Goal: Communication & Community: Answer question/provide support

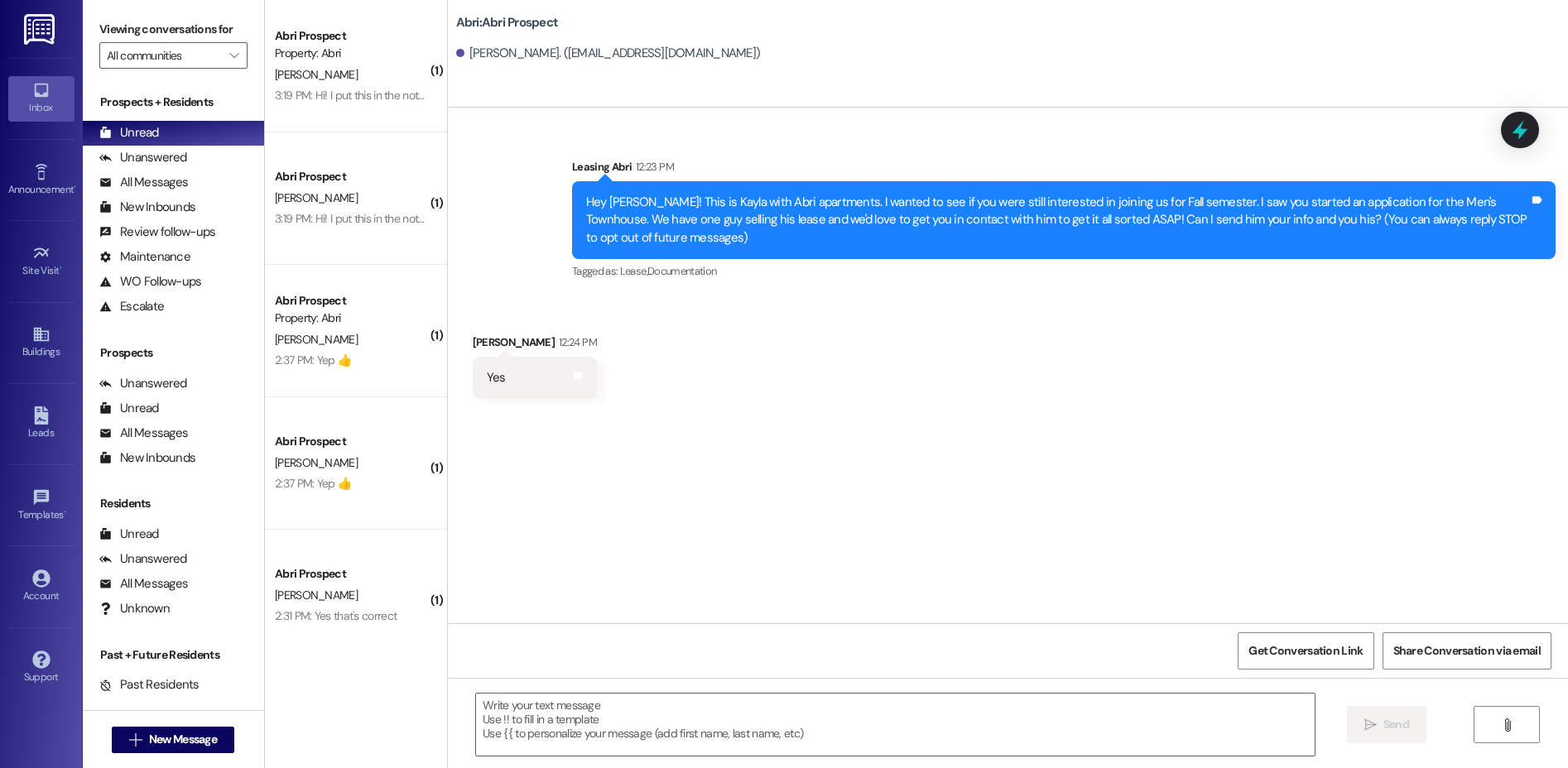
click at [177, 749] on button " New Message" at bounding box center [173, 740] width 123 height 26
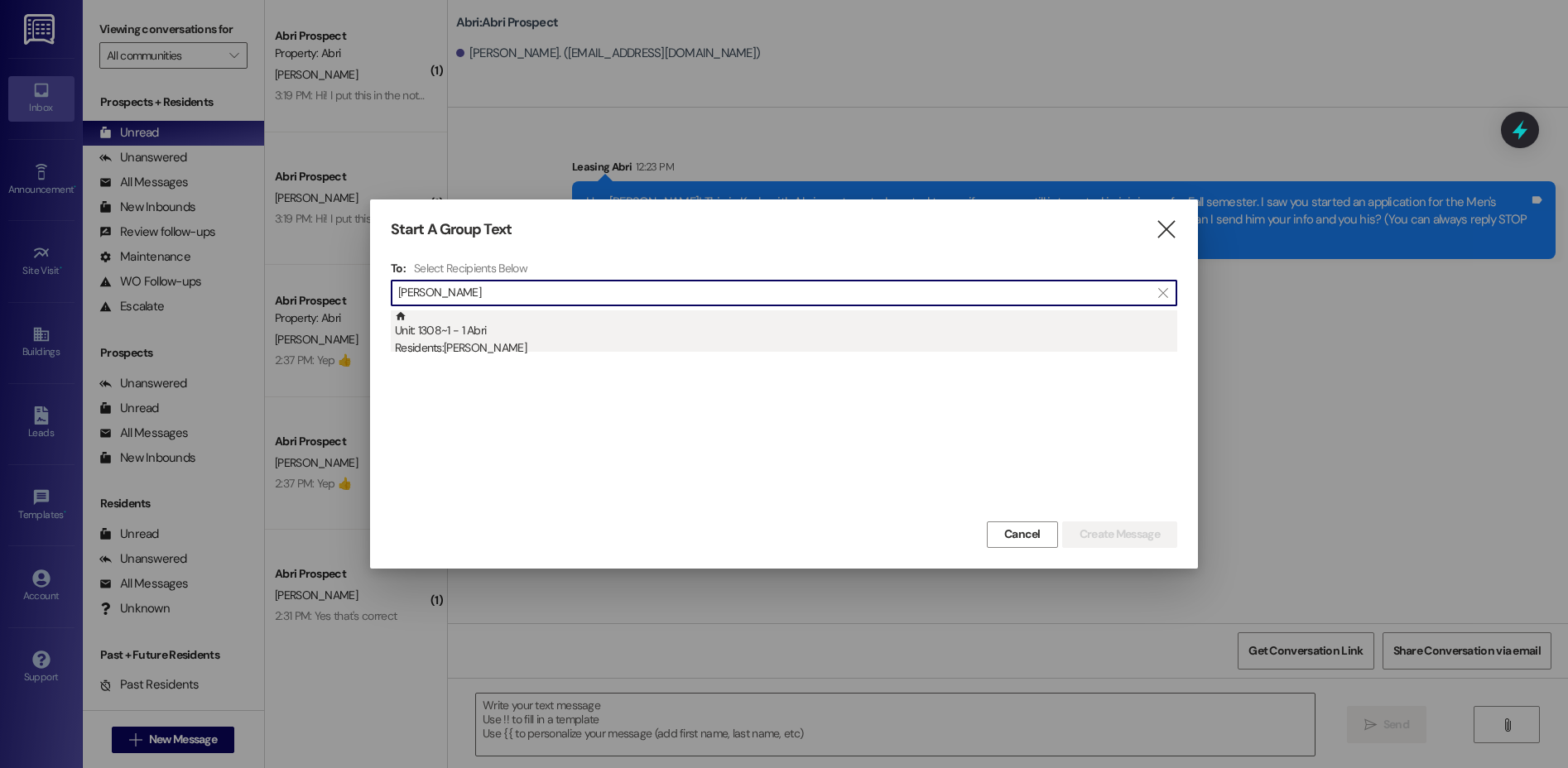
type input "[PERSON_NAME]"
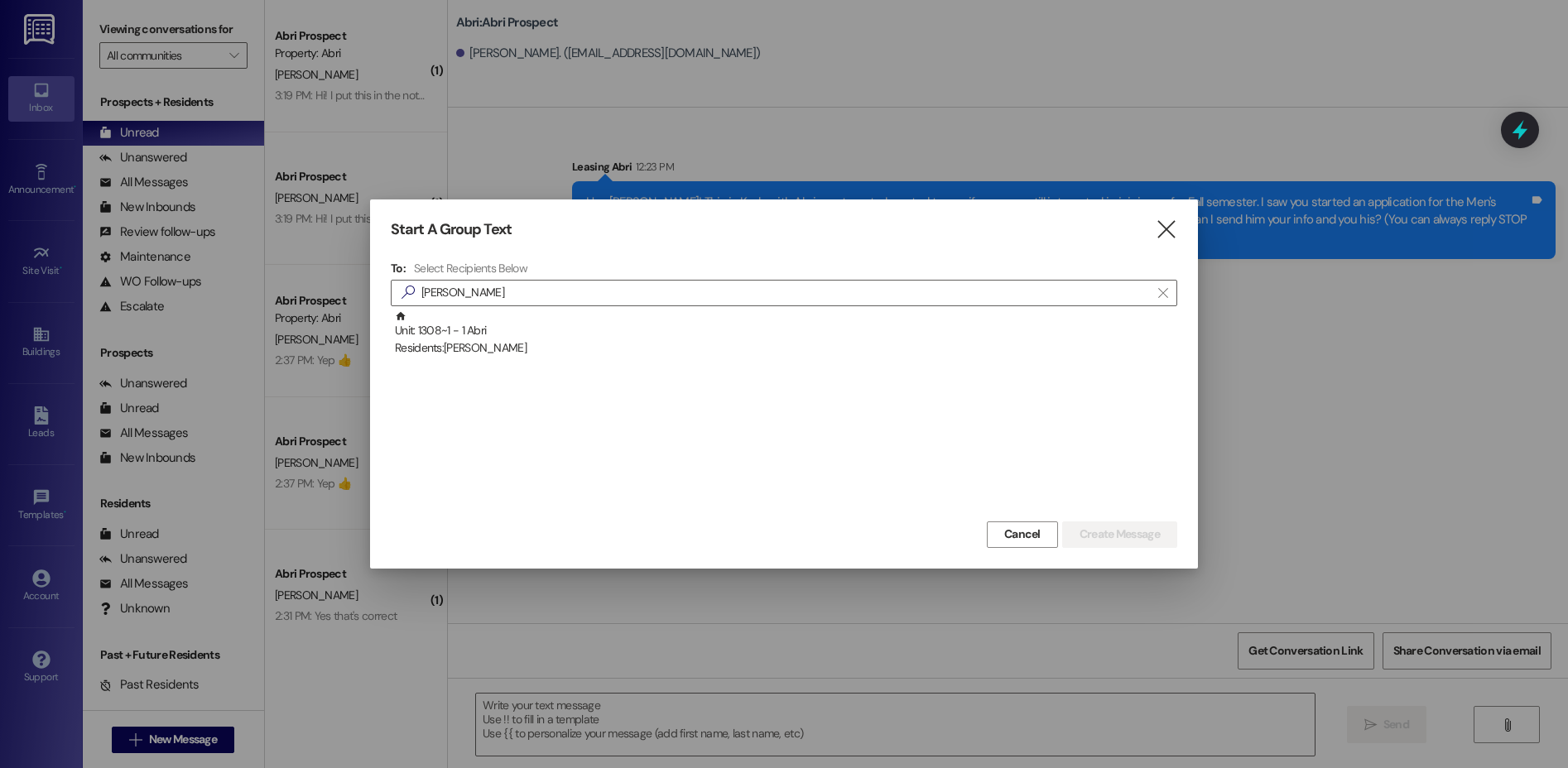
click at [503, 331] on div "Unit: 1308~1 - 1 [DEMOGRAPHIC_DATA] Residents: [PERSON_NAME]" at bounding box center [786, 334] width 783 height 47
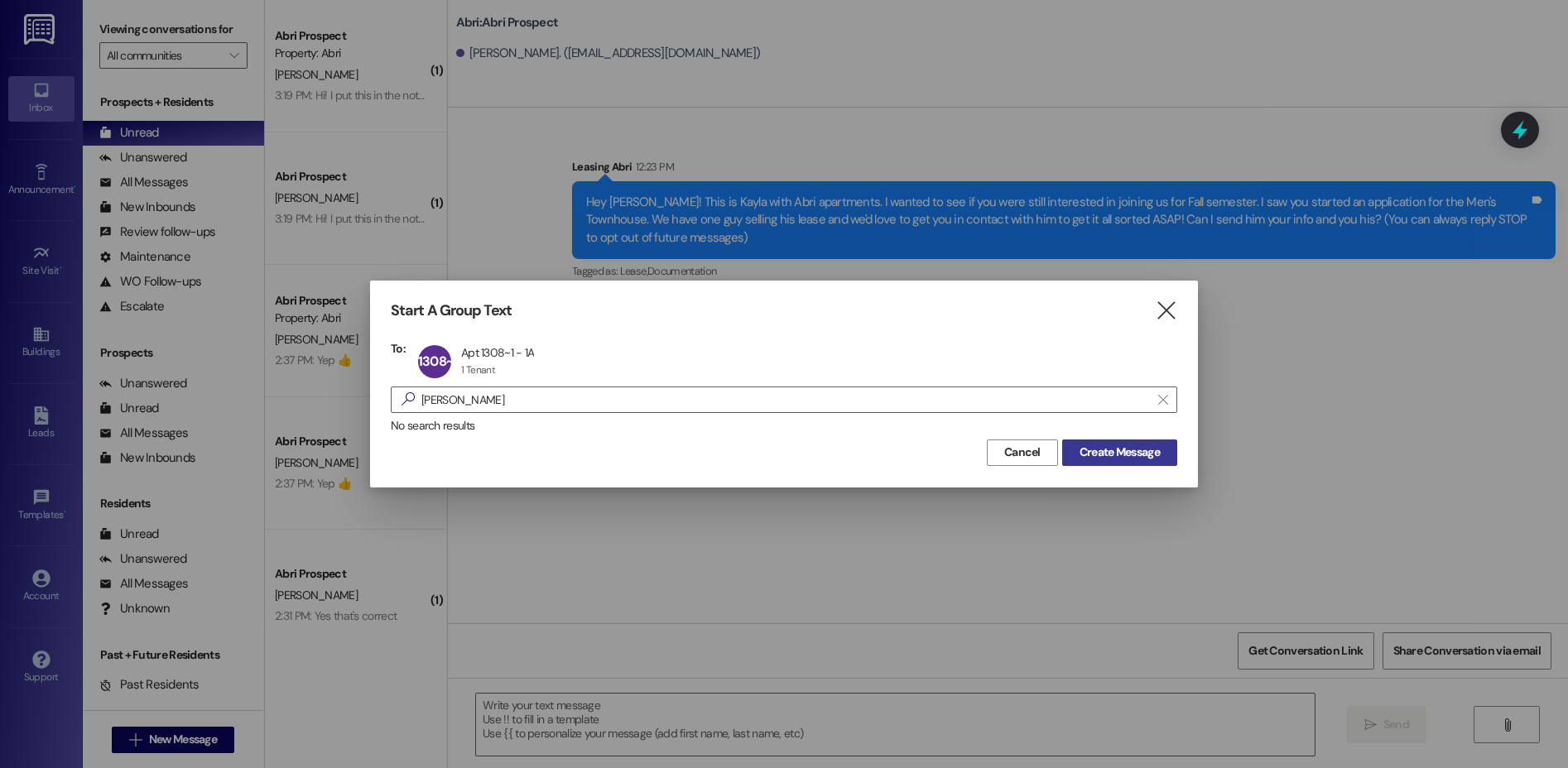
click at [1113, 462] on button "Create Message" at bounding box center [1119, 452] width 115 height 26
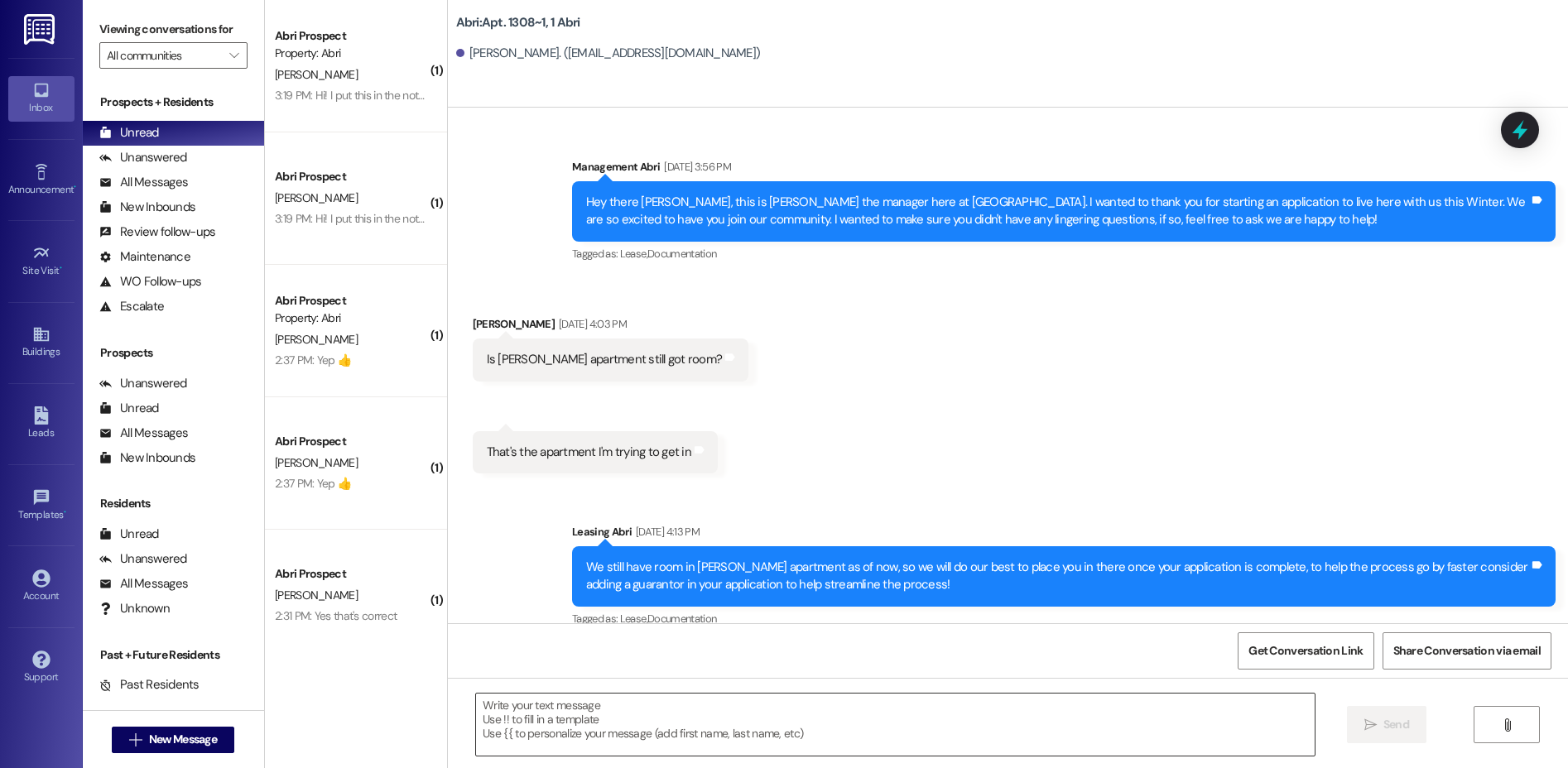
click at [858, 725] on textarea at bounding box center [895, 725] width 838 height 62
click at [858, 725] on textarea at bounding box center [895, 725] width 838 height 62
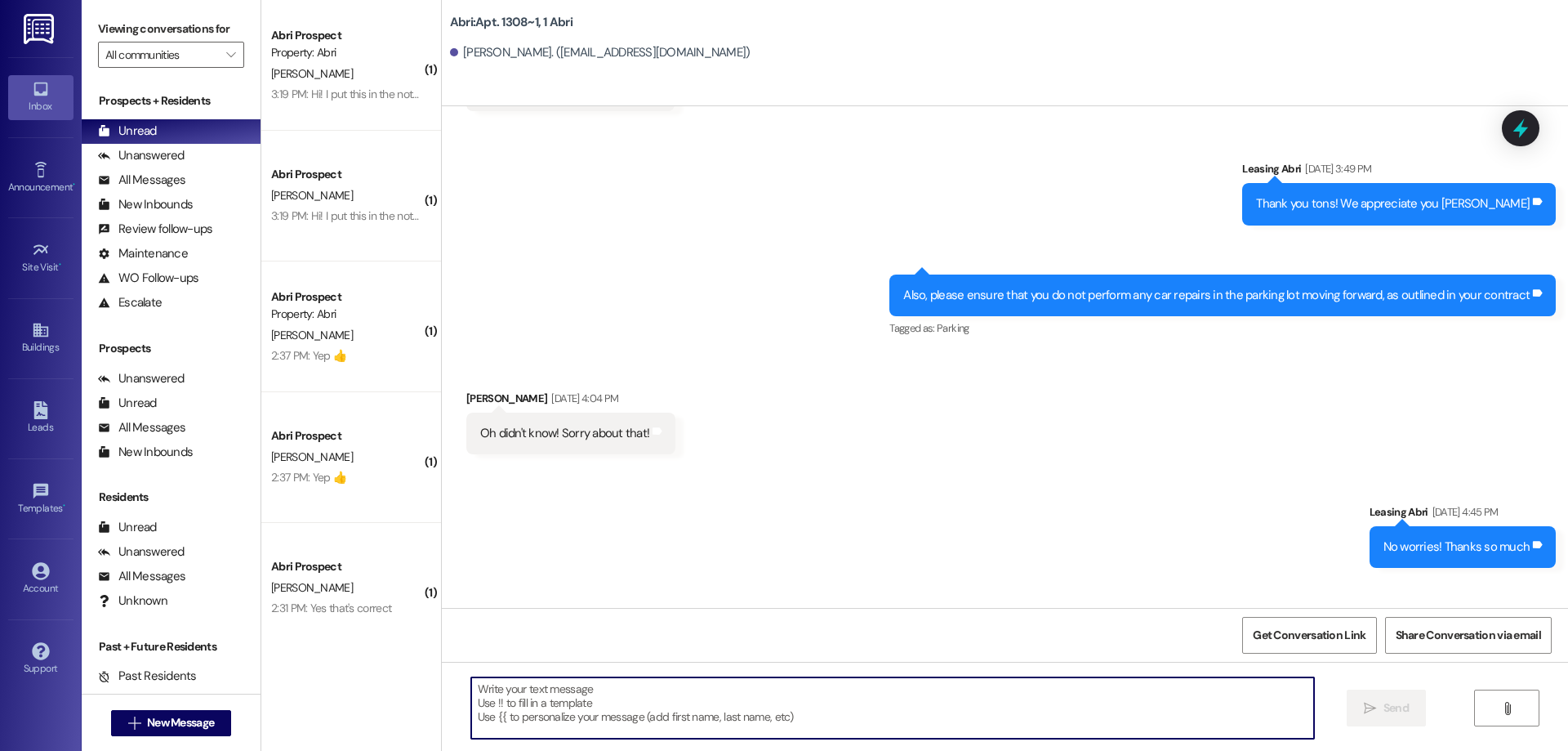
scroll to position [61506, 0]
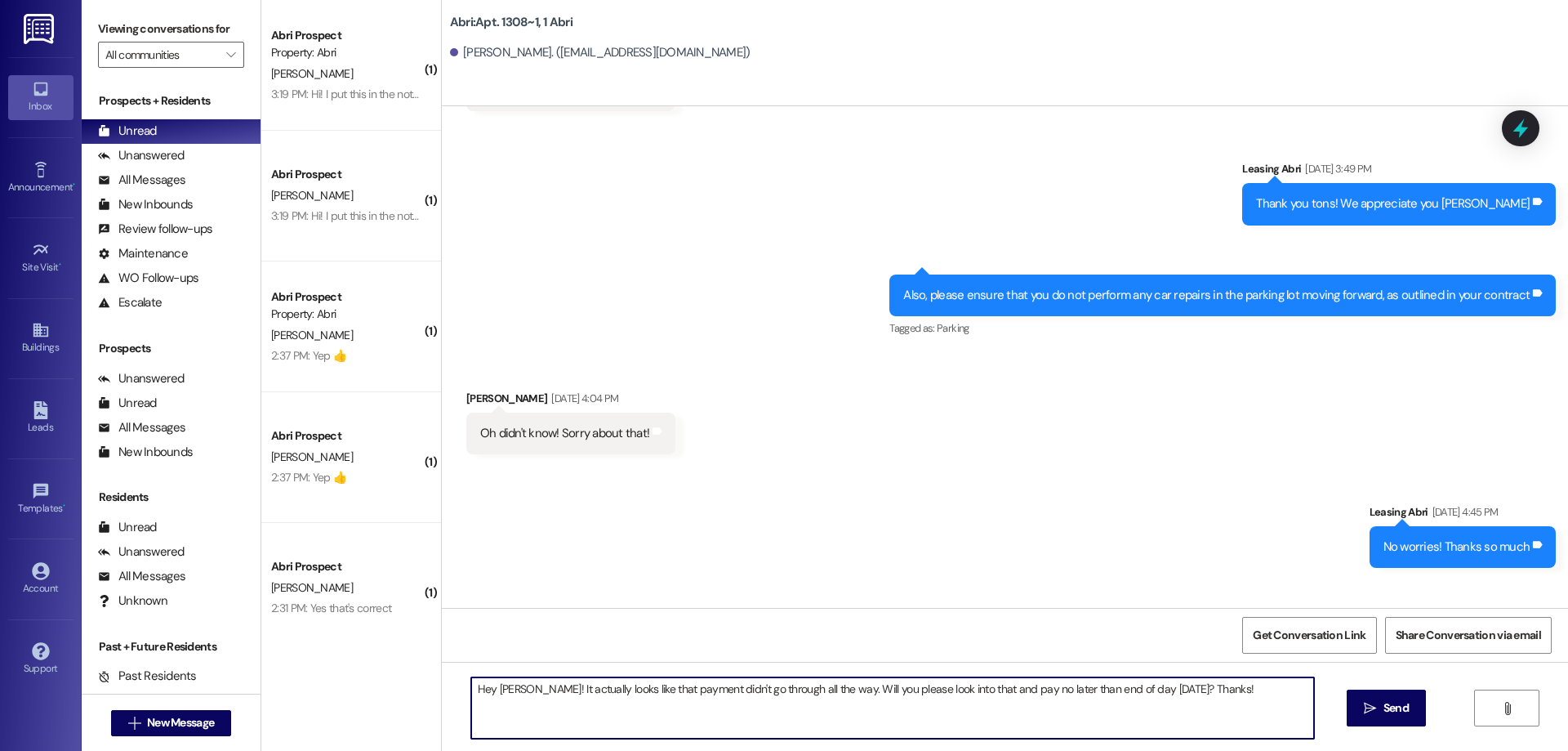
type textarea "Hey [PERSON_NAME]! It actually looks like that payment didn't go through all th…"
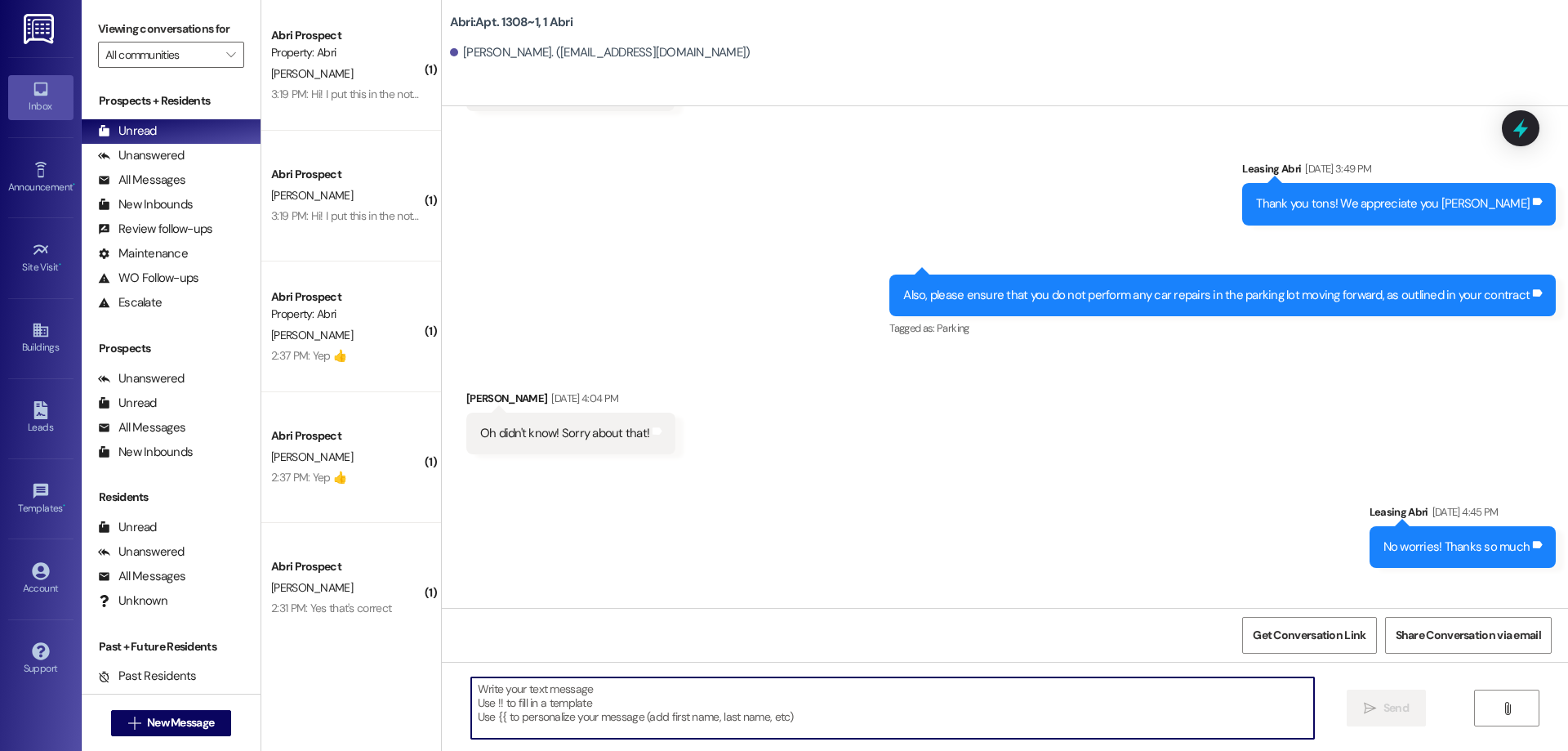
scroll to position [61259, 0]
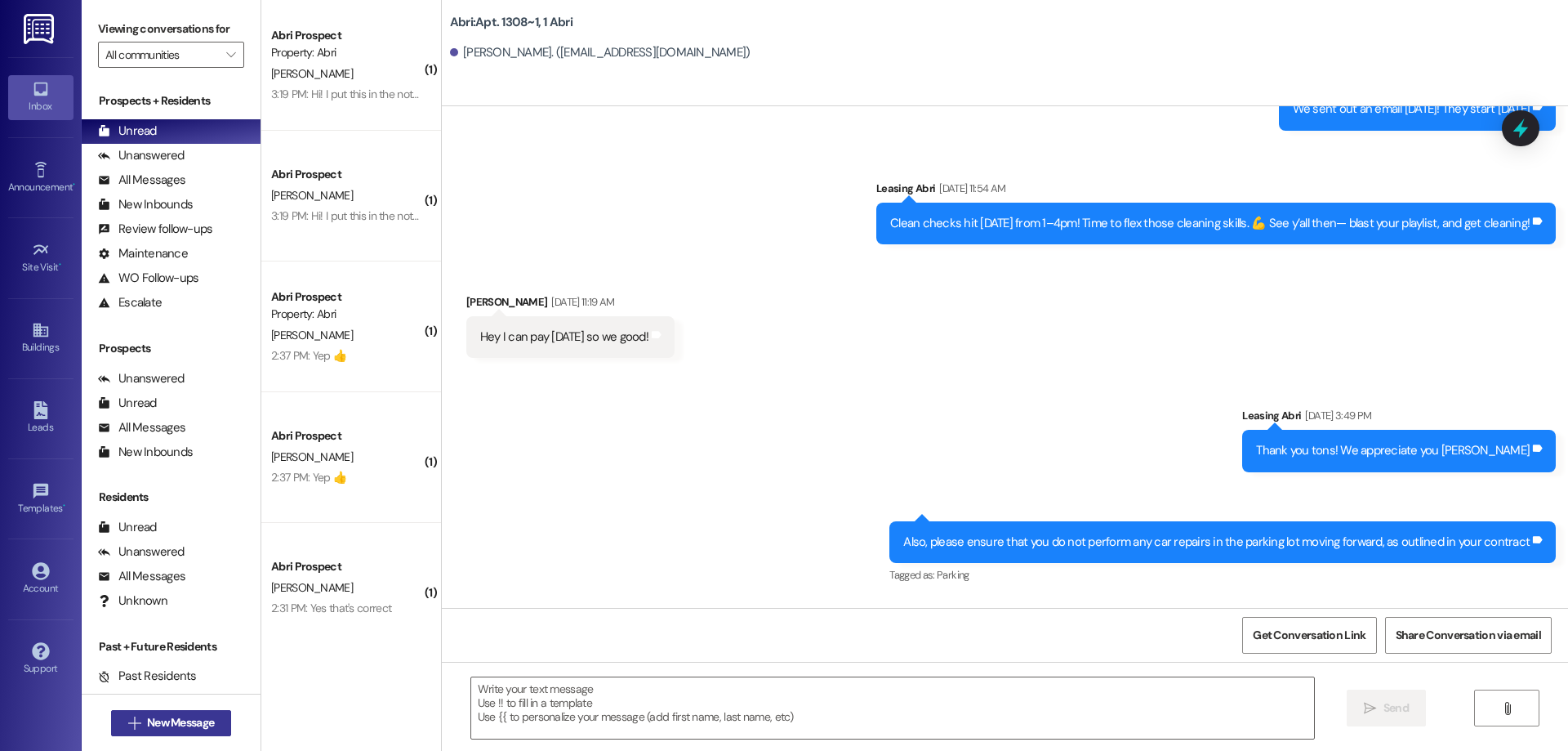
click at [197, 723] on span "New Message" at bounding box center [180, 723] width 67 height 17
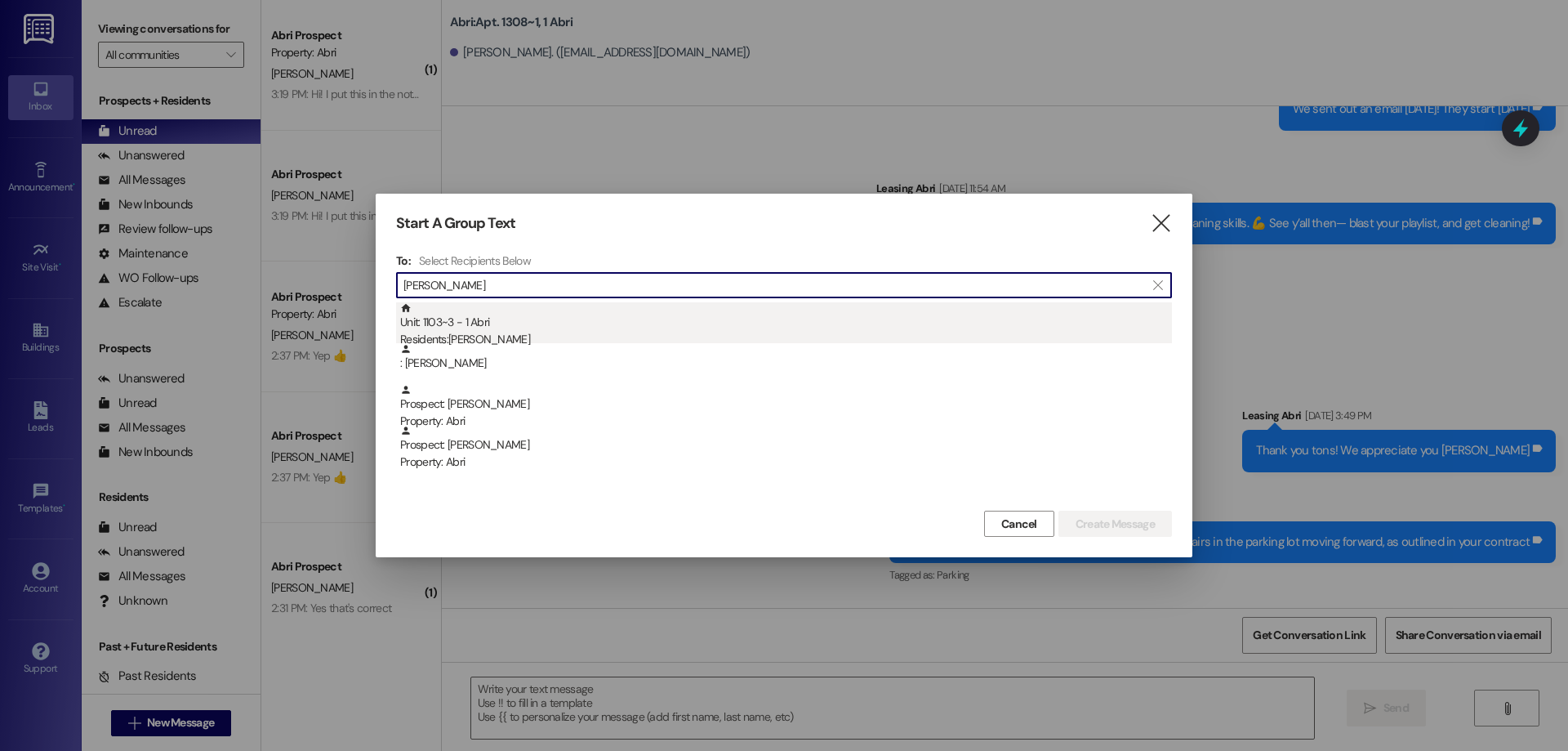
type input "[PERSON_NAME]"
click at [745, 319] on div "Unit: 1103~3 - 1 [DEMOGRAPHIC_DATA] Residents: [PERSON_NAME]" at bounding box center [786, 325] width 772 height 46
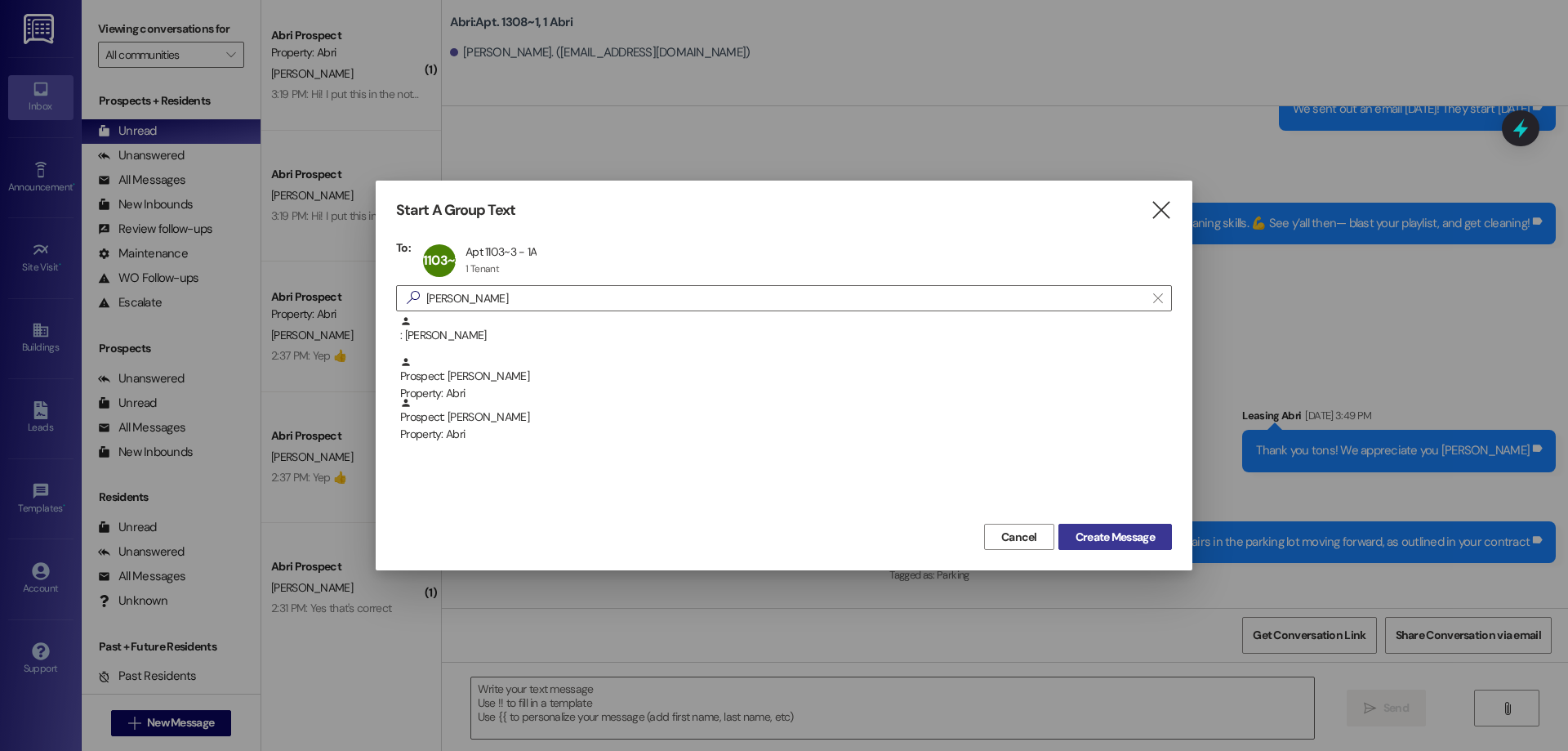
click at [1150, 541] on span "Create Message" at bounding box center [1115, 537] width 79 height 17
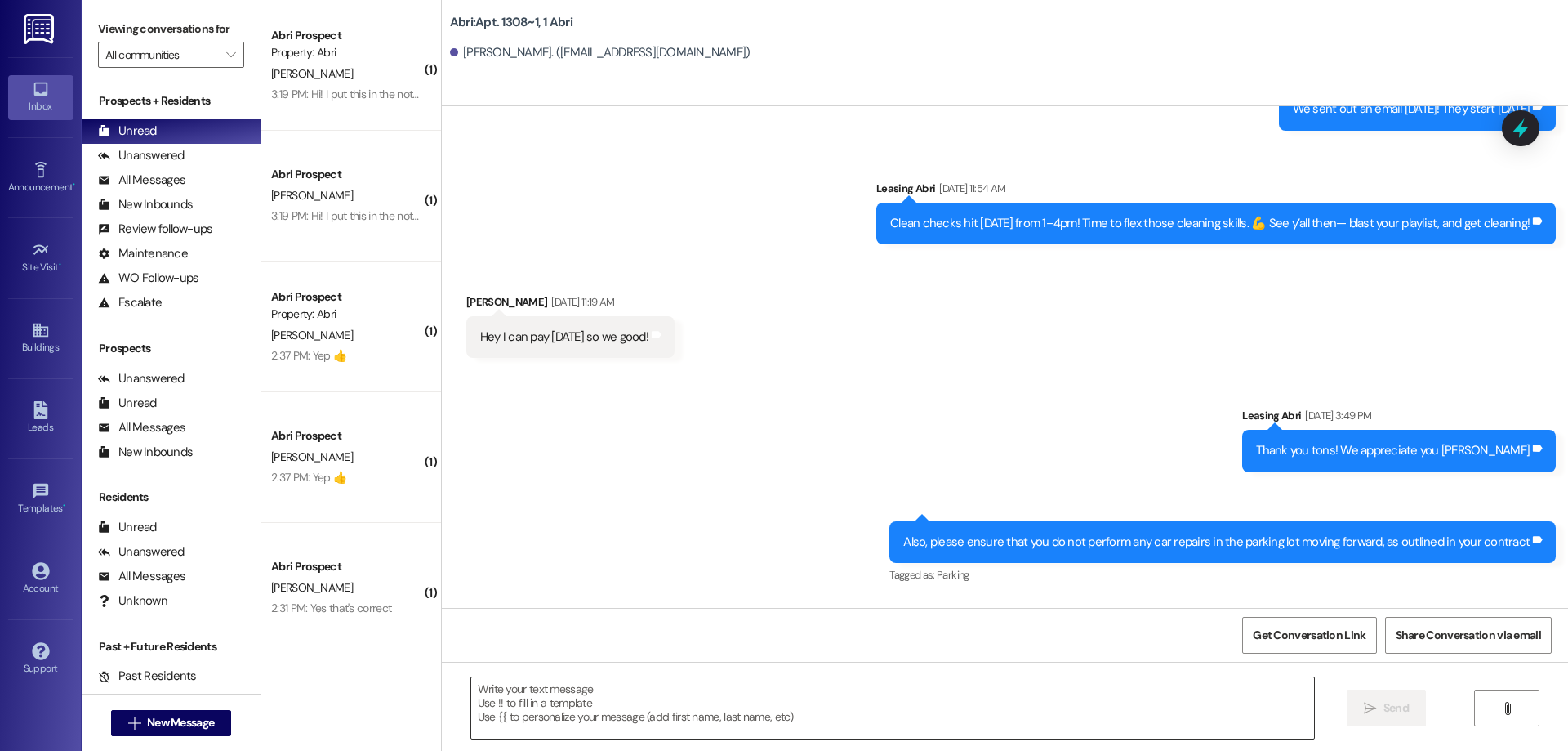
click at [520, 705] on textarea at bounding box center [892, 707] width 842 height 61
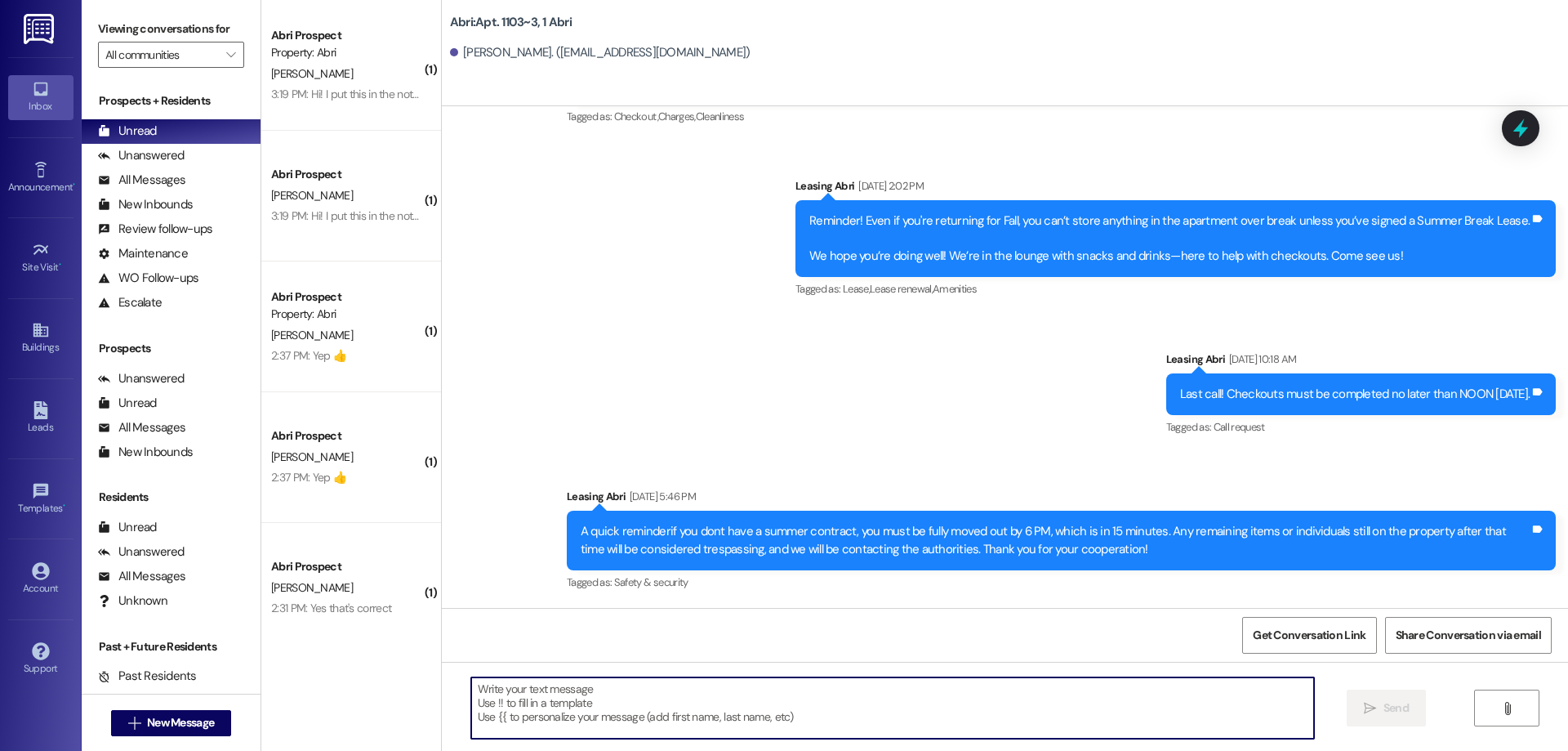
click at [551, 706] on textarea at bounding box center [892, 707] width 842 height 61
click at [525, 687] on textarea "Hey [PERSON_NAME]! I haven't seen that" at bounding box center [892, 707] width 842 height 61
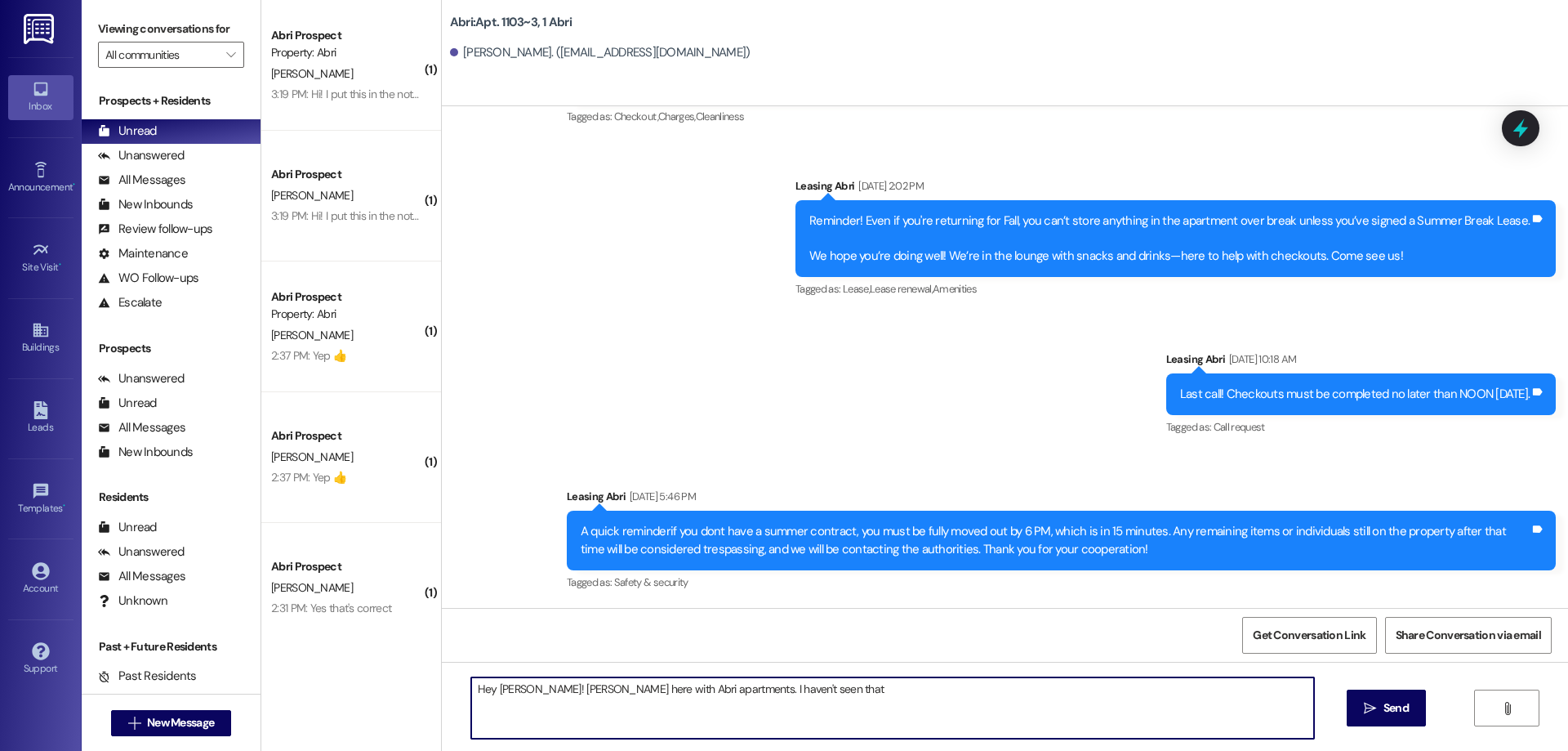
click at [802, 699] on textarea "Hey [PERSON_NAME]! [PERSON_NAME] here with Abri apartments. I haven't seen that" at bounding box center [892, 707] width 842 height 61
type textarea "Hey [PERSON_NAME]! [PERSON_NAME] here with Abri apartments. I haven't seen that…"
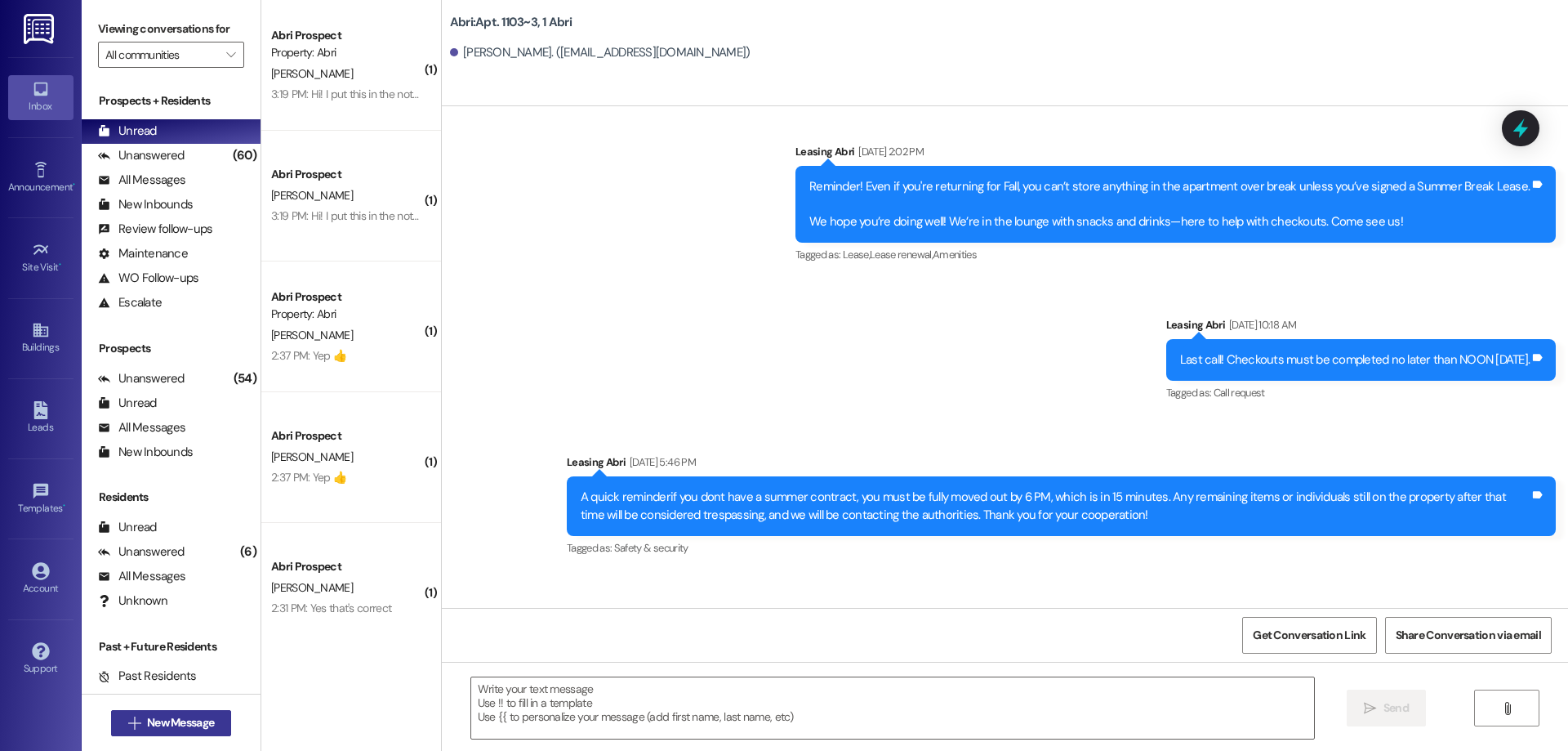
click at [184, 722] on span "New Message" at bounding box center [180, 723] width 67 height 17
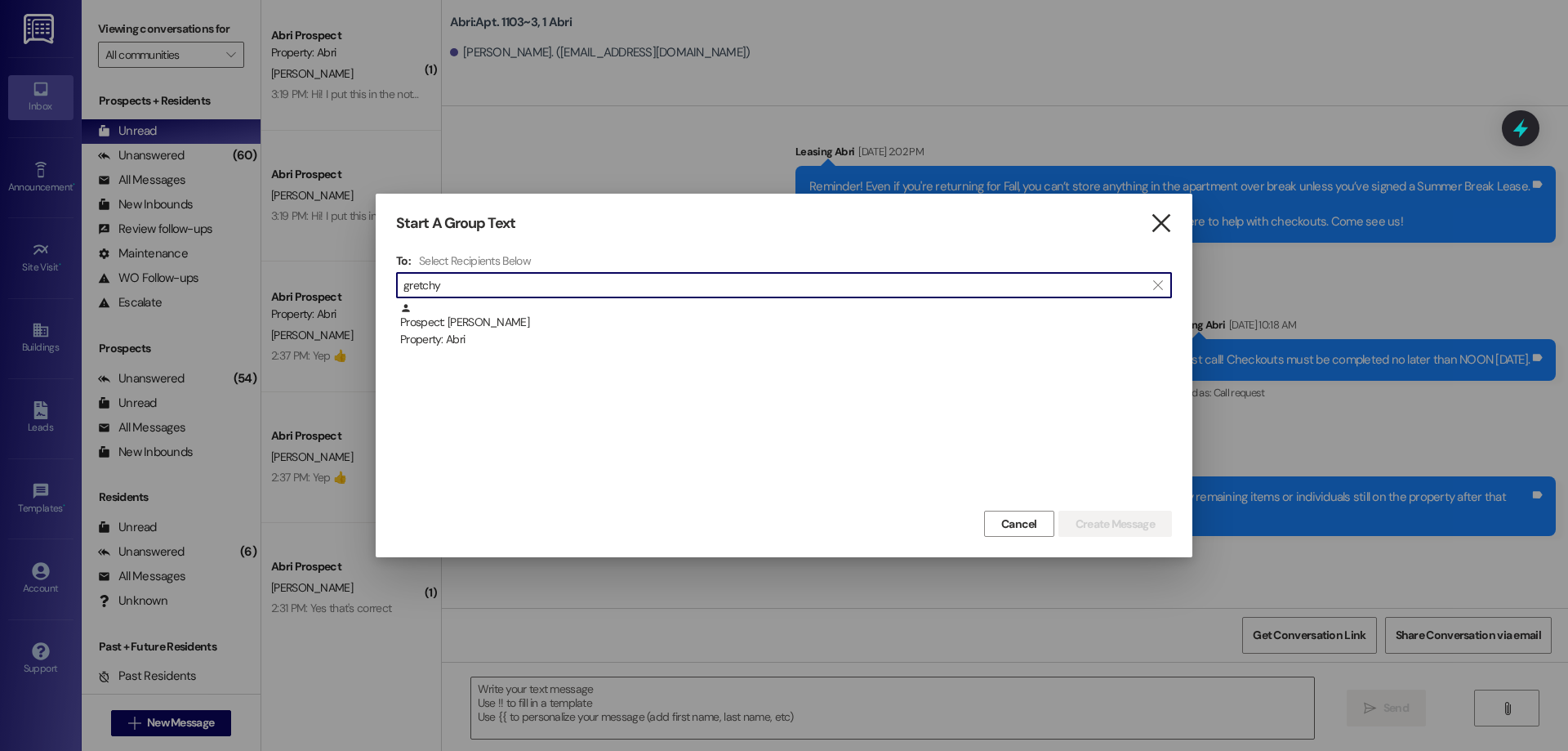
type input "gretchy"
click at [1164, 225] on icon "" at bounding box center [1161, 223] width 22 height 17
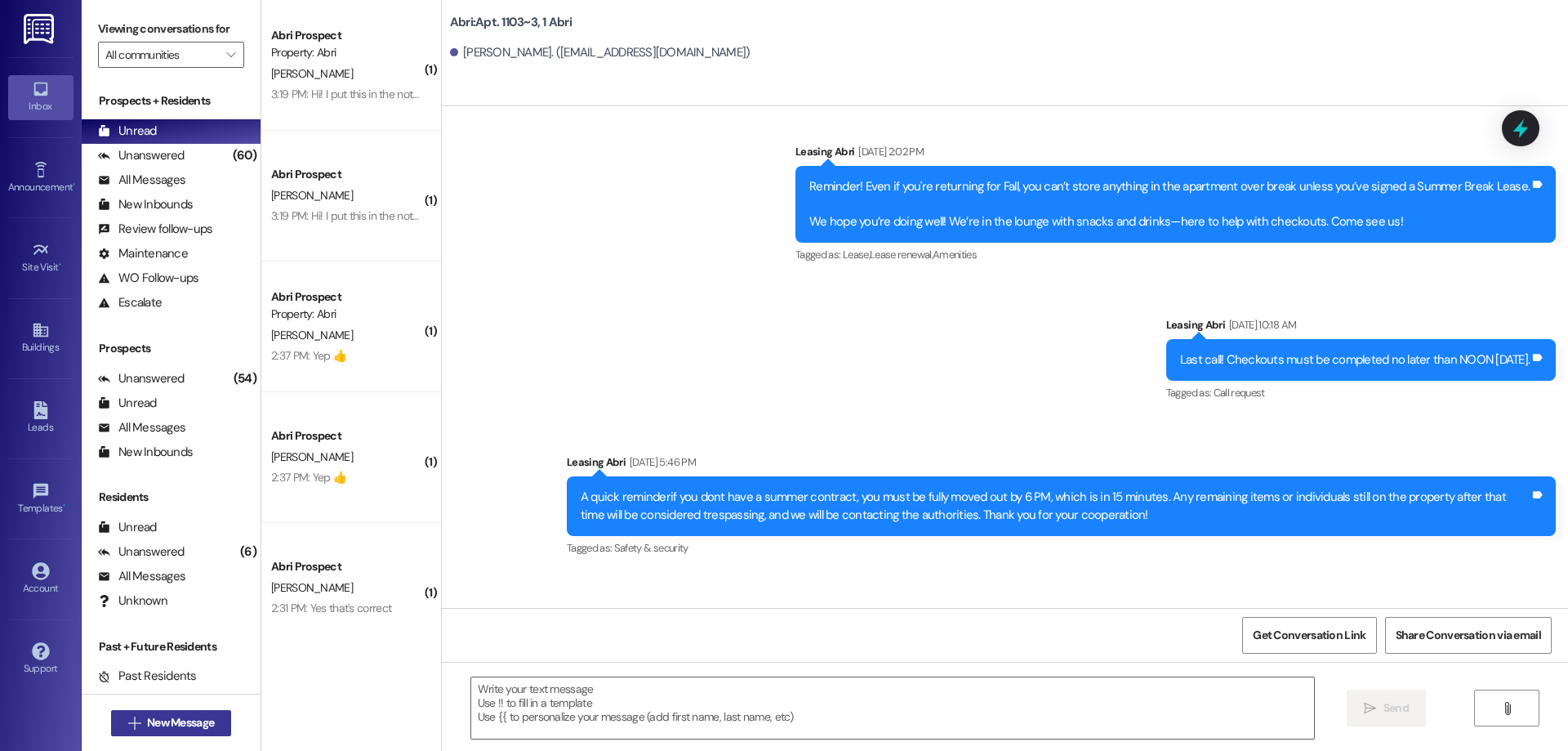
click at [184, 729] on span "New Message" at bounding box center [180, 723] width 67 height 17
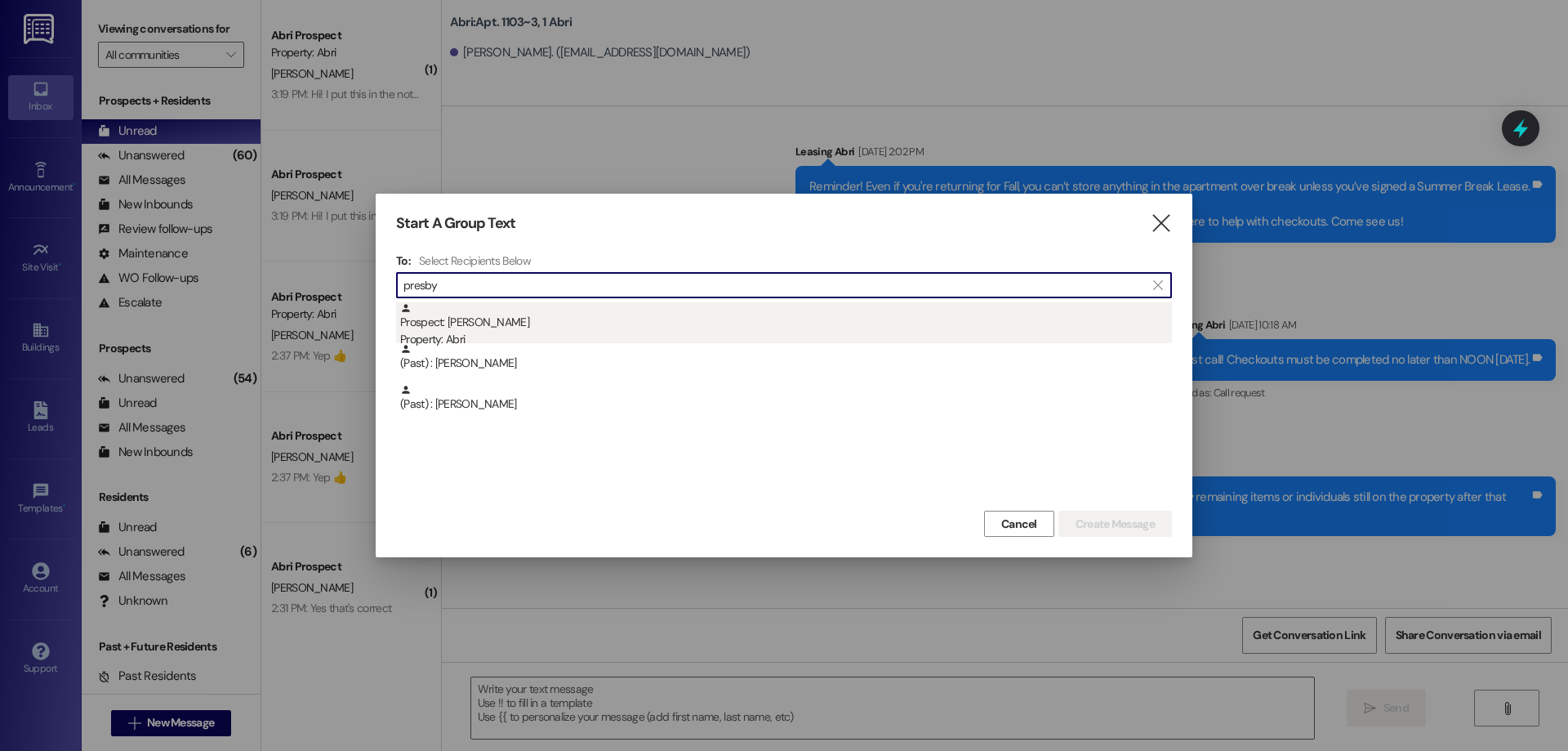
type input "presby"
click at [520, 319] on div "Prospect: [PERSON_NAME] Property: Abri" at bounding box center [786, 325] width 772 height 46
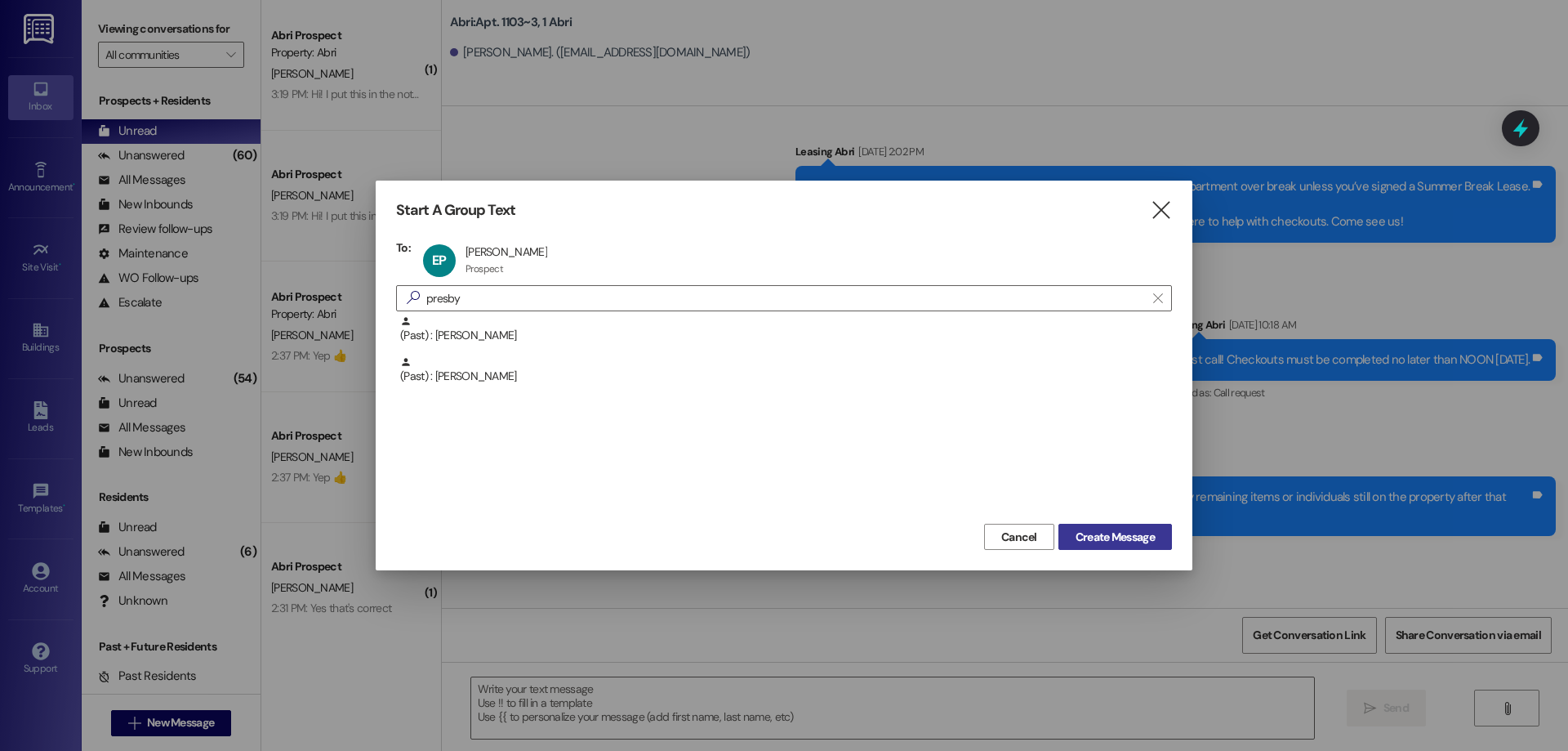
click at [1098, 533] on span "Create Message" at bounding box center [1115, 537] width 79 height 17
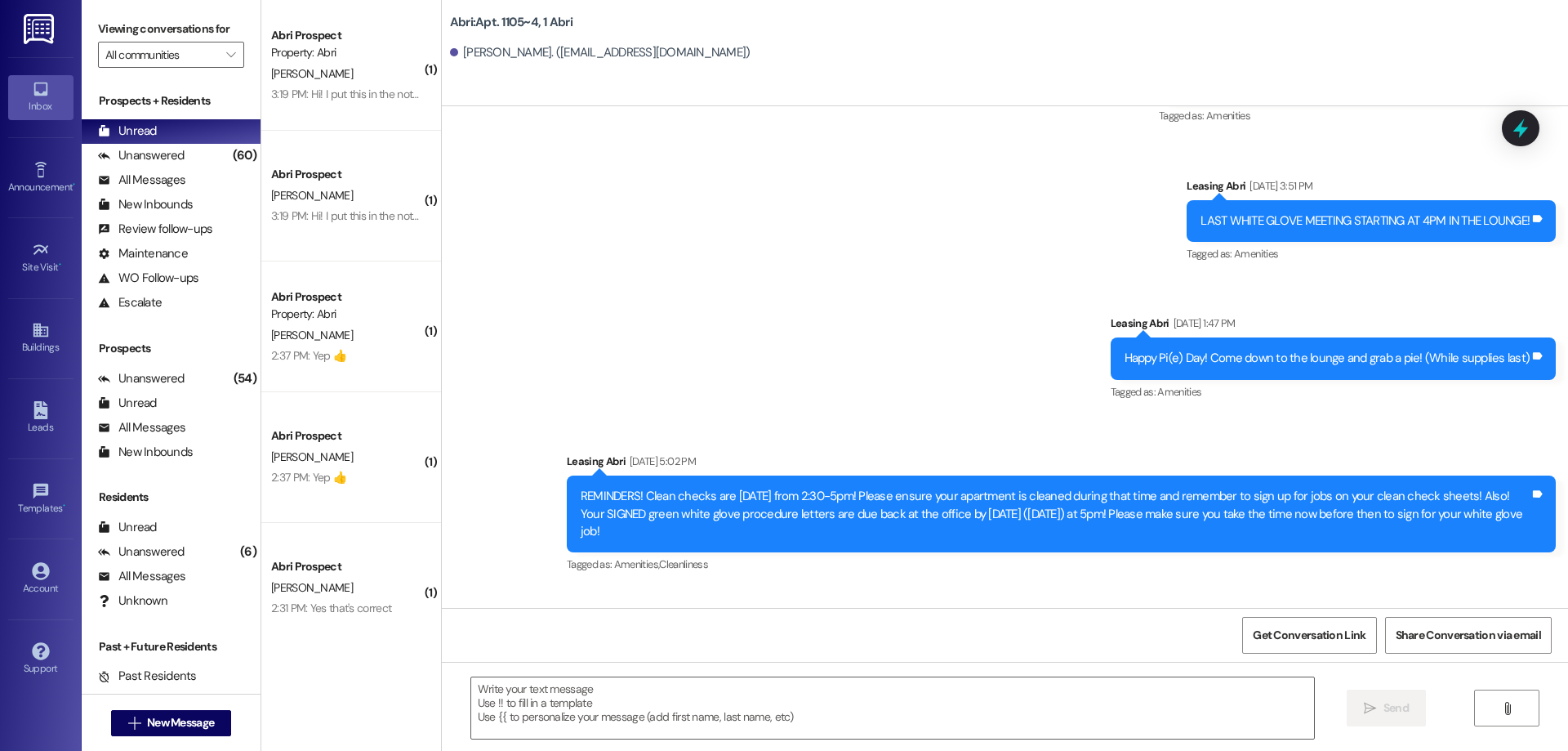
scroll to position [12566, 0]
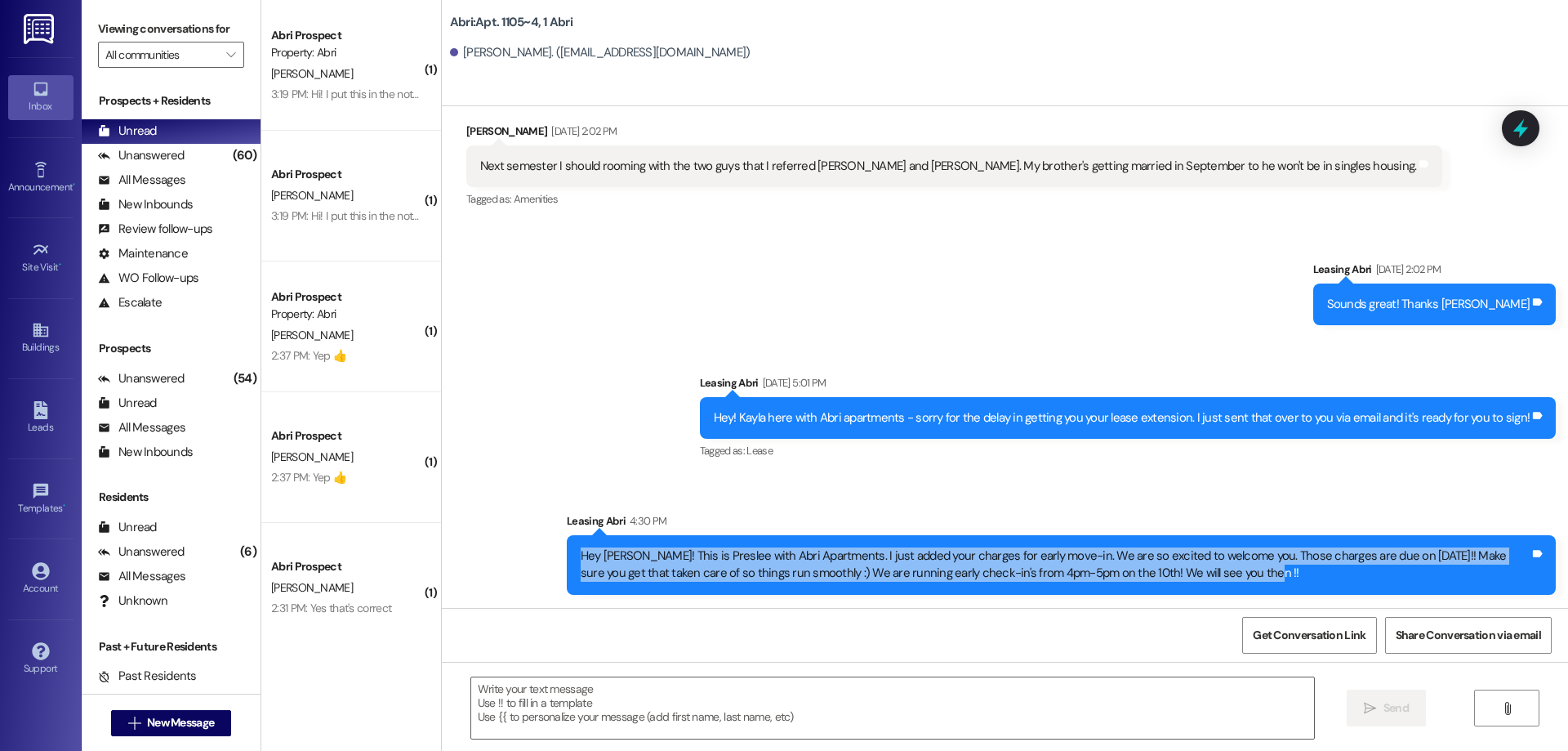
drag, startPoint x: 569, startPoint y: 554, endPoint x: 1300, endPoint y: 572, distance: 731.2
click at [1300, 572] on div "Hey [PERSON_NAME]! This is Preslee with Abri Apartments. I just added your char…" at bounding box center [1055, 565] width 949 height 35
copy div "Hey [PERSON_NAME]! This is Preslee with Abri Apartments. I just added your char…"
click at [178, 713] on button " New Message" at bounding box center [171, 723] width 121 height 26
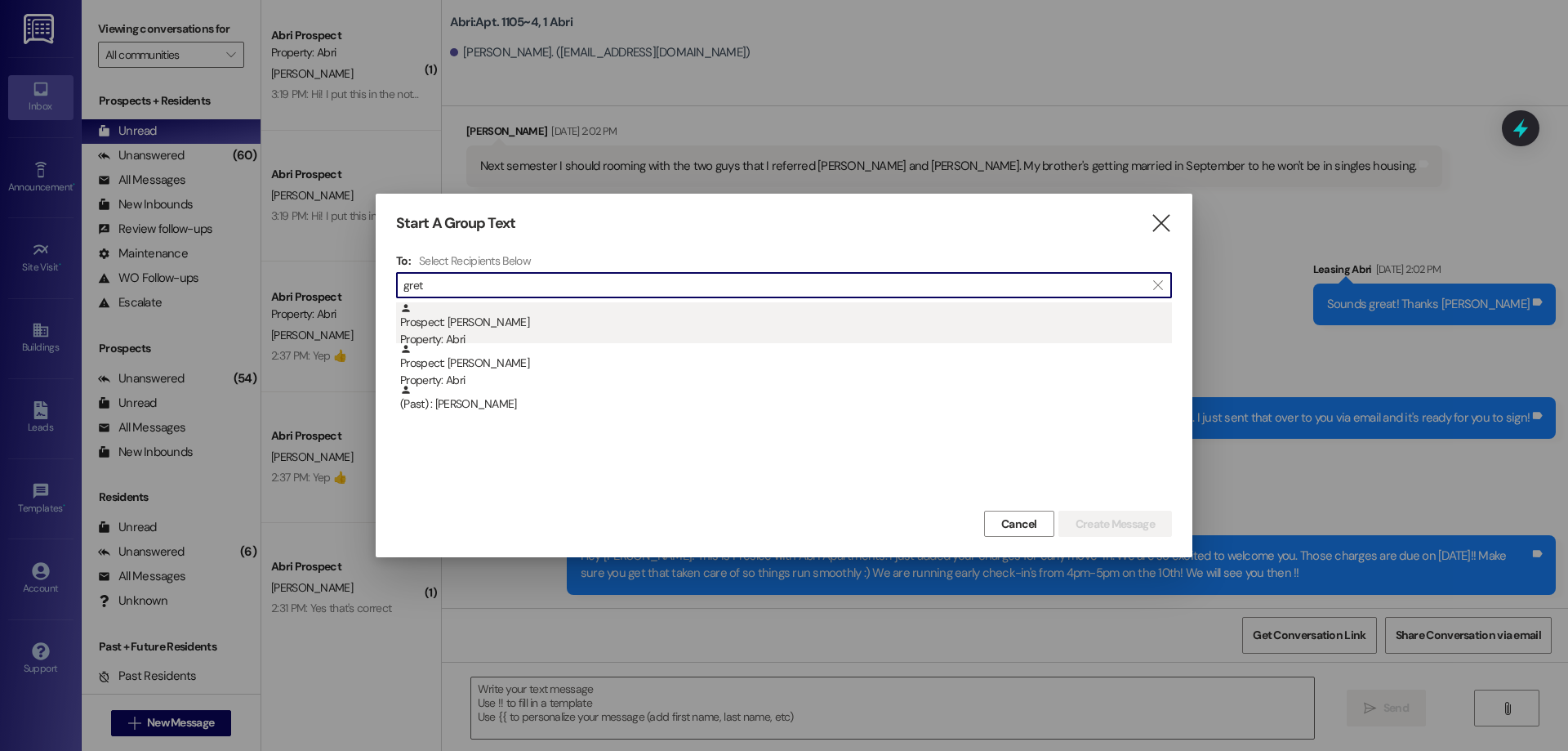
type input "gret"
click at [549, 323] on div "Prospect: [PERSON_NAME] Property: Abri" at bounding box center [786, 325] width 772 height 46
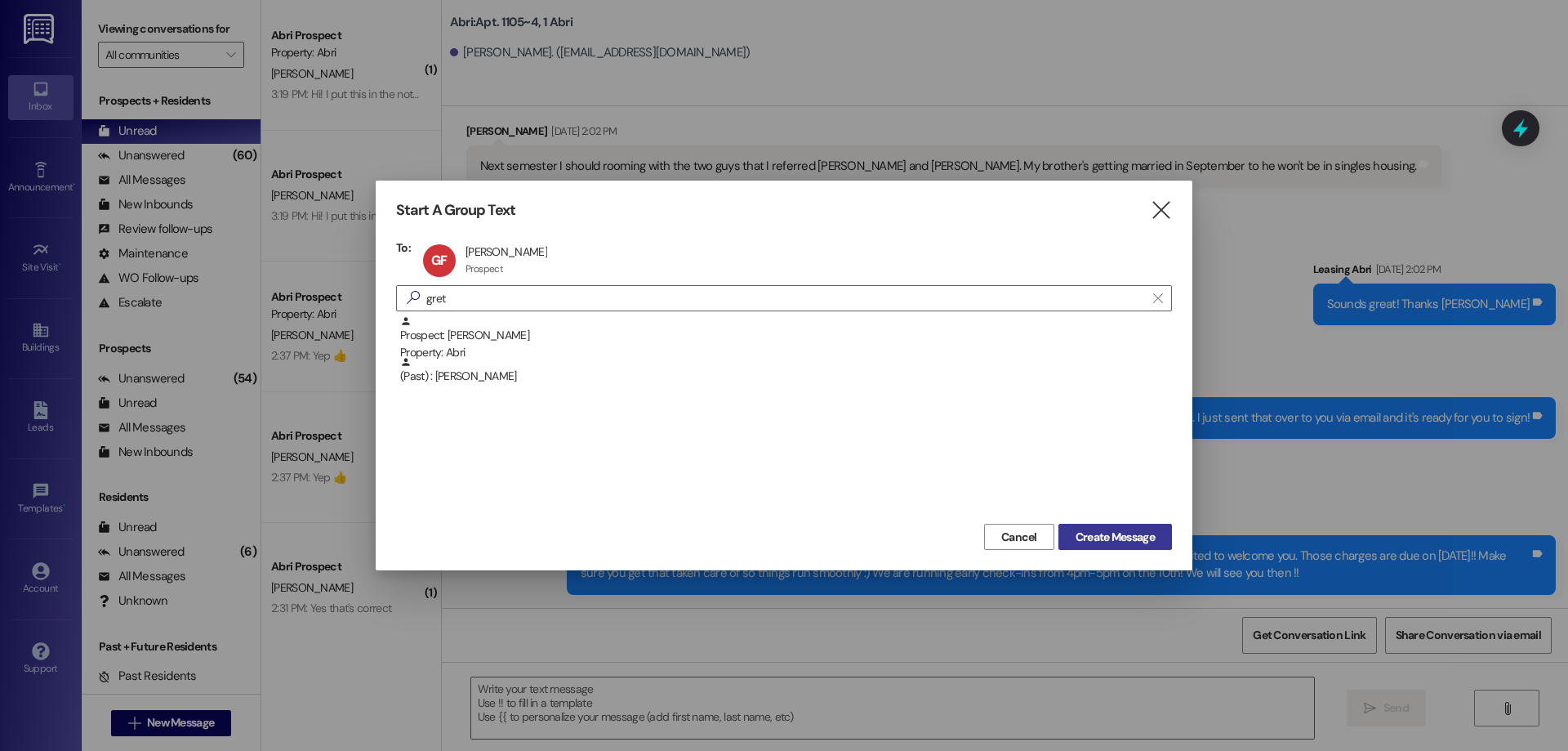
click at [1137, 526] on button "Create Message" at bounding box center [1115, 536] width 113 height 26
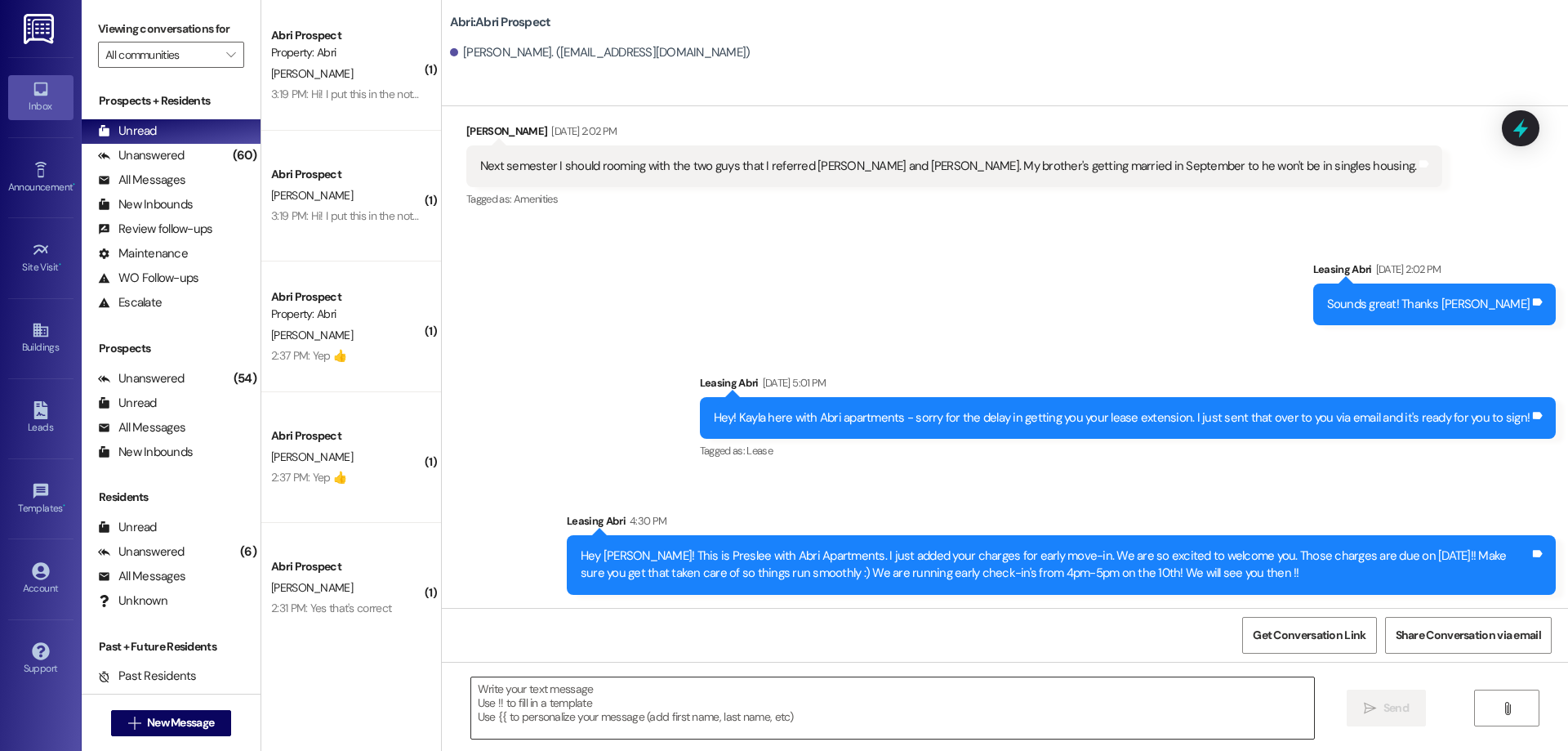
click at [647, 707] on textarea at bounding box center [892, 707] width 842 height 61
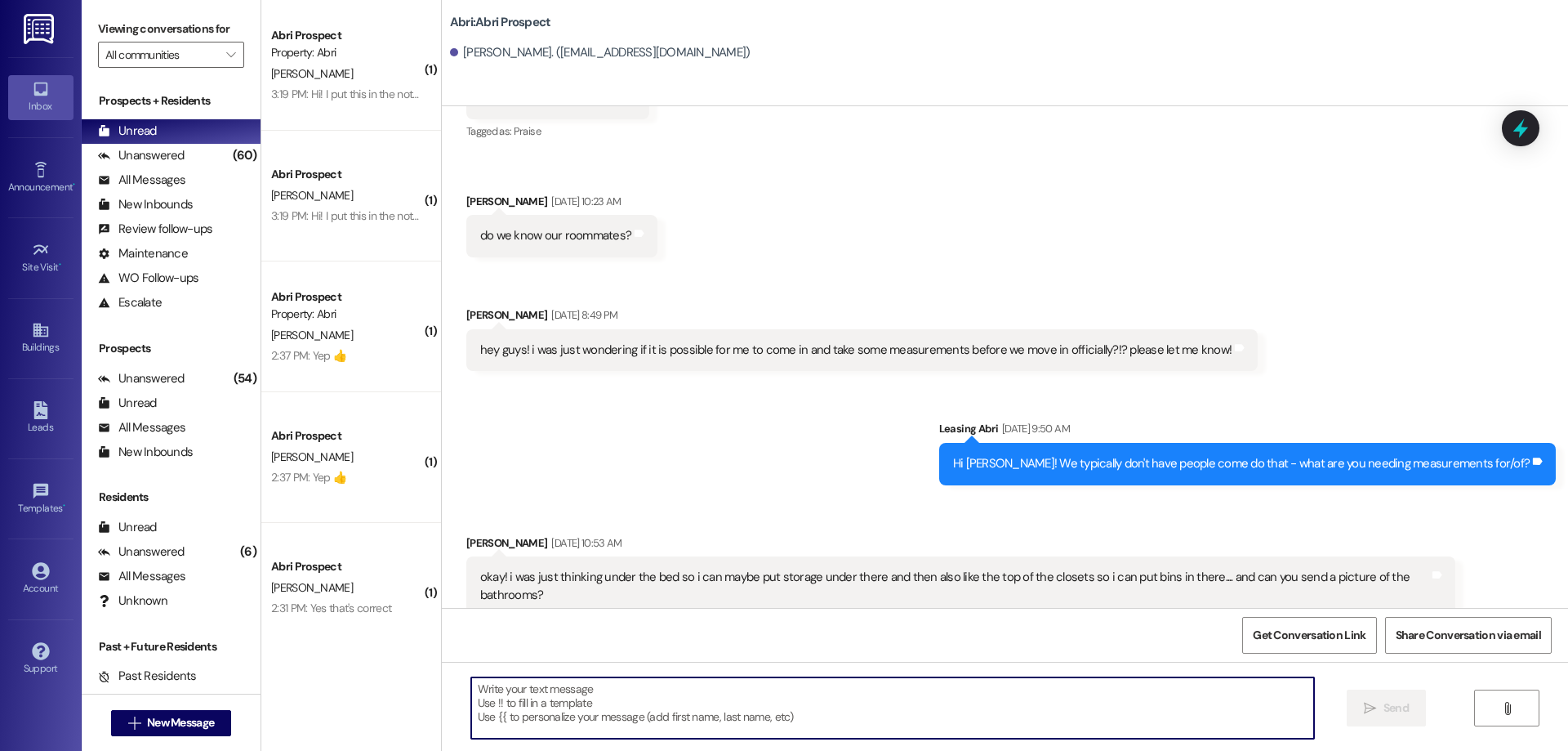
scroll to position [13470, 0]
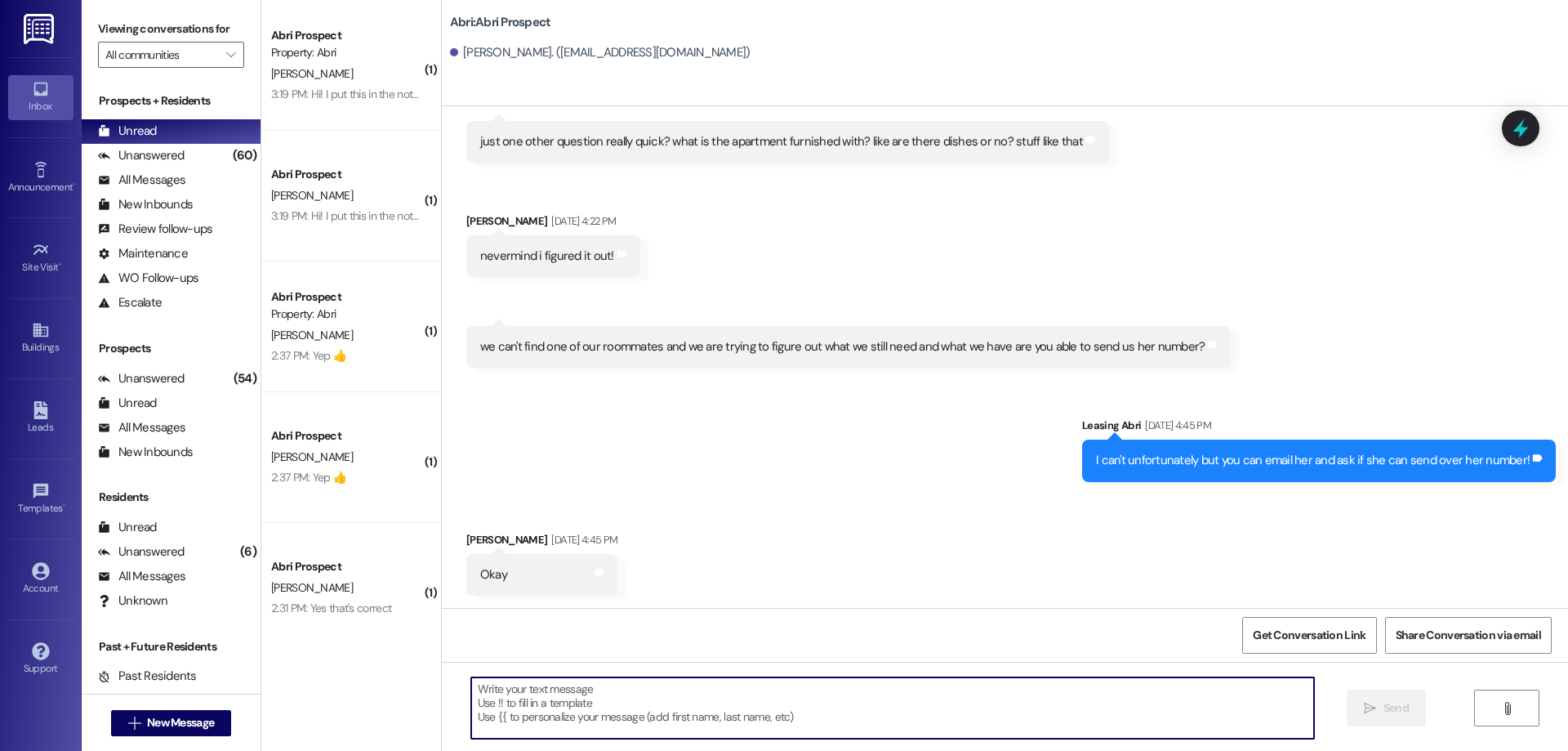
paste textarea "Hey [PERSON_NAME]! This is Preslee with Abri Apartments. I just added your char…"
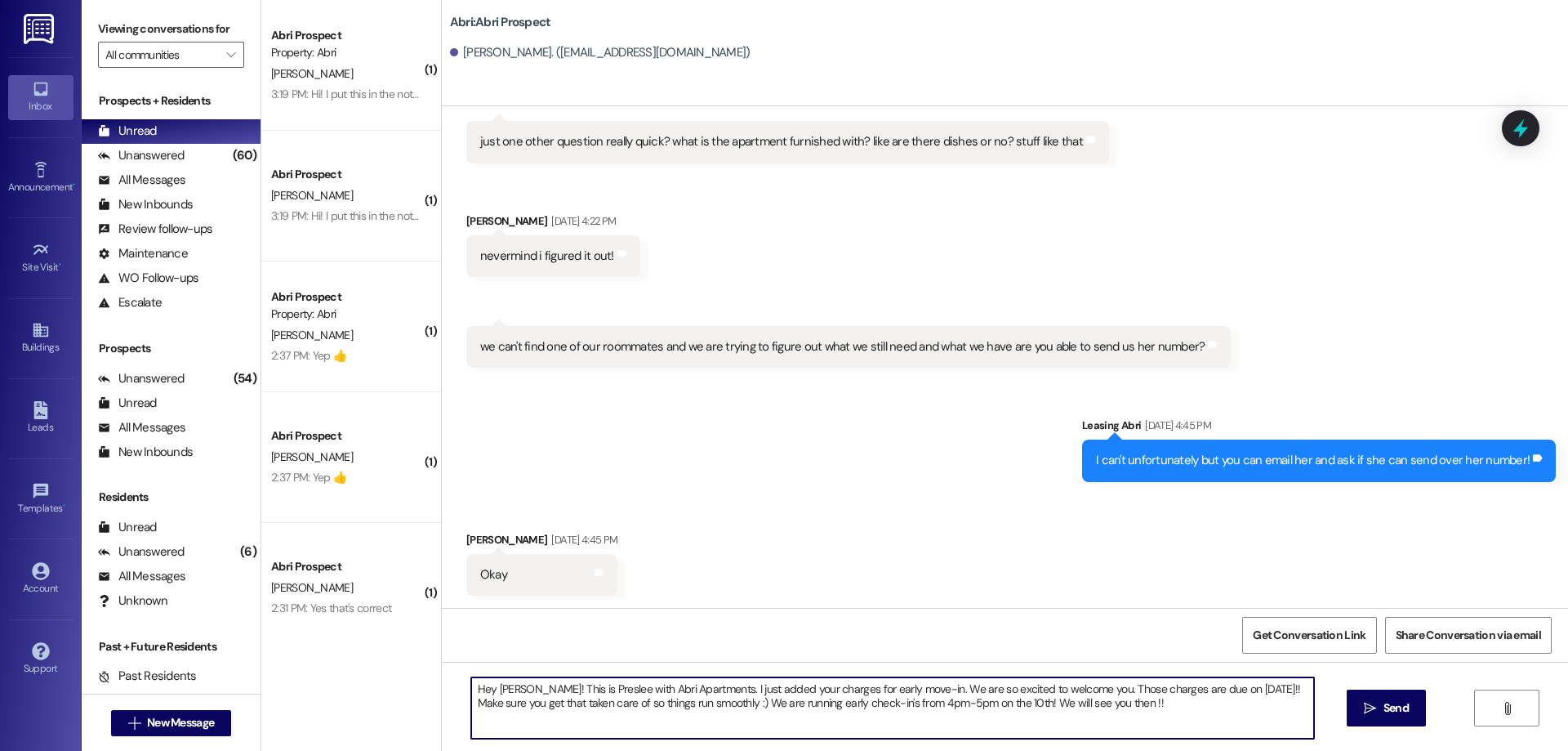
click at [498, 690] on textarea "Hey [PERSON_NAME]! This is Preslee with Abri Apartments. I just added your char…" at bounding box center [892, 707] width 842 height 61
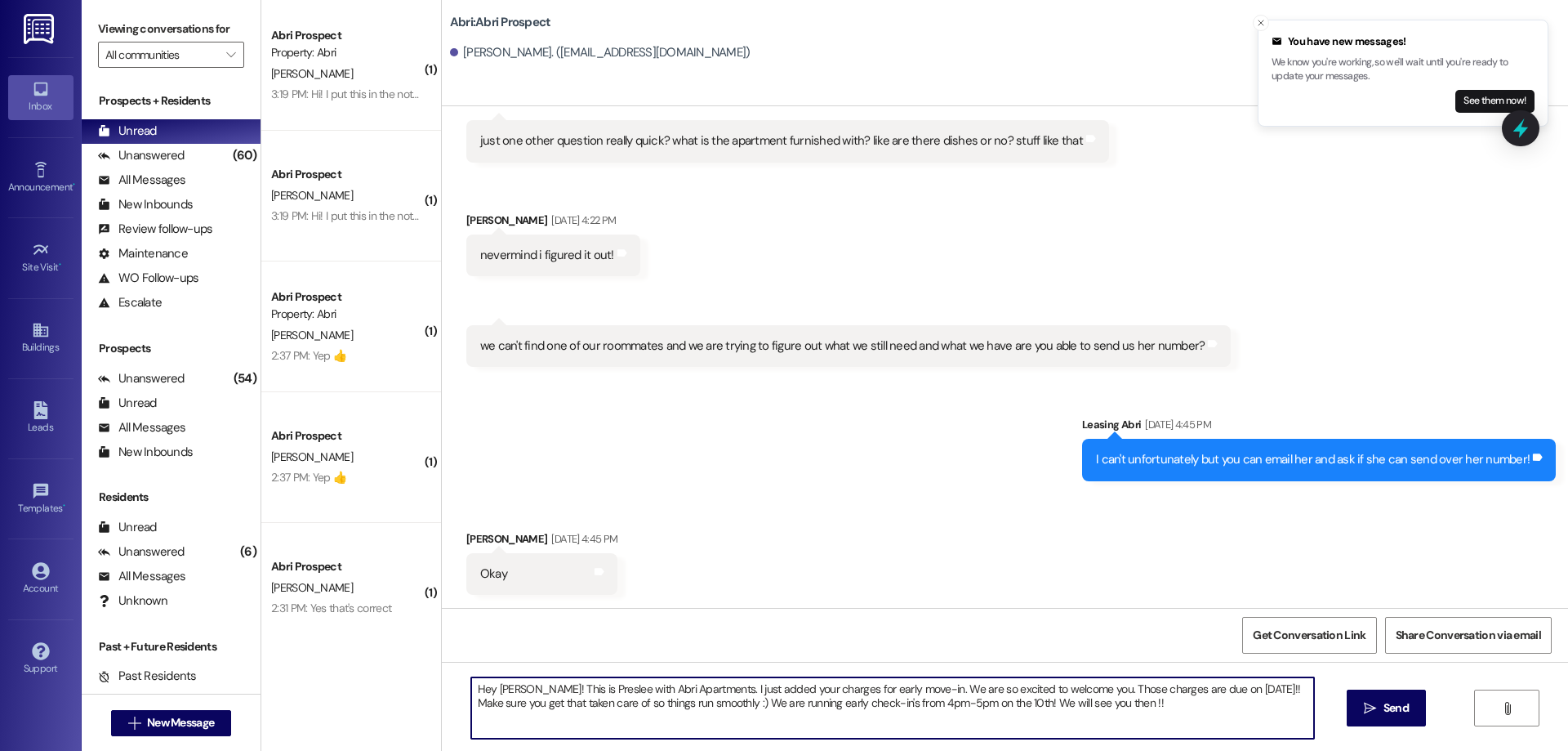
click at [594, 688] on textarea "Hey [PERSON_NAME]! This is Preslee with Abri Apartments. I just added your char…" at bounding box center [892, 707] width 842 height 61
click at [594, 687] on textarea "Hey [PERSON_NAME]! This is Preslee with Abri Apartments. I just added your char…" at bounding box center [892, 707] width 842 height 61
click at [1143, 701] on textarea "Hey [PERSON_NAME]! This is Kayla with Abri Apartments. I just added your charge…" at bounding box center [892, 707] width 842 height 61
click at [890, 705] on textarea "Hey [PERSON_NAME]! This is Kayla with Abri Apartments. I just added your charge…" at bounding box center [892, 707] width 842 height 61
click at [896, 707] on textarea "Hey [PERSON_NAME]! This is Kayla with Abri Apartments. I just added your charge…" at bounding box center [892, 707] width 842 height 61
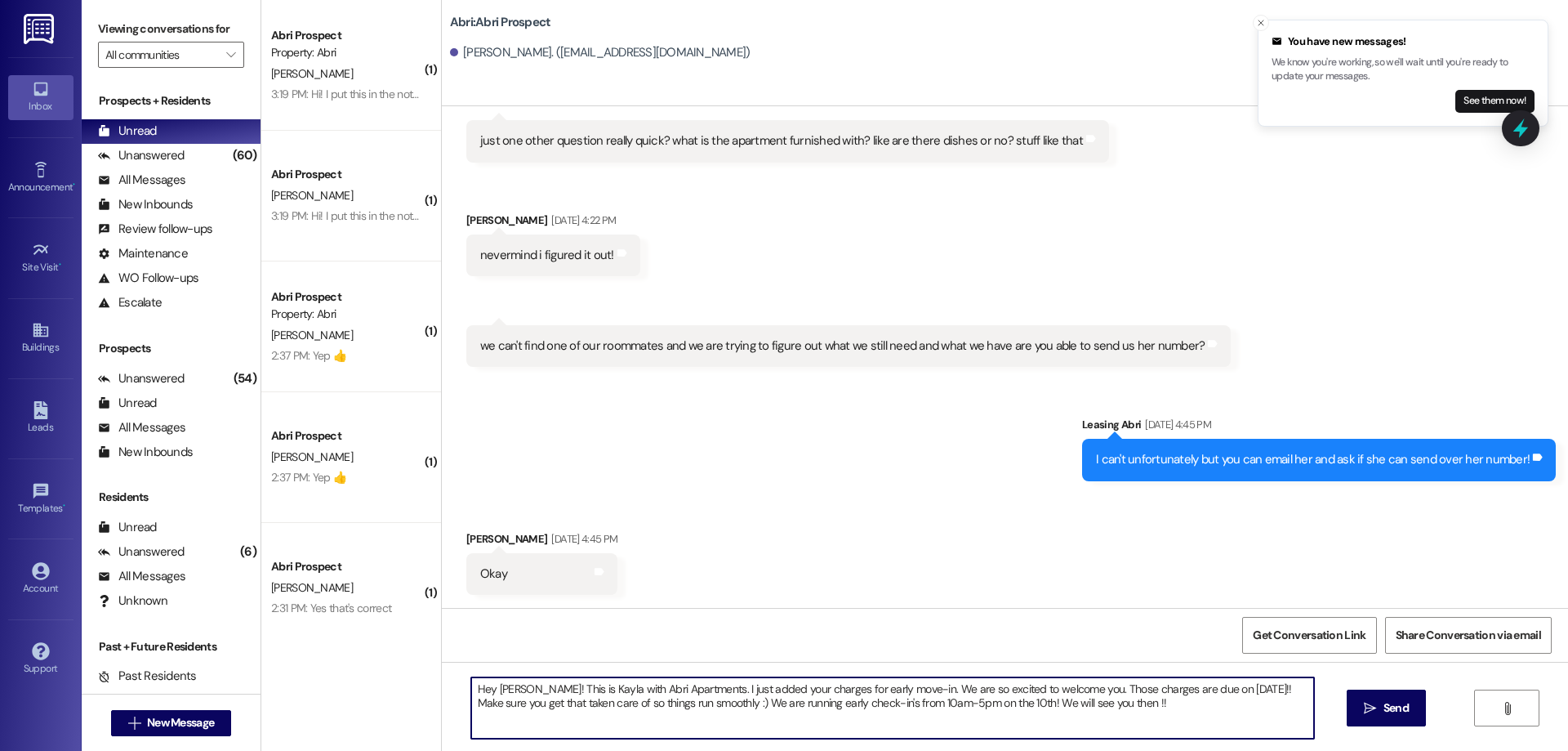
click at [922, 700] on textarea "Hey [PERSON_NAME]! This is Kayla with Abri Apartments. I just added your charge…" at bounding box center [892, 707] width 842 height 61
click at [985, 705] on textarea "Hey [PERSON_NAME]! This is Kayla with Abri Apartments. I just added your charge…" at bounding box center [892, 707] width 842 height 61
click at [1145, 710] on textarea "Hey [PERSON_NAME]! This is Kayla with Abri Apartments. I just added your charge…" at bounding box center [892, 707] width 842 height 61
click at [921, 703] on textarea "Hey [PERSON_NAME]! This is Kayla with Abri Apartments. I just added your charge…" at bounding box center [892, 707] width 842 height 61
click at [1169, 711] on textarea "Hey [PERSON_NAME]! This is Kayla with Abri Apartments. I just added your charge…" at bounding box center [892, 707] width 842 height 61
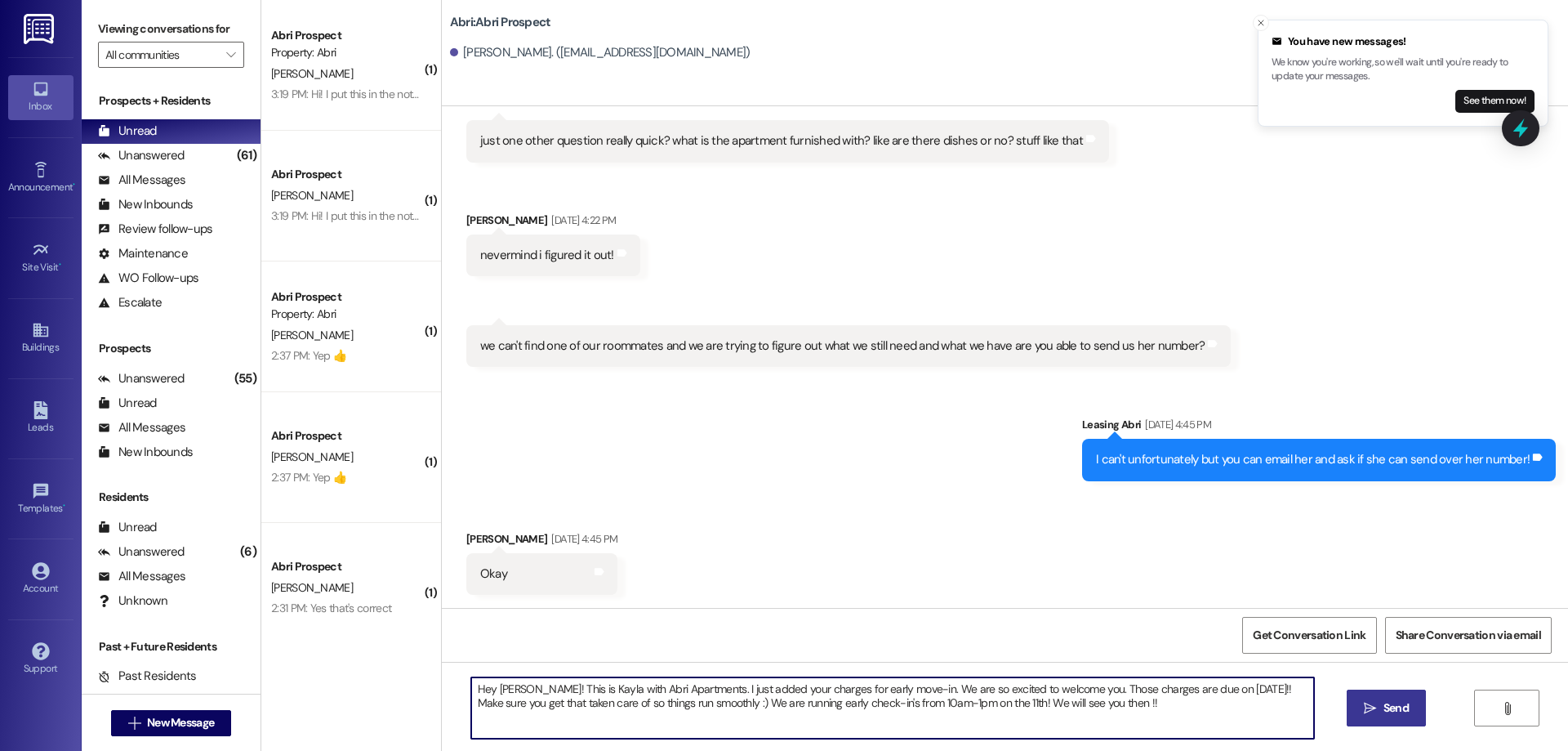
type textarea "Hey [PERSON_NAME]! This is Kayla with Abri Apartments. I just added your charge…"
click at [1354, 706] on button " Send" at bounding box center [1386, 707] width 79 height 37
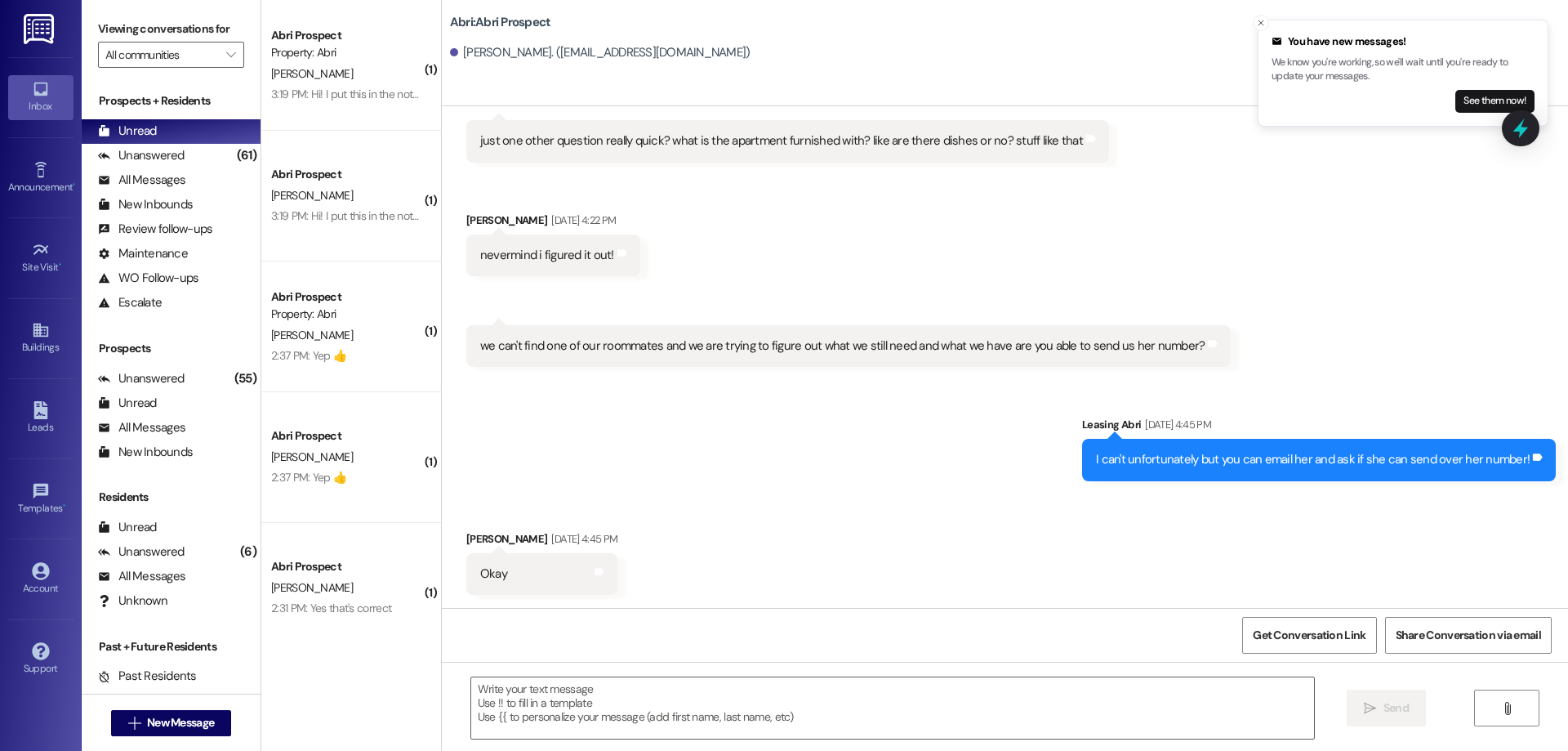
scroll to position [13470, 0]
click at [216, 721] on button " New Message" at bounding box center [171, 723] width 121 height 26
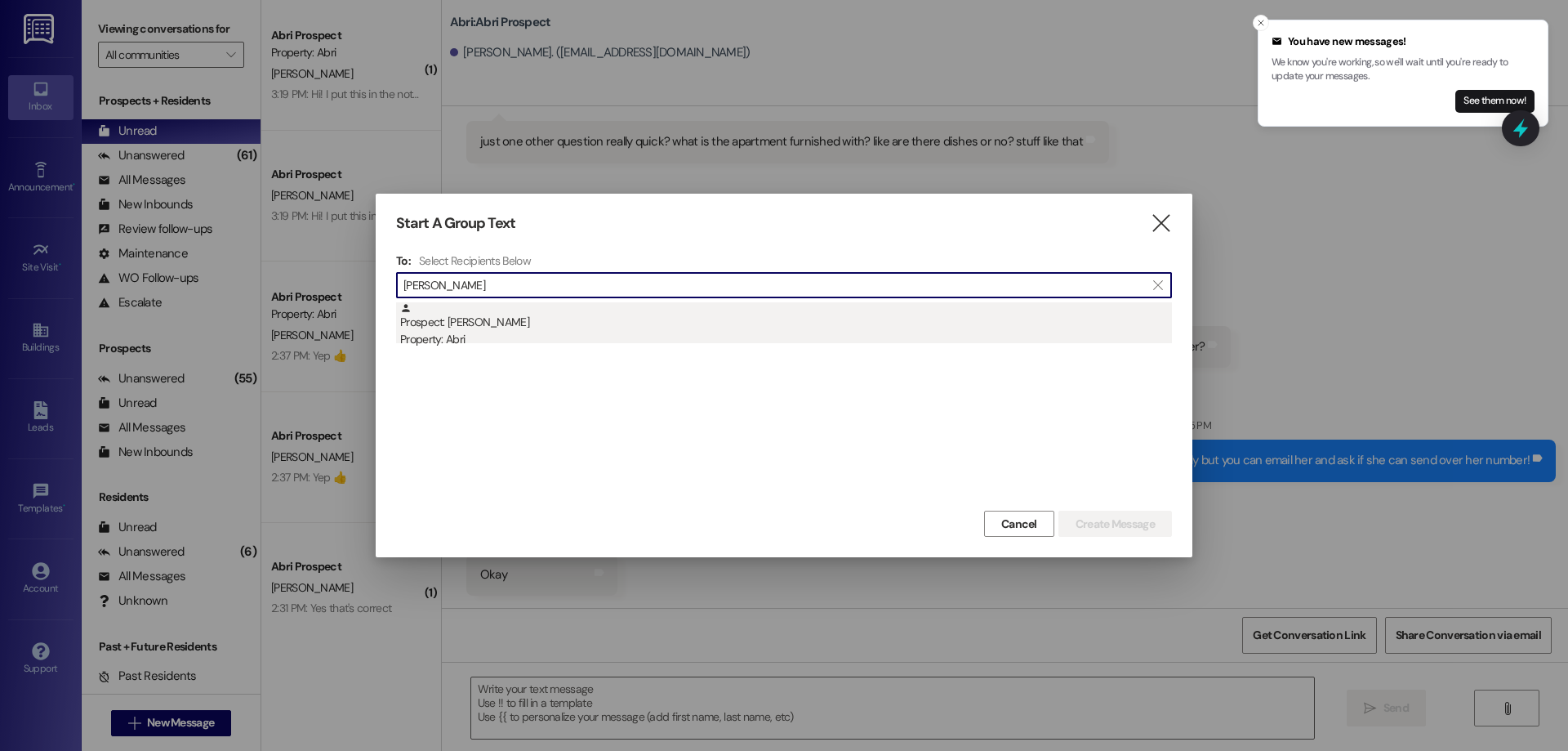
type input "[PERSON_NAME]"
click at [679, 324] on div "Prospect: [PERSON_NAME] Property: Abri" at bounding box center [786, 325] width 772 height 46
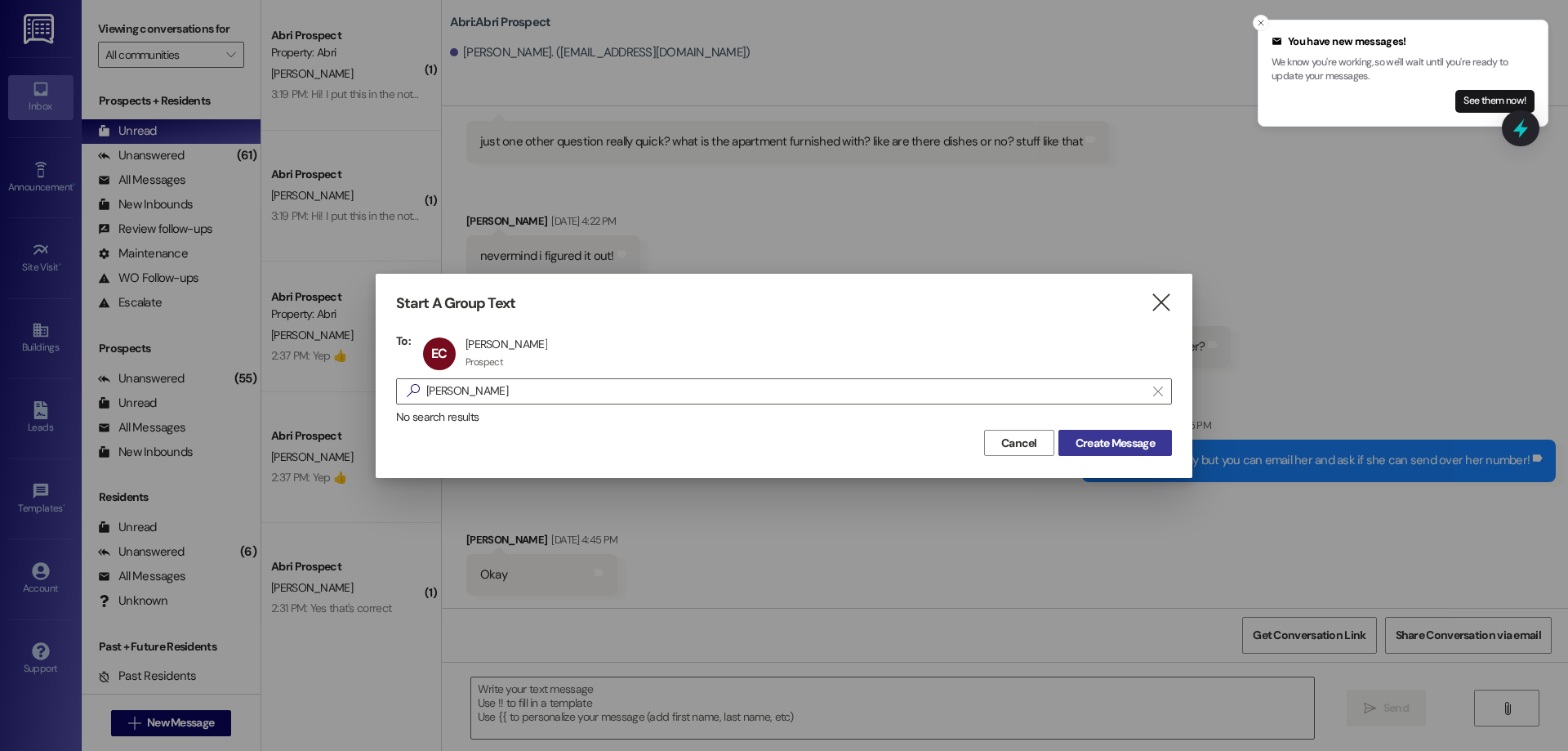
click at [1094, 437] on span "Create Message" at bounding box center [1115, 443] width 79 height 17
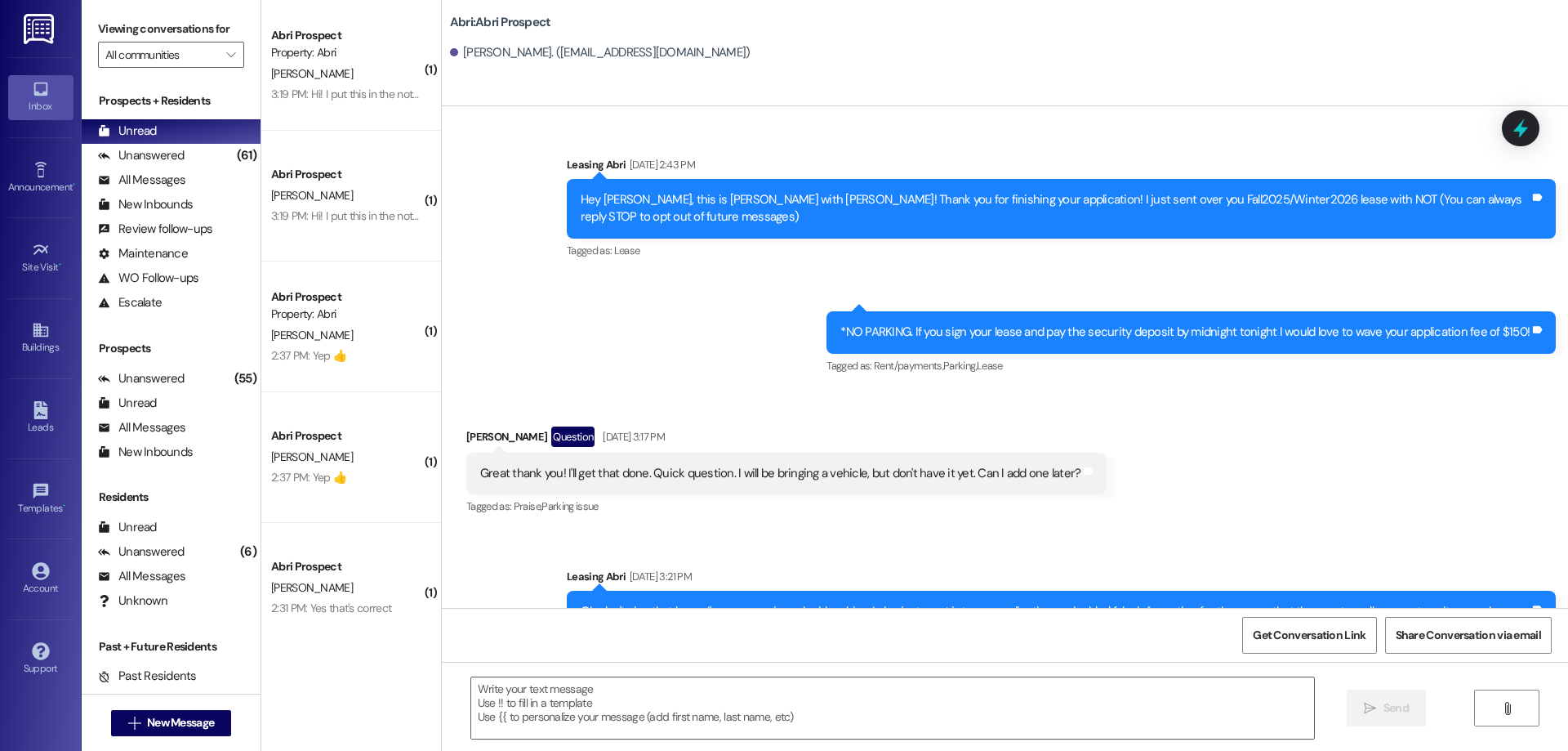
scroll to position [331, 0]
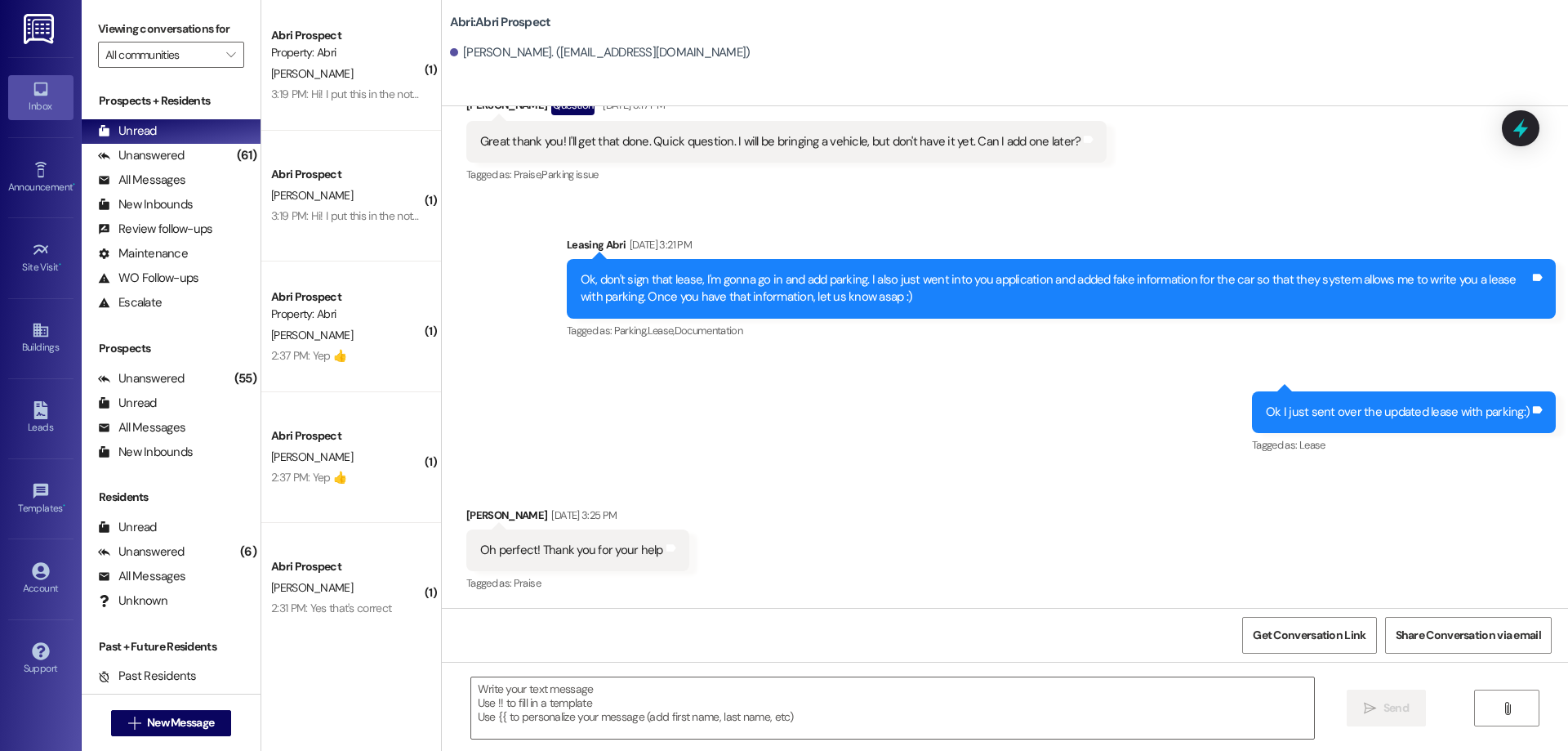
click at [575, 703] on textarea at bounding box center [892, 707] width 842 height 61
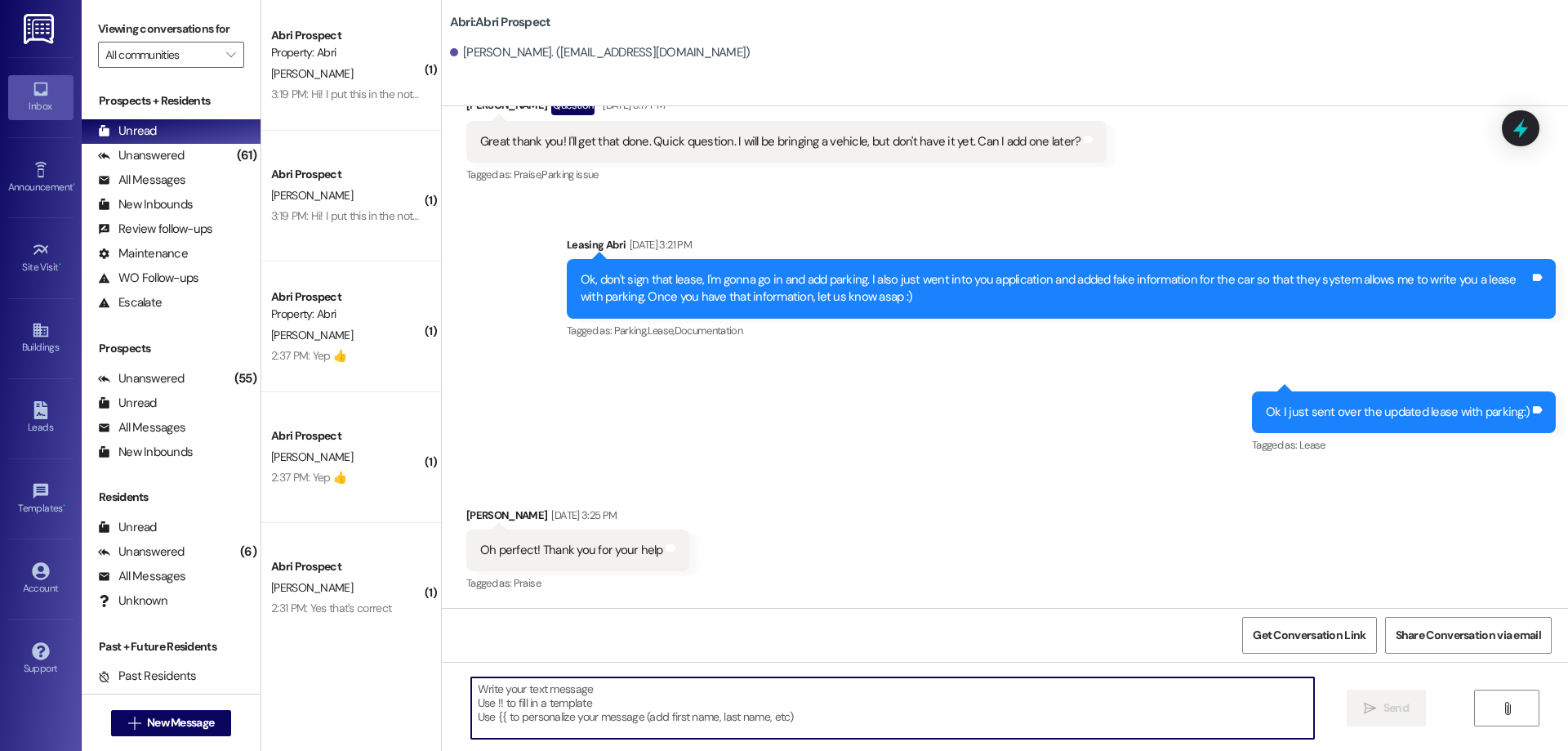
paste textarea "Hey [PERSON_NAME]! This is Kayla with Abri Apartments. I just added your charge…"
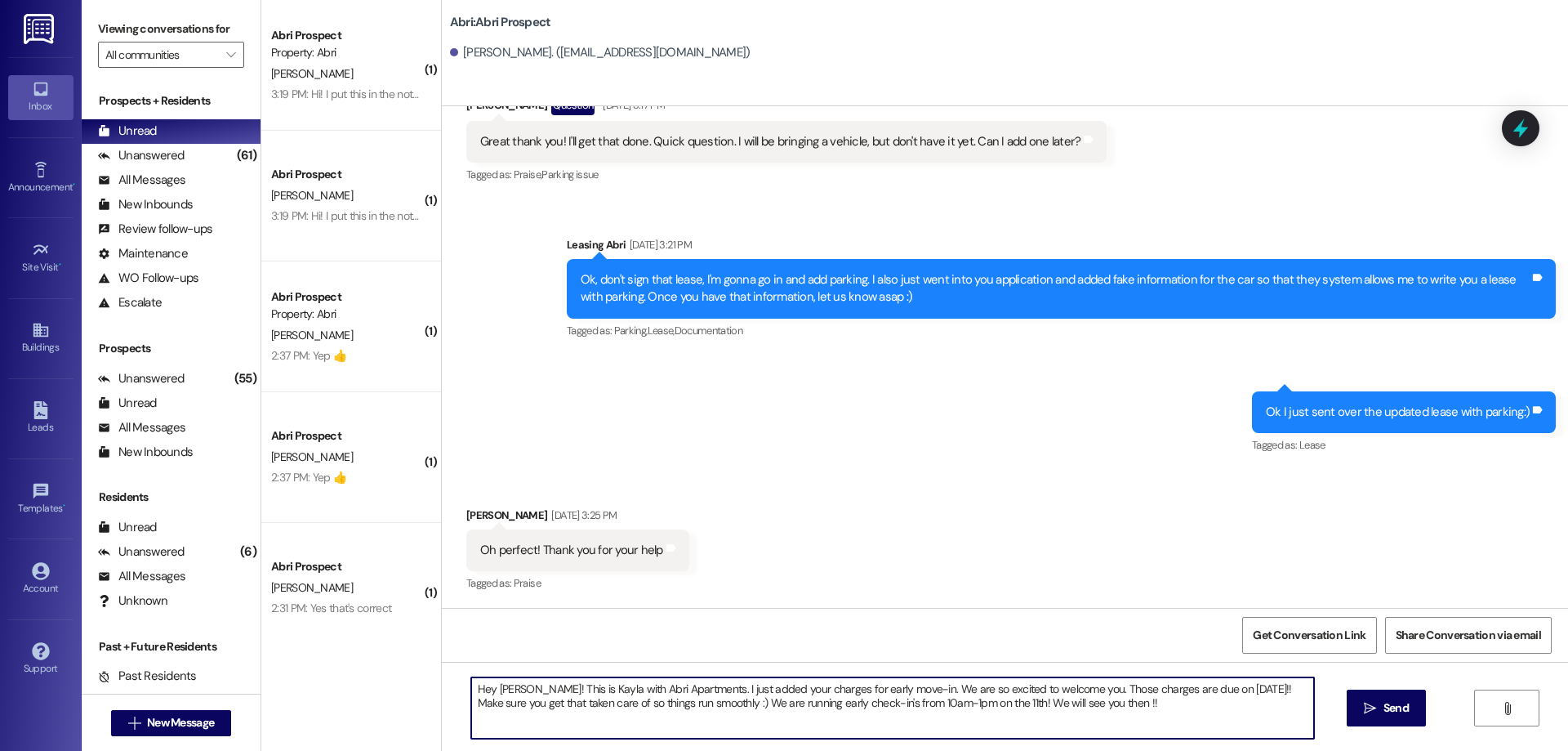
click at [513, 695] on textarea "Hey [PERSON_NAME]! This is Kayla with Abri Apartments. I just added your charge…" at bounding box center [892, 707] width 842 height 61
click at [892, 690] on textarea "Hey [PERSON_NAME]! This is Kayla with Abri Apartments. I just added your charge…" at bounding box center [892, 707] width 842 height 61
click at [601, 717] on textarea "Hey [PERSON_NAME]! This is Kayla with Abri Apartments. I just added your charge…" at bounding box center [892, 707] width 842 height 61
click at [704, 706] on textarea "Hey [PERSON_NAME]! This is Kayla with Abri Apartments. I just added your charge…" at bounding box center [892, 707] width 842 height 61
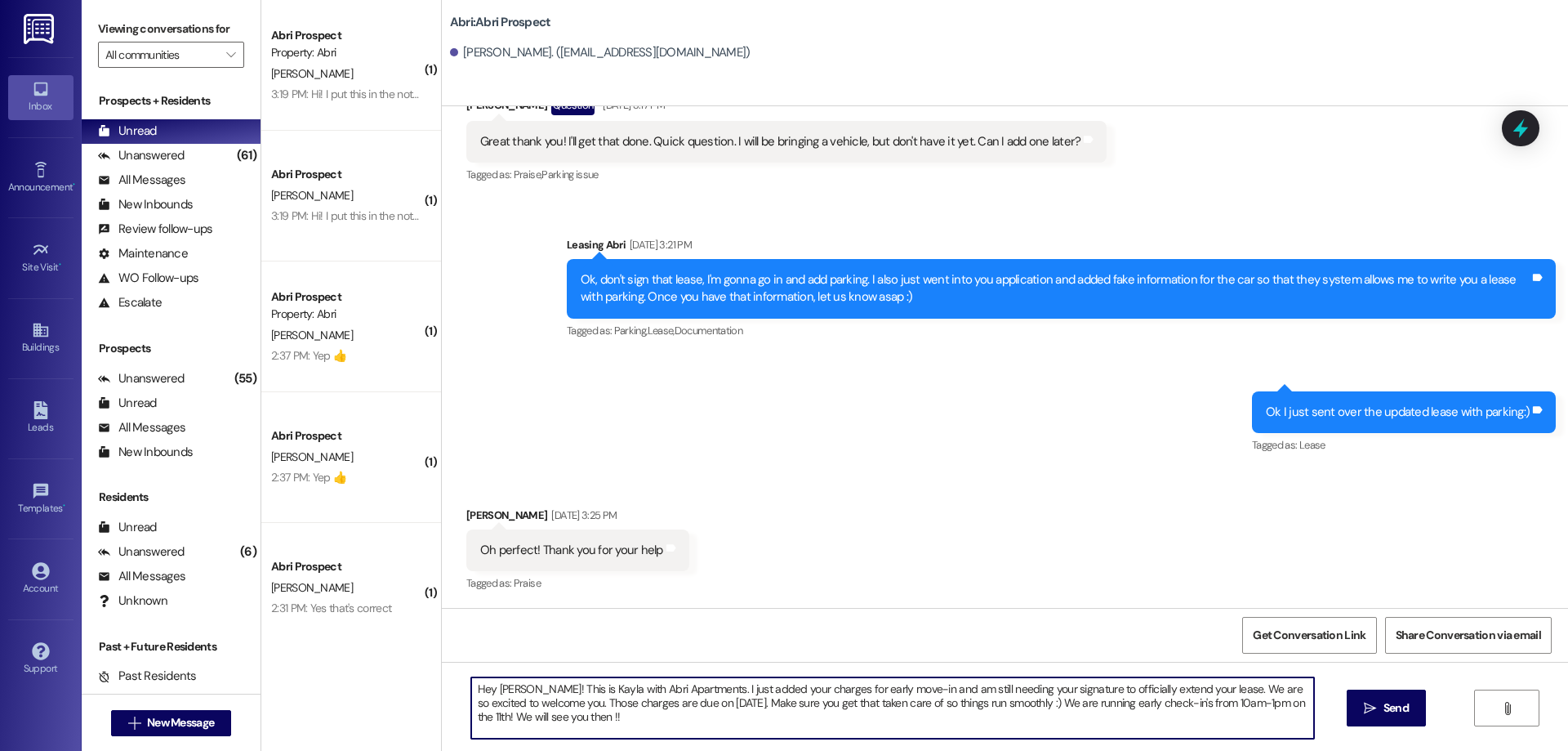
click at [530, 703] on textarea "Hey [PERSON_NAME]! This is Kayla with Abri Apartments. I just added your charge…" at bounding box center [892, 707] width 842 height 61
click at [1278, 704] on textarea "Hey [PERSON_NAME]! This is Kayla with Abri Apartments. I just added your charge…" at bounding box center [892, 707] width 842 height 61
click at [574, 713] on textarea "Hey [PERSON_NAME]! This is Kayla with Abri Apartments. I just added your charge…" at bounding box center [892, 707] width 842 height 61
type textarea "Hey [PERSON_NAME]! This is Kayla with Abri Apartments. I just added your charge…"
click at [676, 724] on textarea "Hey [PERSON_NAME]! This is Kayla with Abri Apartments. I just added your charge…" at bounding box center [892, 707] width 842 height 61
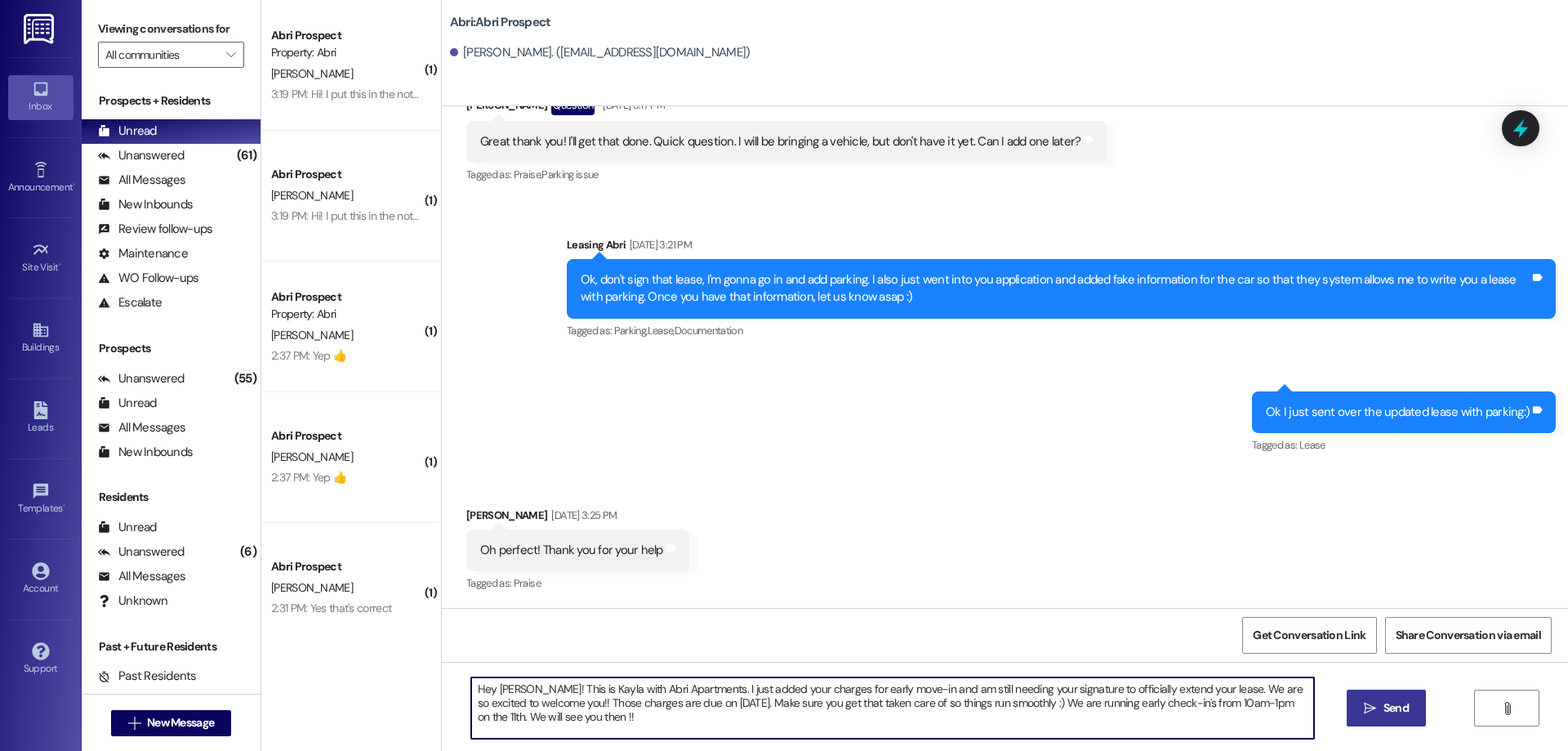
click at [1377, 701] on span " Send" at bounding box center [1386, 708] width 51 height 17
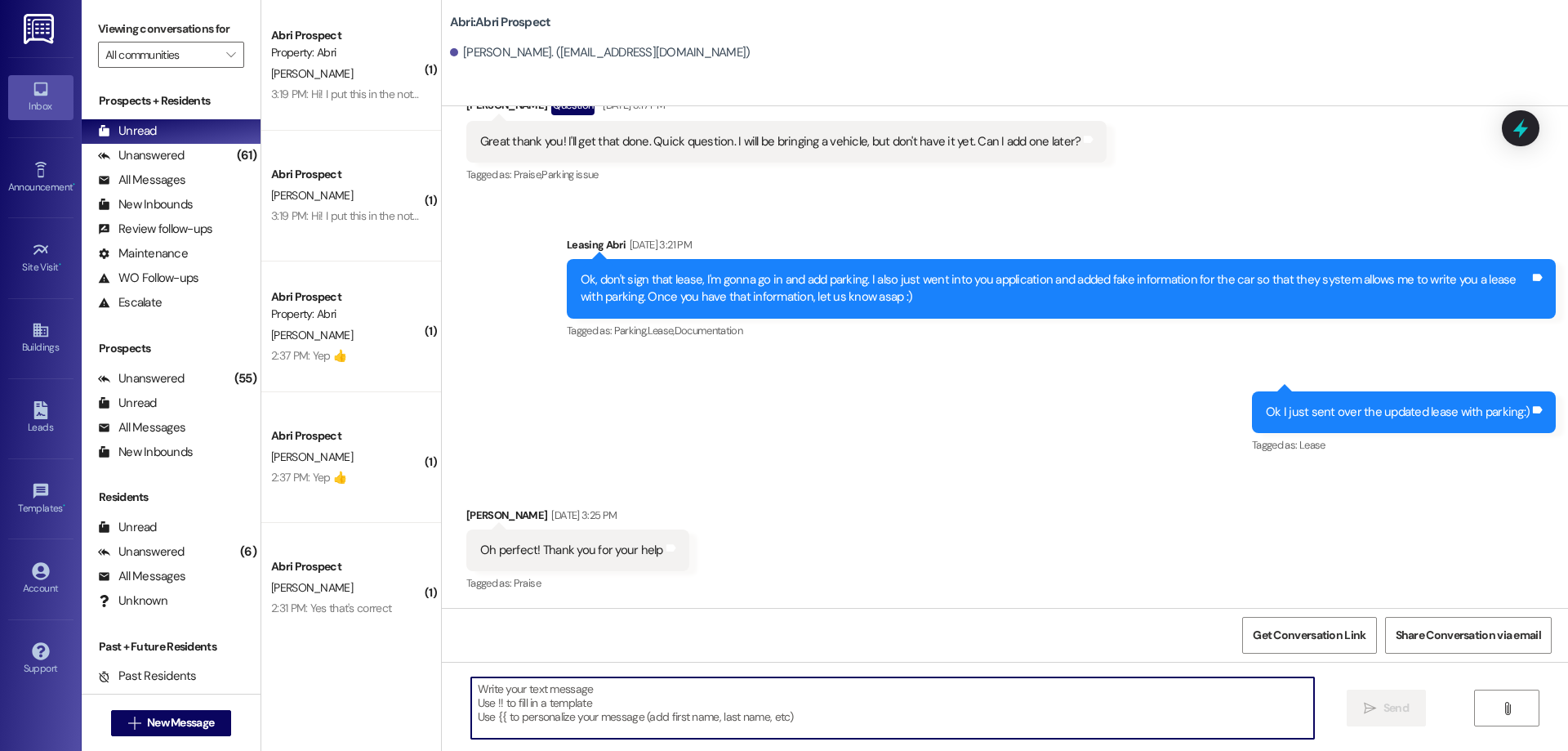
click at [805, 694] on textarea at bounding box center [892, 707] width 842 height 61
paste textarea "Hey [PERSON_NAME]! This is Kayla with Abri Apartments. I just added your charge…"
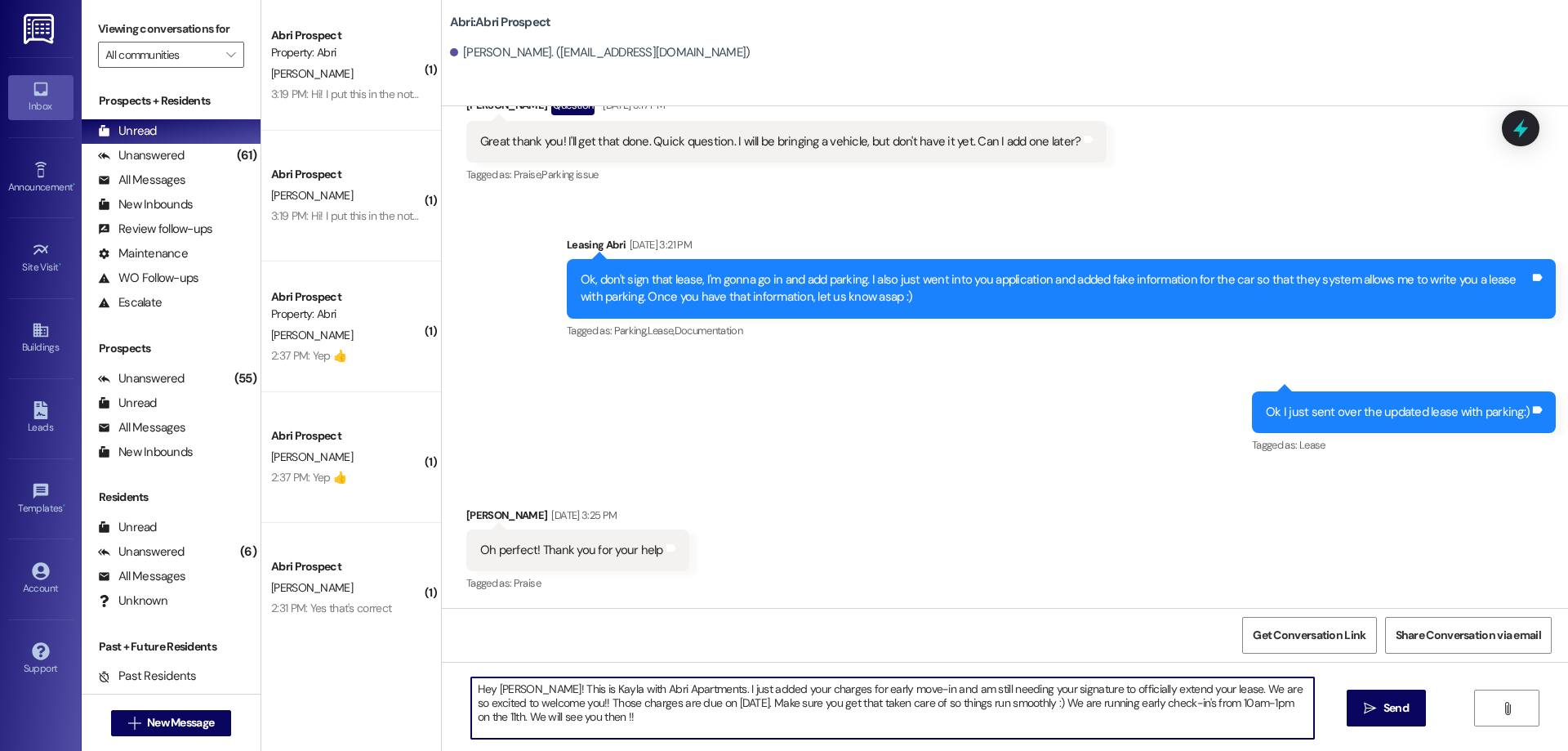
click at [512, 688] on textarea "Hey [PERSON_NAME]! This is Kayla with Abri Apartments. I just added your charge…" at bounding box center [892, 707] width 842 height 61
click at [1206, 690] on textarea "Hey [PERSON_NAME]! This is Kayla with Abri Apartments. I just added your charge…" at bounding box center [892, 707] width 842 height 61
click at [1202, 725] on textarea "Hey [PERSON_NAME]! This is Kayla with Abri Apartments. I just added your charge…" at bounding box center [892, 707] width 842 height 61
click at [502, 688] on textarea "Hey [PERSON_NAME]! This is Kayla with Abri Apartments. I just added your charge…" at bounding box center [892, 707] width 842 height 61
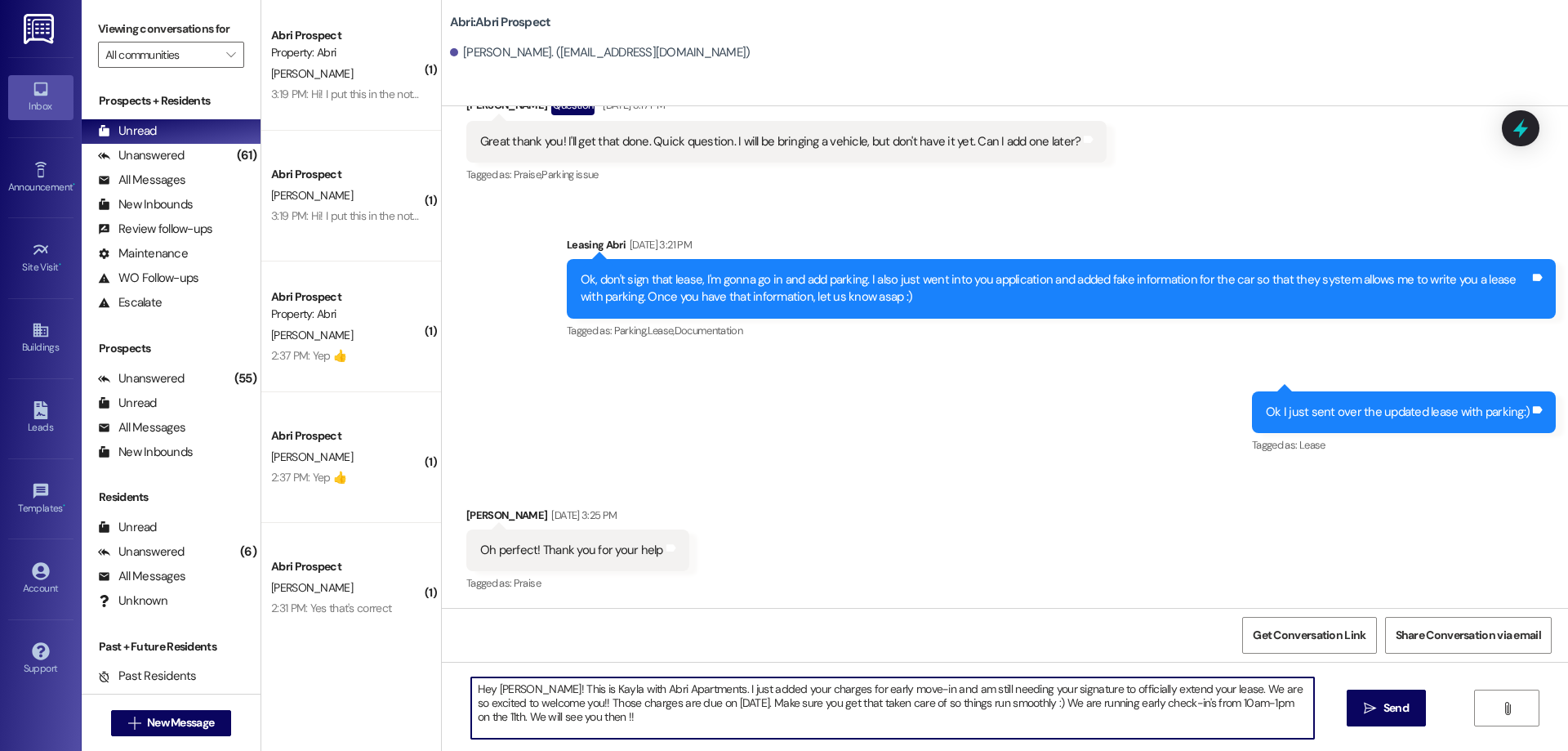
click at [600, 723] on textarea "Hey [PERSON_NAME]! This is Kayla with Abri Apartments. I just added your charge…" at bounding box center [892, 707] width 842 height 61
type textarea "Hey [PERSON_NAME]! This is Kayla with Abri Apartments. I just added your charge…"
click at [671, 718] on textarea "Hey [PERSON_NAME]! This is Kayla with Abri Apartments. I just added your charge…" at bounding box center [892, 707] width 842 height 61
click at [1384, 716] on span "Send" at bounding box center [1396, 708] width 26 height 17
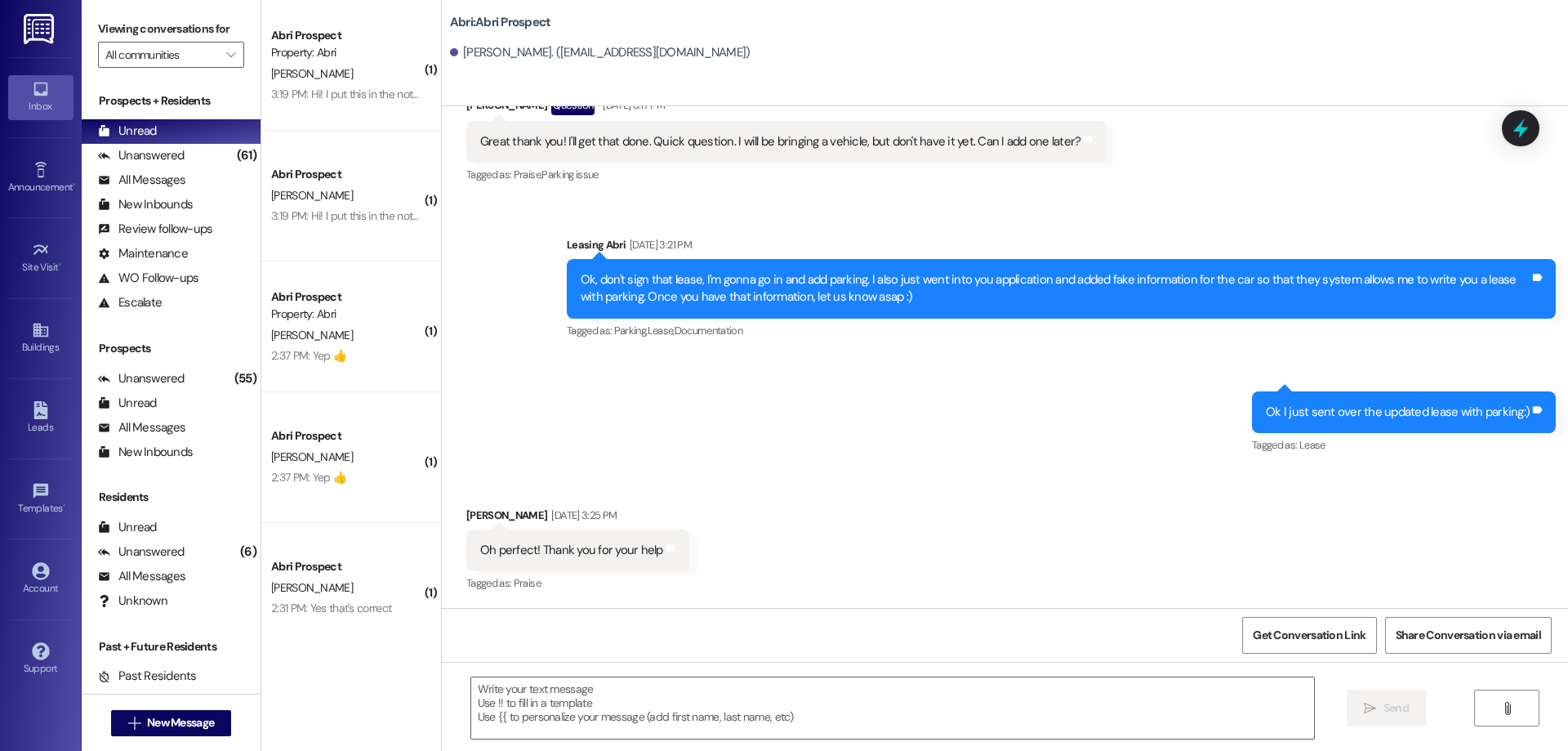
scroll to position [743, 0]
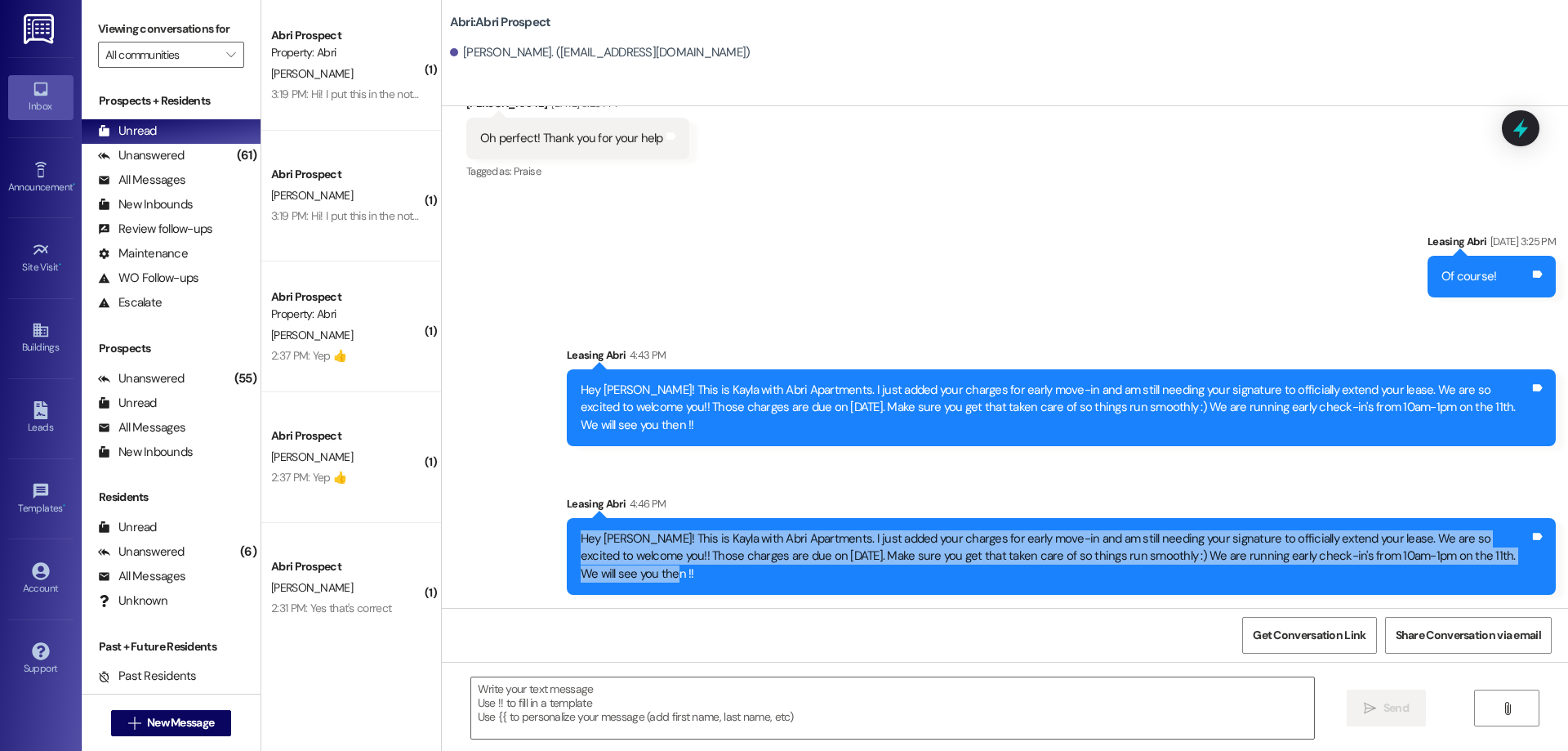
drag, startPoint x: 660, startPoint y: 578, endPoint x: 532, endPoint y: 536, distance: 134.7
click at [532, 536] on div "Sent via SMS Leasing Abri [DATE] 3:25 PM Of course! Tags and notes Sent via SMS…" at bounding box center [1004, 402] width 1126 height 412
copy div "Hey [PERSON_NAME]! This is Kayla with Abri Apartments. I just added your charge…"
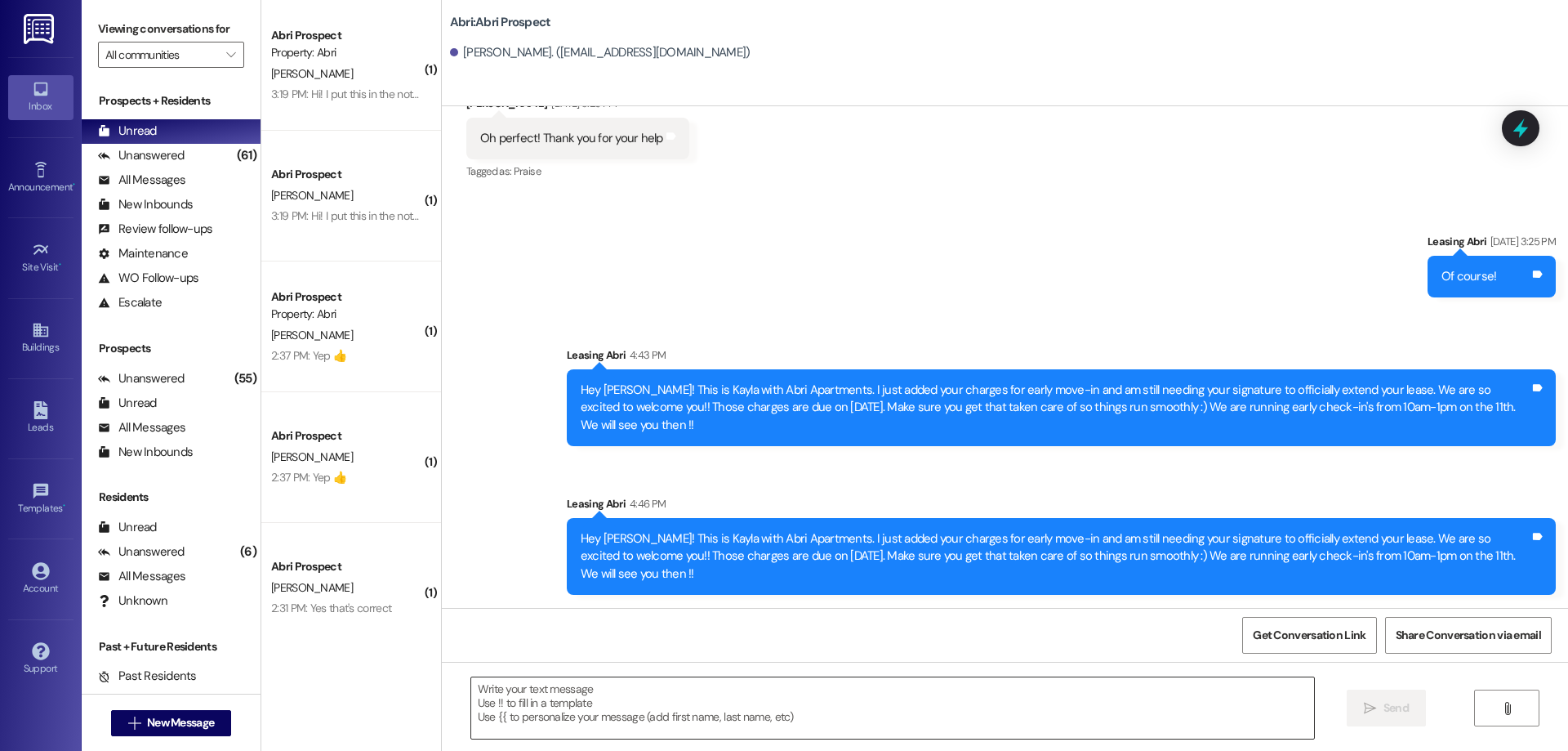
click at [804, 681] on textarea at bounding box center [892, 707] width 842 height 61
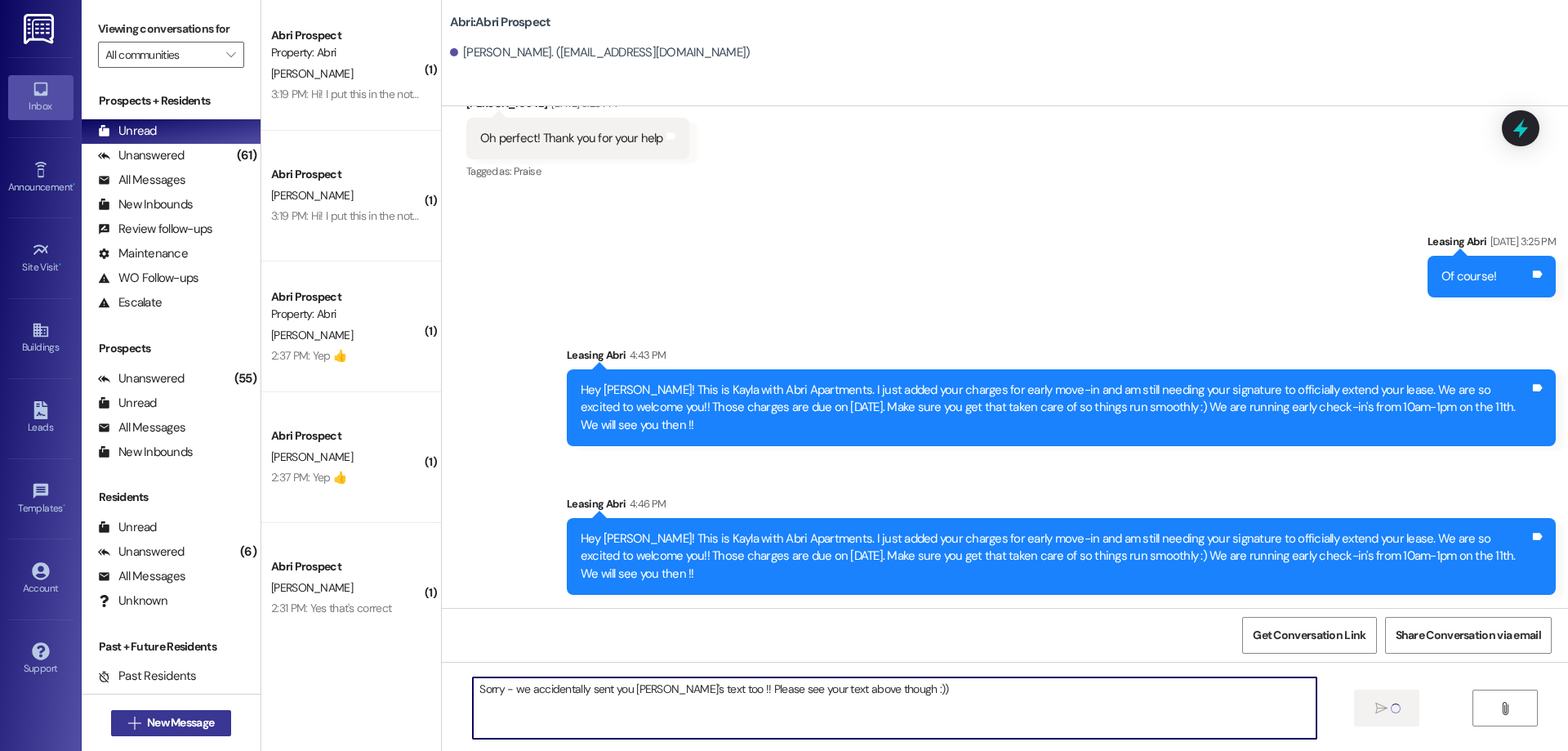
type textarea "Sorry - we accidentally sent you [PERSON_NAME]'s text too !! Please see your te…"
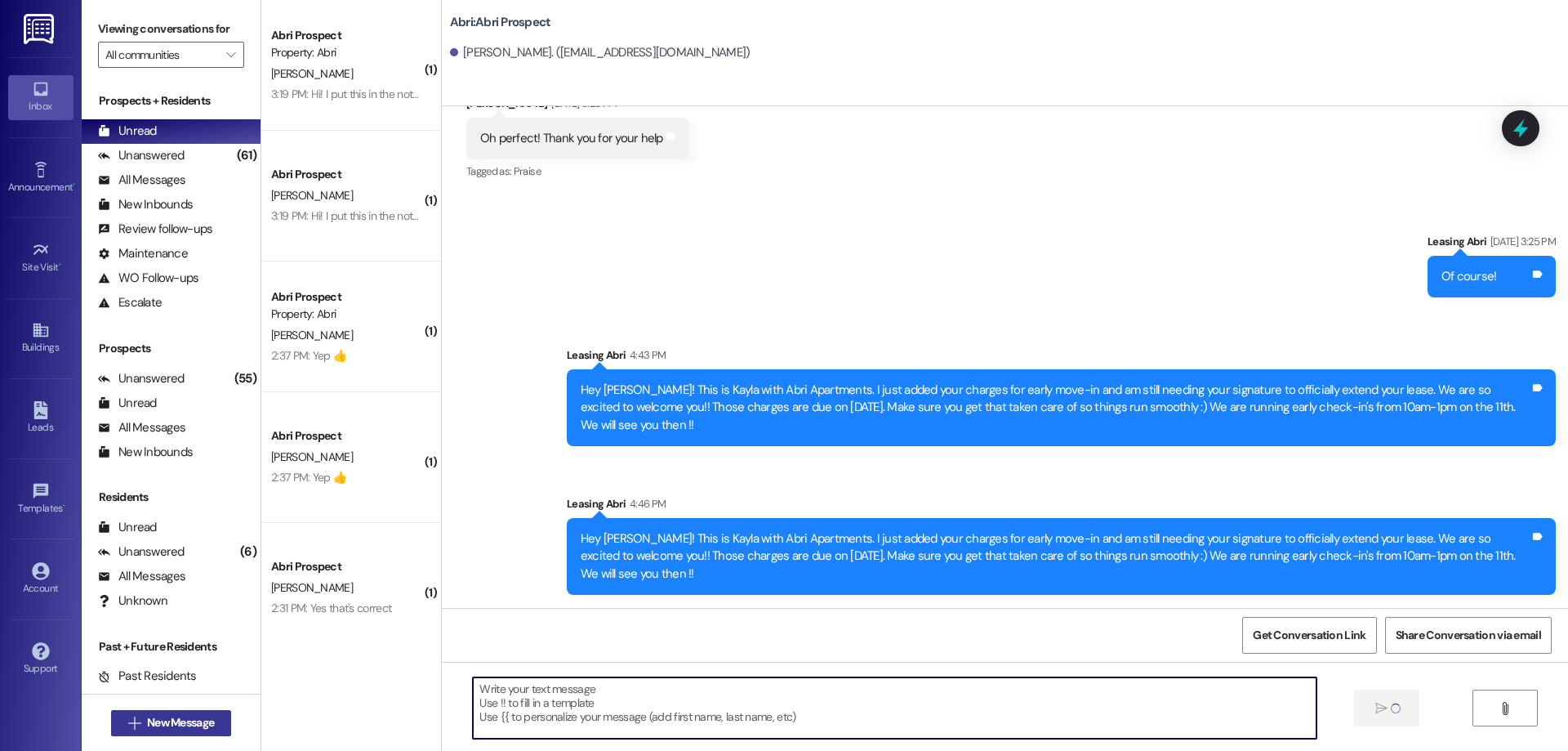
click at [190, 719] on span "New Message" at bounding box center [180, 723] width 67 height 17
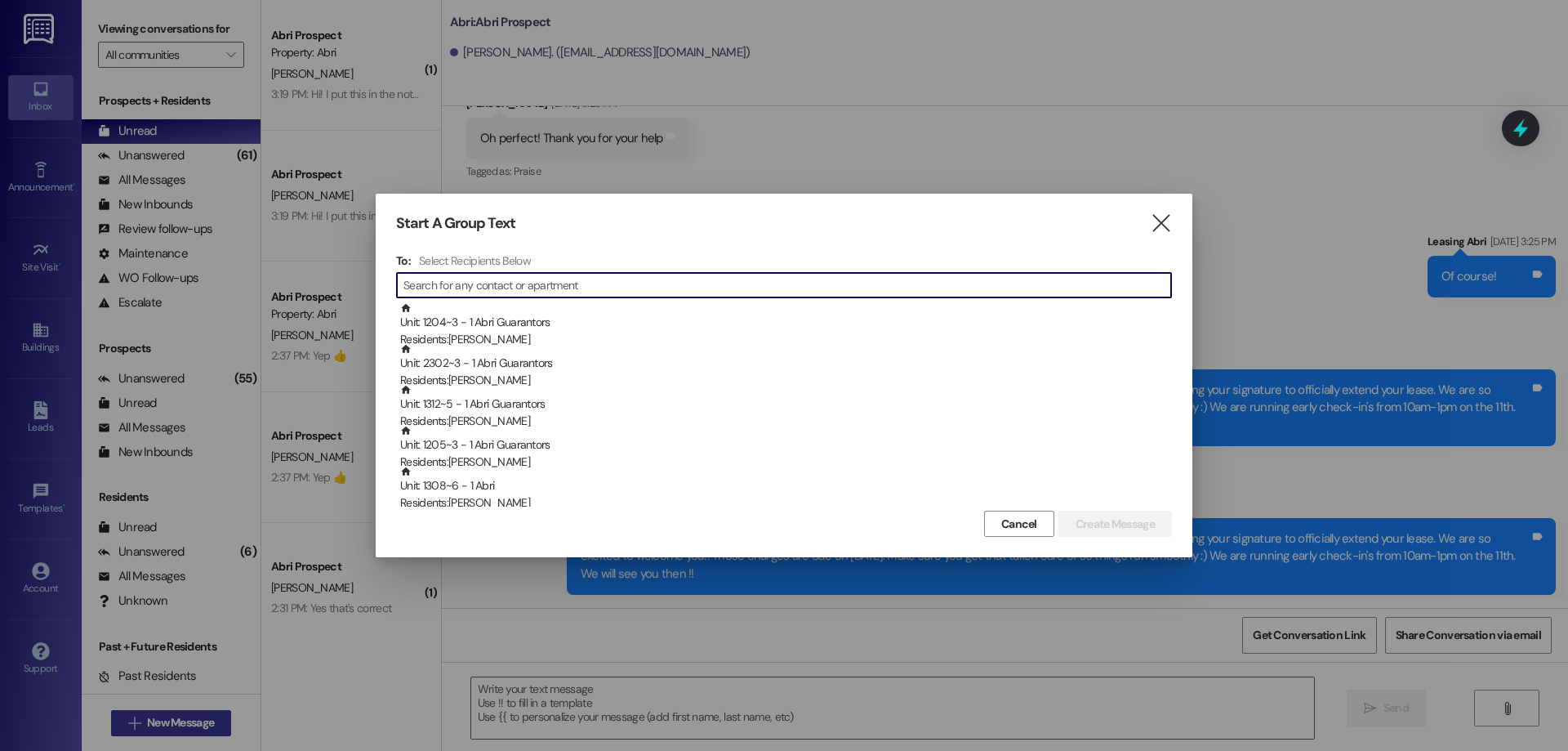
scroll to position [331, 0]
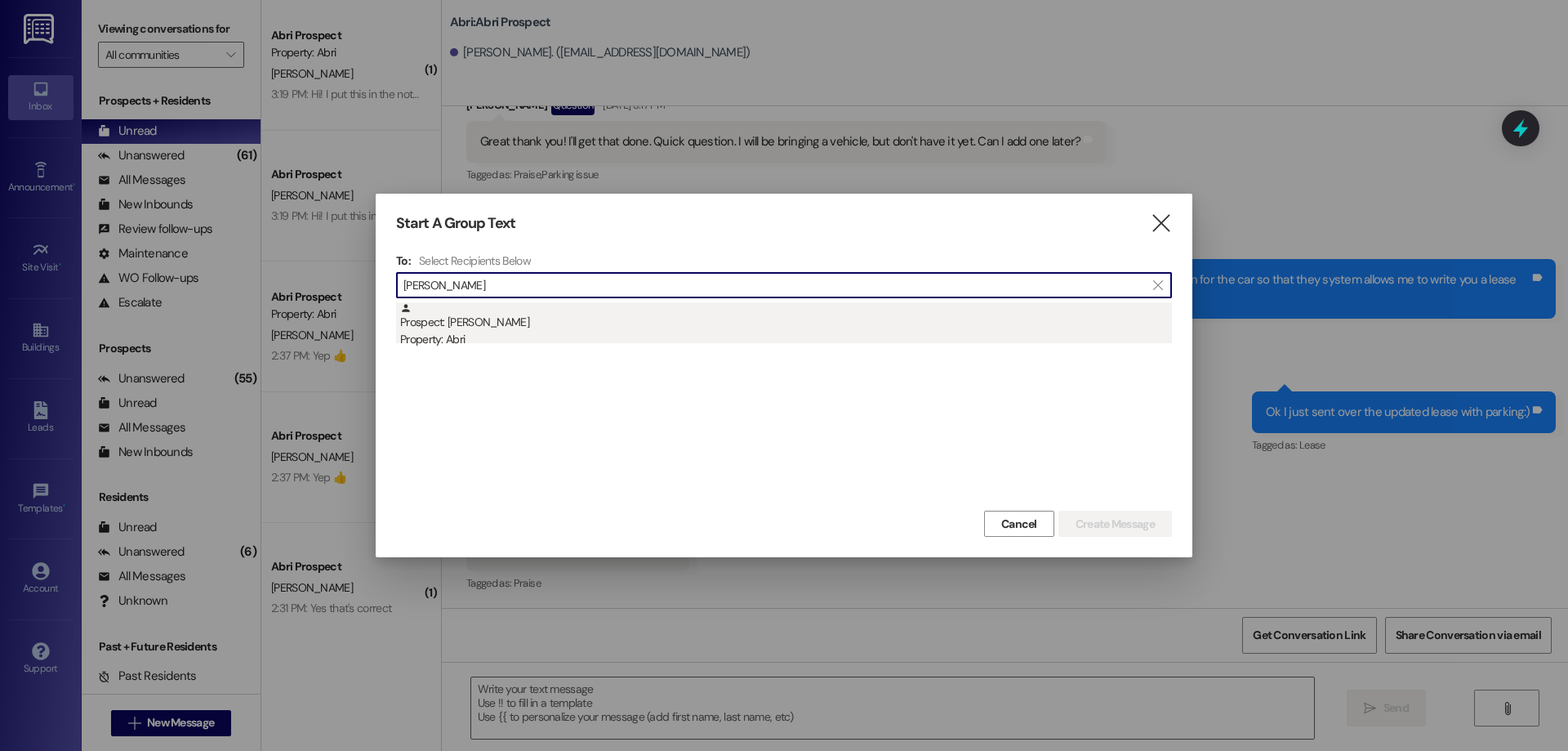
type input "[PERSON_NAME]"
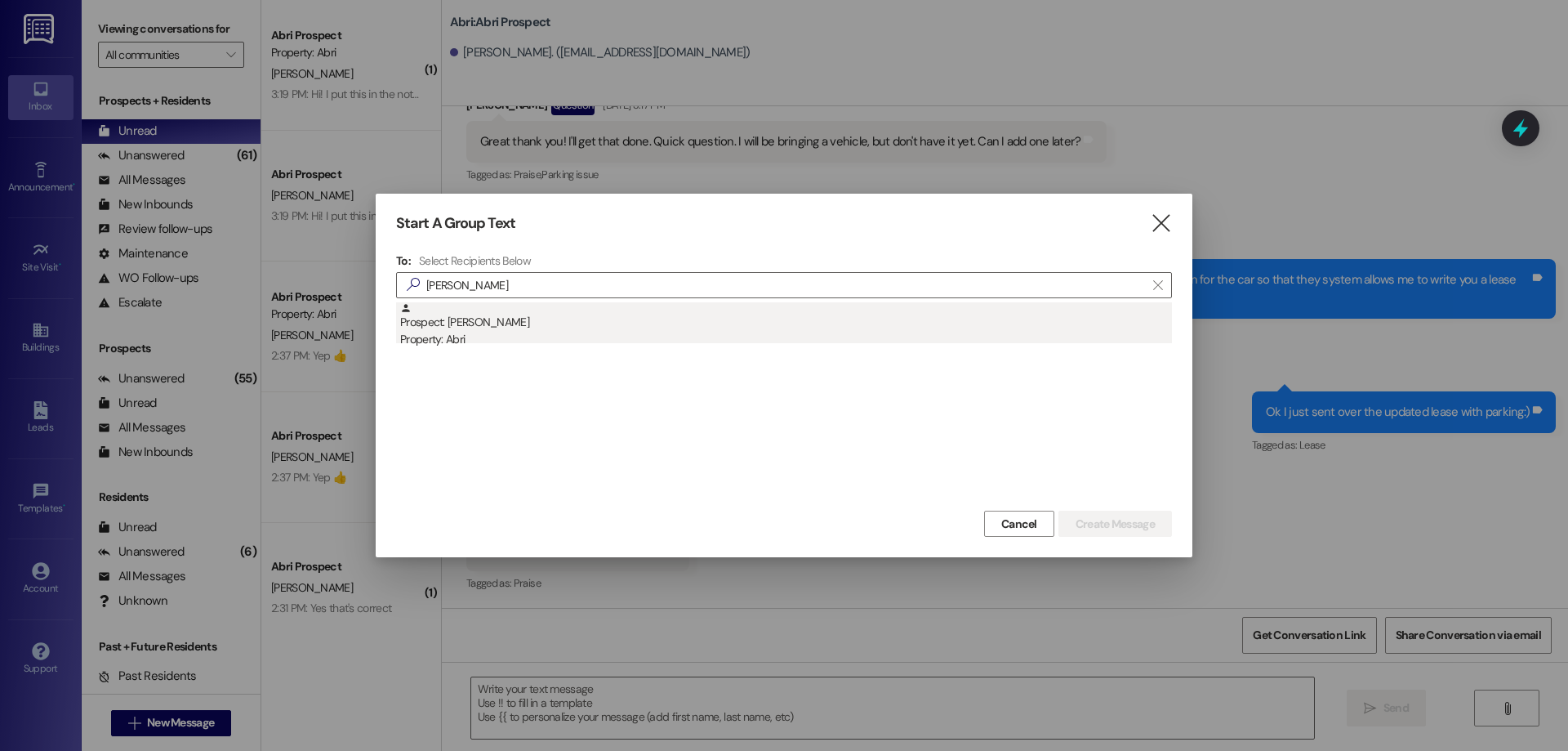
click at [705, 315] on div "Prospect: [PERSON_NAME] Property: Abri" at bounding box center [786, 325] width 772 height 46
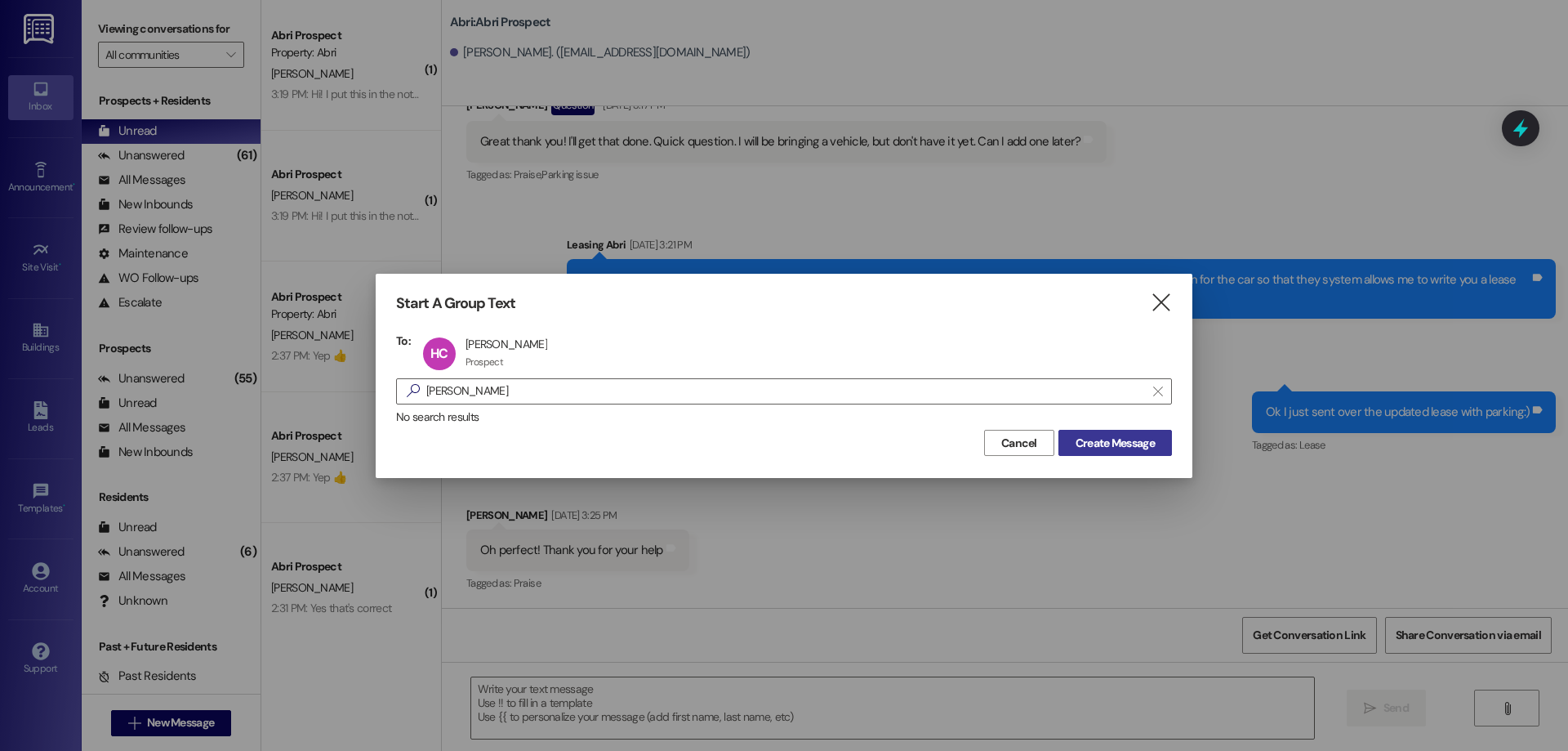
click at [1135, 443] on span "Create Message" at bounding box center [1115, 443] width 79 height 17
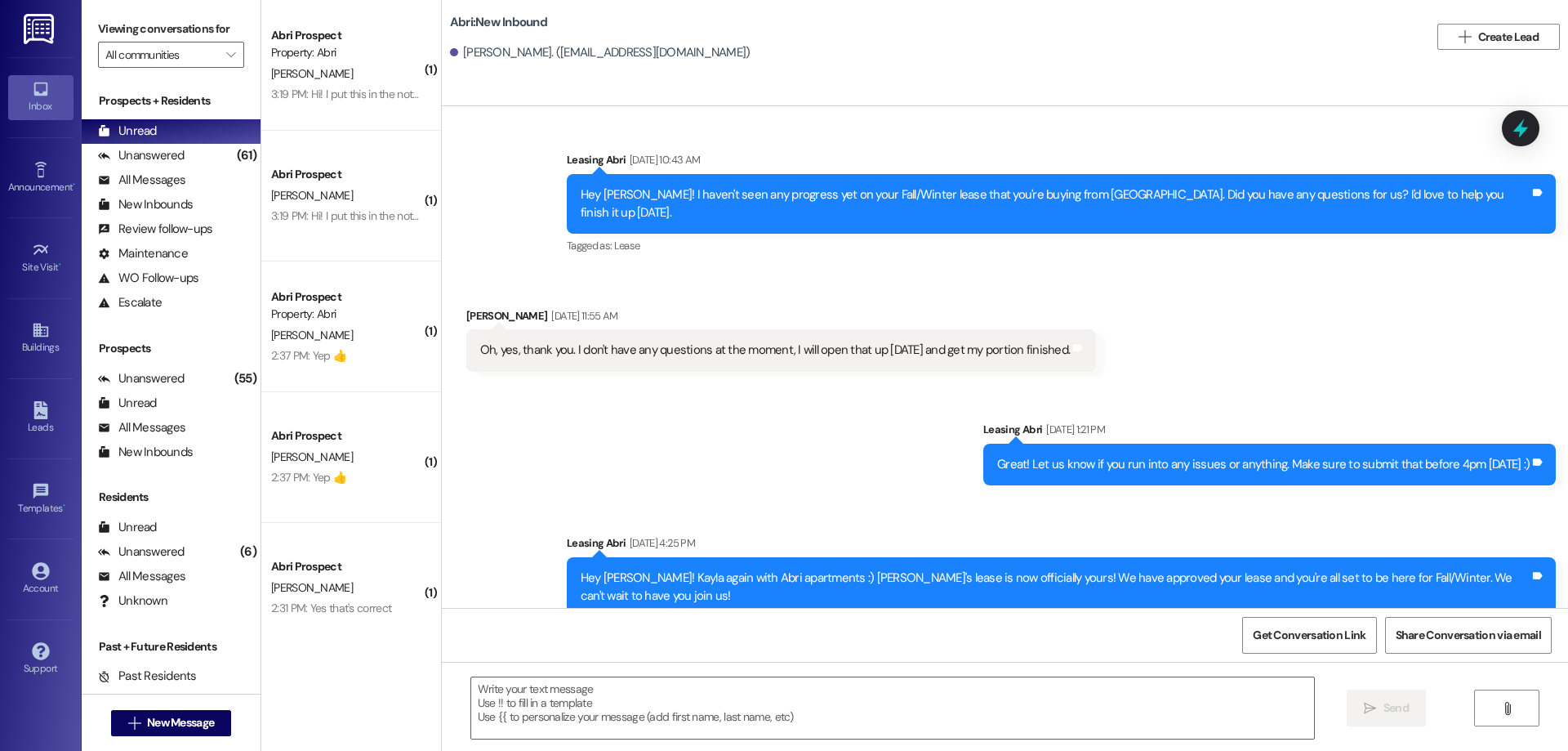
scroll to position [1232, 0]
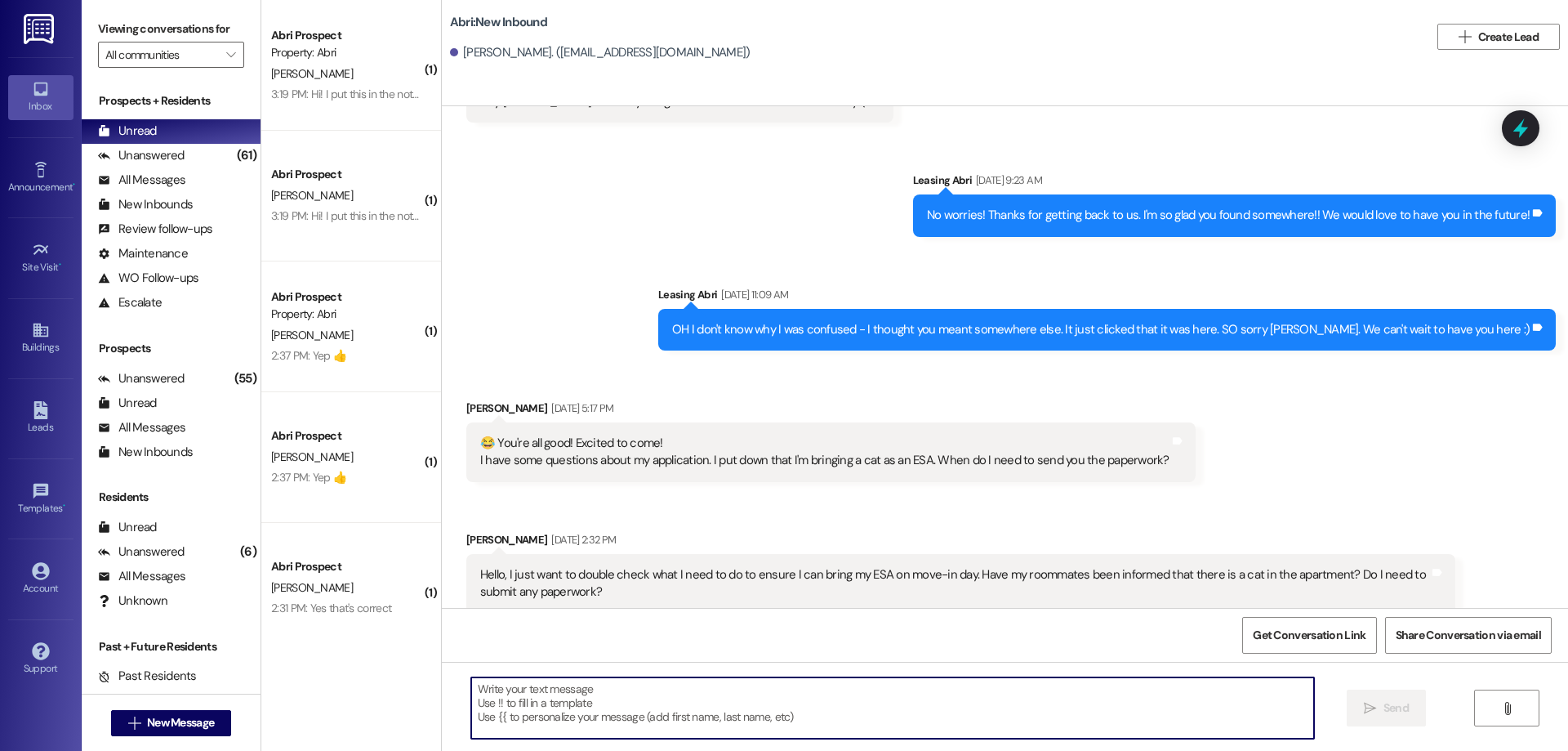
click at [786, 715] on textarea at bounding box center [892, 707] width 842 height 61
paste textarea "Hey [PERSON_NAME]! This is Kayla with Abri Apartments. I just added your charge…"
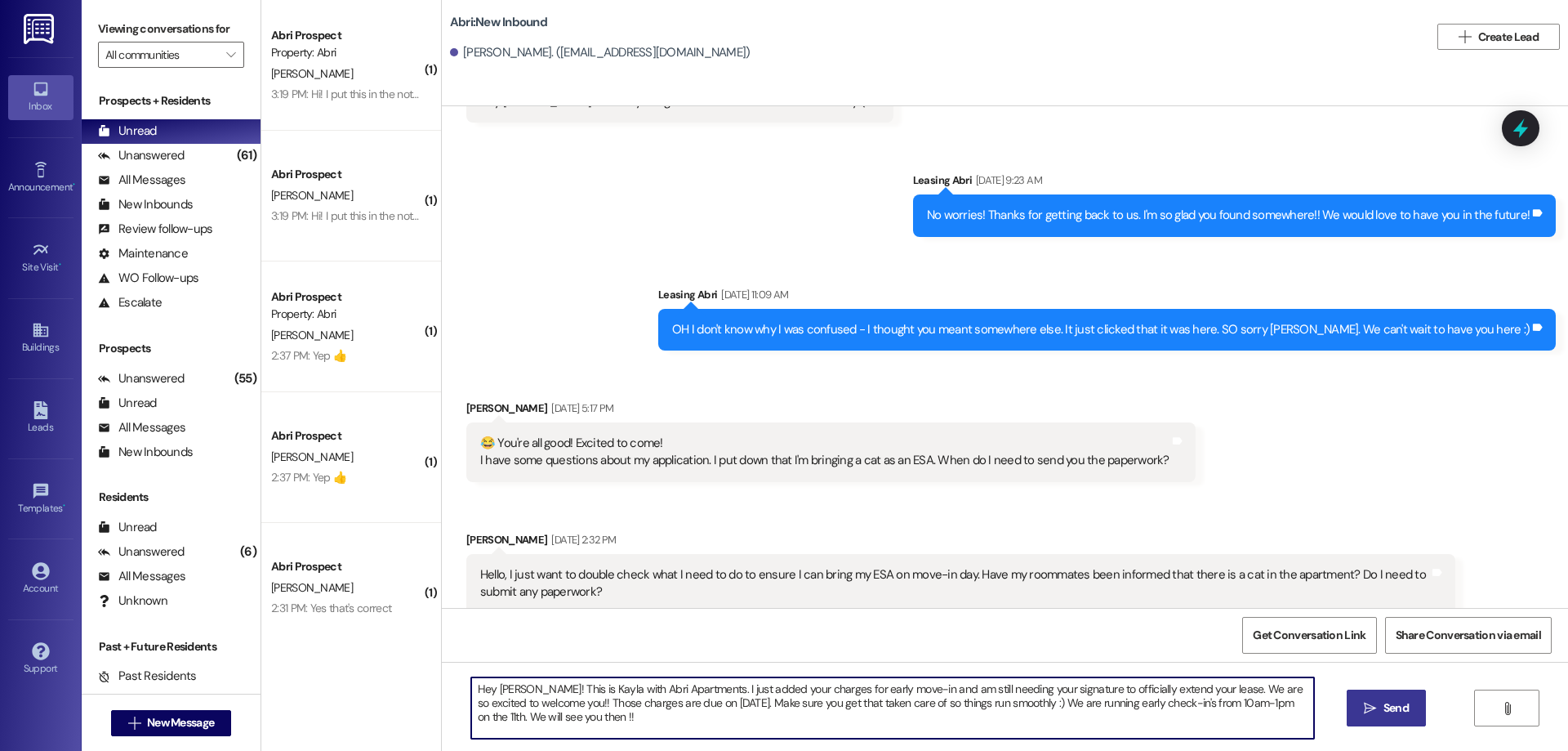
scroll to position [1366, 0]
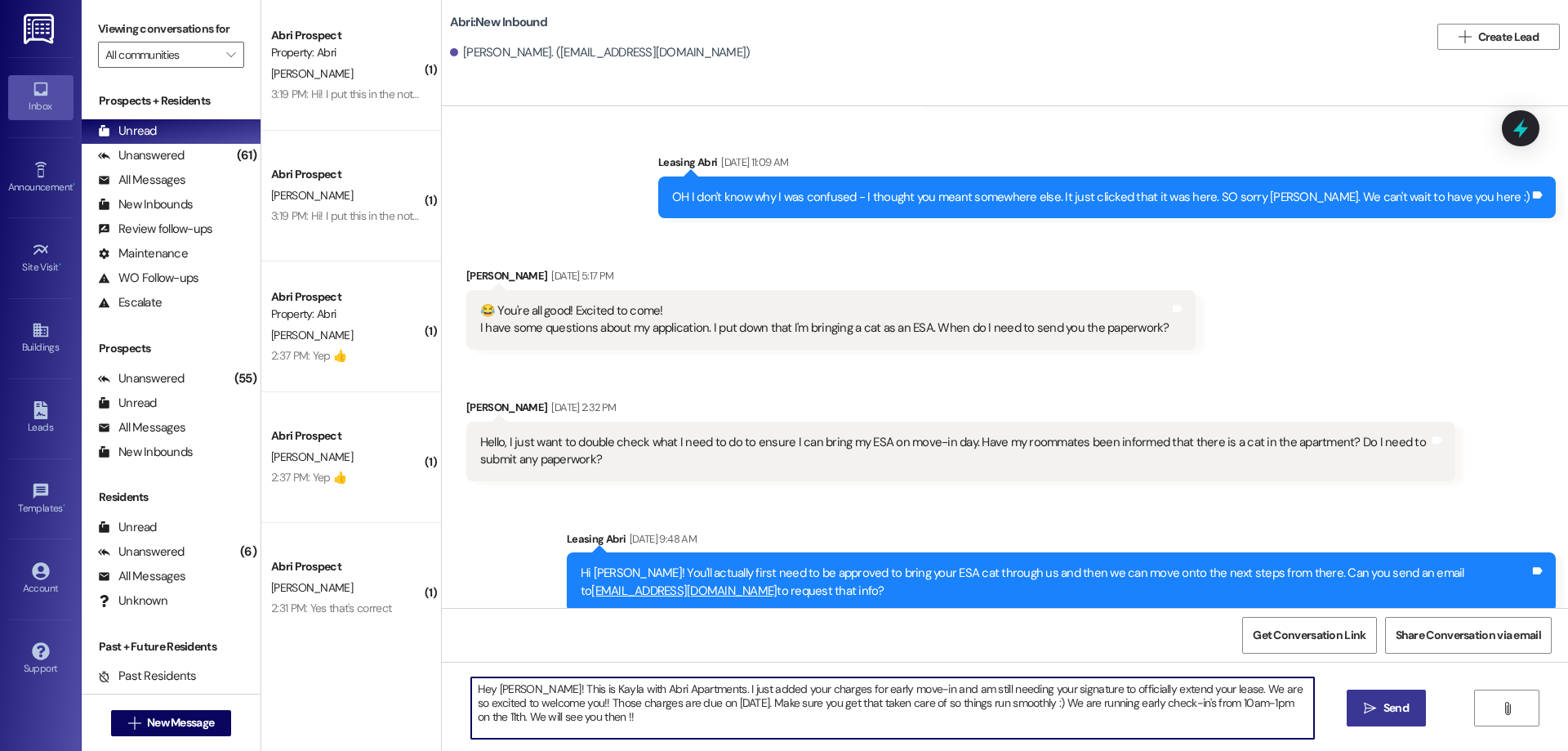
type textarea "Hey [PERSON_NAME]! This is Kayla with Abri Apartments. I just added your charge…"
click at [1372, 716] on span " Send" at bounding box center [1386, 708] width 51 height 17
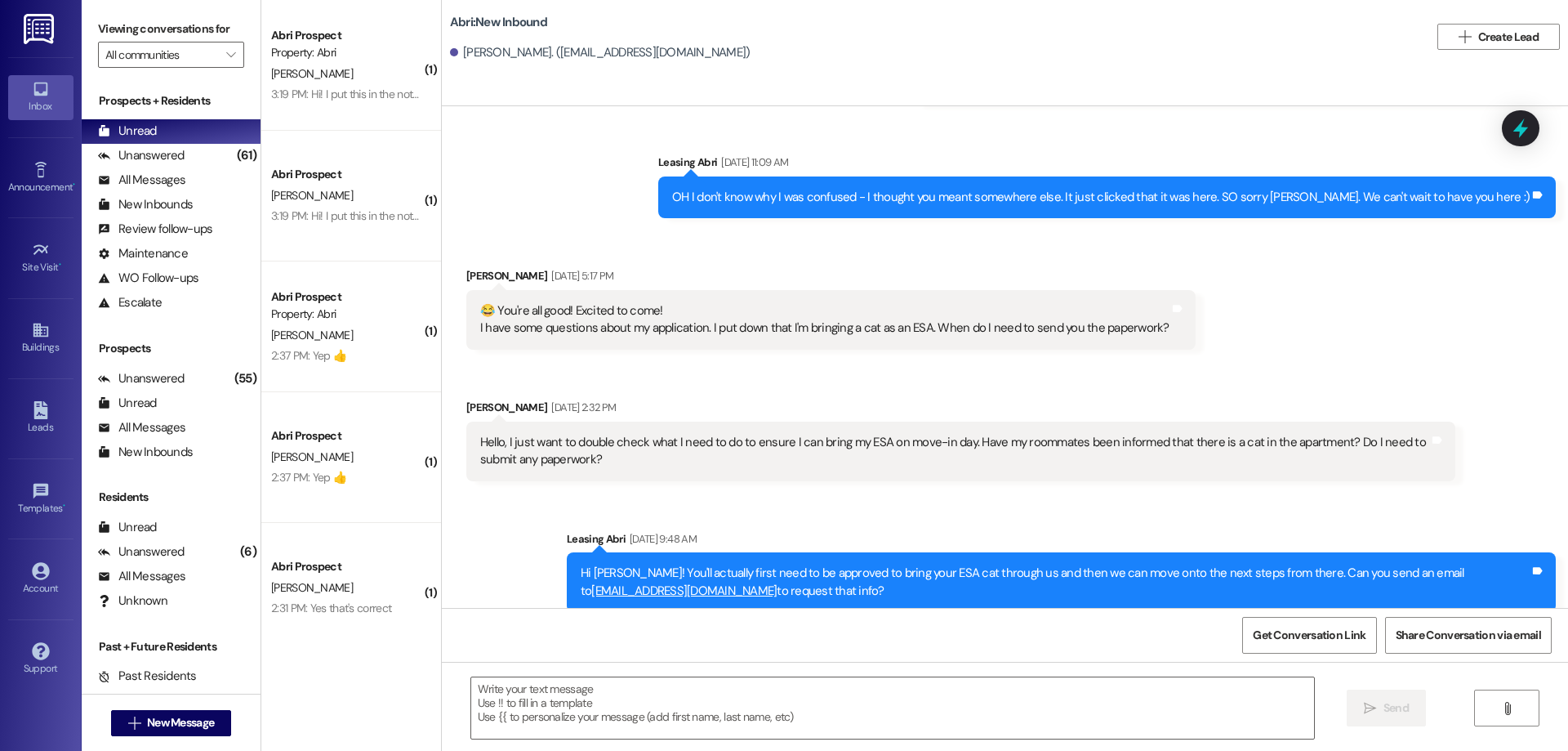
scroll to position [1232, 0]
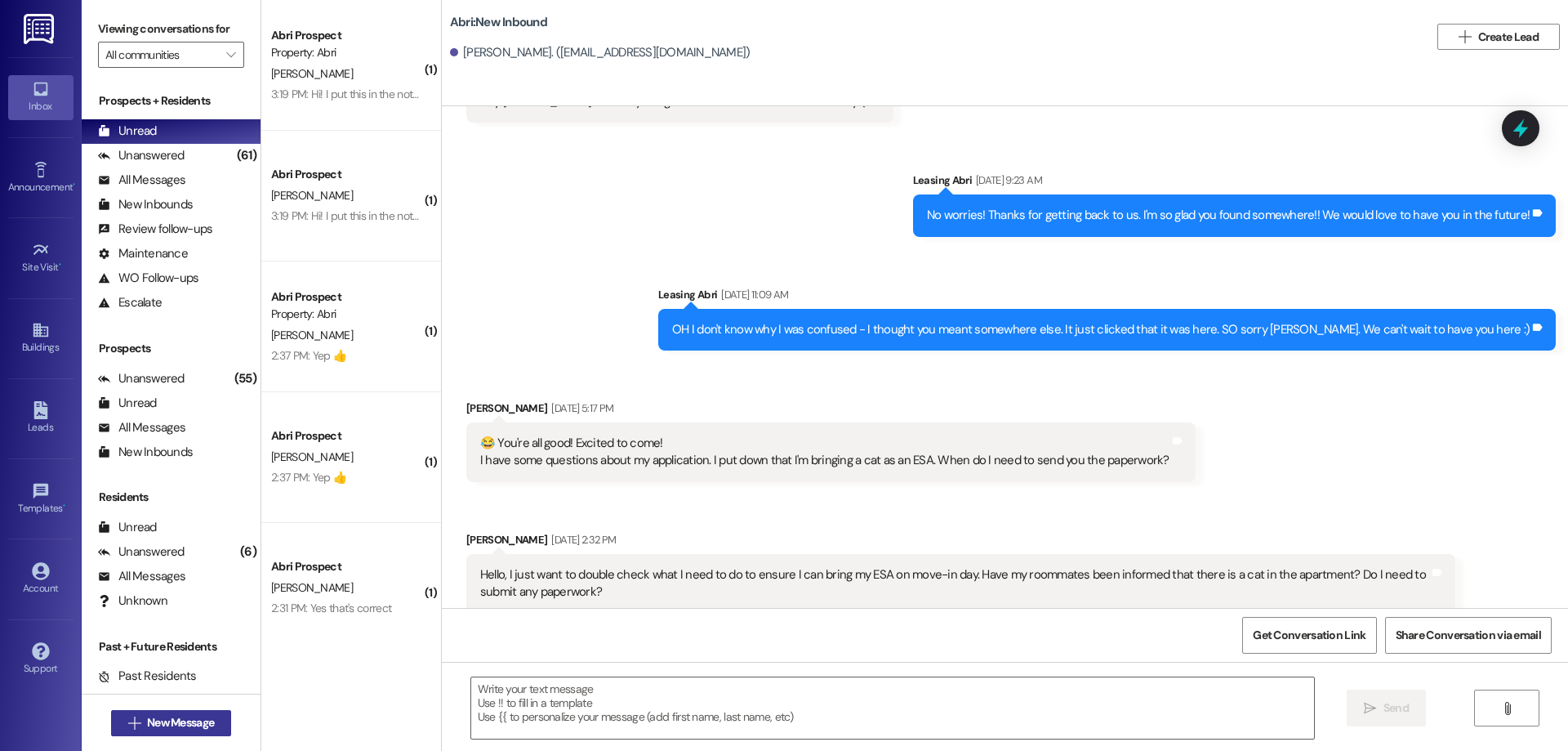
click at [211, 719] on span "New Message" at bounding box center [181, 723] width 74 height 17
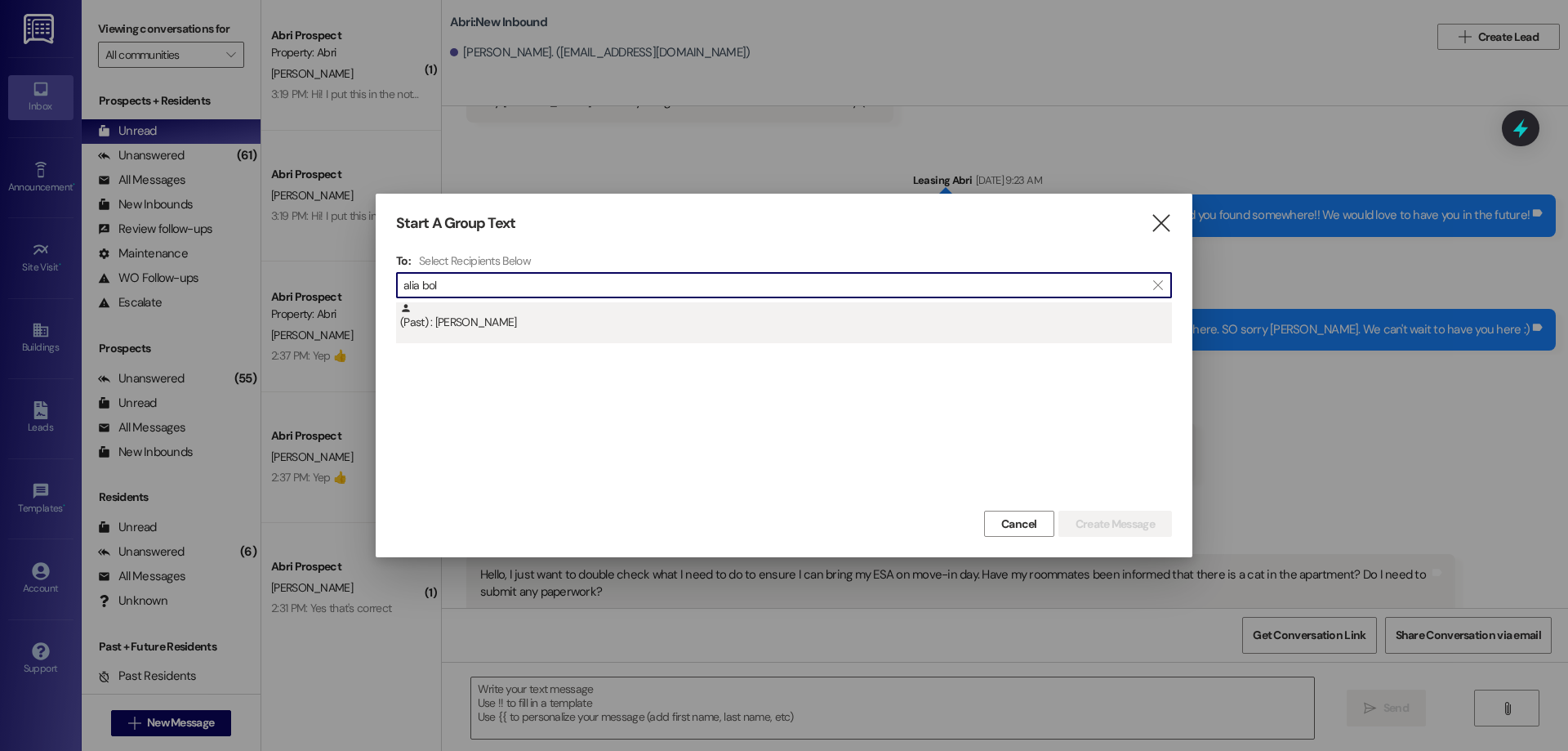
type input "alia bol"
click at [617, 310] on div "(Past) : [PERSON_NAME]" at bounding box center [786, 316] width 772 height 28
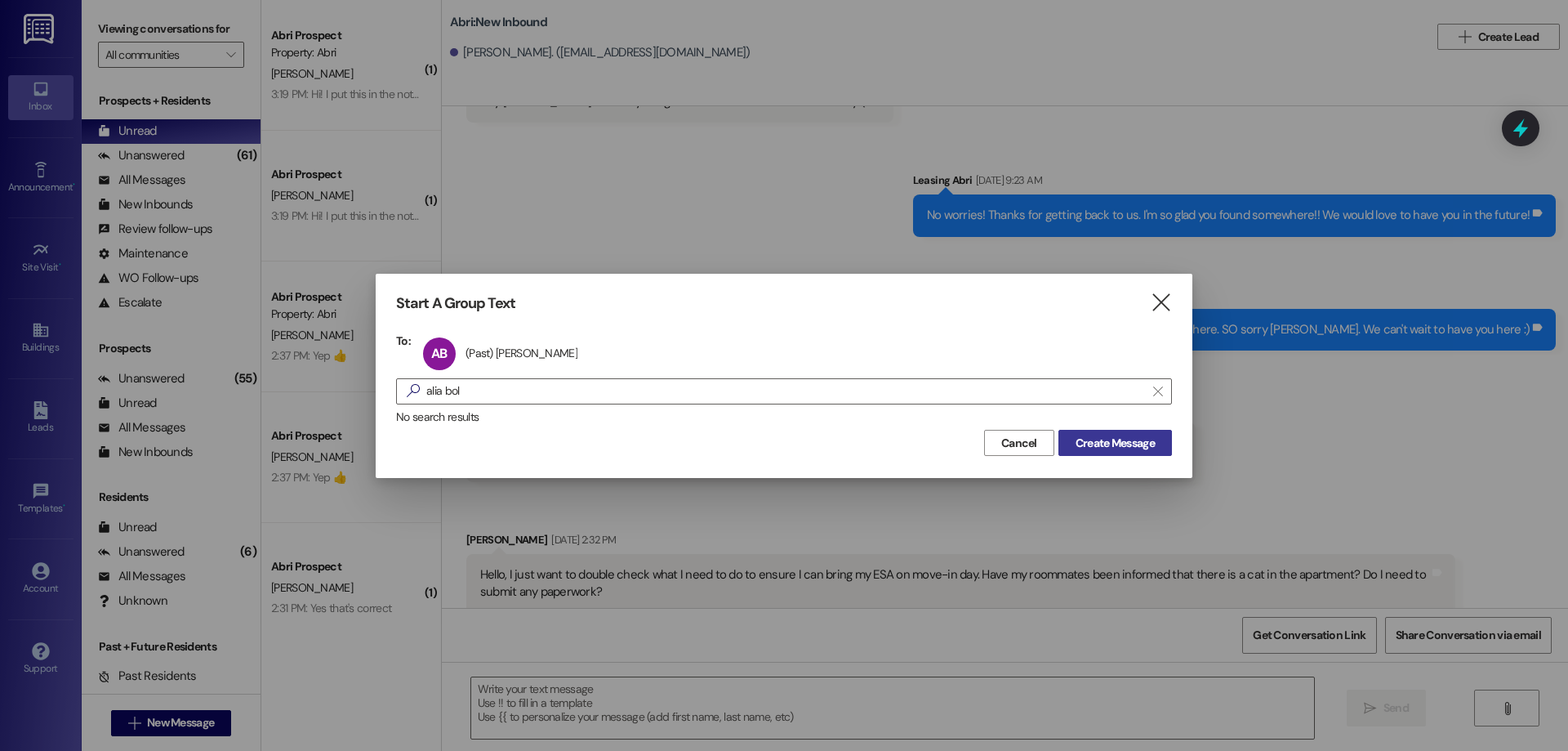
click at [1123, 445] on span "Create Message" at bounding box center [1115, 443] width 79 height 17
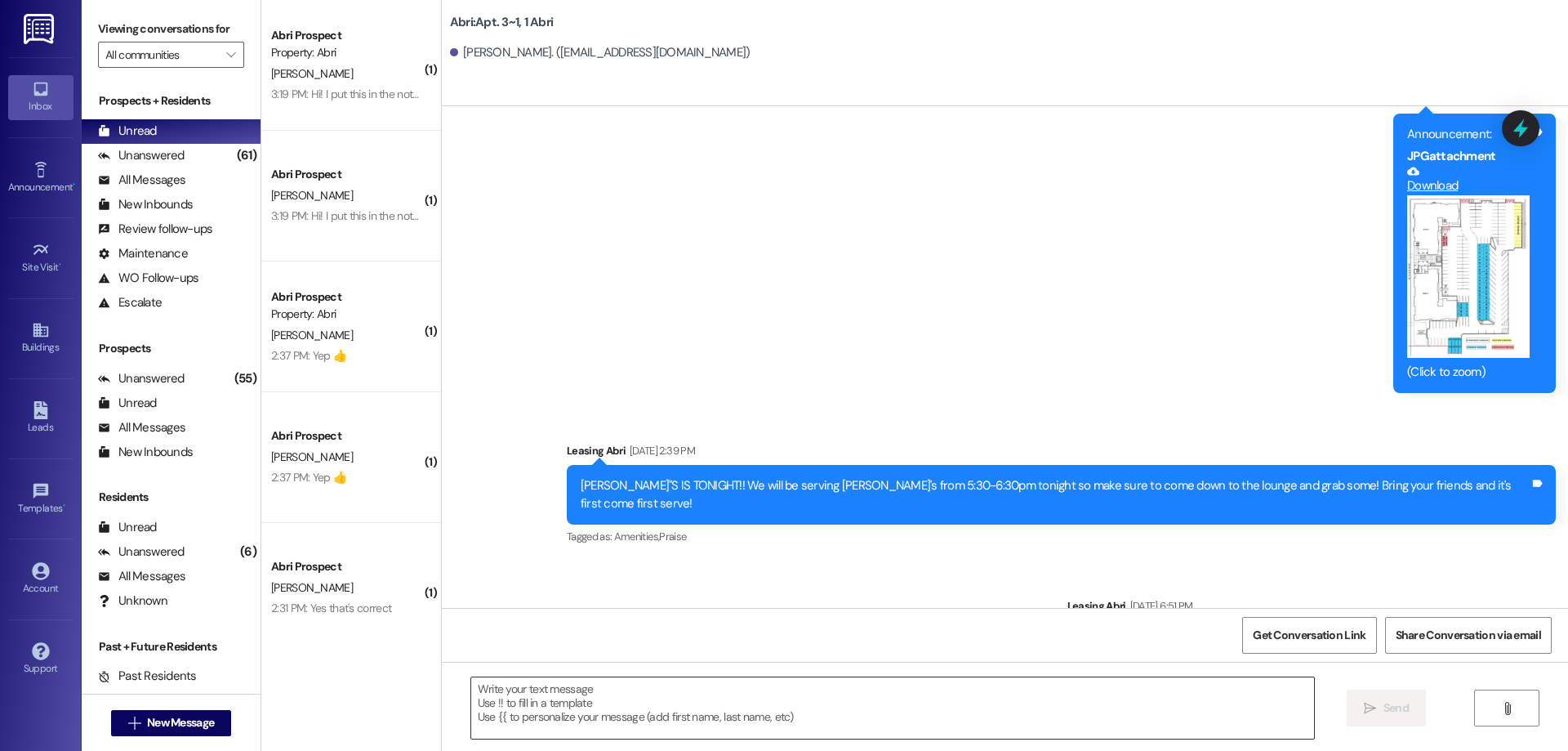
scroll to position [11733, 0]
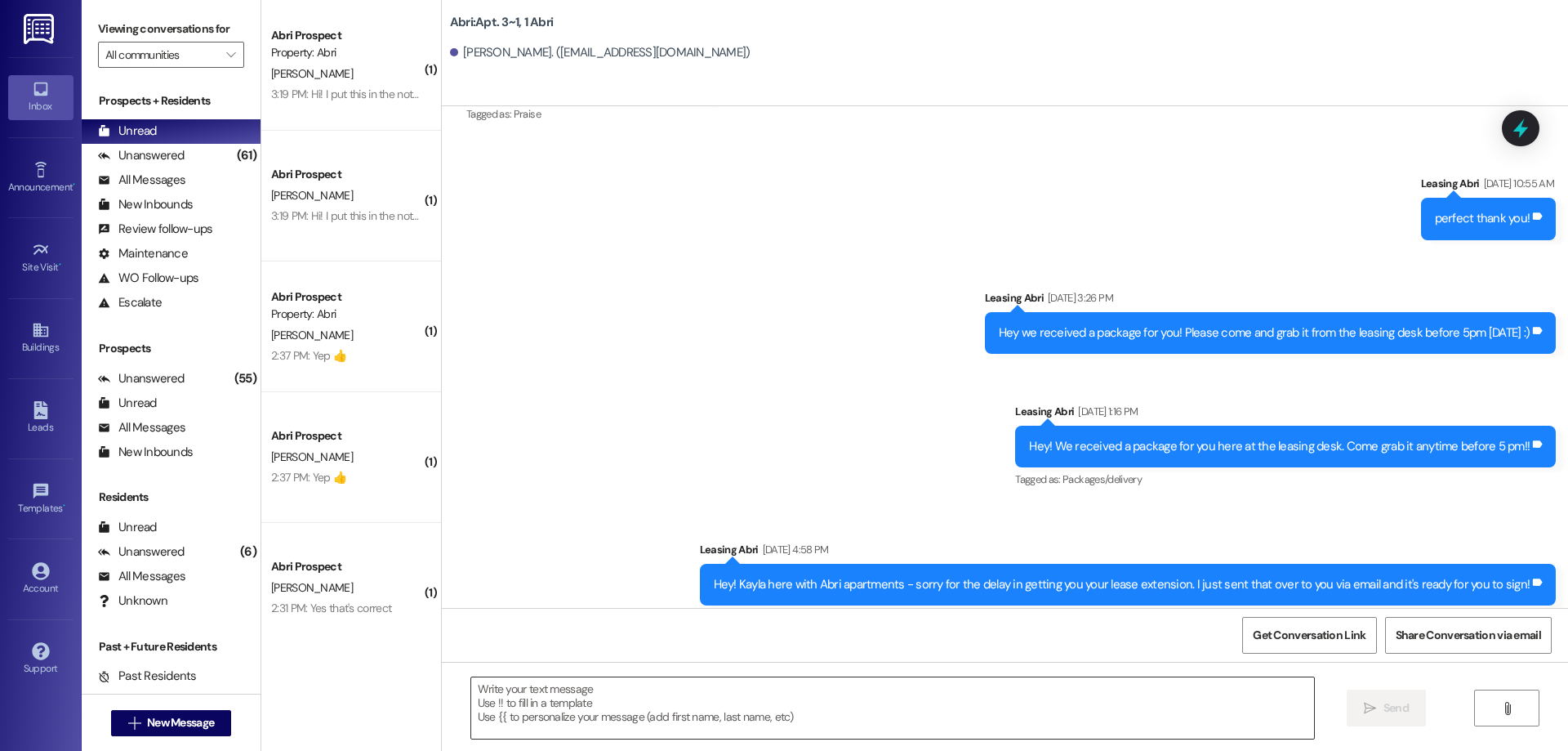
click at [584, 702] on textarea at bounding box center [892, 707] width 842 height 61
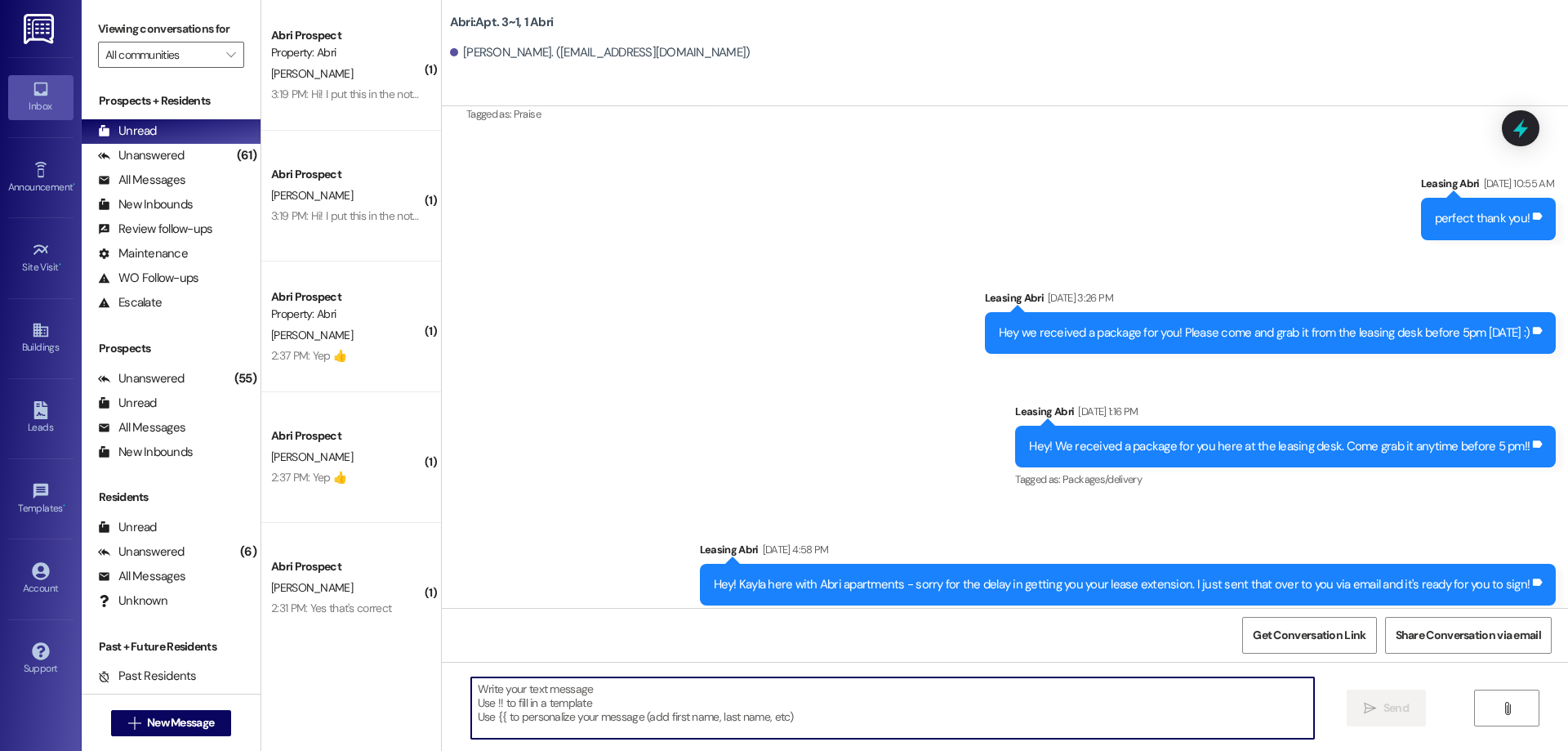
paste textarea "Hey [PERSON_NAME]! This is Kayla with Abri Apartments. I just added your charge…"
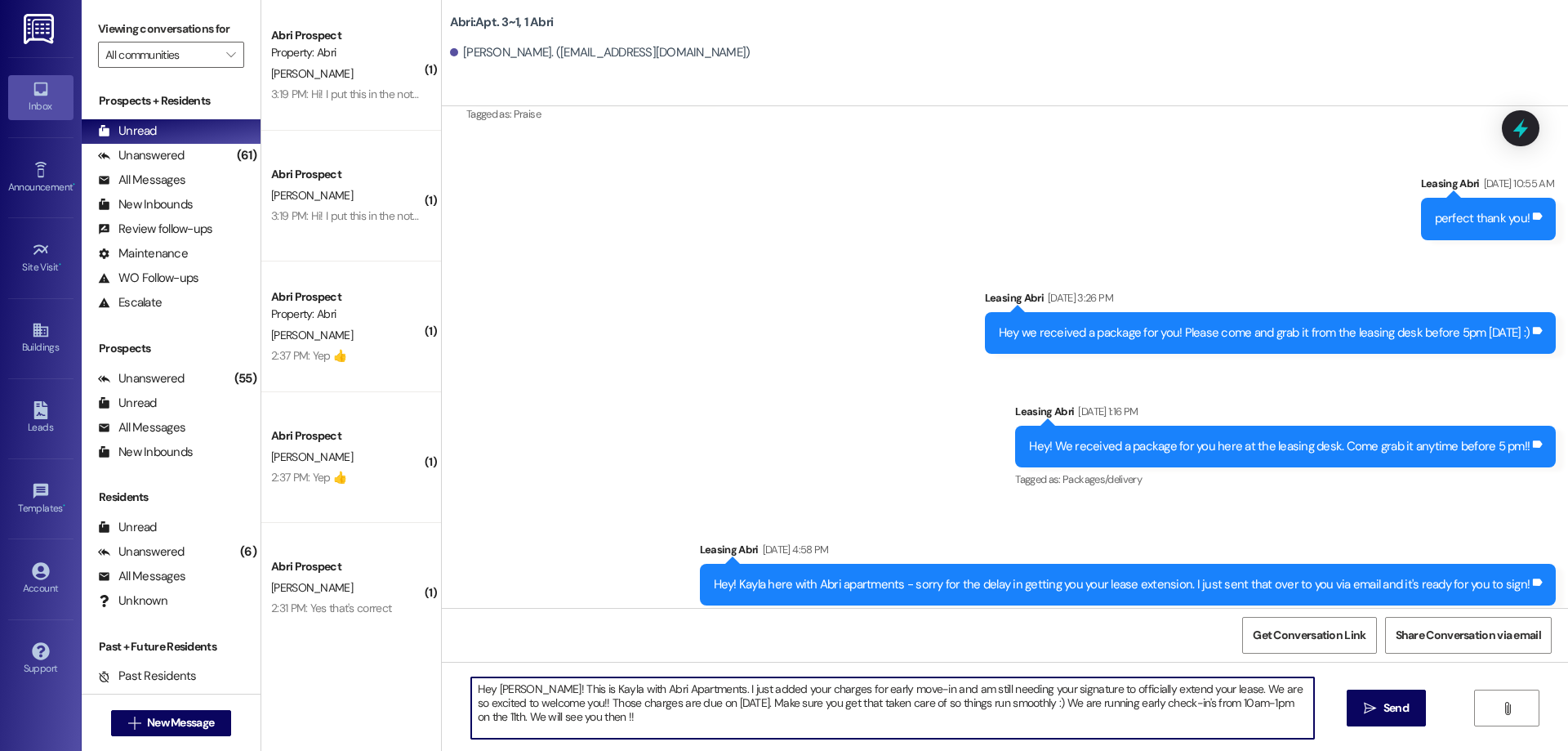
click at [499, 688] on textarea "Hey [PERSON_NAME]! This is Kayla with Abri Apartments. I just added your charge…" at bounding box center [892, 707] width 842 height 61
type textarea "Hey [PERSON_NAME]! This is Kayla with Abri Apartments. I just added your charge…"
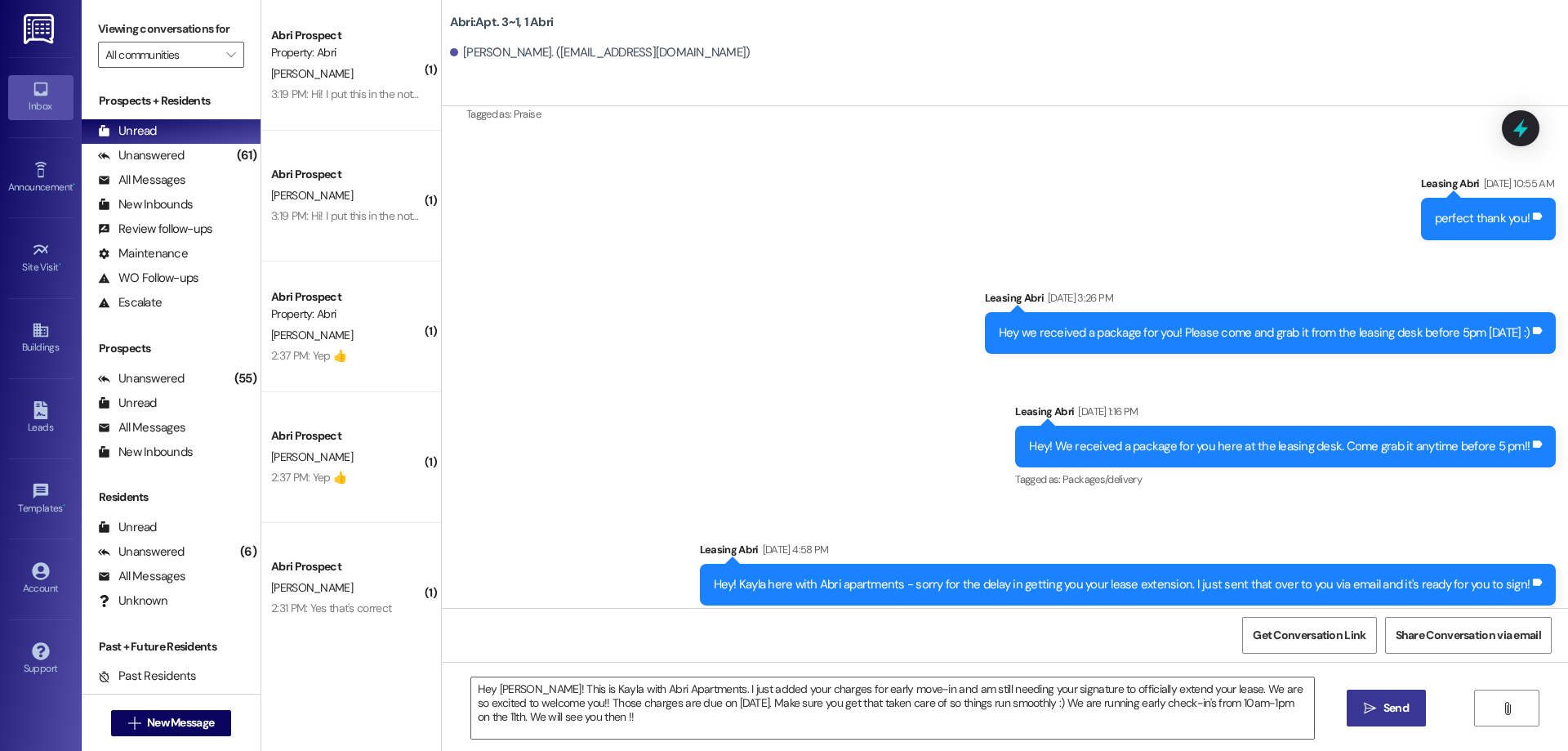
click at [1380, 700] on span "Send" at bounding box center [1396, 708] width 32 height 17
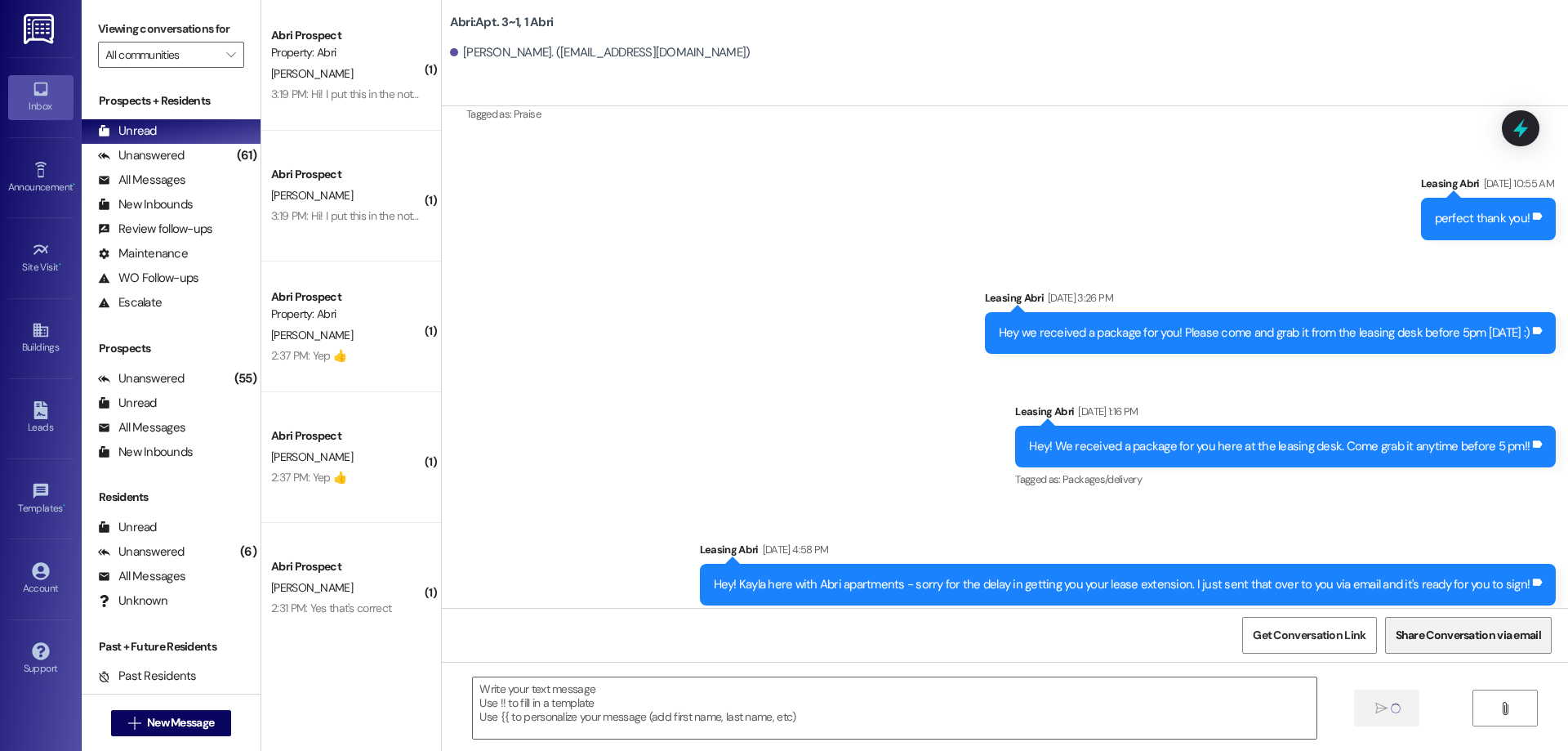
scroll to position [11227, 0]
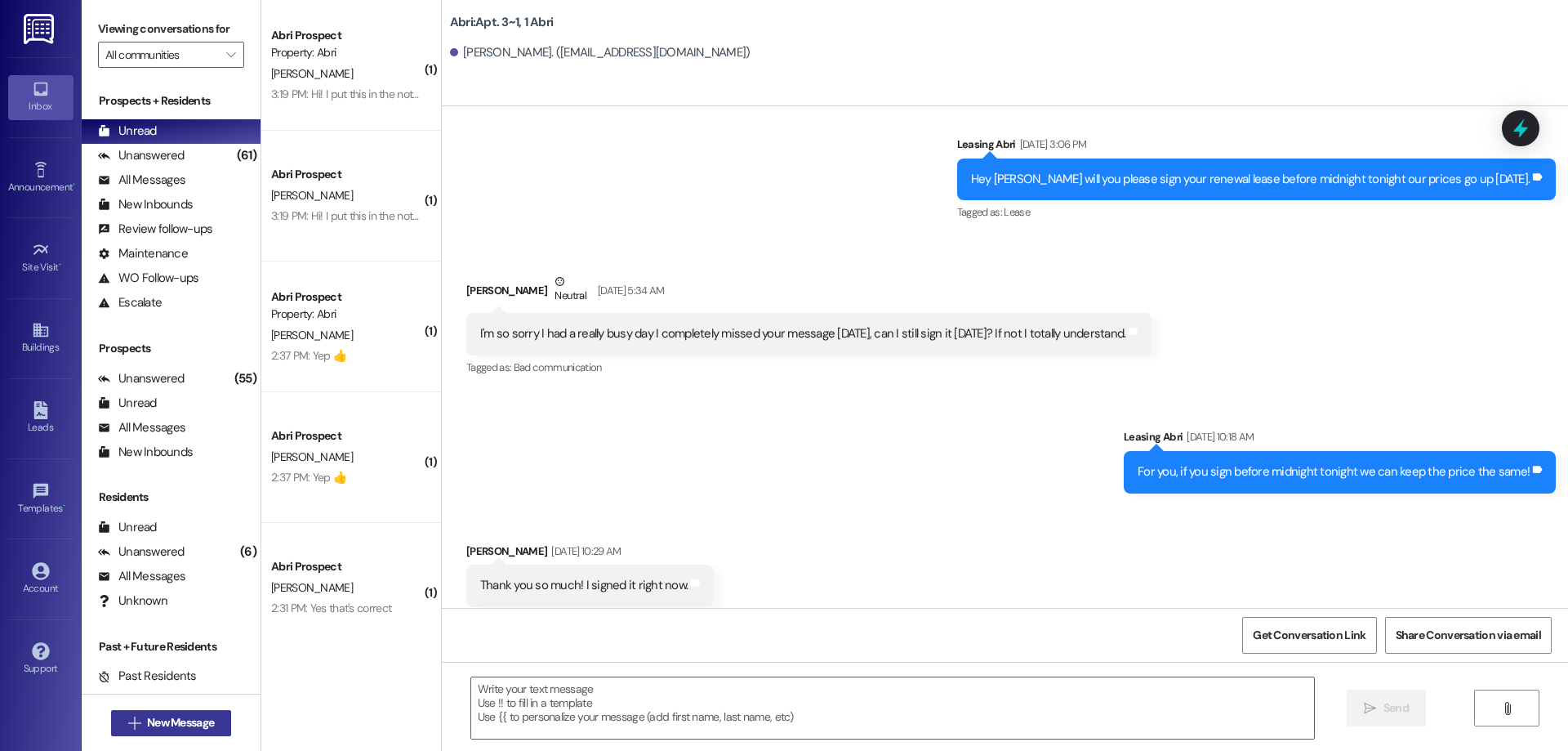
click at [163, 715] on span "New Message" at bounding box center [180, 723] width 67 height 17
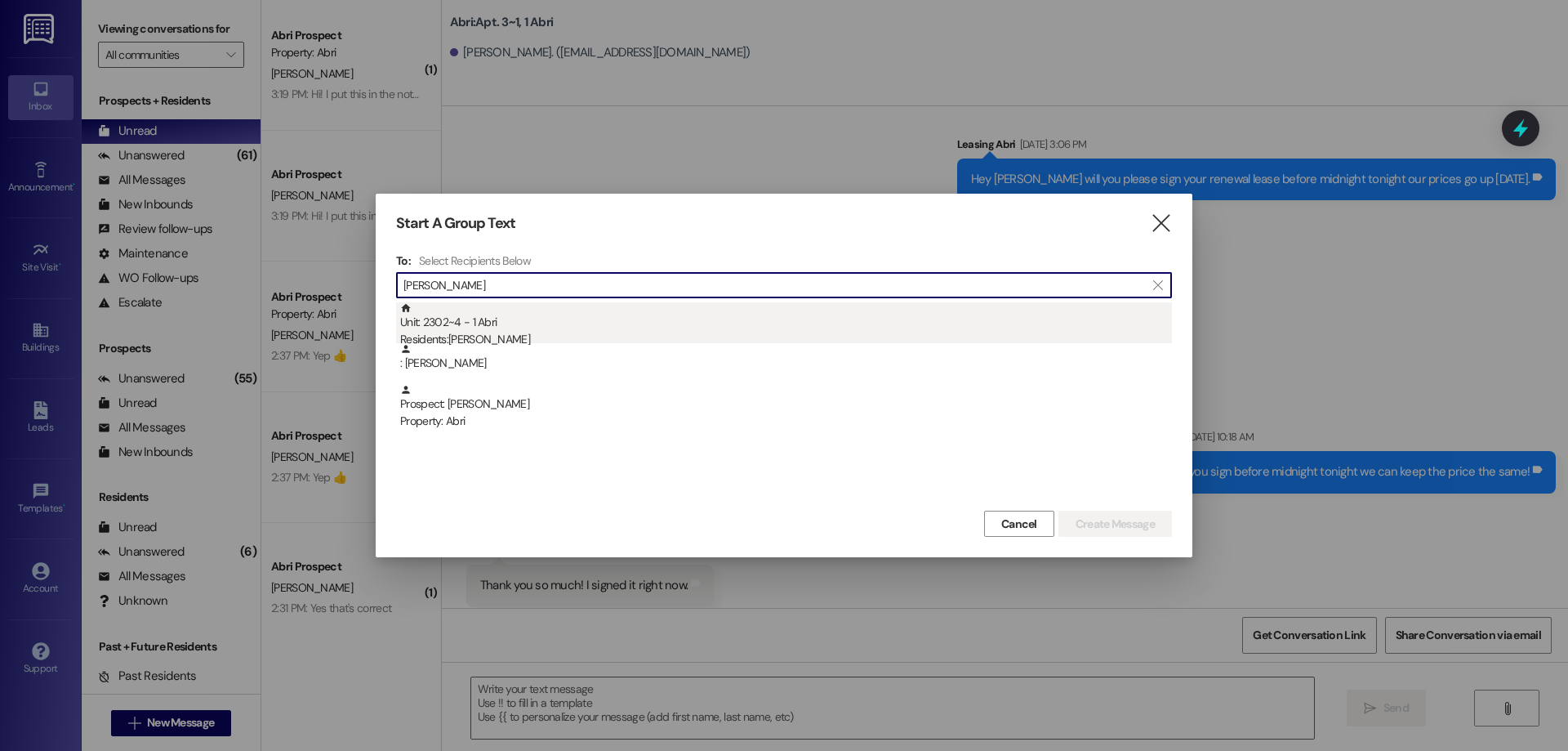
type input "[PERSON_NAME]"
click at [542, 339] on div "Residents: [PERSON_NAME]" at bounding box center [786, 340] width 772 height 17
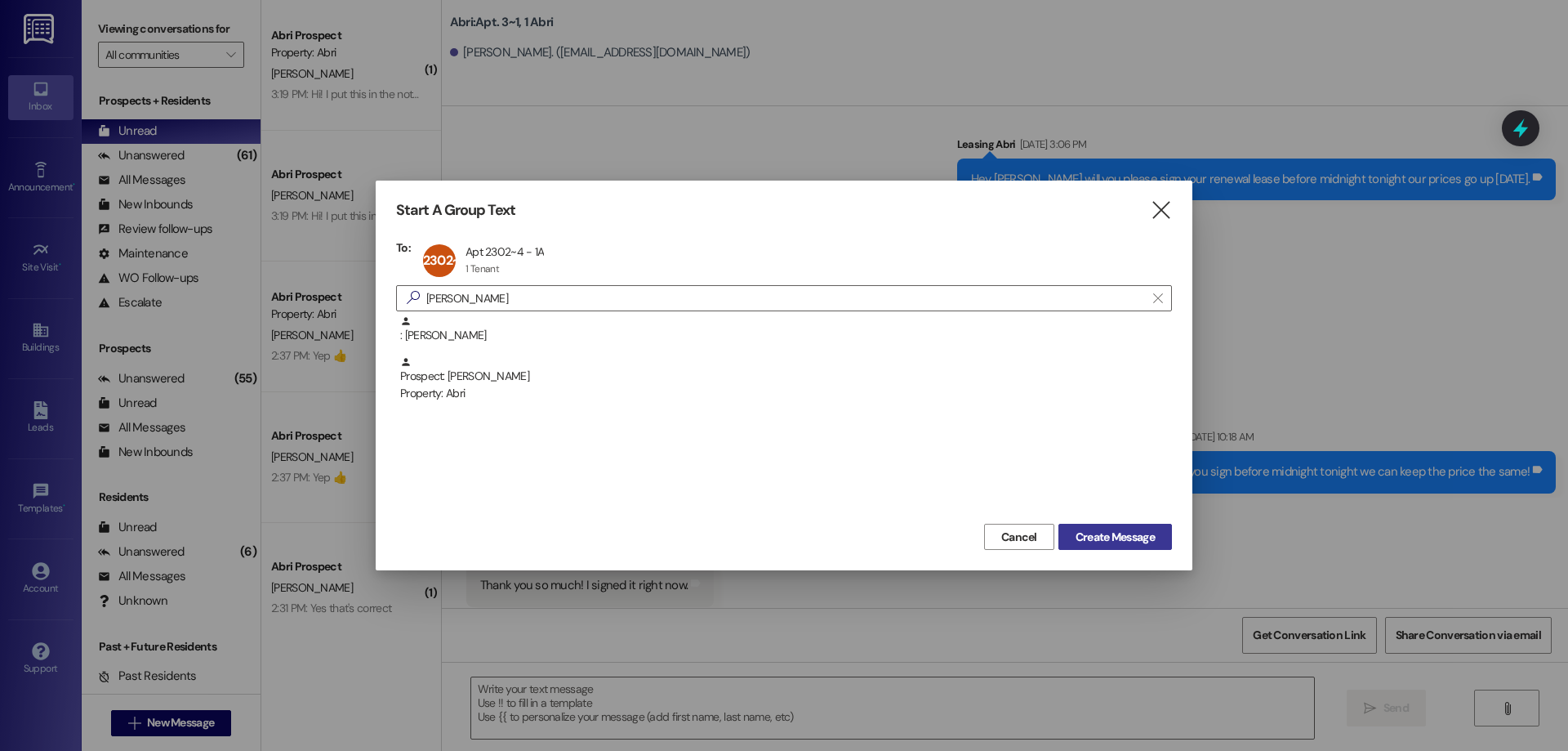
click at [1093, 530] on span "Create Message" at bounding box center [1115, 537] width 79 height 17
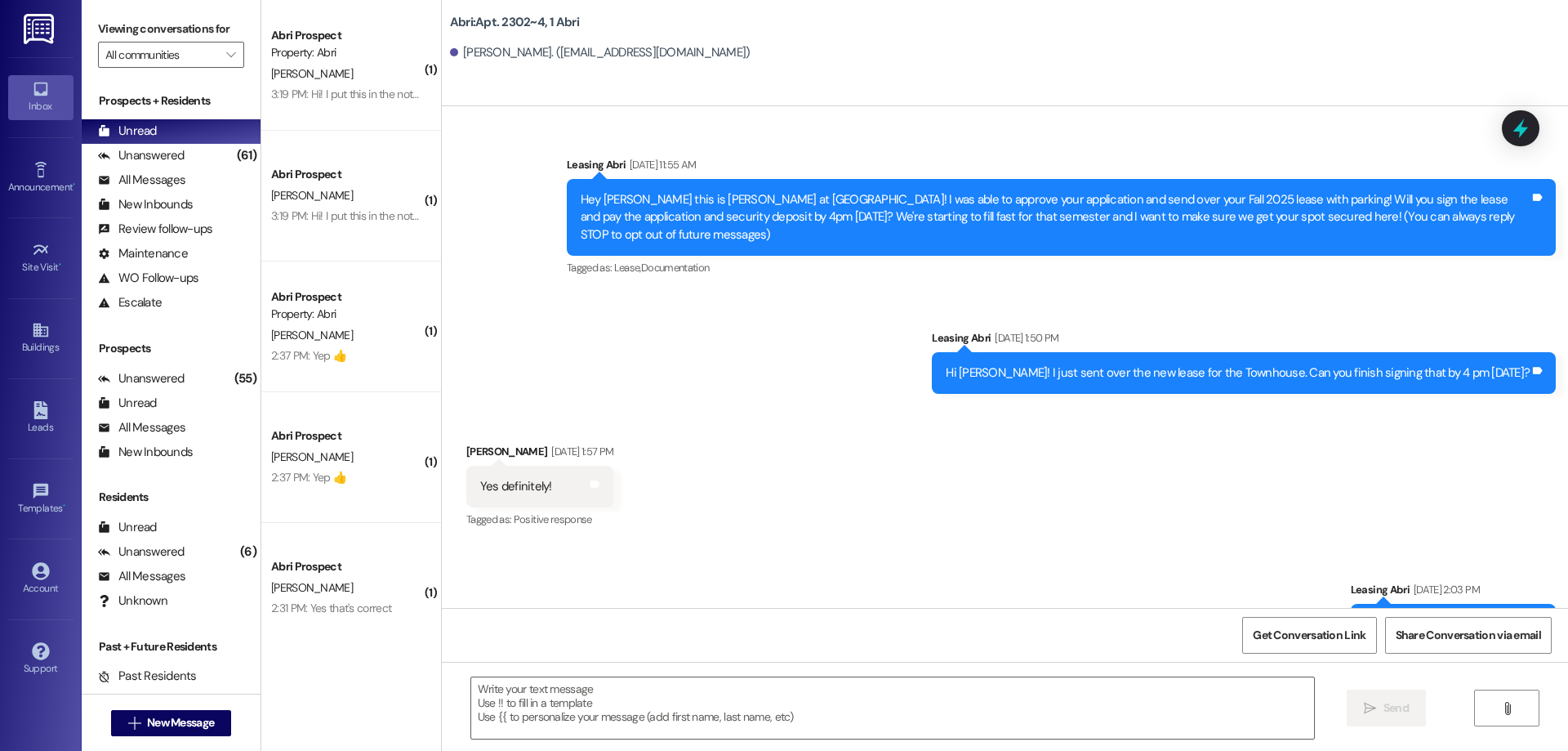
click at [576, 699] on textarea at bounding box center [892, 707] width 842 height 61
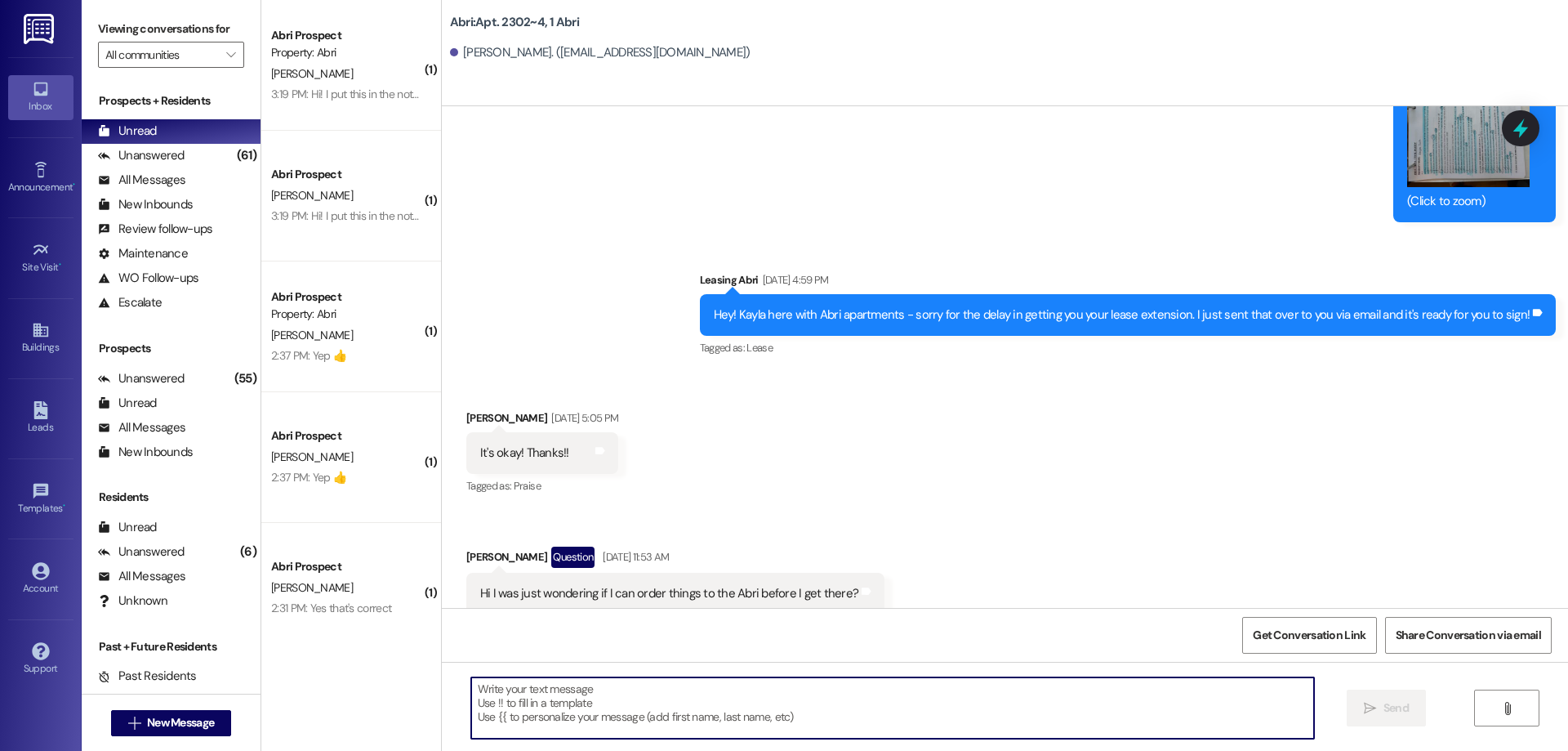
scroll to position [14933, 0]
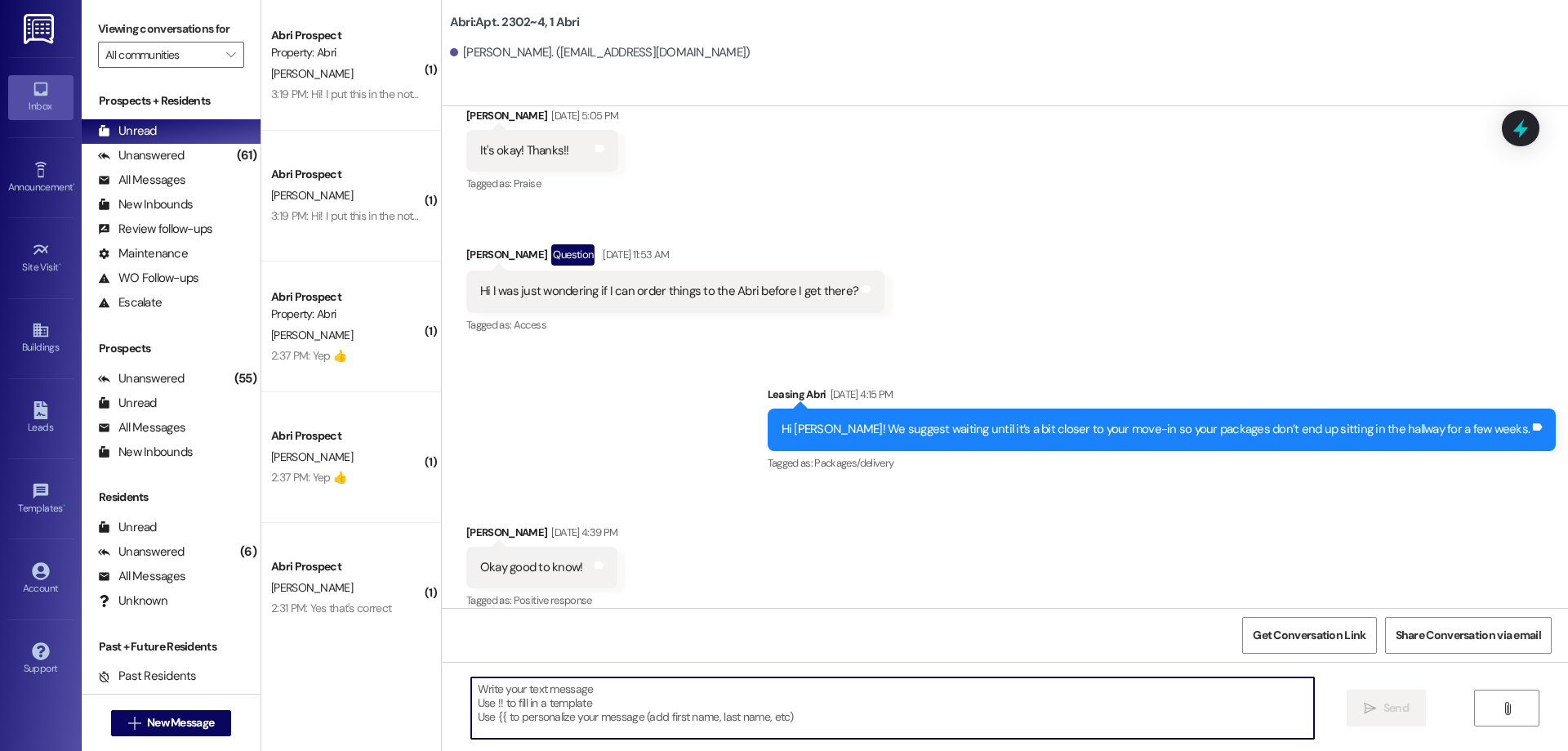
paste textarea "Hey [PERSON_NAME]! This is Kayla with Abri Apartments. I just added your charge…"
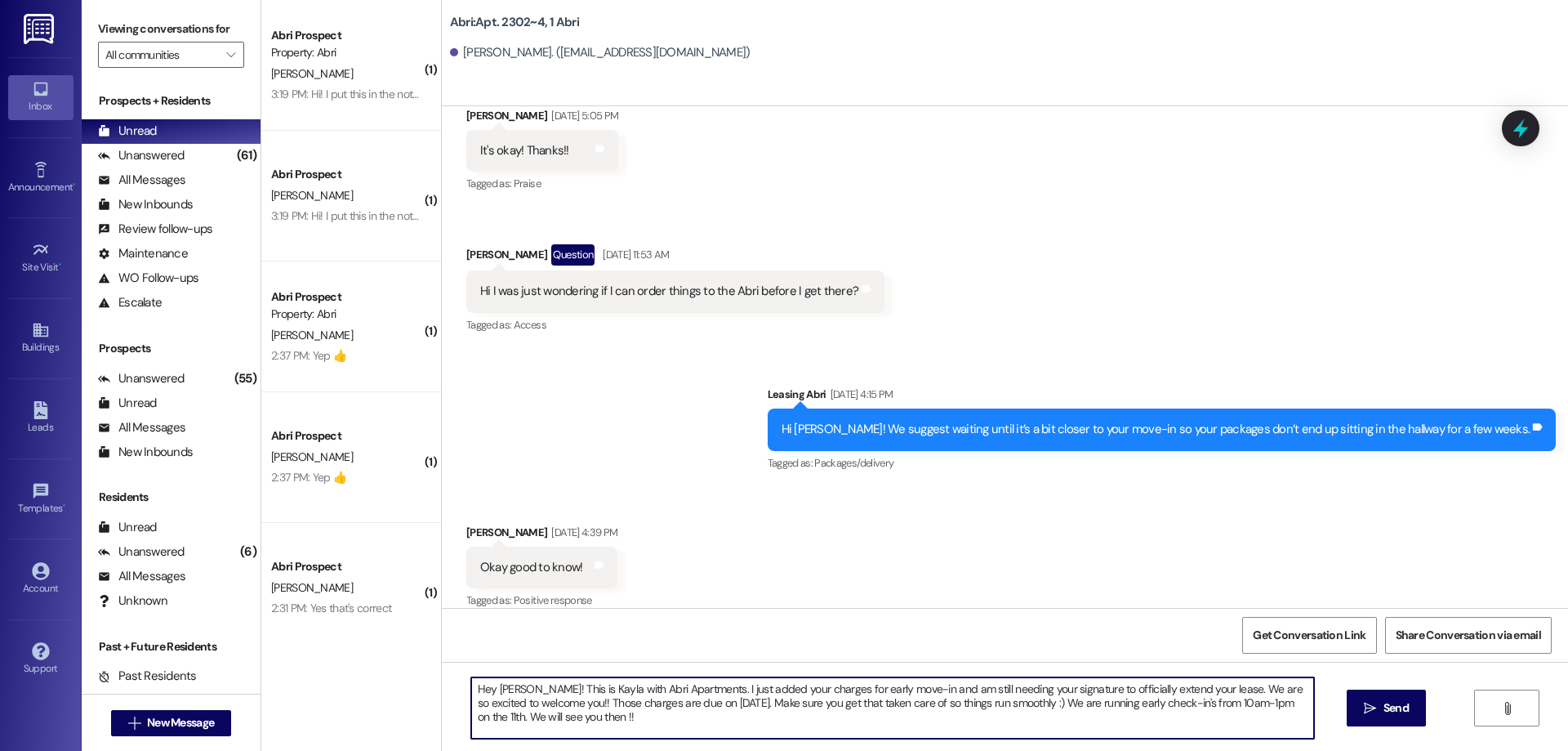
click at [500, 693] on textarea "Hey [PERSON_NAME]! This is Kayla with Abri Apartments. I just added your charge…" at bounding box center [892, 707] width 842 height 61
drag, startPoint x: 1195, startPoint y: 686, endPoint x: 893, endPoint y: 690, distance: 302.0
click at [893, 690] on textarea "Hey [PERSON_NAME]! This is Kayla with Abri Apartments. I just added your charge…" at bounding box center [892, 707] width 842 height 61
type textarea "Hey [PERSON_NAME]! This is Kayla with Abri Apartments. I just added your charge…"
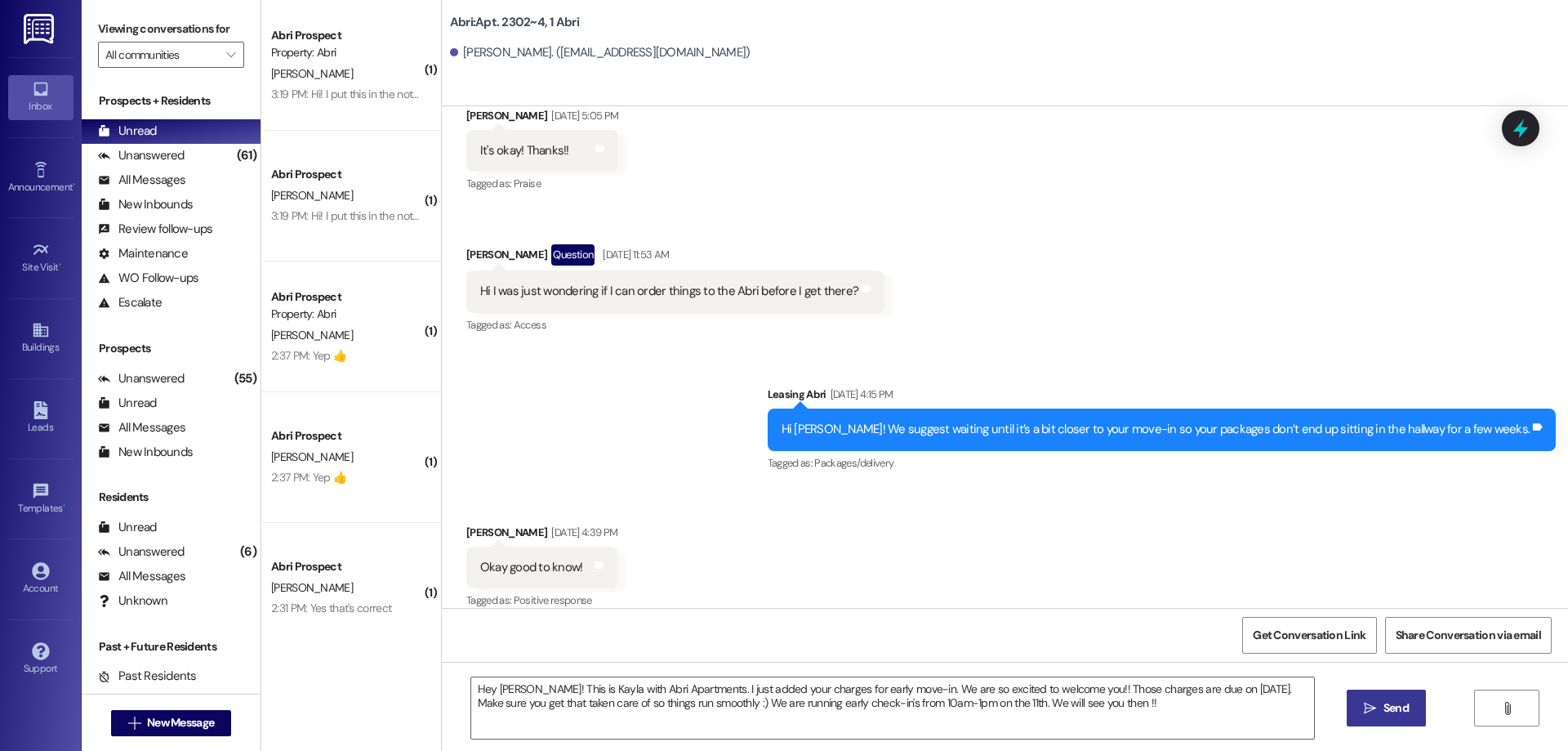
click at [1389, 702] on span "Send" at bounding box center [1396, 708] width 26 height 17
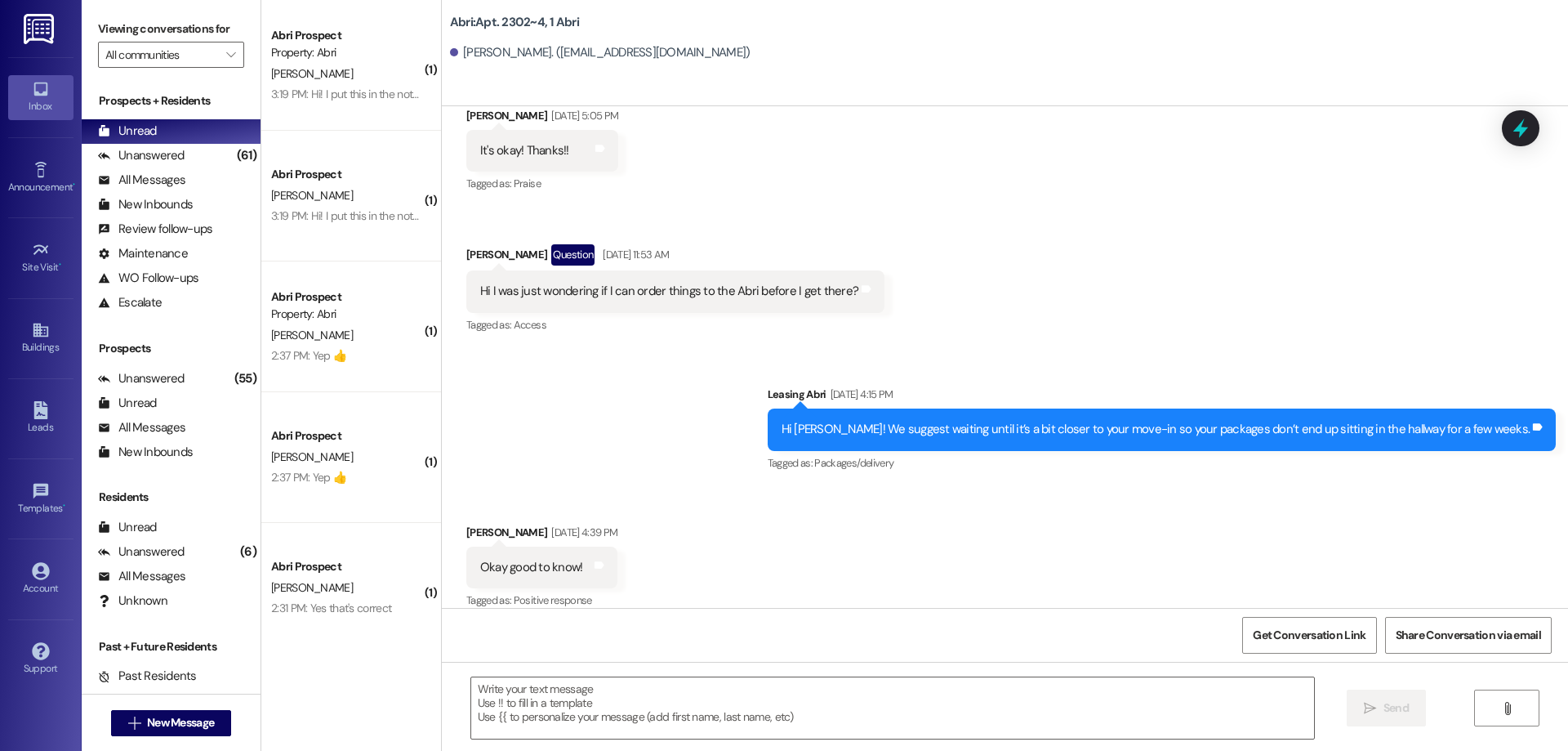
scroll to position [14932, 0]
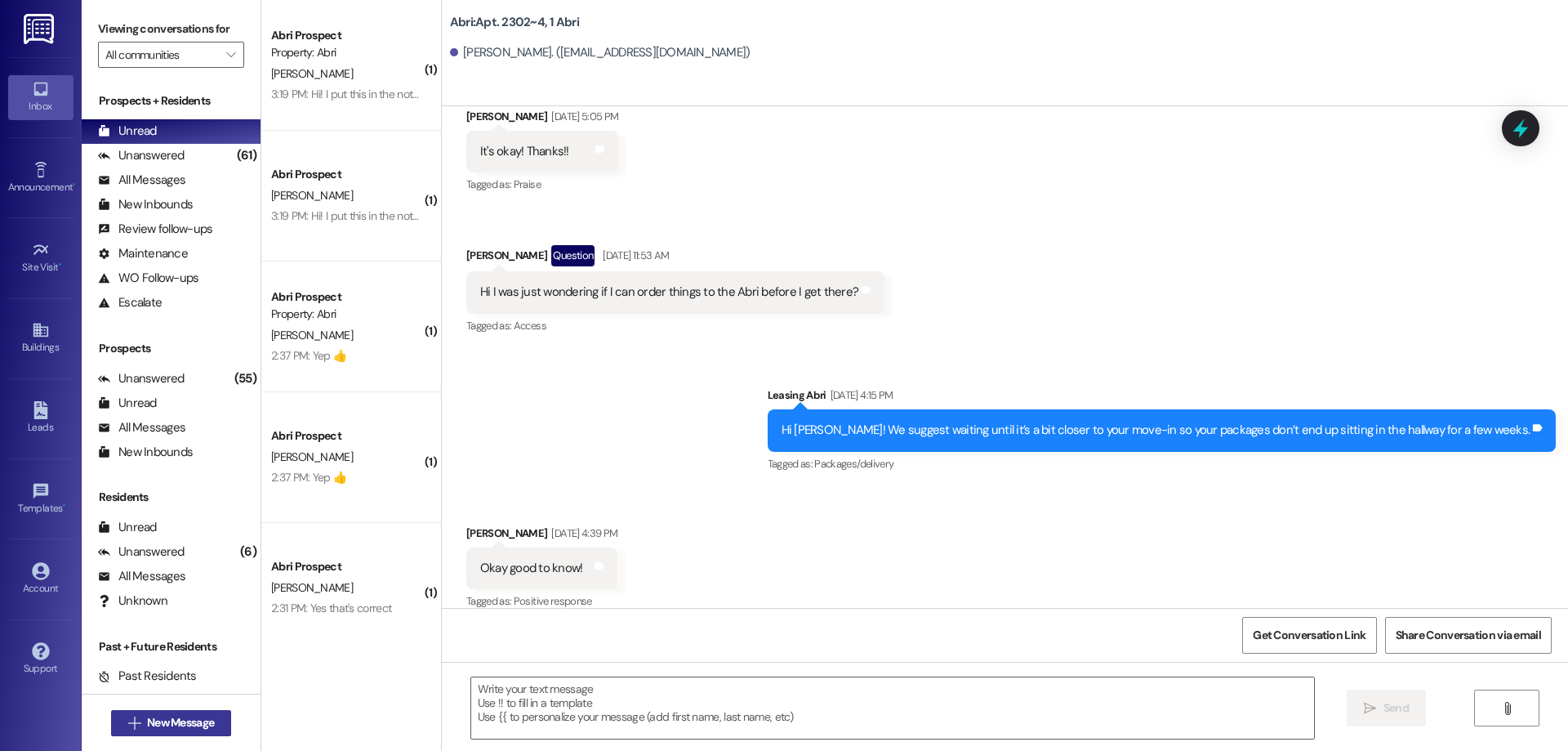
click at [167, 719] on span "New Message" at bounding box center [180, 723] width 67 height 17
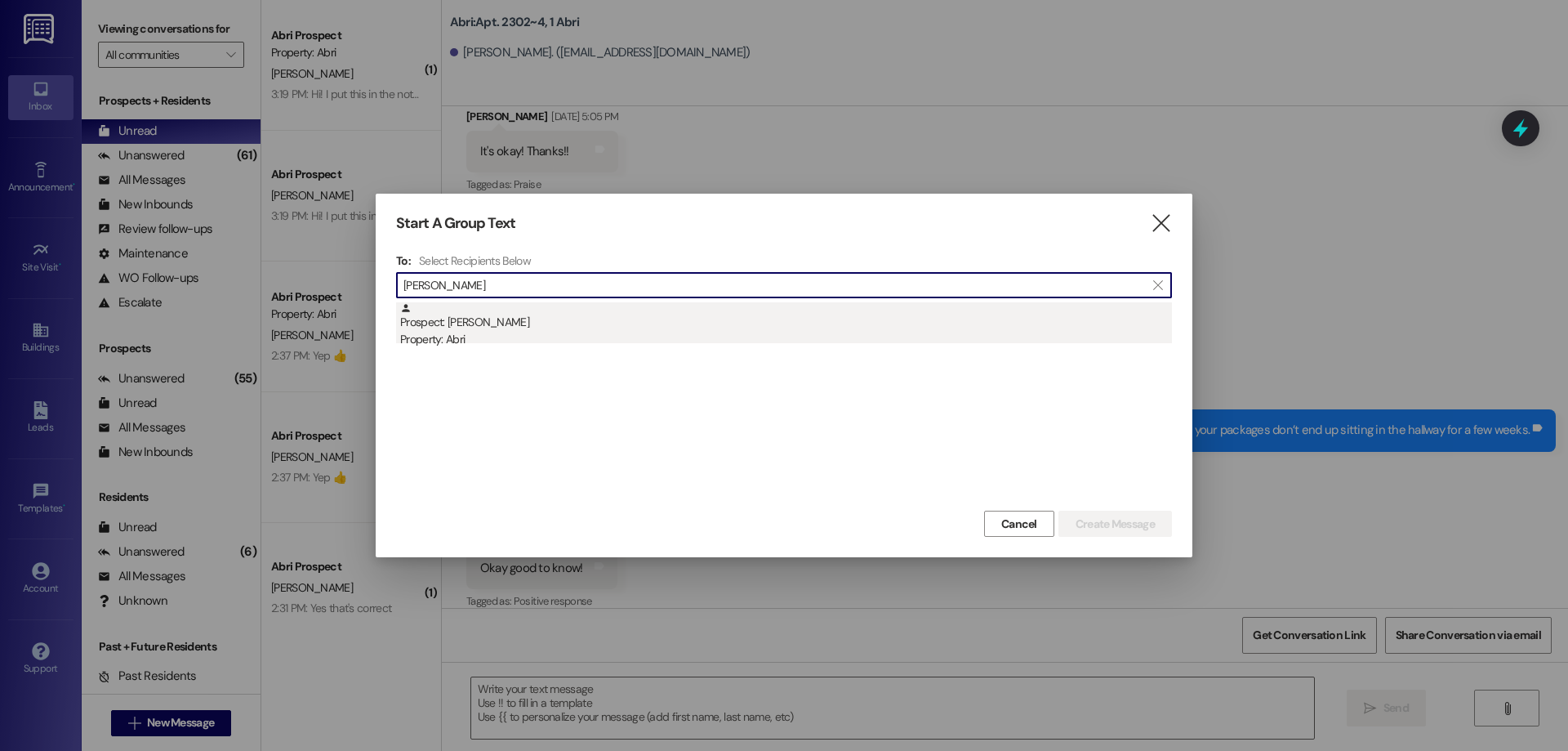
type input "[PERSON_NAME]"
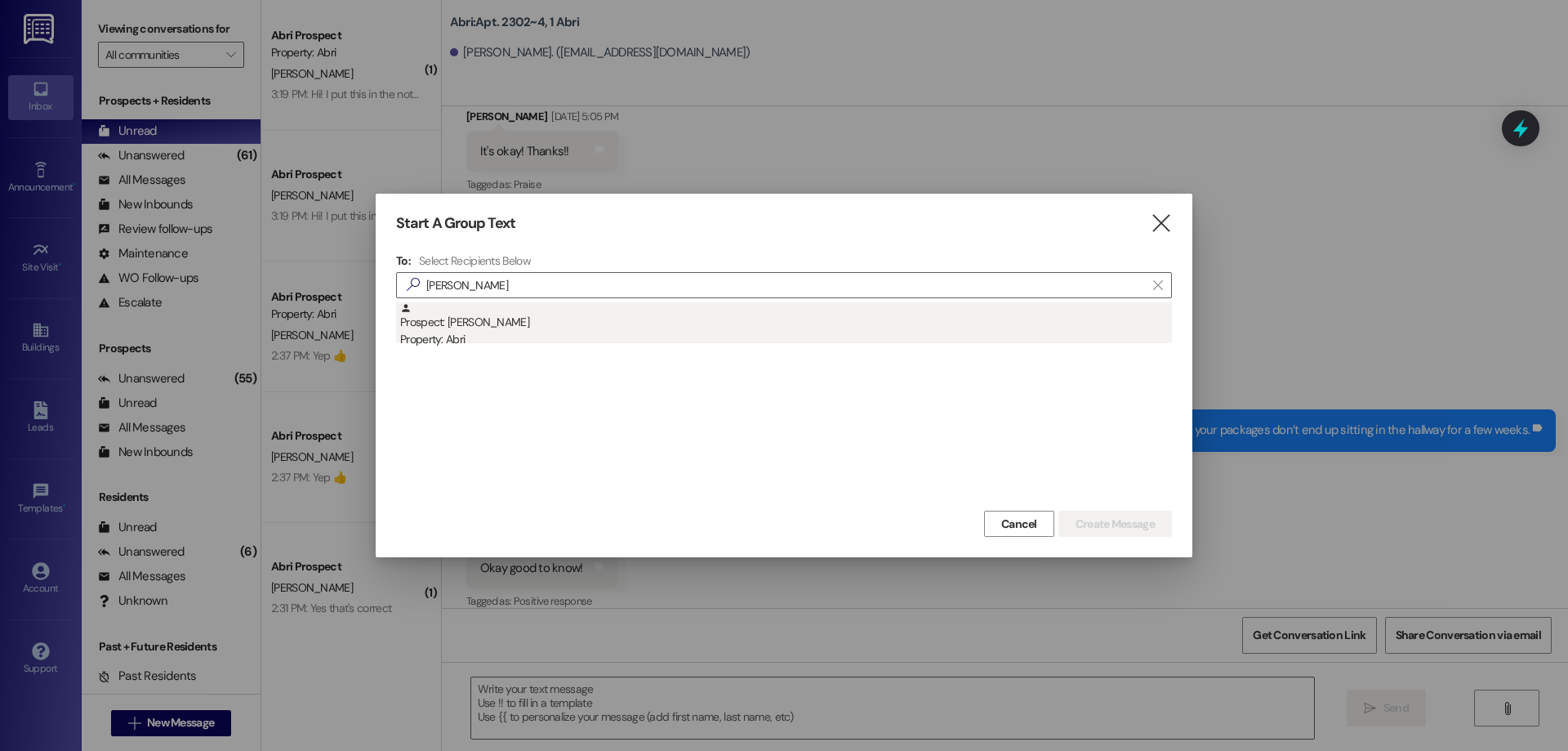
click at [736, 315] on div "Prospect: [PERSON_NAME] Property: Abri" at bounding box center [786, 325] width 772 height 46
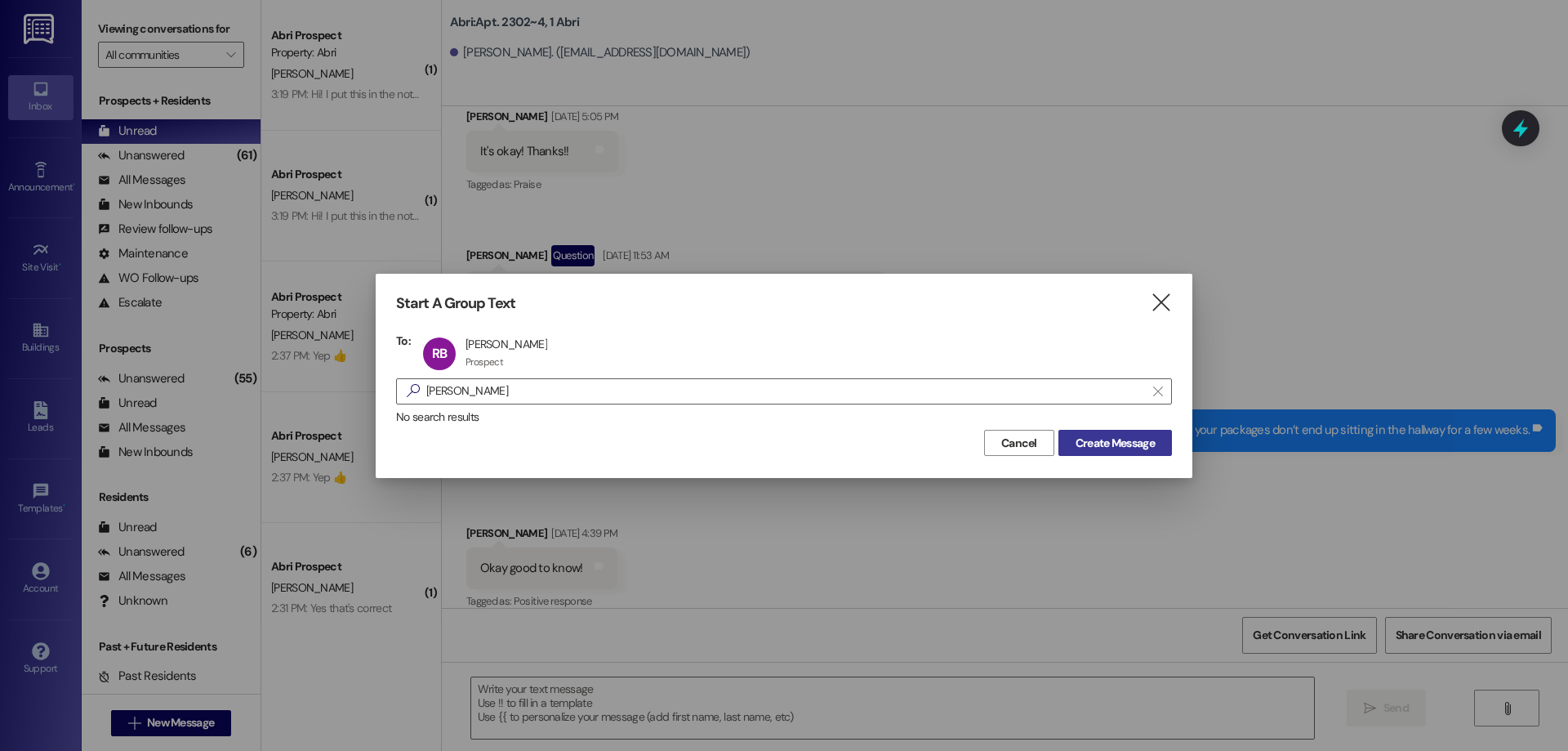
click at [1126, 443] on span "Create Message" at bounding box center [1115, 443] width 79 height 17
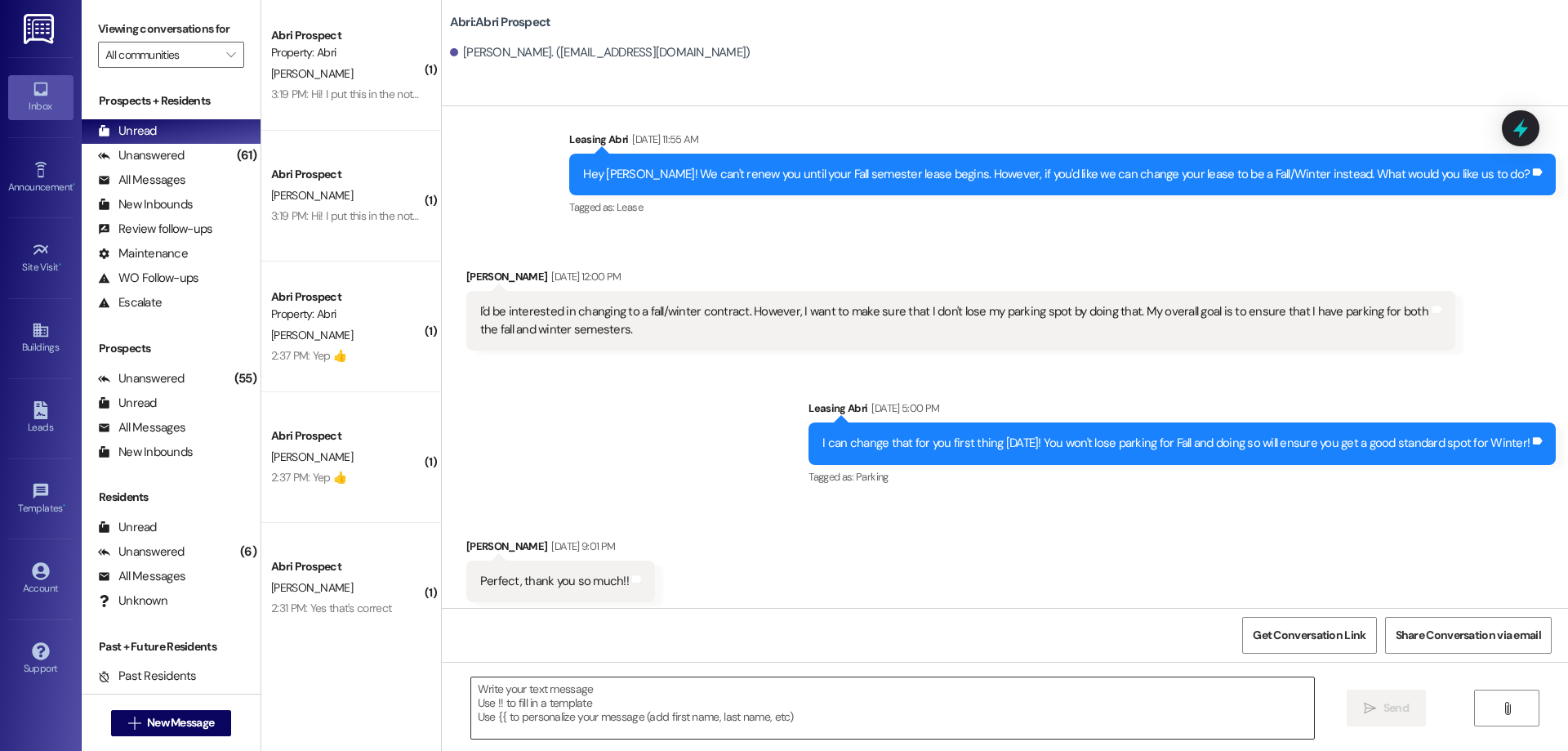
scroll to position [3103, 0]
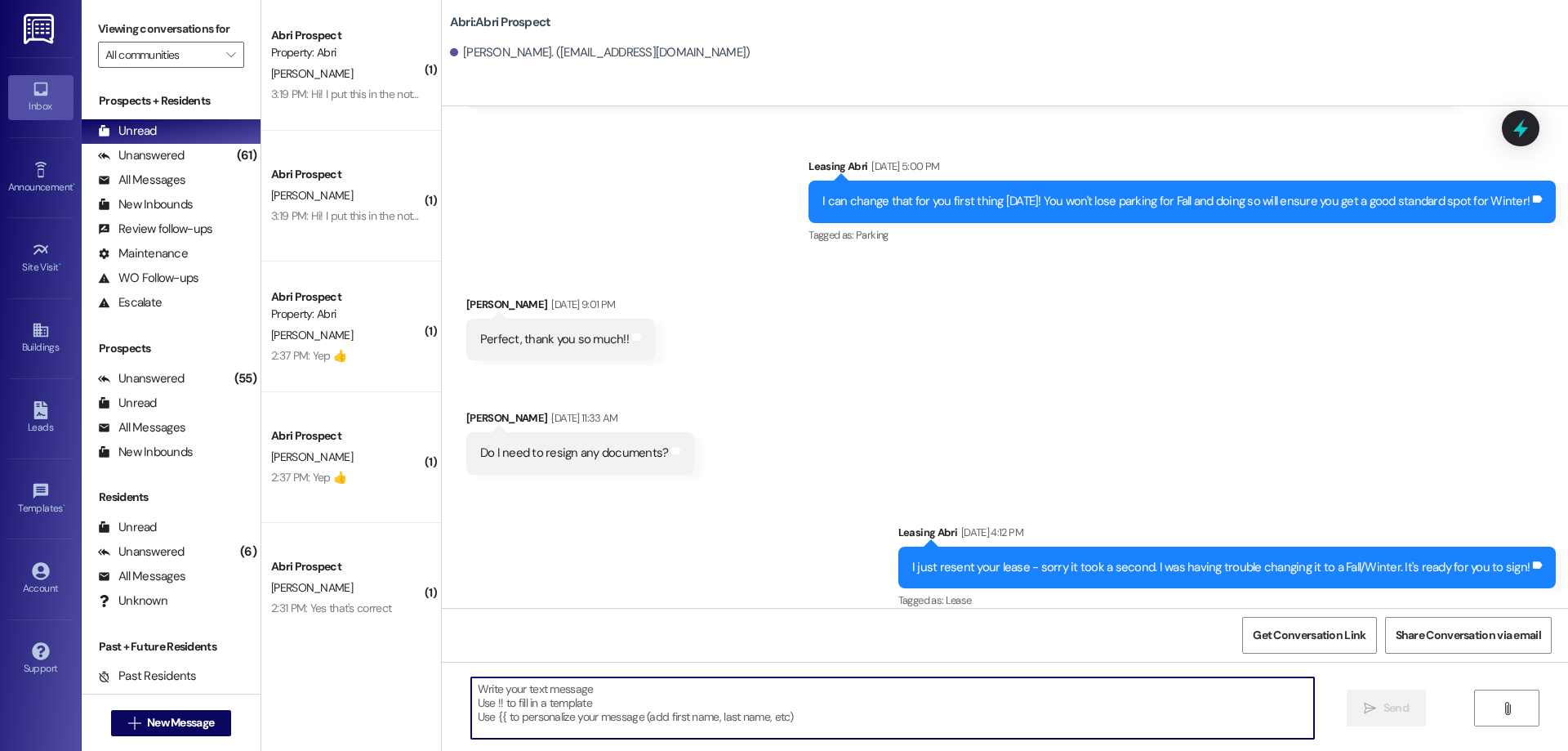
click at [584, 690] on textarea at bounding box center [892, 707] width 842 height 61
paste textarea "Hey [PERSON_NAME]! This is Kayla with Abri Apartments. I just added your charge…"
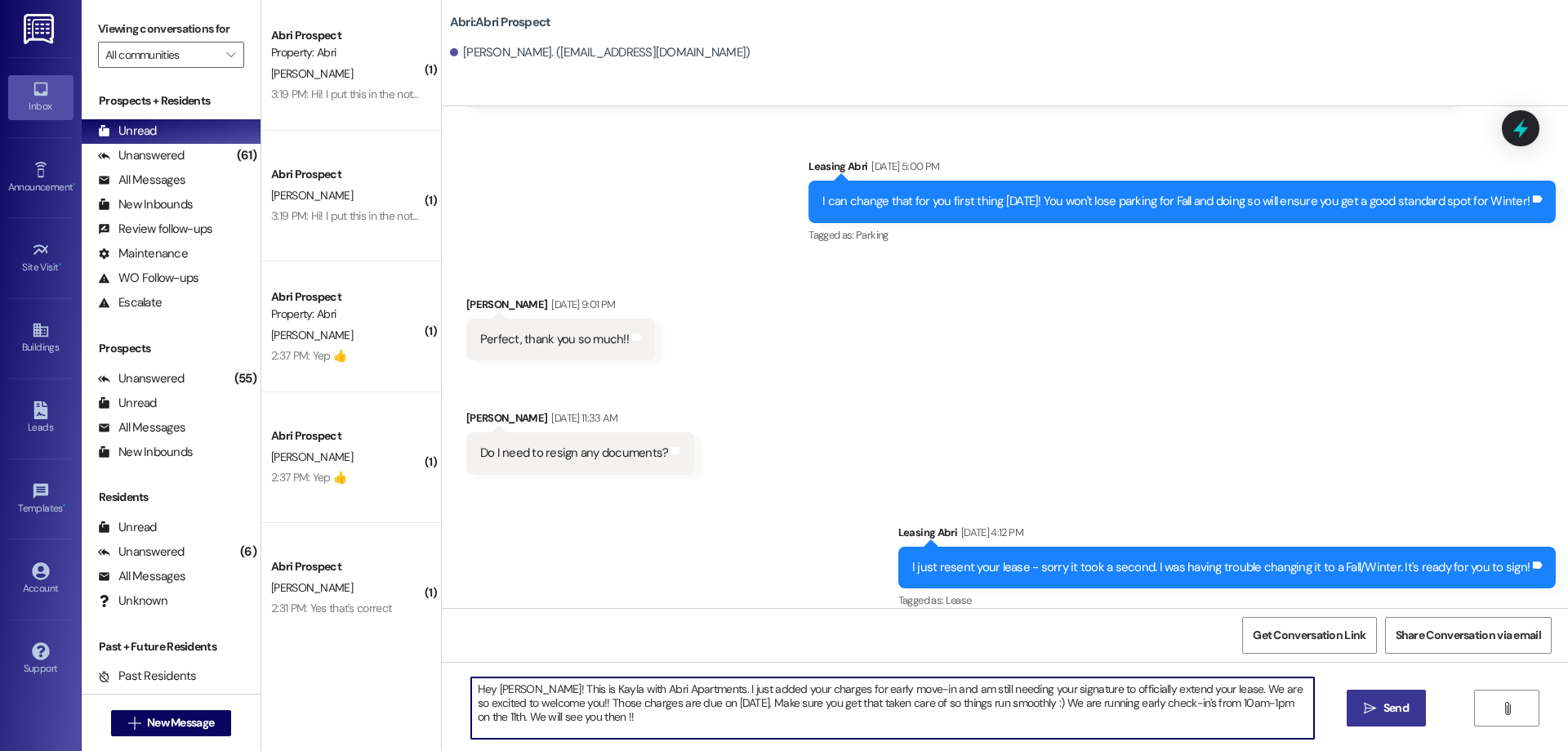
click at [507, 692] on textarea "Hey [PERSON_NAME]! This is Kayla with Abri Apartments. I just added your charge…" at bounding box center [892, 707] width 842 height 61
drag, startPoint x: 1191, startPoint y: 688, endPoint x: 887, endPoint y: 691, distance: 304.0
click at [887, 691] on textarea "Hey [PERSON_NAME]! This is Kayla with Abri Apartments. I just added your charge…" at bounding box center [892, 707] width 842 height 61
type textarea "Hey [PERSON_NAME]! This is Kayla with Abri Apartments. I just added your charge…"
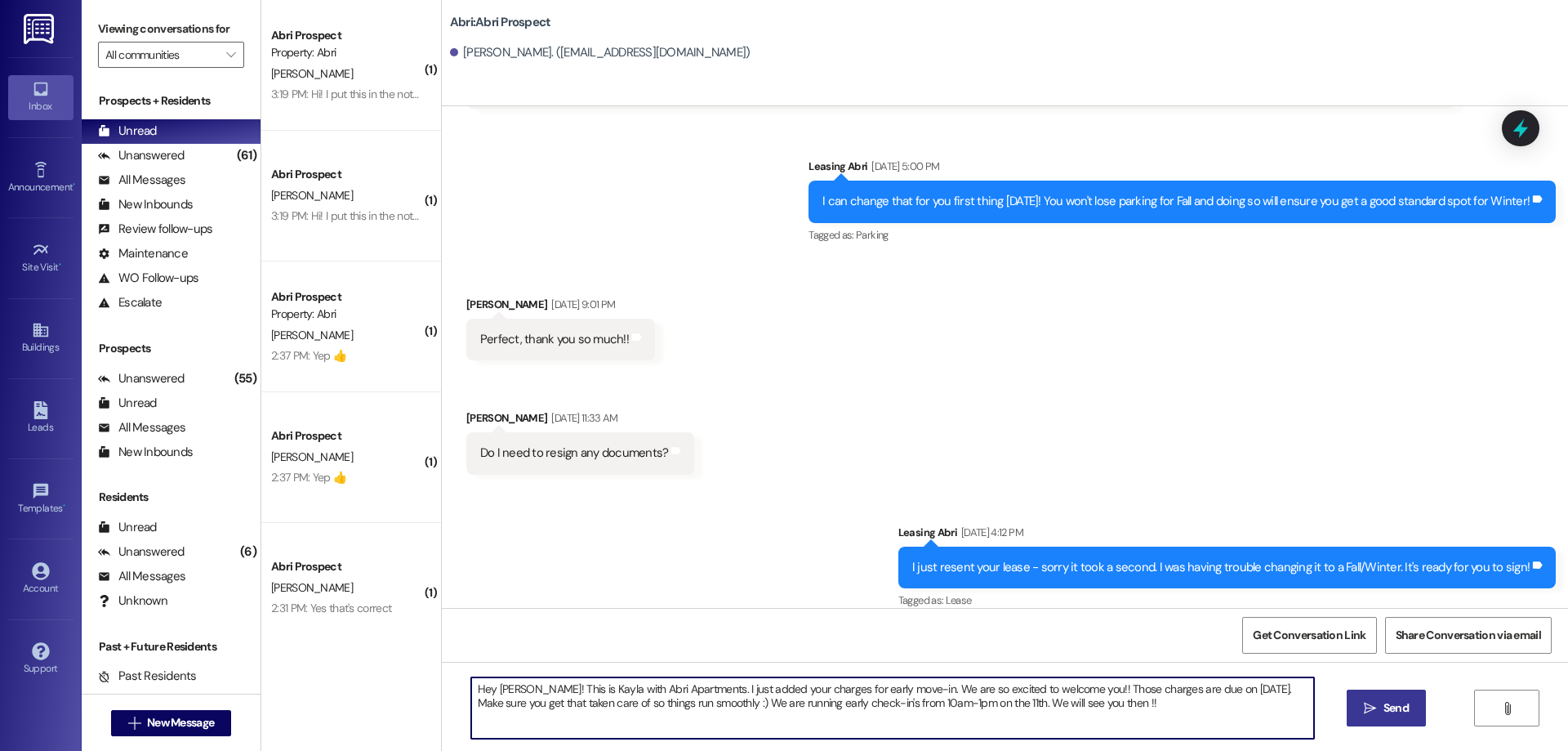
click at [1379, 694] on button " Send" at bounding box center [1386, 707] width 79 height 37
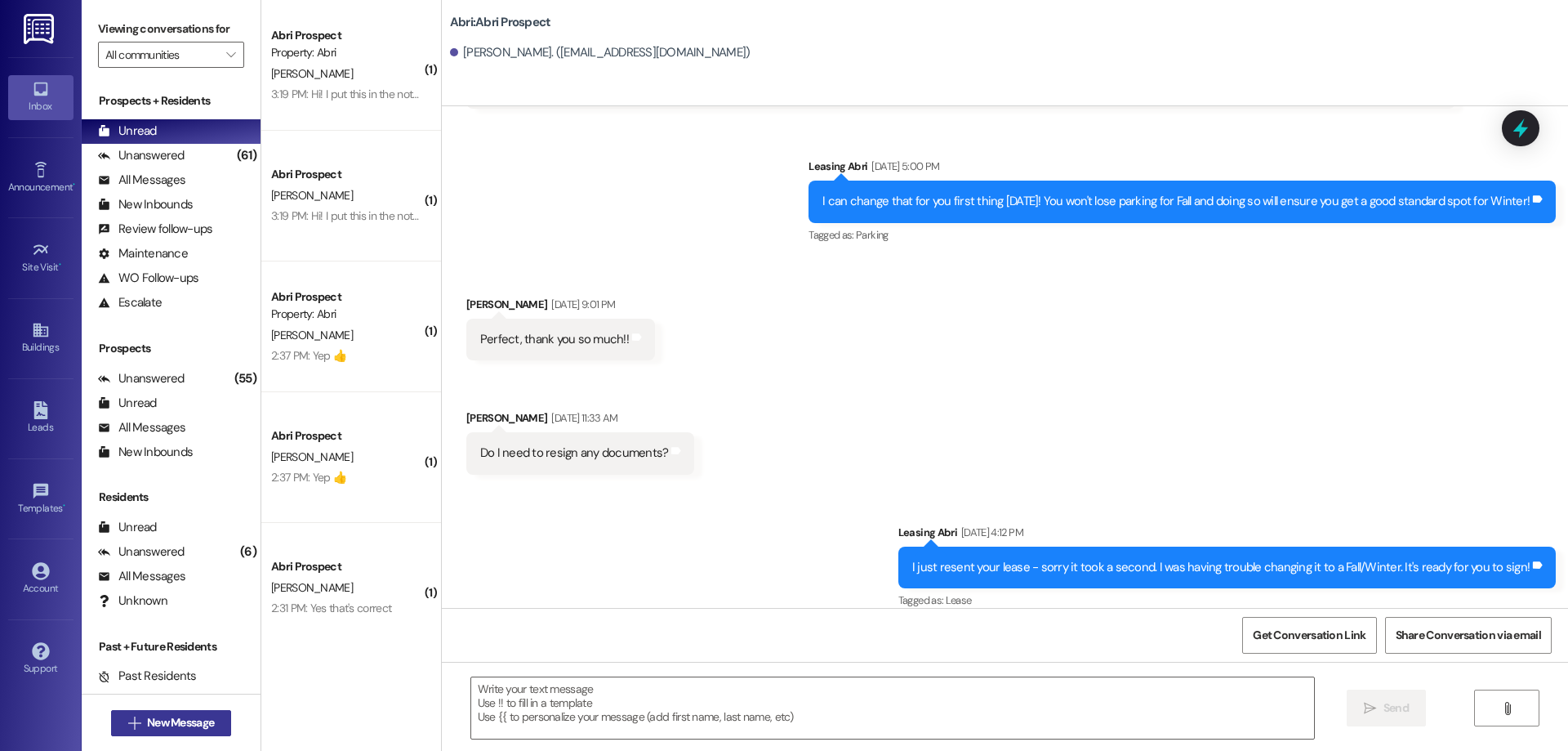
click at [173, 715] on span "New Message" at bounding box center [180, 723] width 67 height 17
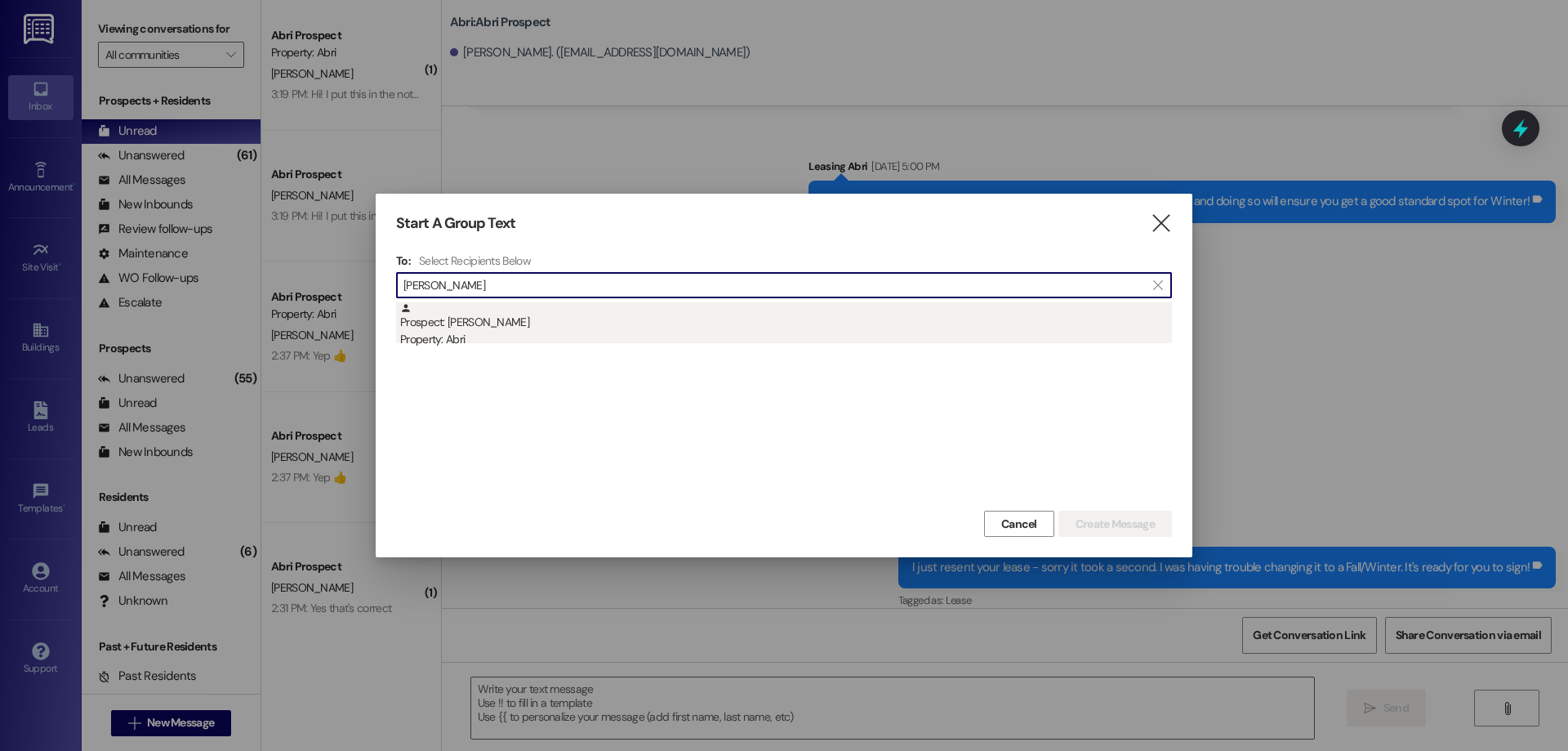
type input "[PERSON_NAME]"
click at [482, 334] on div "Property: Abri" at bounding box center [786, 340] width 772 height 17
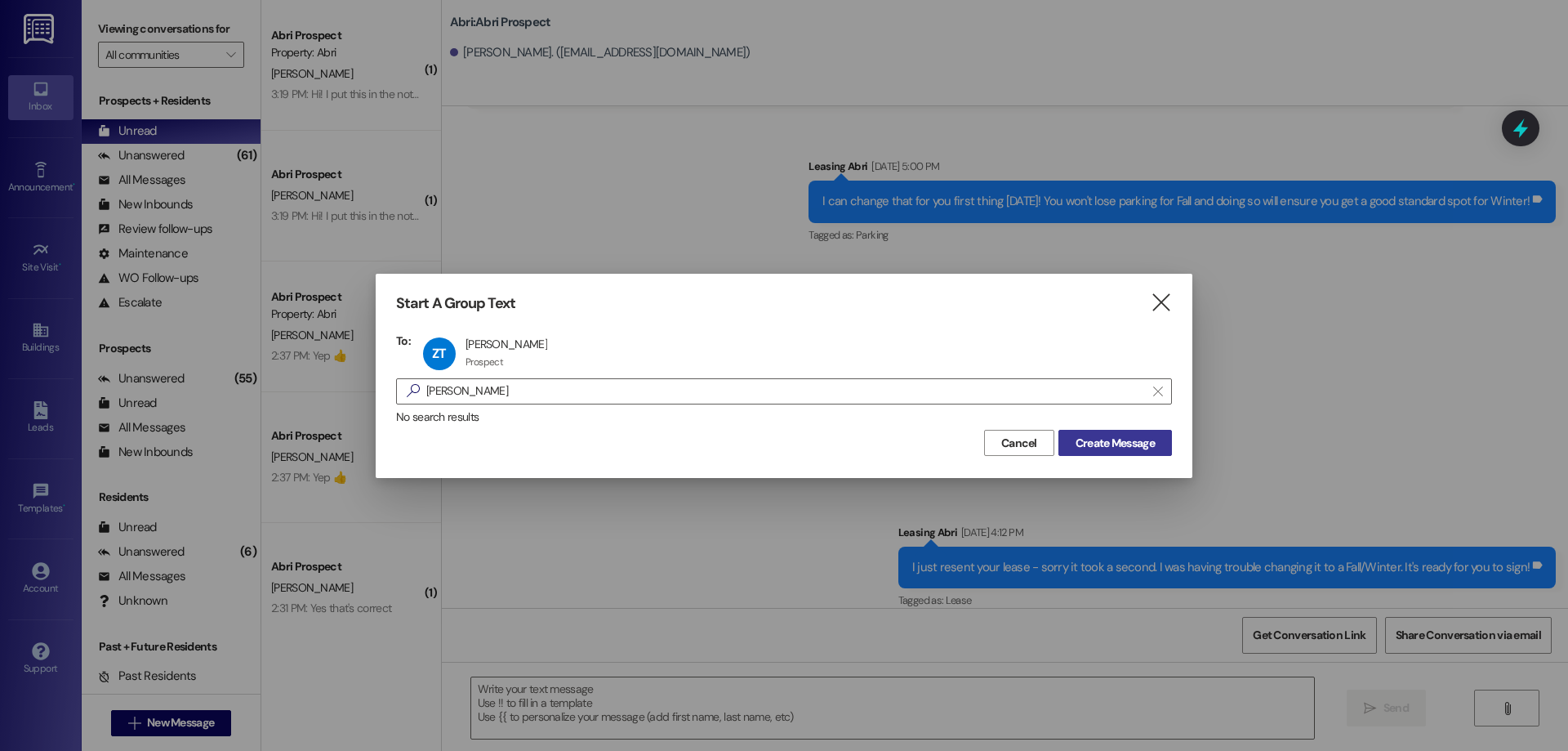
click at [1097, 446] on span "Create Message" at bounding box center [1115, 443] width 79 height 17
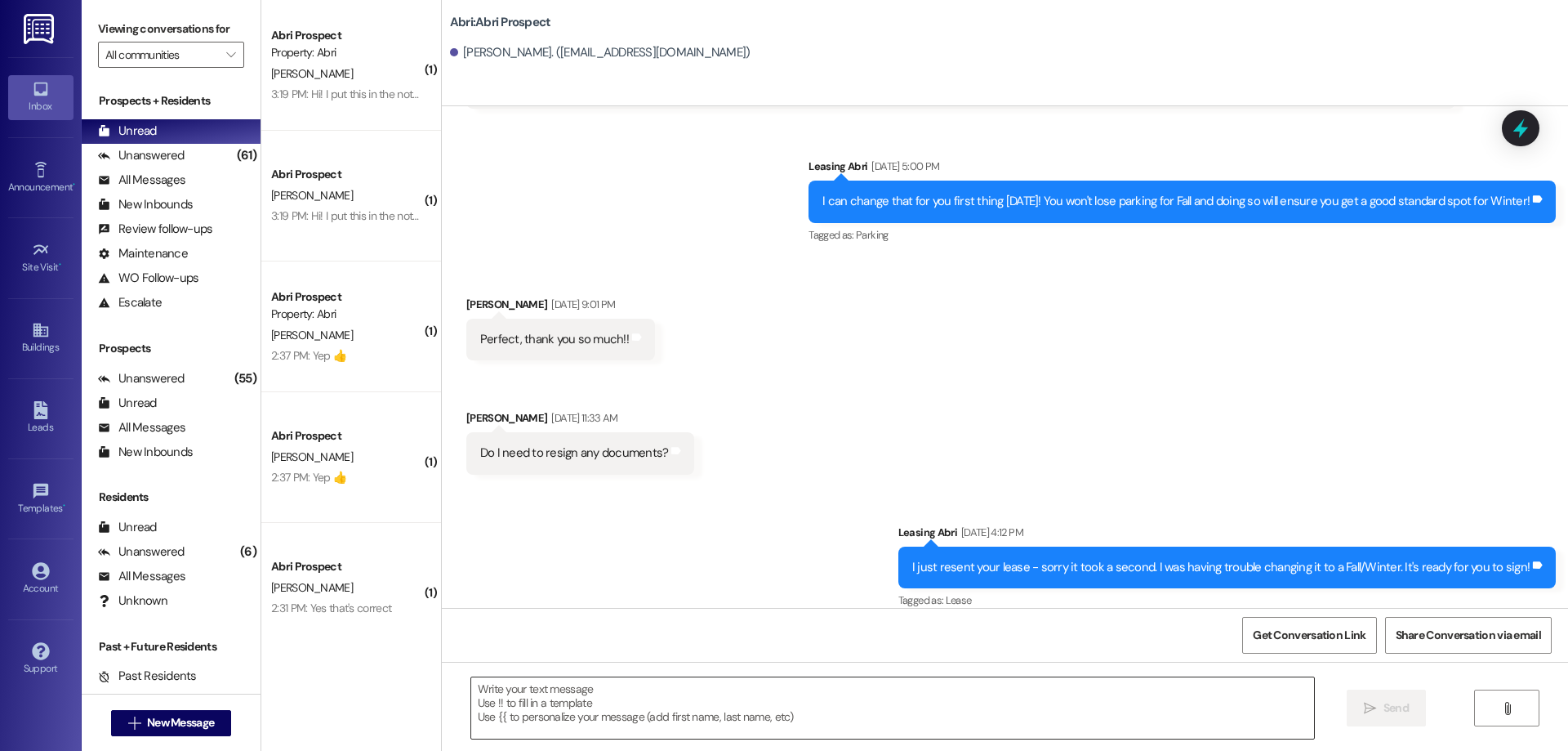
scroll to position [0, 0]
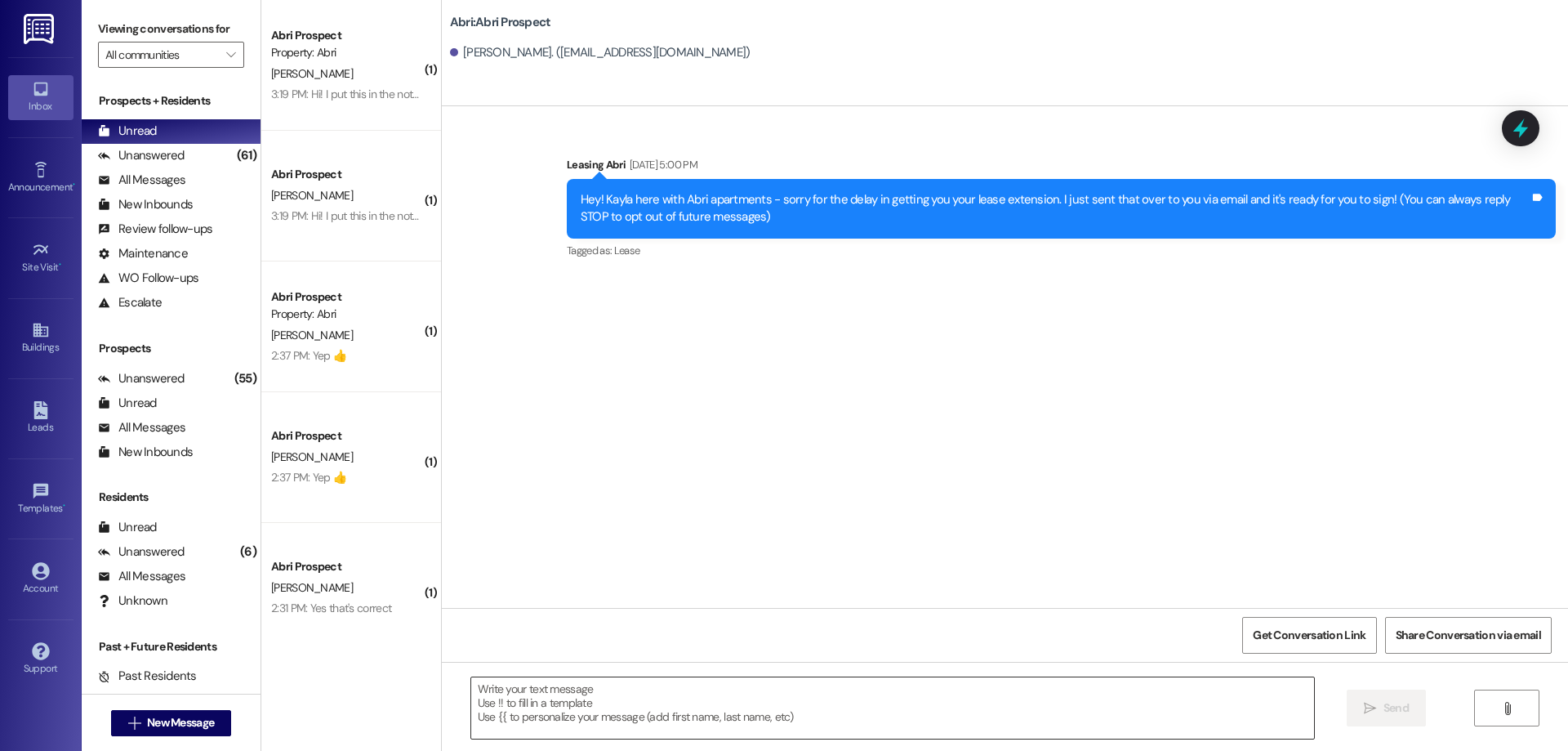
click at [644, 704] on textarea at bounding box center [892, 707] width 842 height 61
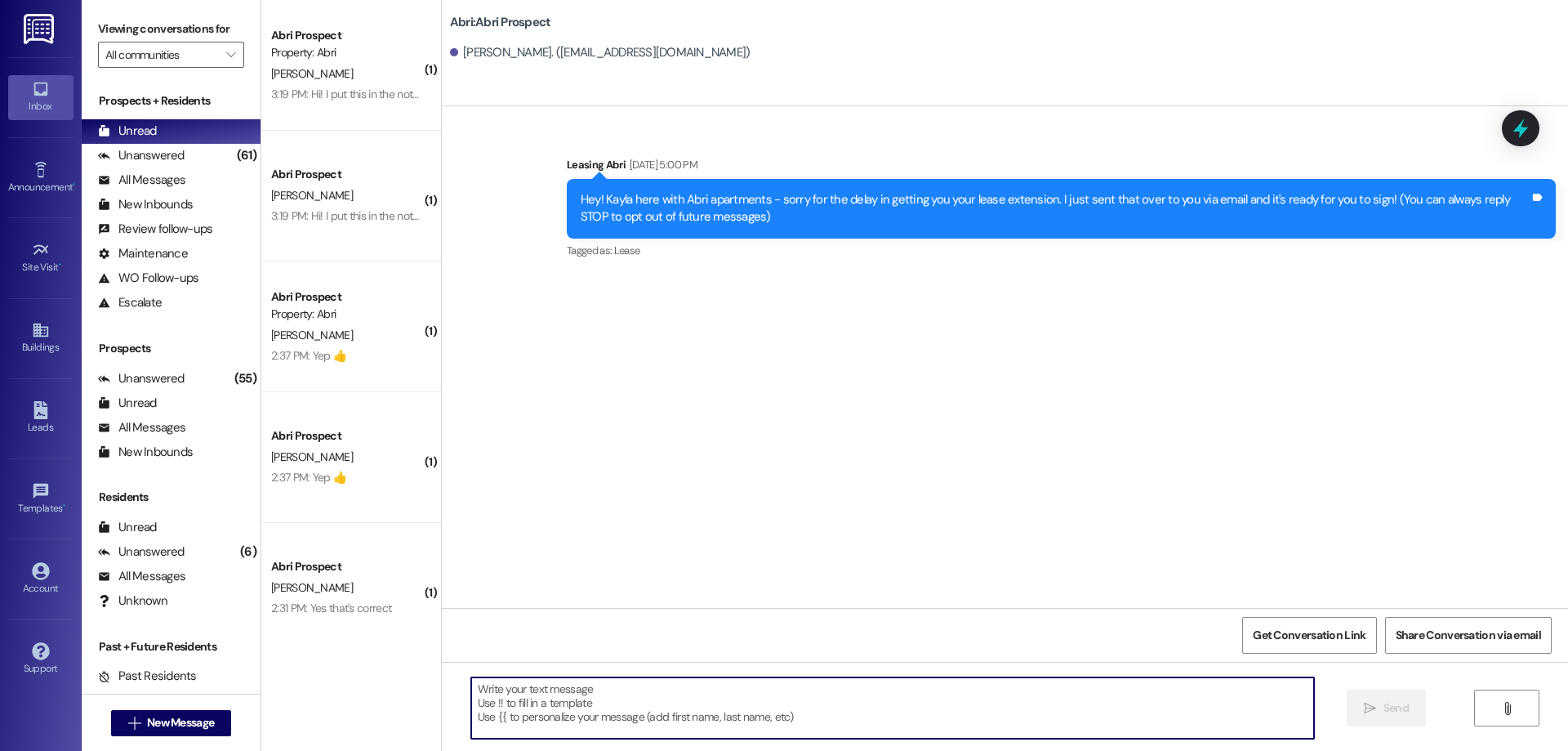
paste textarea "Hey [PERSON_NAME]! This is Kayla with Abri Apartments. I just added your charge…"
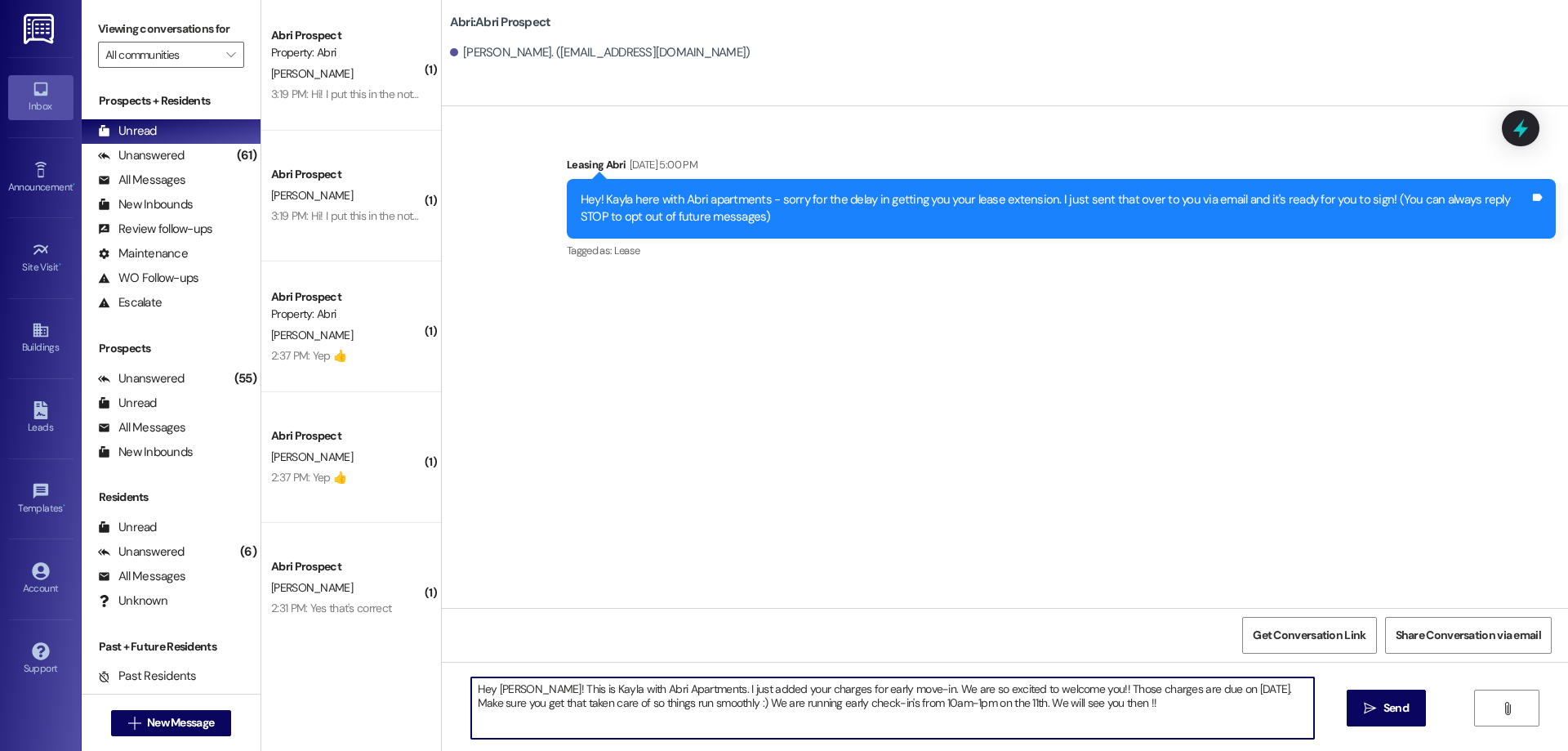
drag, startPoint x: 478, startPoint y: 690, endPoint x: 487, endPoint y: 690, distance: 9.0
click at [479, 690] on textarea "Hey [PERSON_NAME]! This is Kayla with Abri Apartments. I just added your charge…" at bounding box center [892, 707] width 842 height 61
click at [498, 691] on textarea "Hey [PERSON_NAME]! This is Kayla with Abri Apartments. I just added your charge…" at bounding box center [892, 707] width 842 height 61
type textarea "Hey [PERSON_NAME]! This is Kayla with Abri Apartments. I just added your charge…"
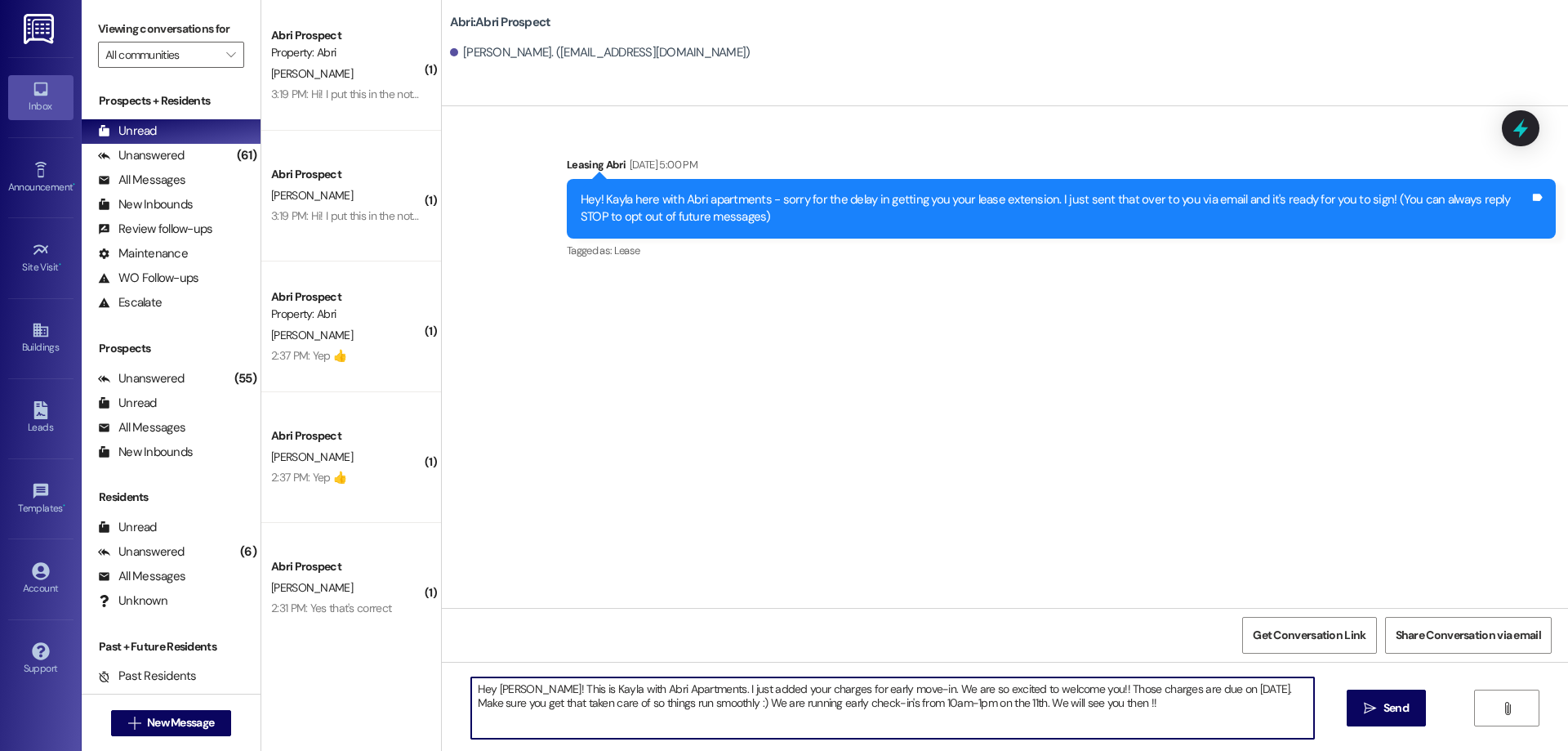
click at [1384, 716] on span "Send" at bounding box center [1396, 708] width 26 height 17
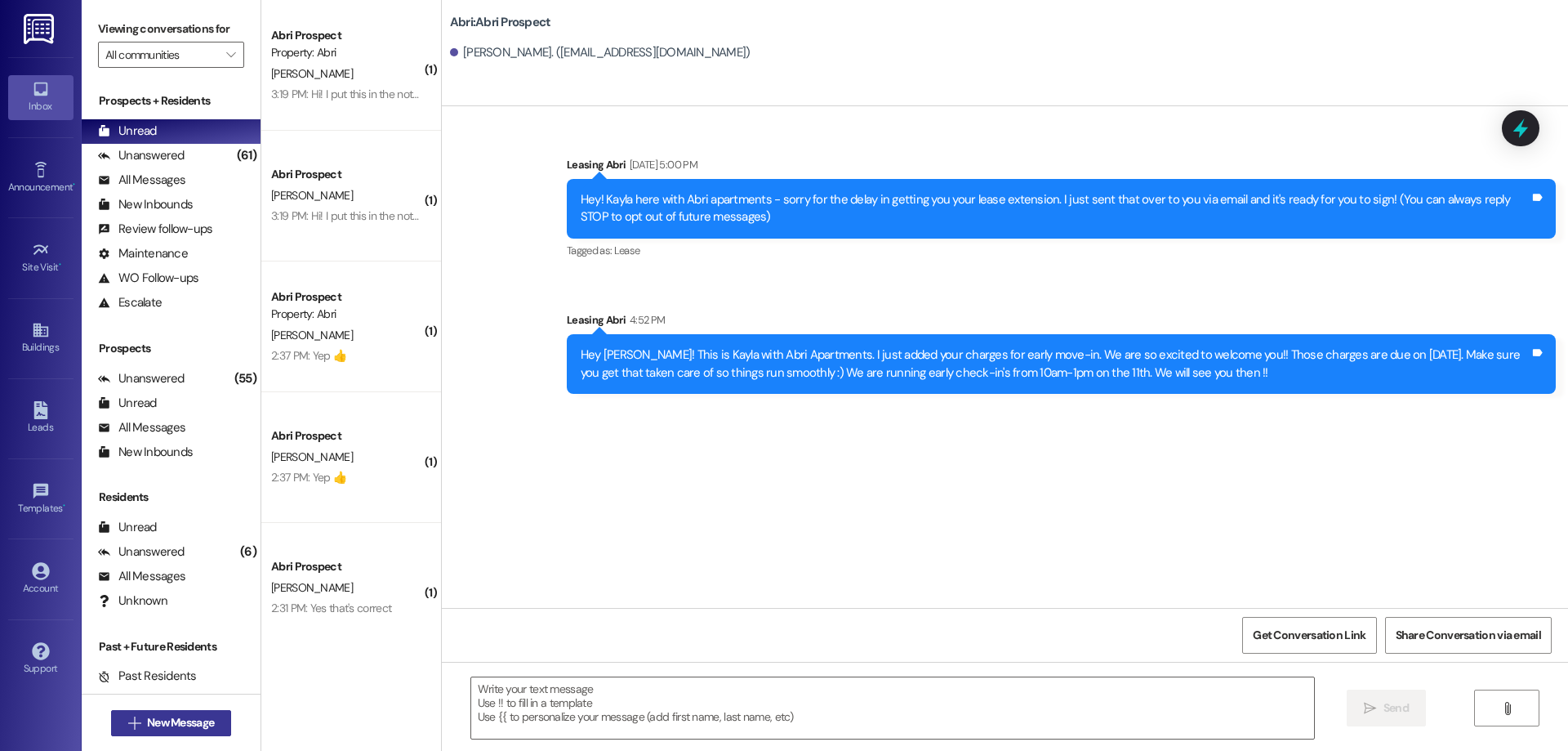
click at [190, 724] on span "New Message" at bounding box center [180, 723] width 67 height 17
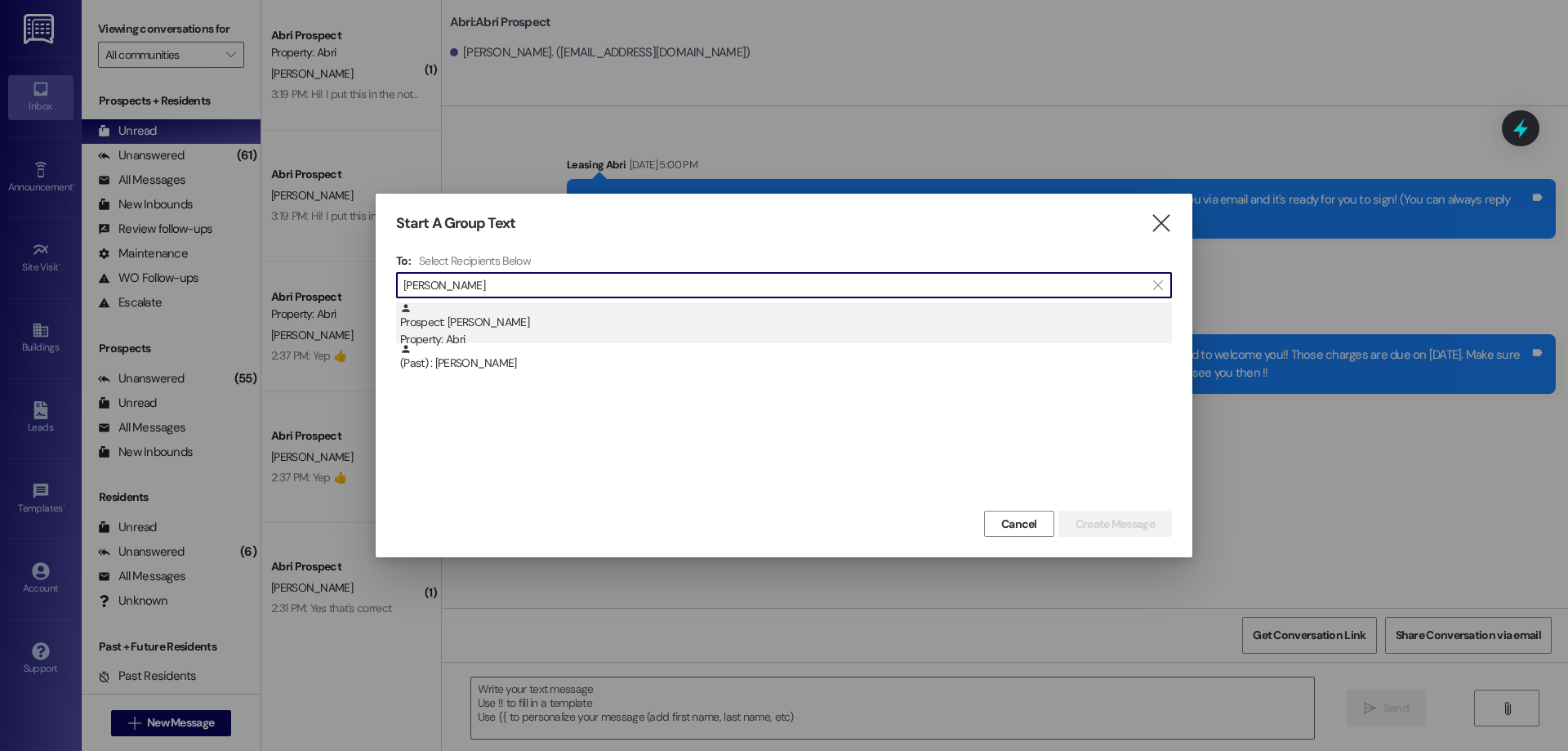
type input "[PERSON_NAME]"
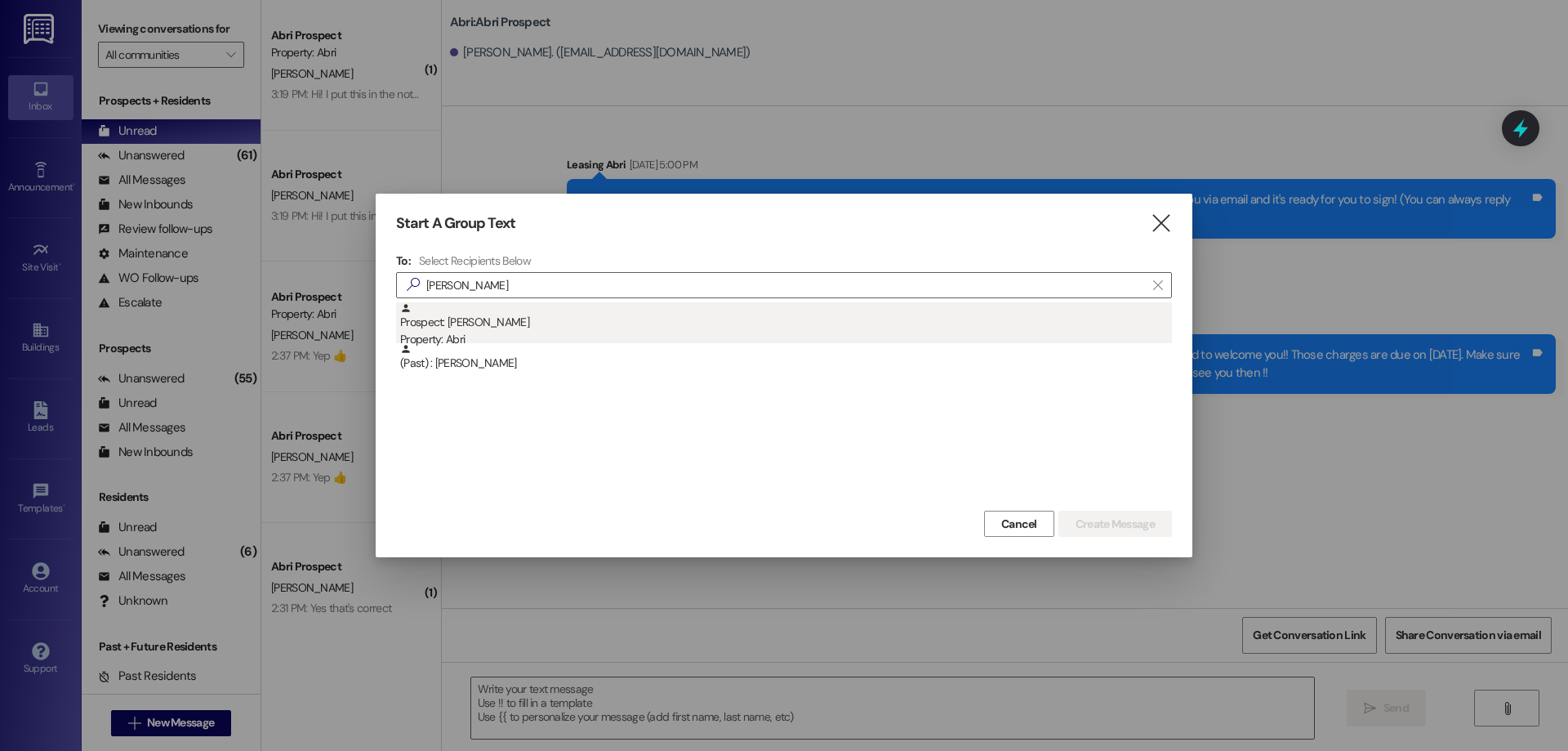
click at [552, 307] on div "Prospect: [PERSON_NAME] Property: Abri" at bounding box center [786, 325] width 772 height 46
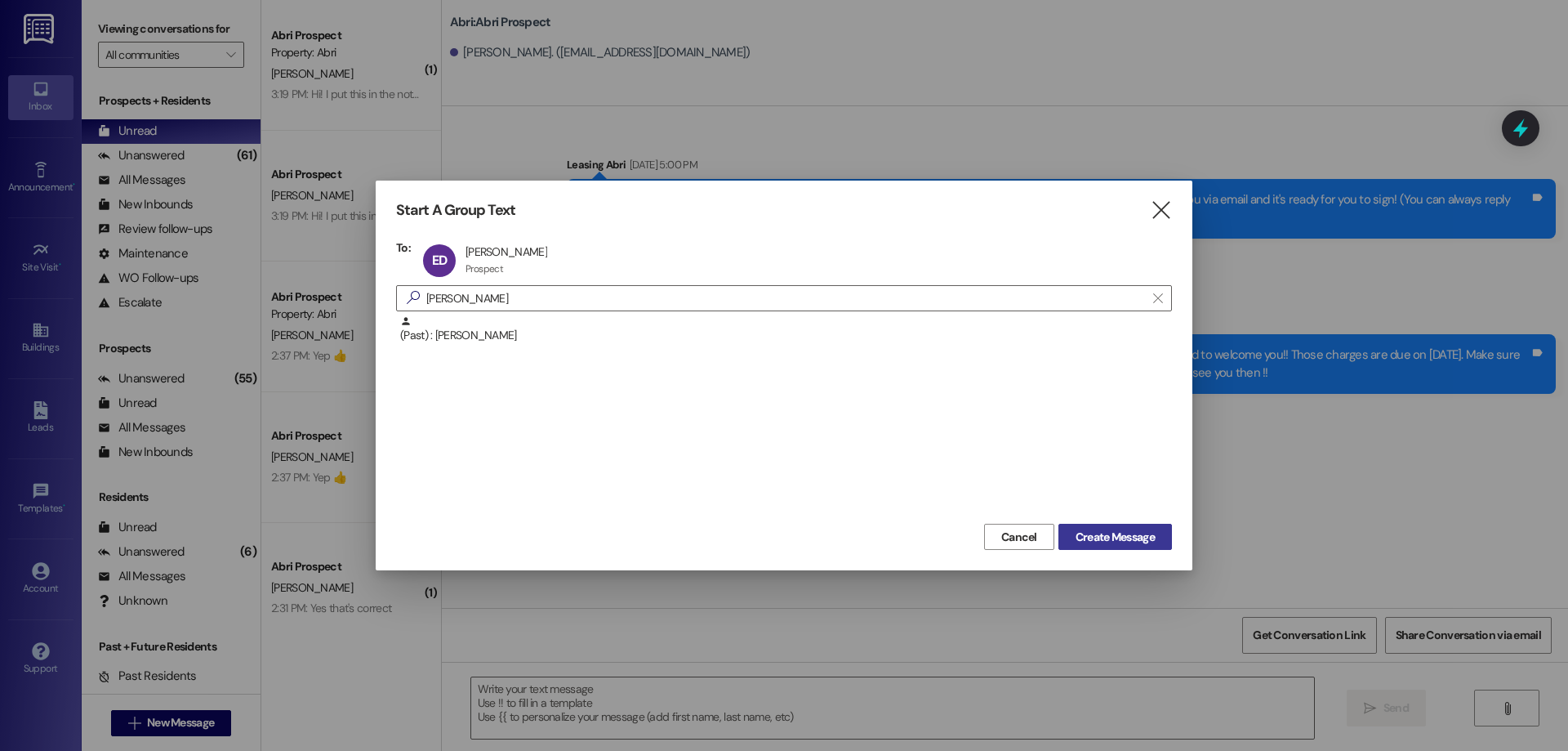
click at [1107, 548] on button "Create Message" at bounding box center [1115, 536] width 113 height 26
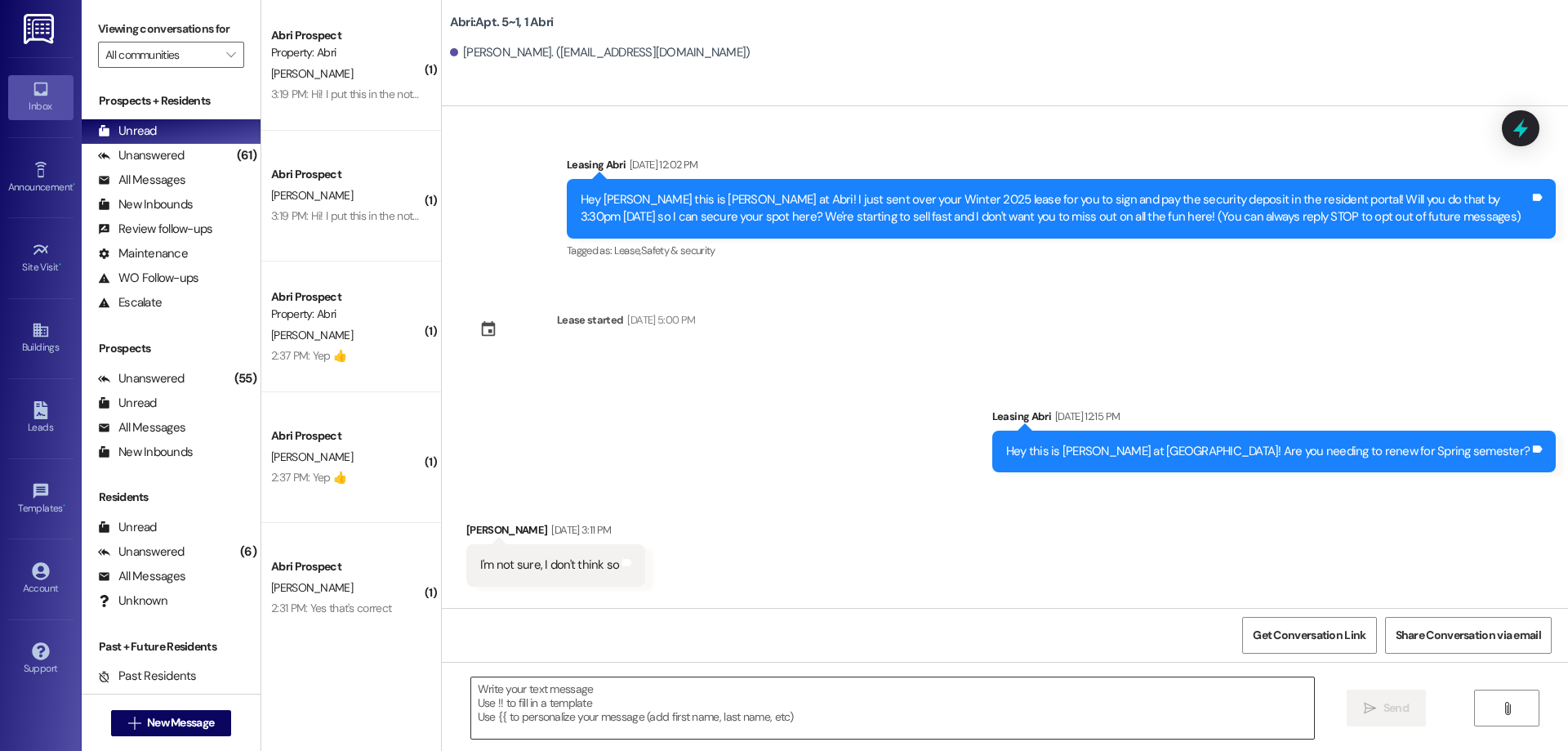
scroll to position [6647, 0]
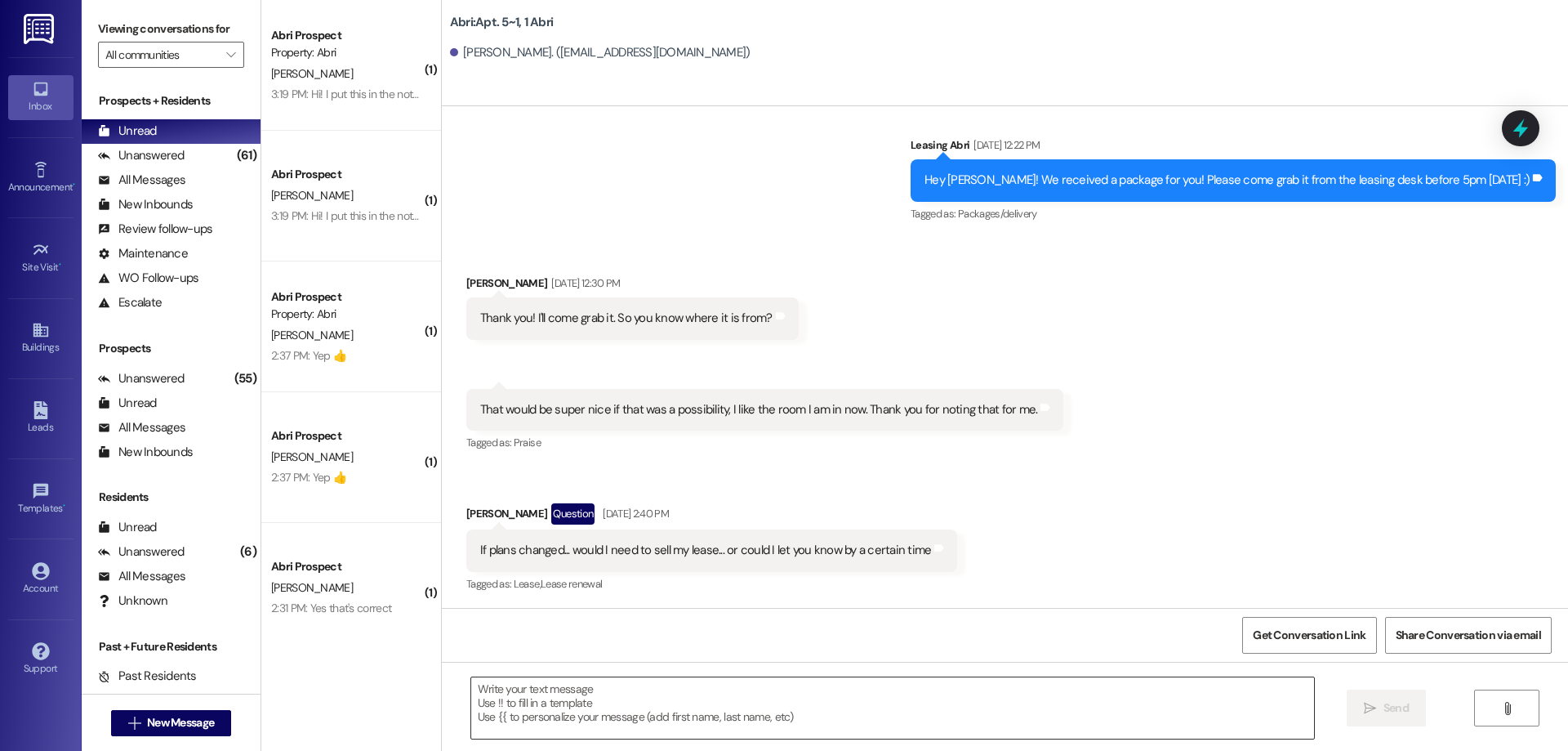
click at [574, 690] on textarea at bounding box center [892, 707] width 842 height 61
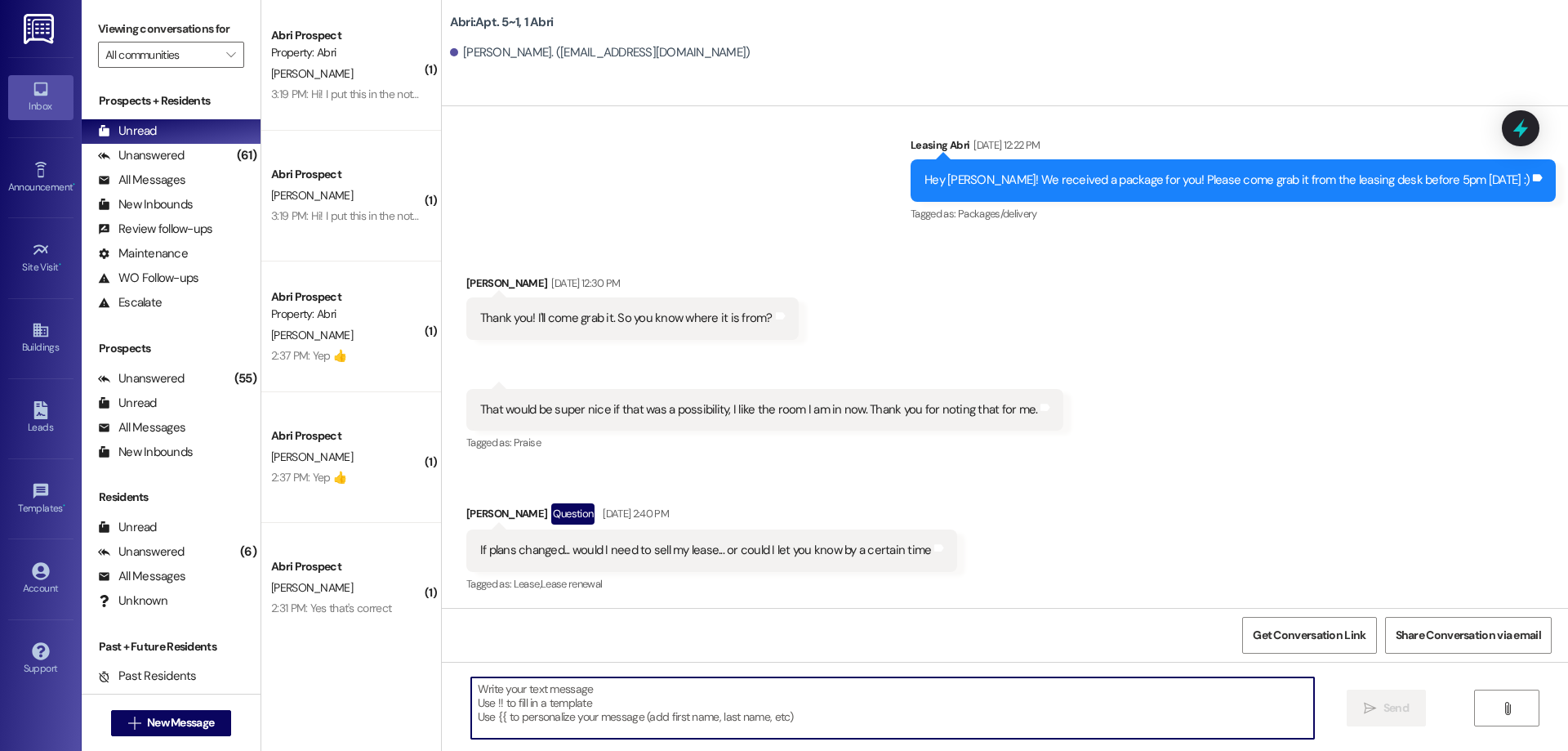
paste textarea "Hey [PERSON_NAME]! This is Kayla with Abri Apartments. I just added your charge…"
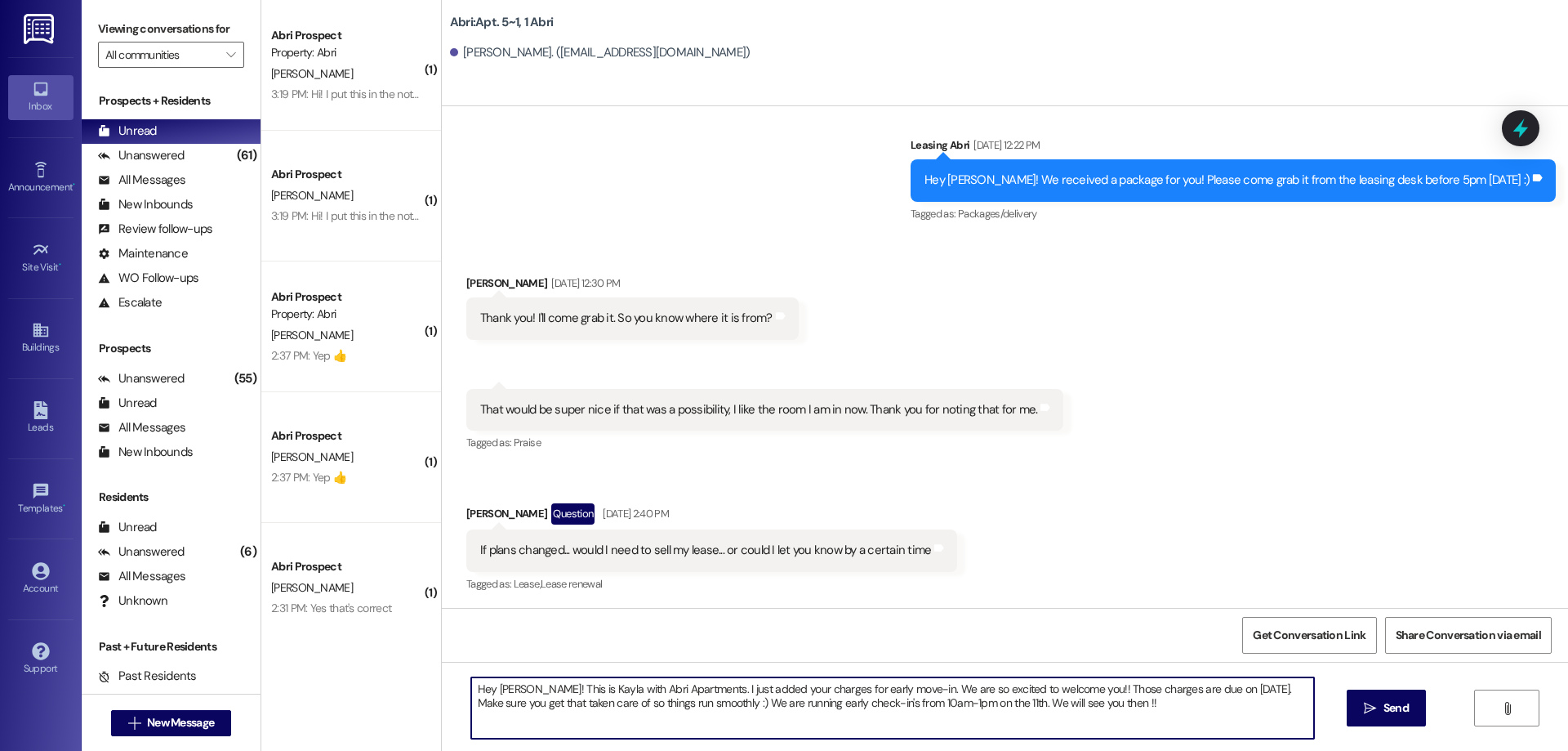
click at [506, 690] on textarea "Hey [PERSON_NAME]! This is Kayla with Abri Apartments. I just added your charge…" at bounding box center [892, 707] width 842 height 61
click at [492, 694] on textarea "Hey [PERSON_NAME]! This is Kayla with Abri Apartments. I just added your charge…" at bounding box center [892, 707] width 842 height 61
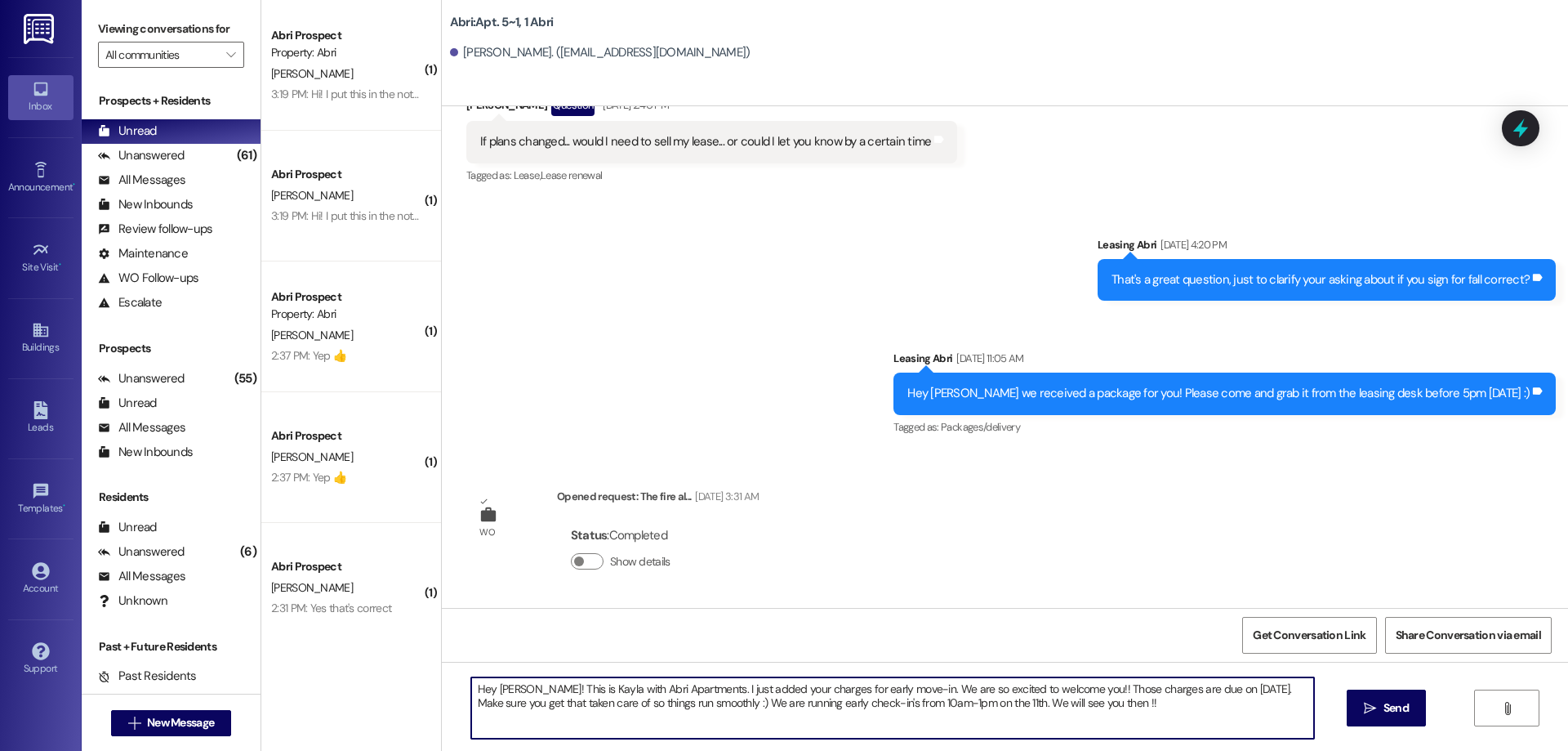
scroll to position [7365, 0]
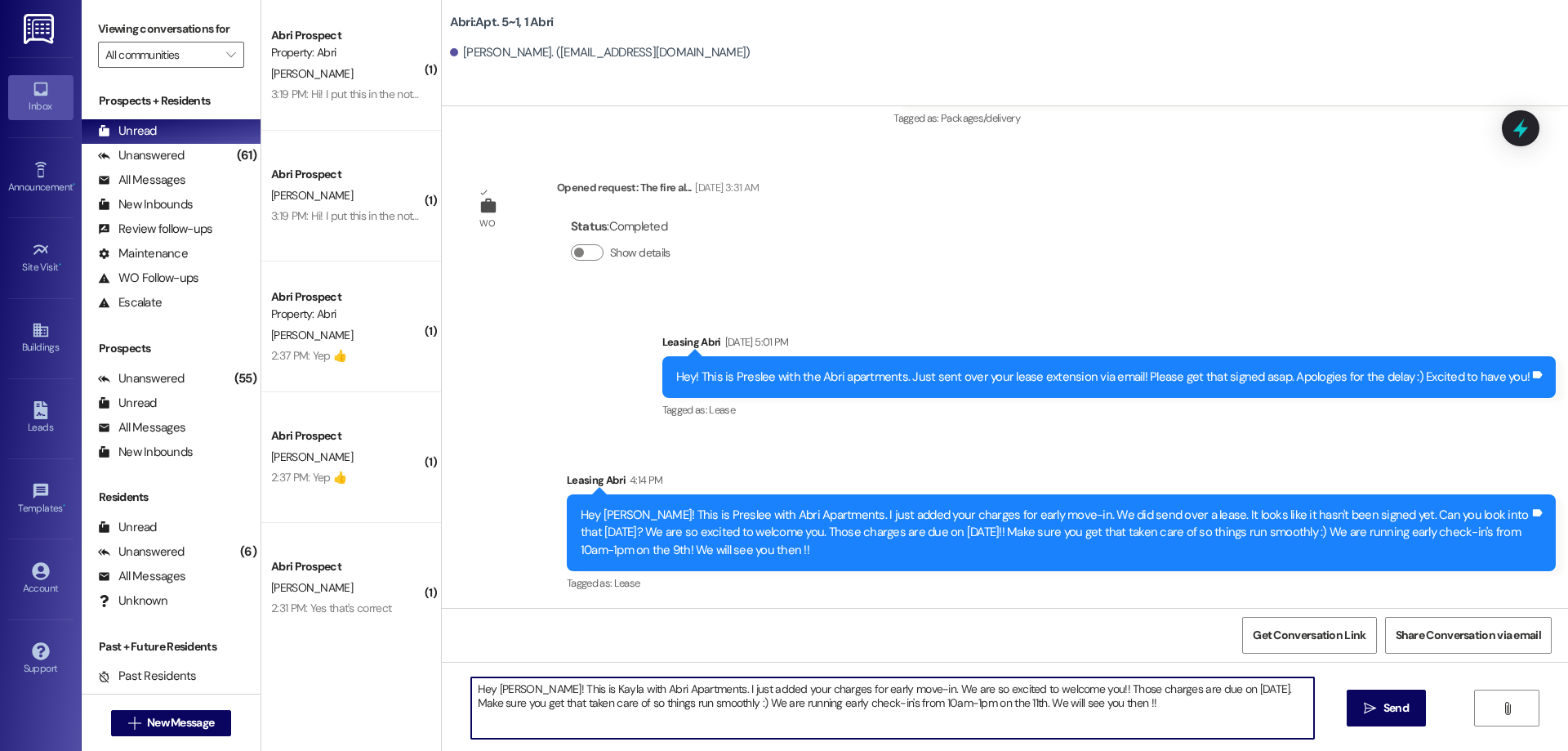
click at [1061, 693] on textarea "Hey [PERSON_NAME]! This is Kayla with Abri Apartments. I just added your charge…" at bounding box center [892, 707] width 842 height 61
click at [617, 704] on textarea "Hey [PERSON_NAME]! This is Kayla with Abri Apartments. I just added your charge…" at bounding box center [892, 707] width 842 height 61
click at [615, 703] on textarea "Hey [PERSON_NAME]! This is Kayla with Abri Apartments. I just added your charge…" at bounding box center [892, 707] width 842 height 61
type textarea "Hey [PERSON_NAME]! This is Kayla with Abri Apartments. I just added your charge…"
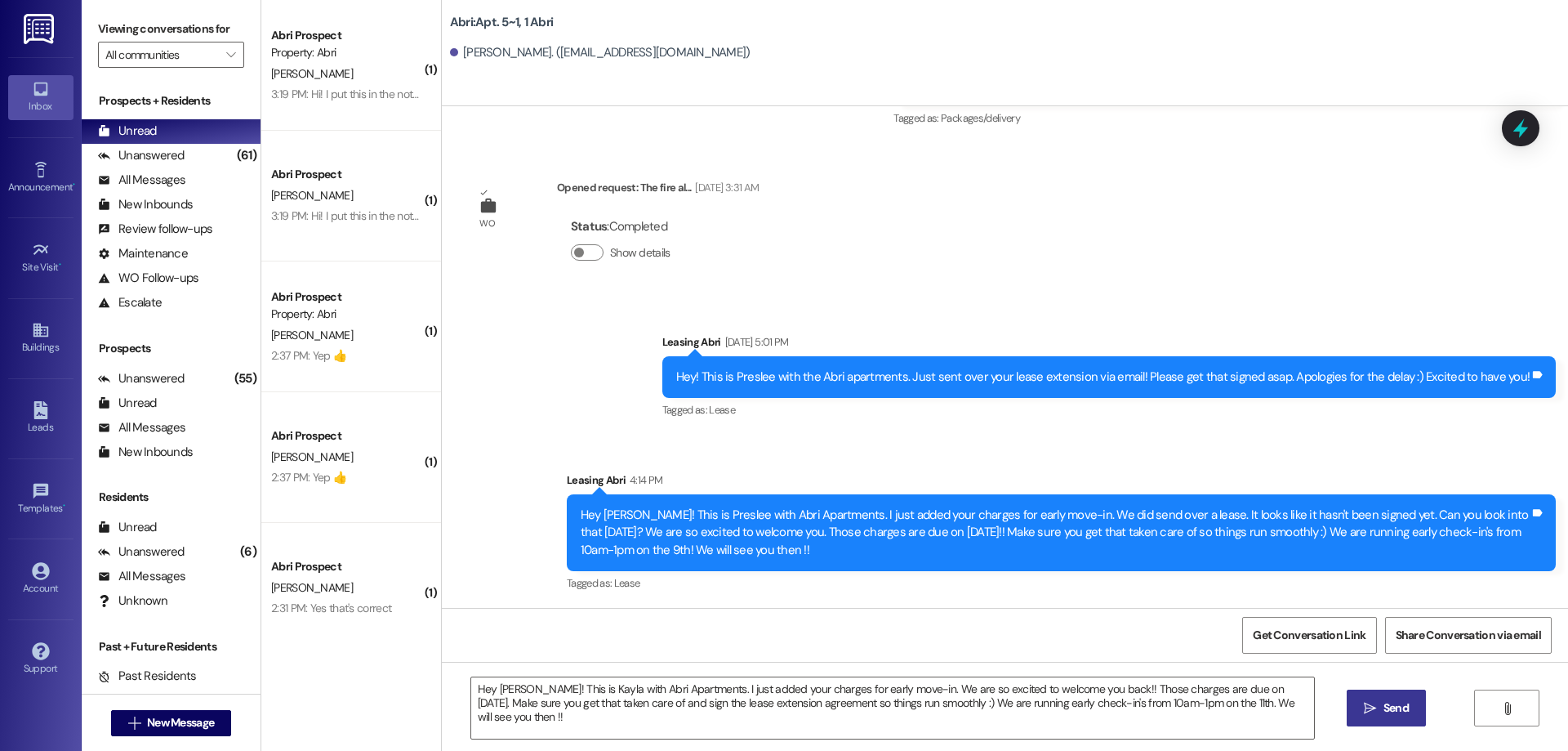
click at [1374, 702] on icon "" at bounding box center [1370, 708] width 12 height 13
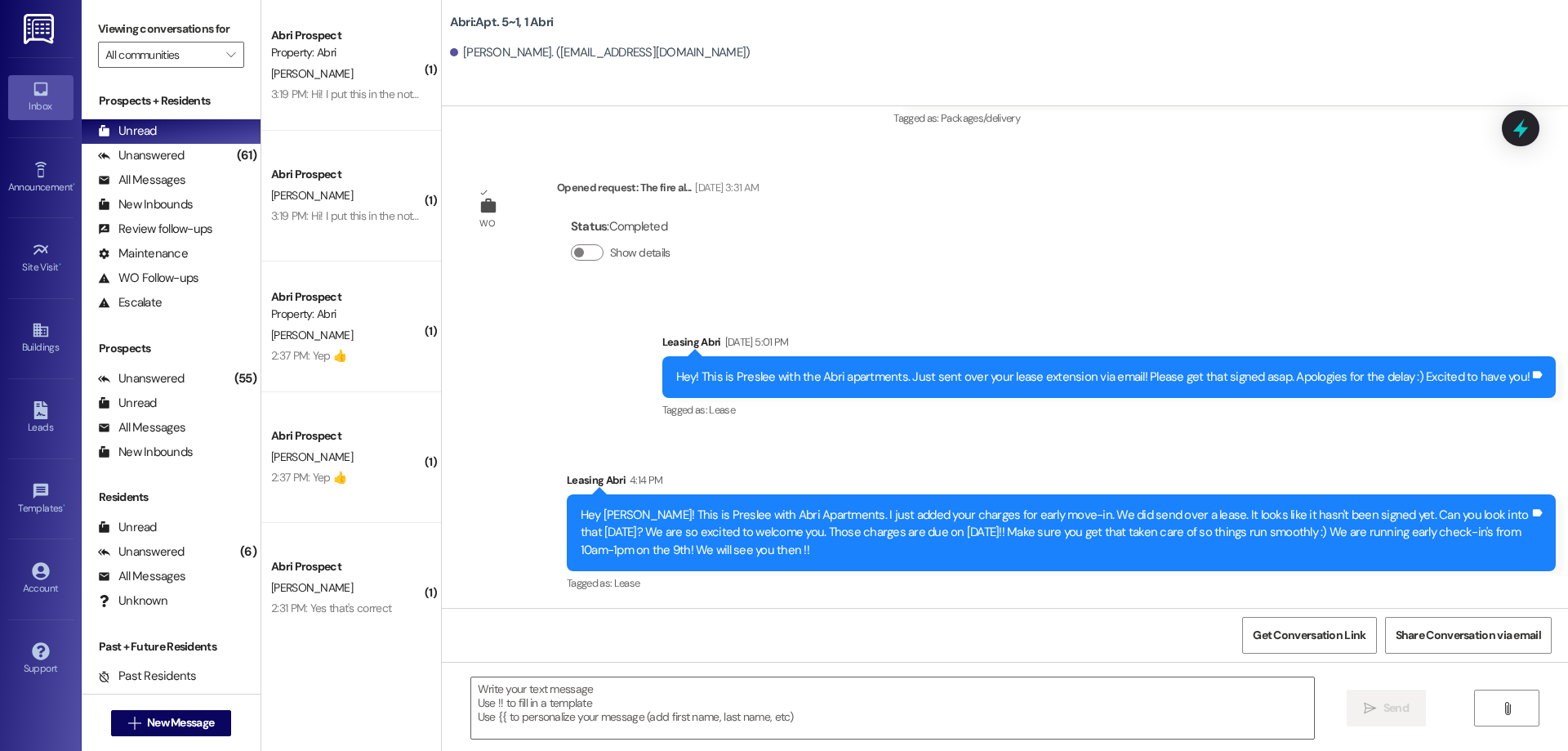
scroll to position [6647, 0]
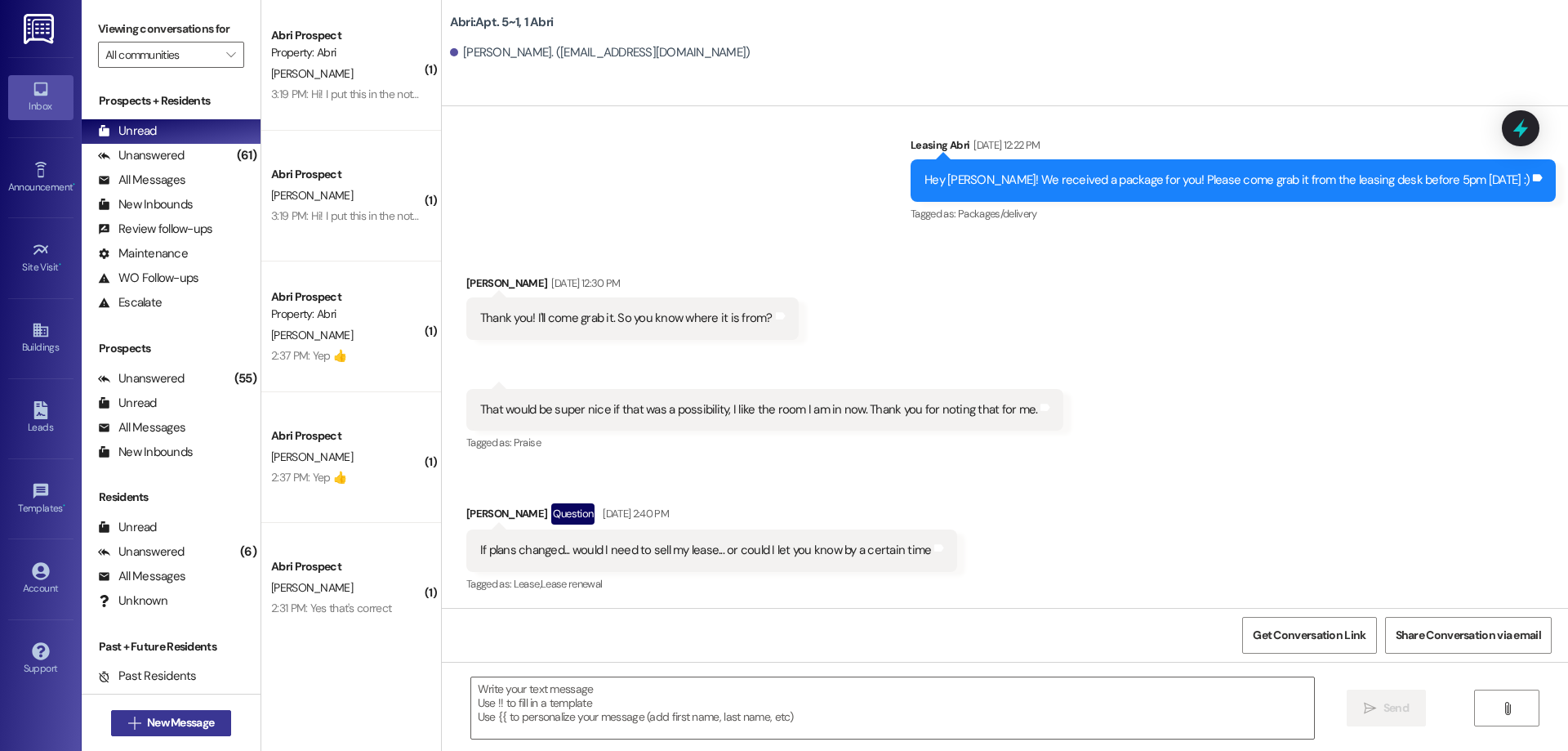
click at [185, 714] on span "New Message" at bounding box center [180, 723] width 67 height 17
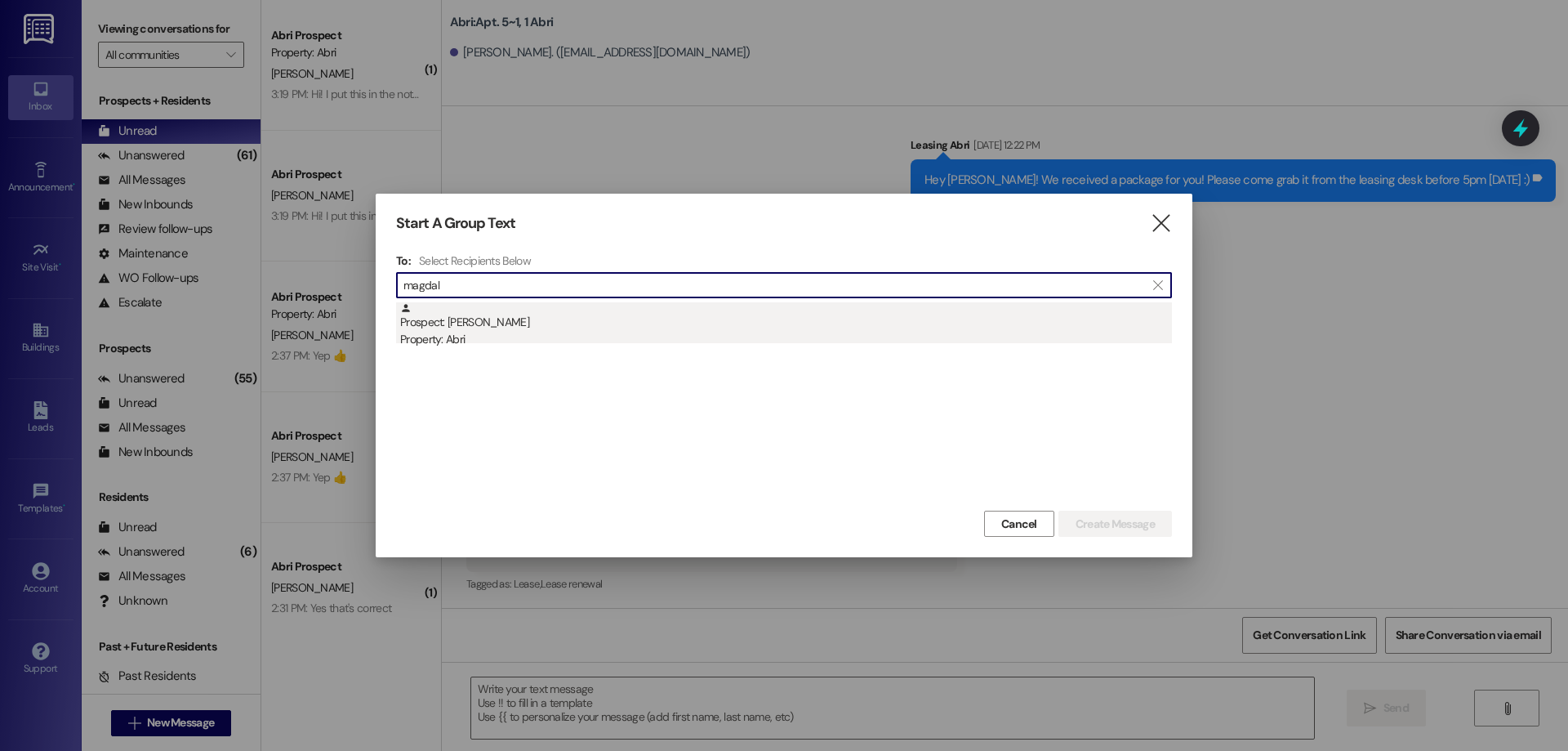
type input "magdal"
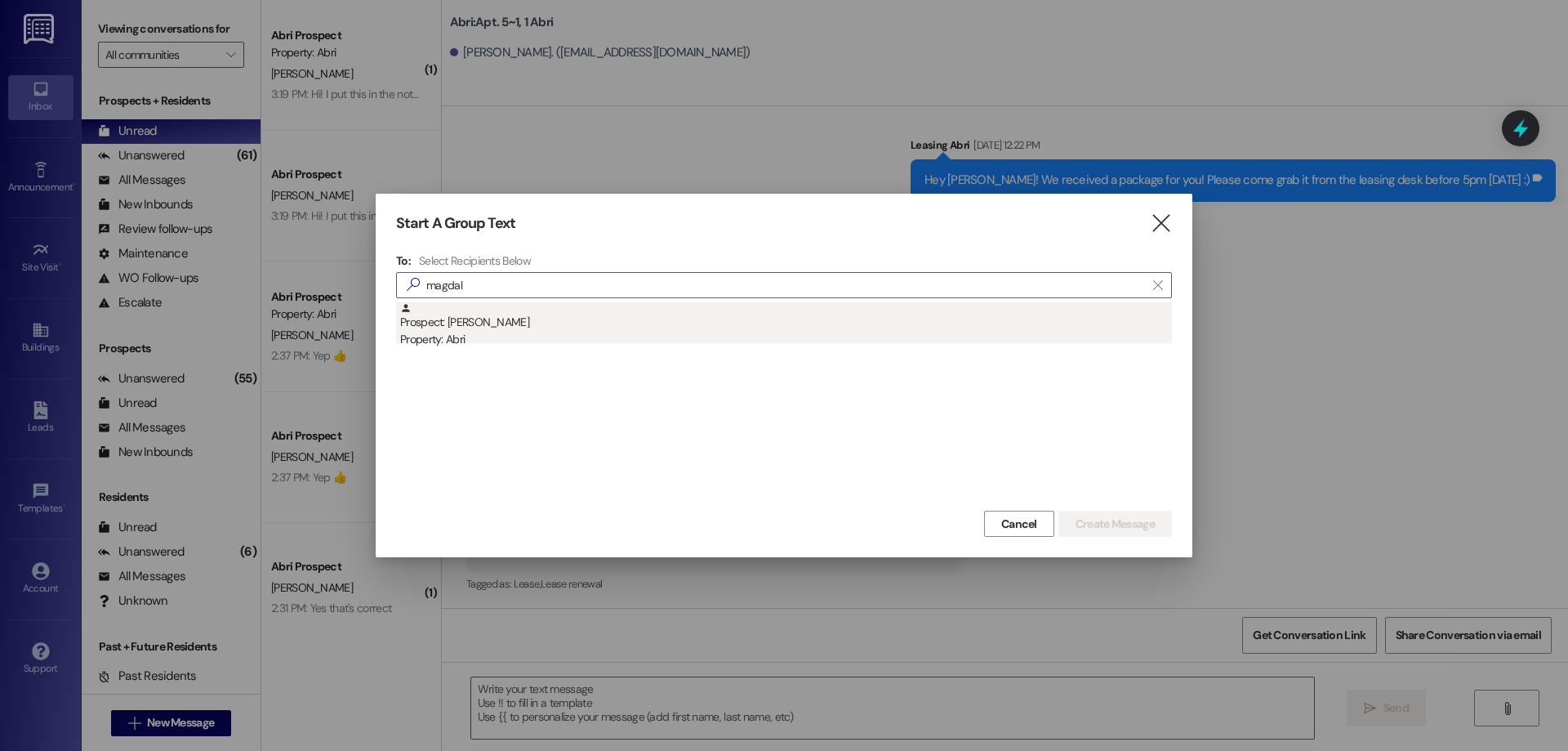
click at [549, 324] on div "Prospect: [PERSON_NAME] Property: Abri" at bounding box center [786, 325] width 772 height 46
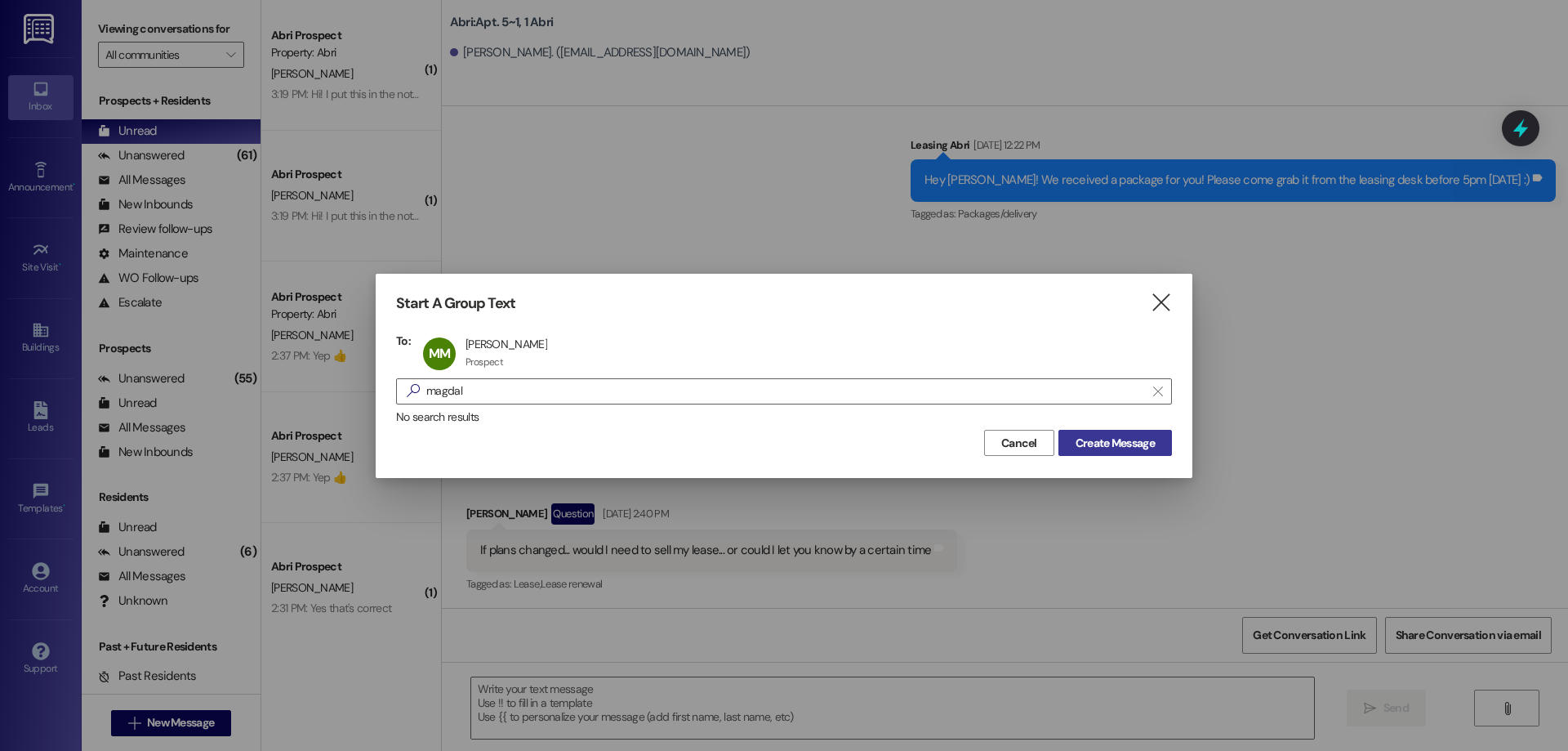
click at [1130, 448] on span "Create Message" at bounding box center [1115, 443] width 79 height 17
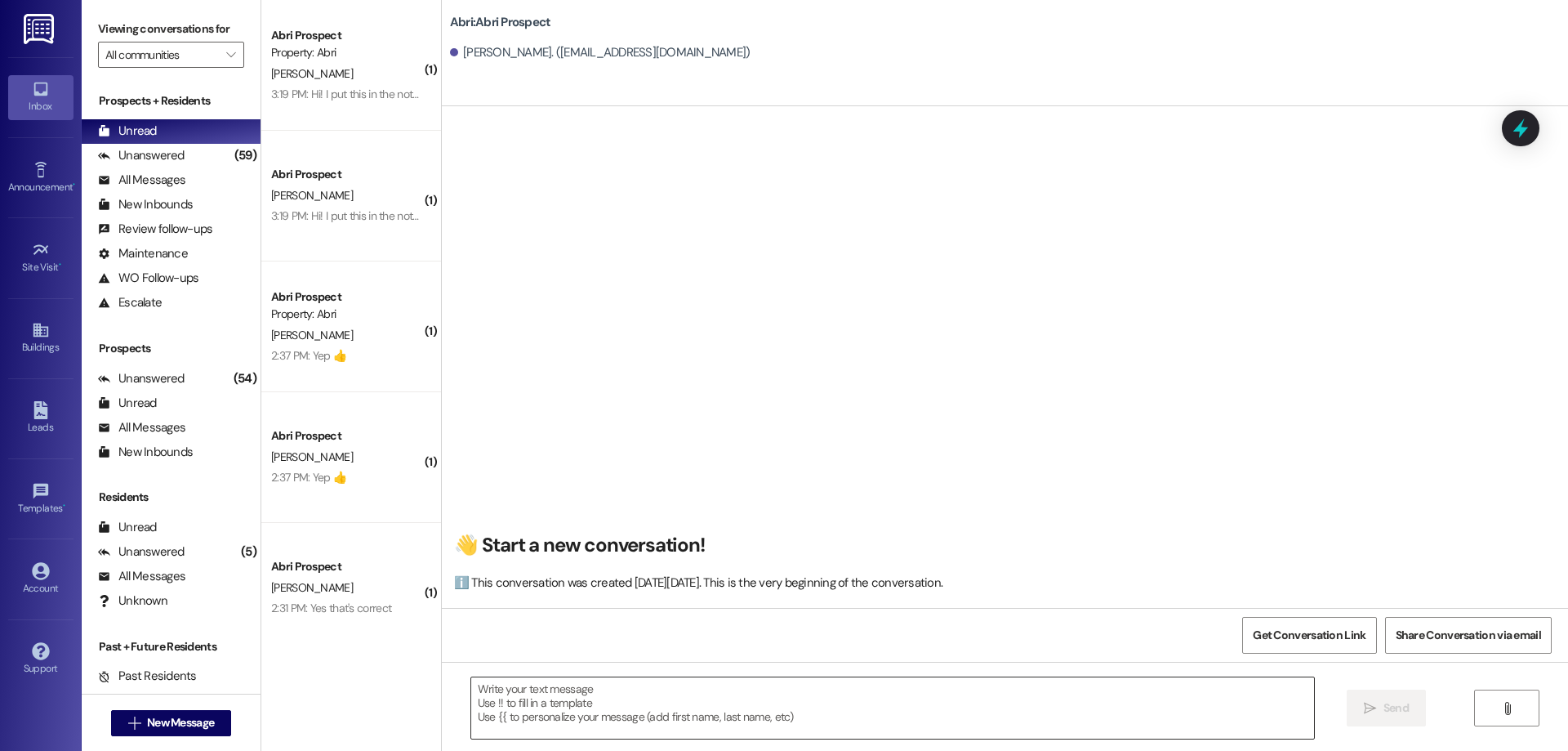
scroll to position [3082, 0]
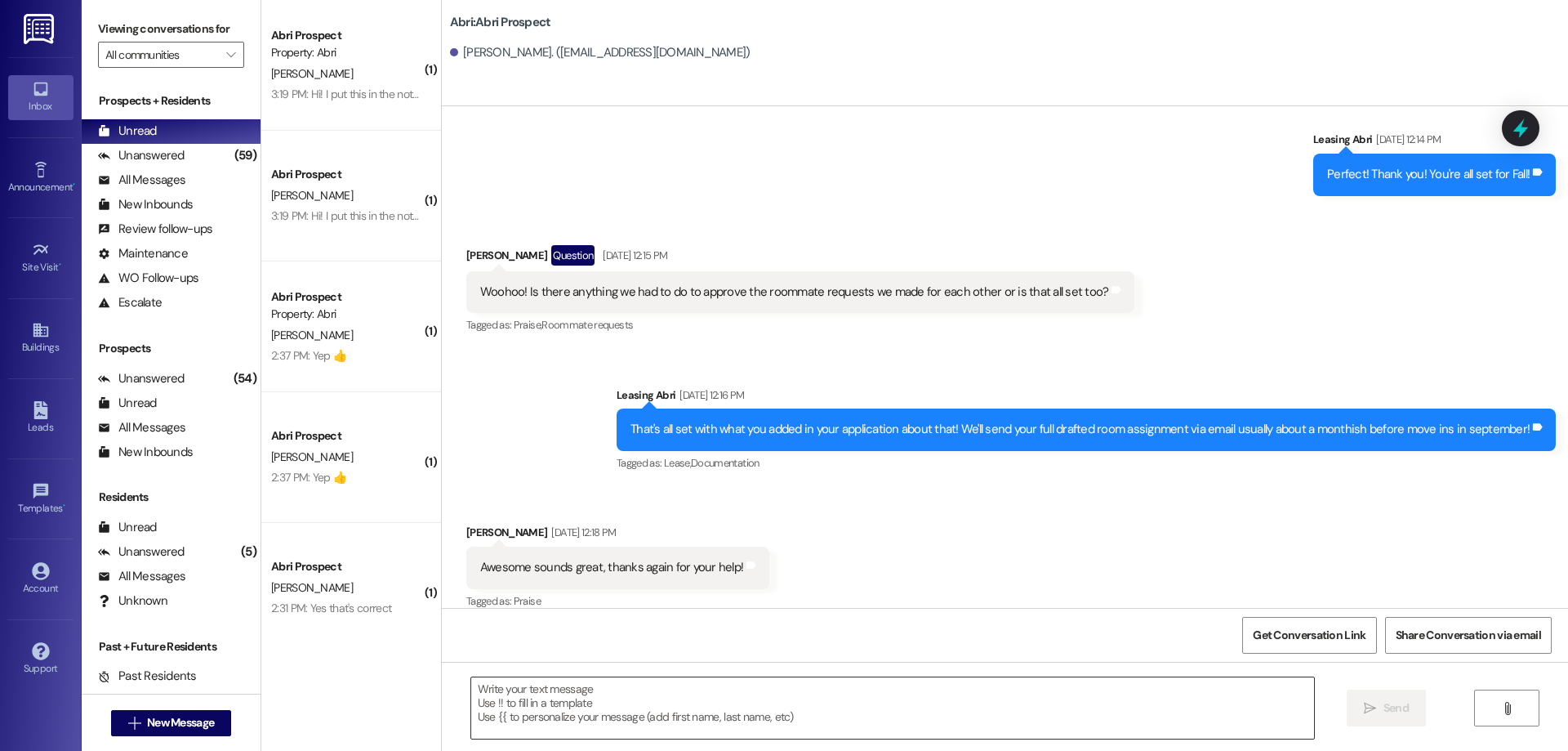
click at [549, 694] on textarea at bounding box center [892, 707] width 842 height 61
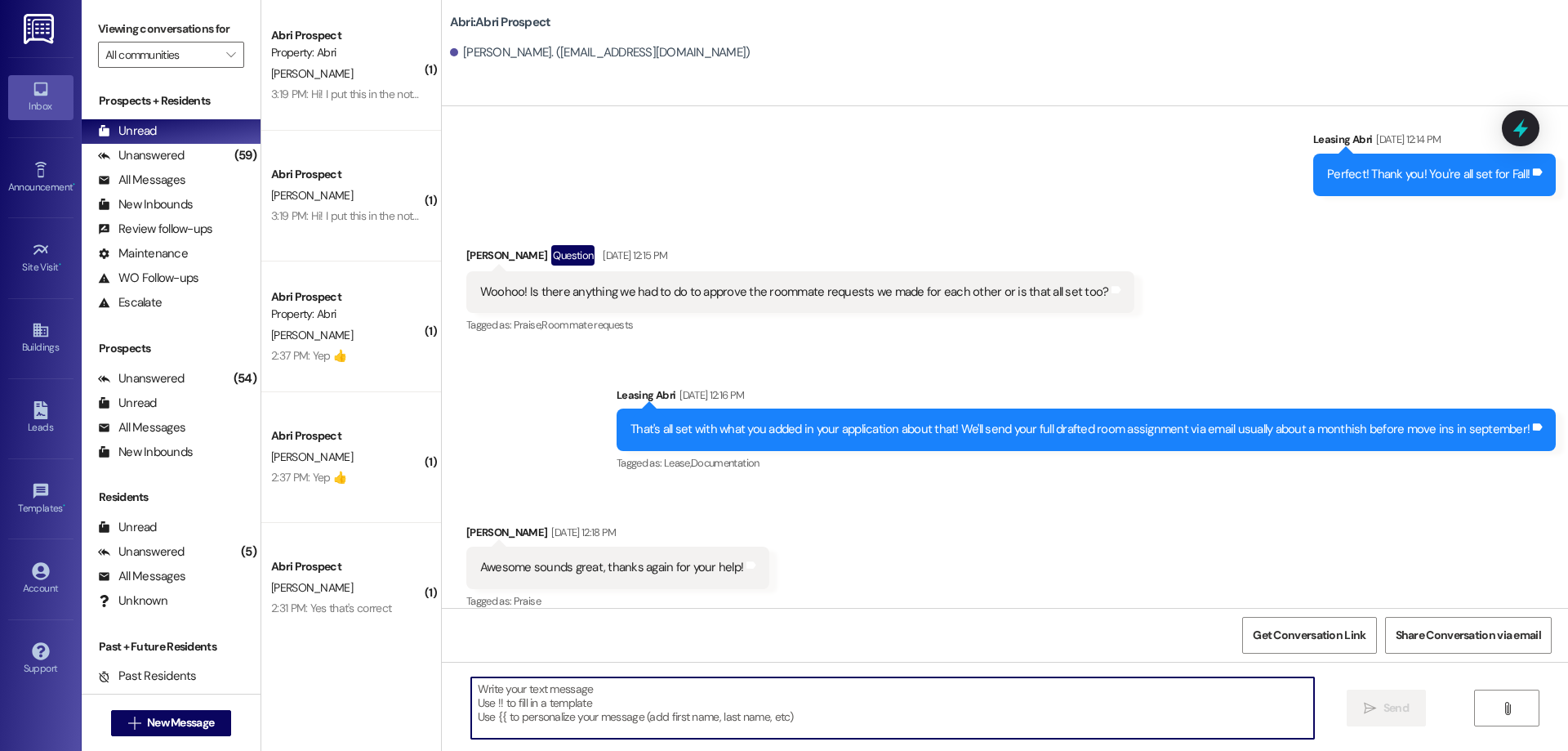
paste textarea "Hey [PERSON_NAME]! This is Kayla with Abri Apartments. I just added your charge…"
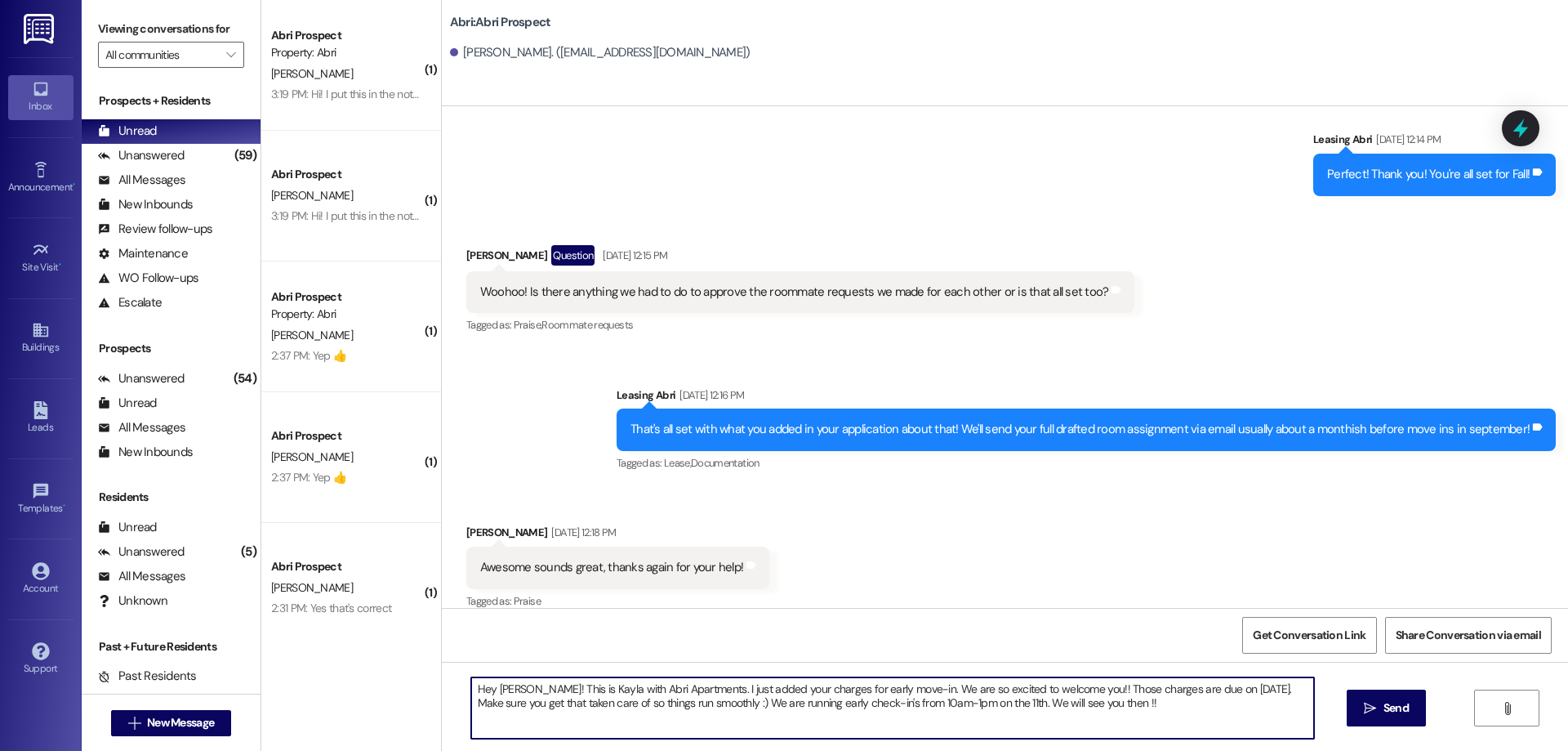
click at [496, 690] on textarea "Hey [PERSON_NAME]! This is Kayla with Abri Apartments. I just added your charge…" at bounding box center [892, 707] width 842 height 61
click at [1172, 710] on textarea "Hey [PERSON_NAME]! This is Kayla with Abri Apartments. I just added your charge…" at bounding box center [892, 707] width 842 height 61
type textarea "Hey [PERSON_NAME]! This is Kayla with Abri Apartments. I just added your charge…"
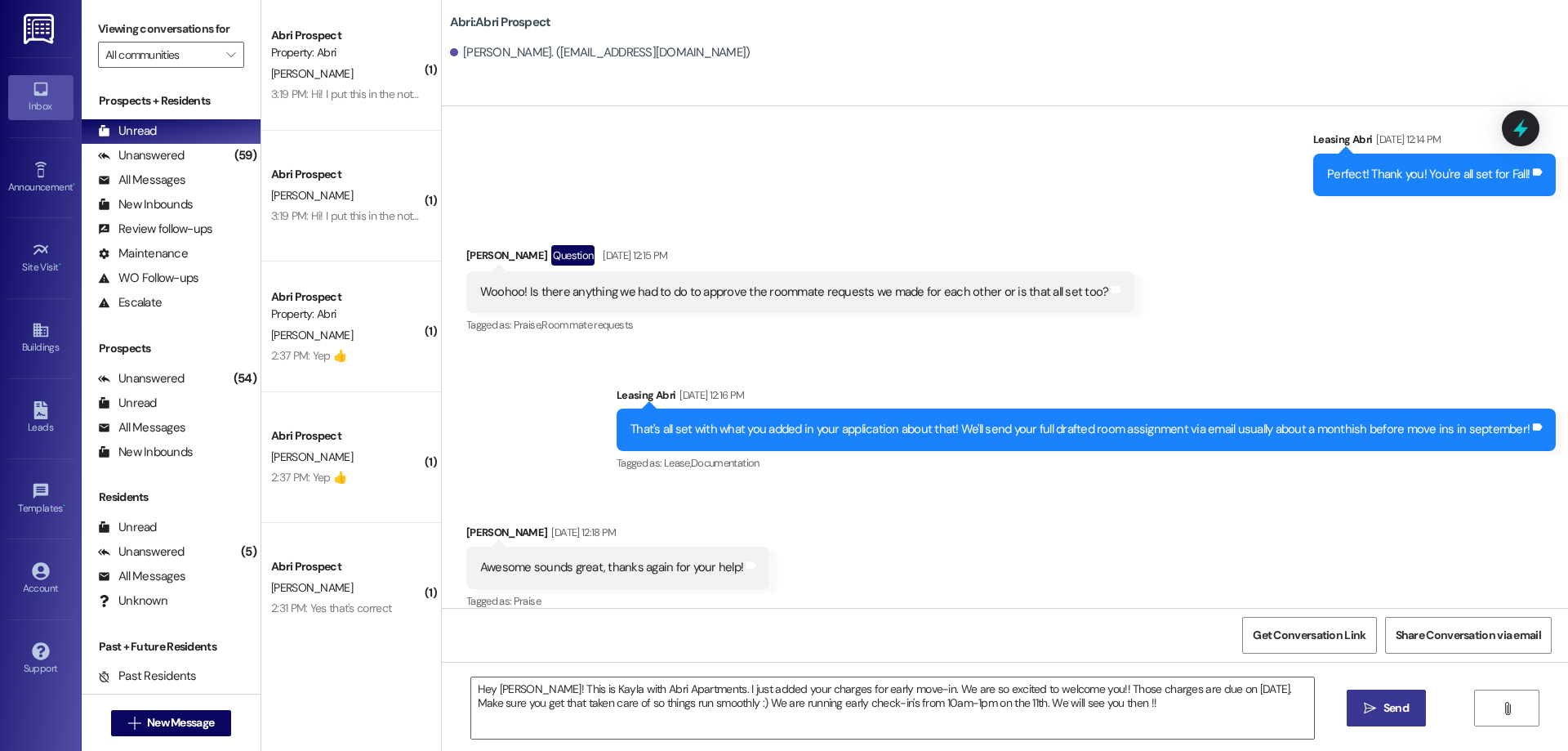
click at [1377, 701] on span " Send" at bounding box center [1386, 708] width 51 height 17
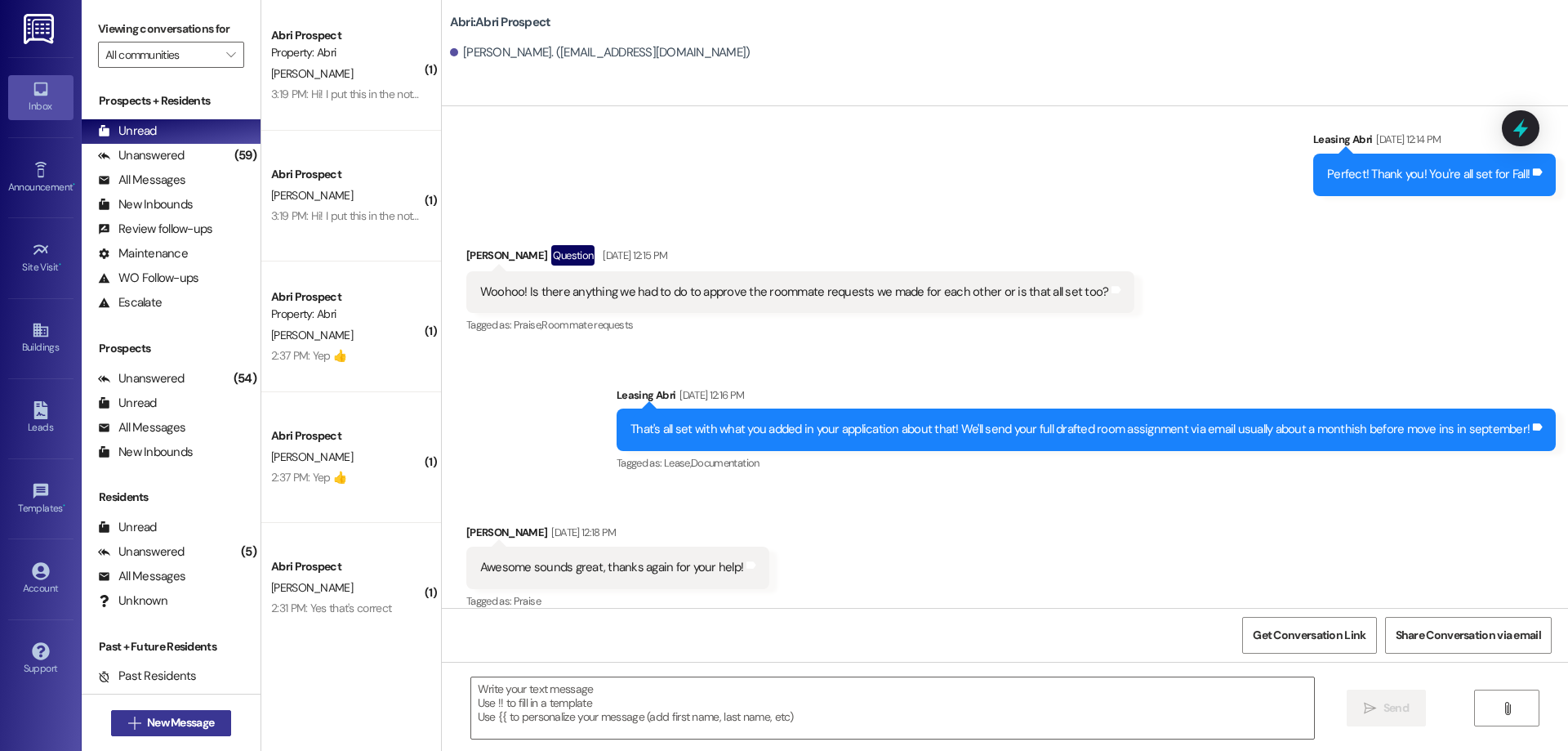
click at [150, 734] on button " New Message" at bounding box center [171, 723] width 121 height 26
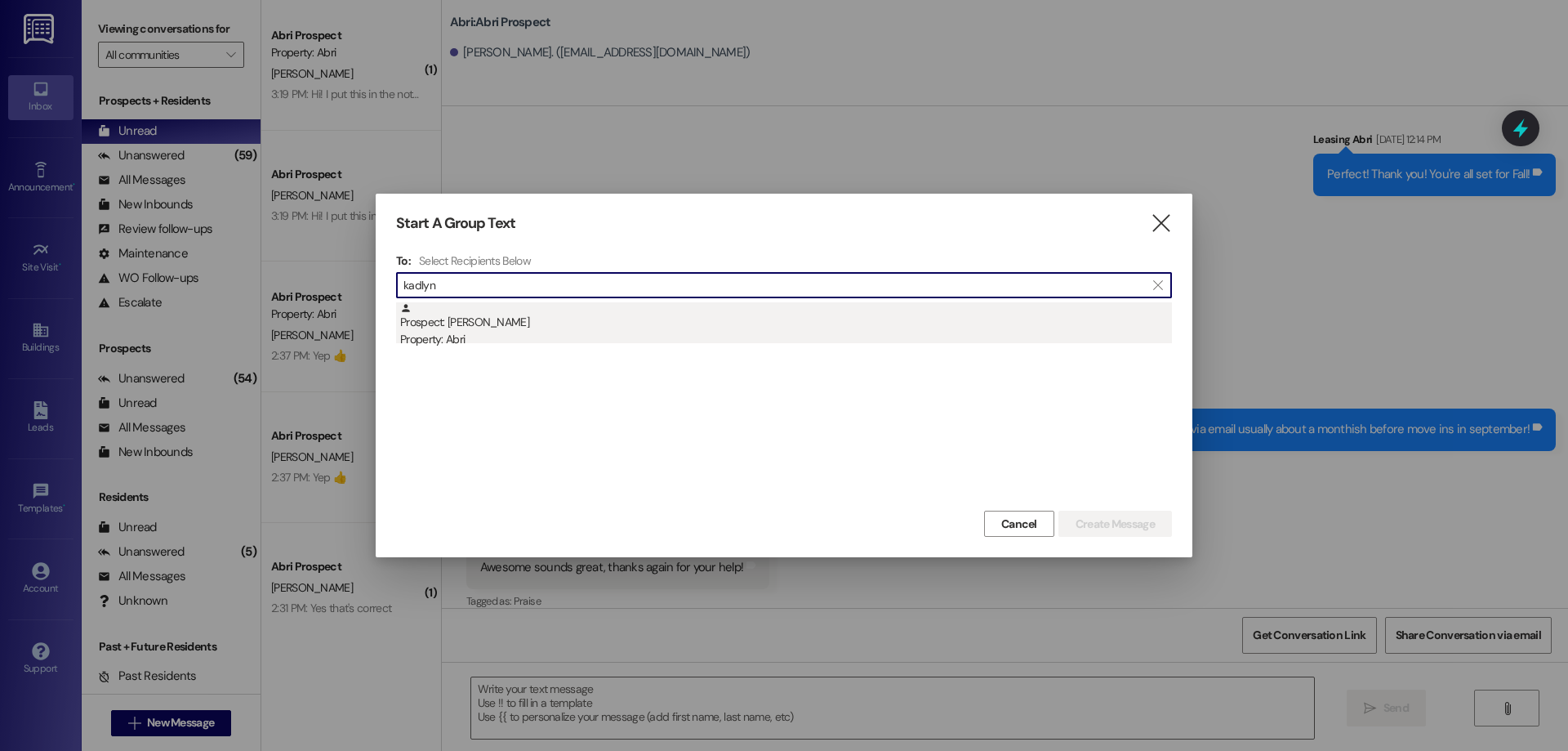
type input "kadlyn"
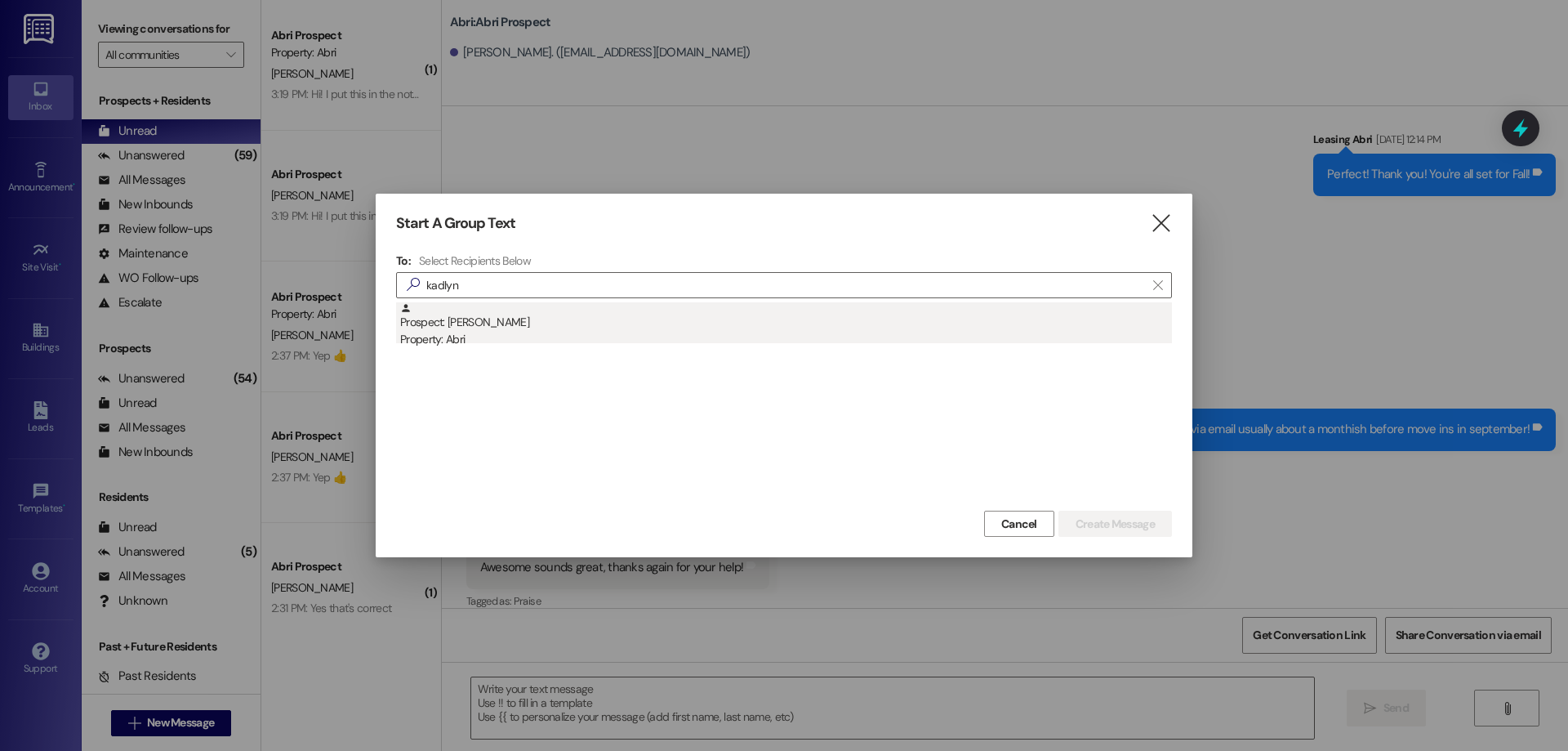
click at [635, 314] on div "Prospect: [PERSON_NAME] Property: Abri" at bounding box center [786, 325] width 772 height 46
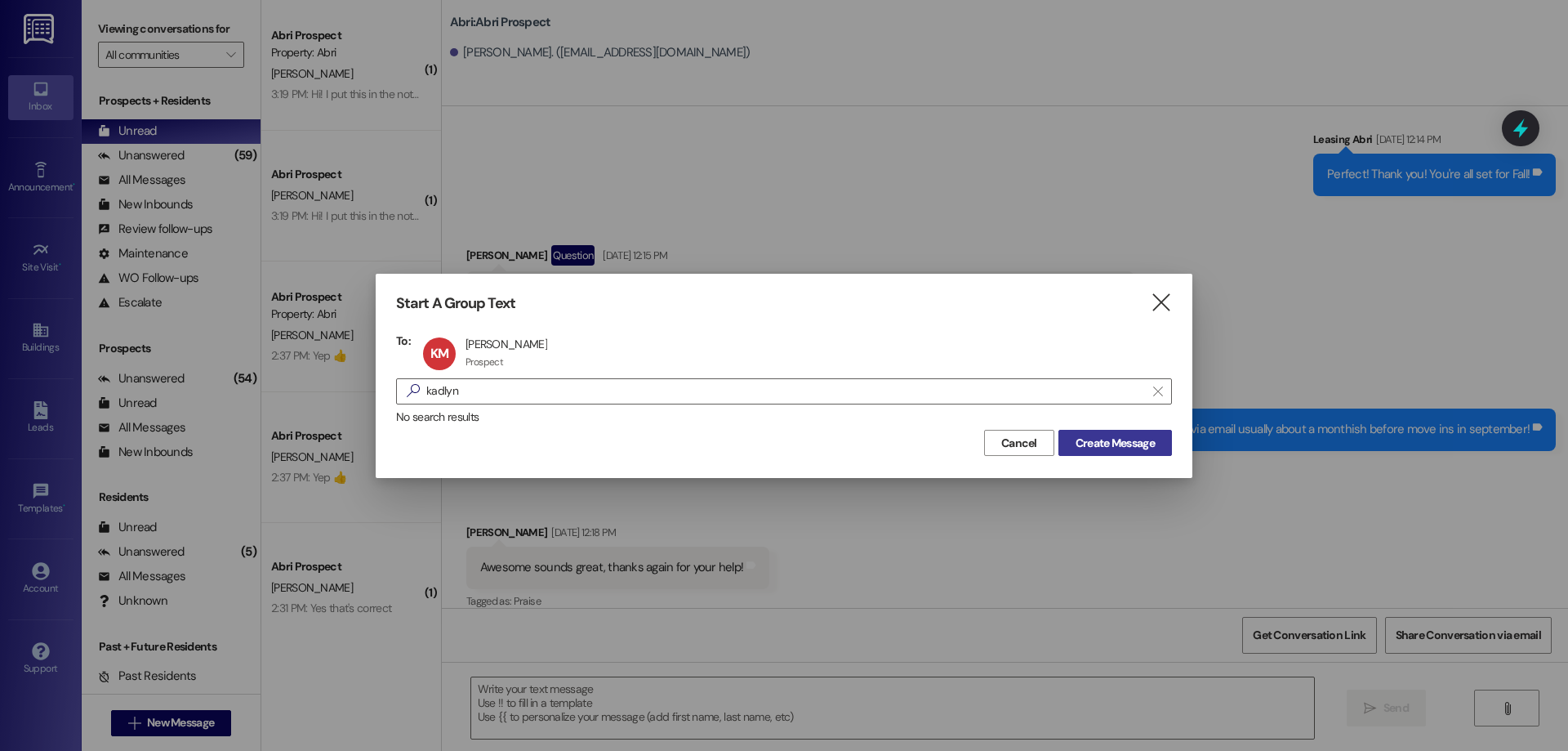
click at [1077, 437] on span "Create Message" at bounding box center [1115, 443] width 79 height 17
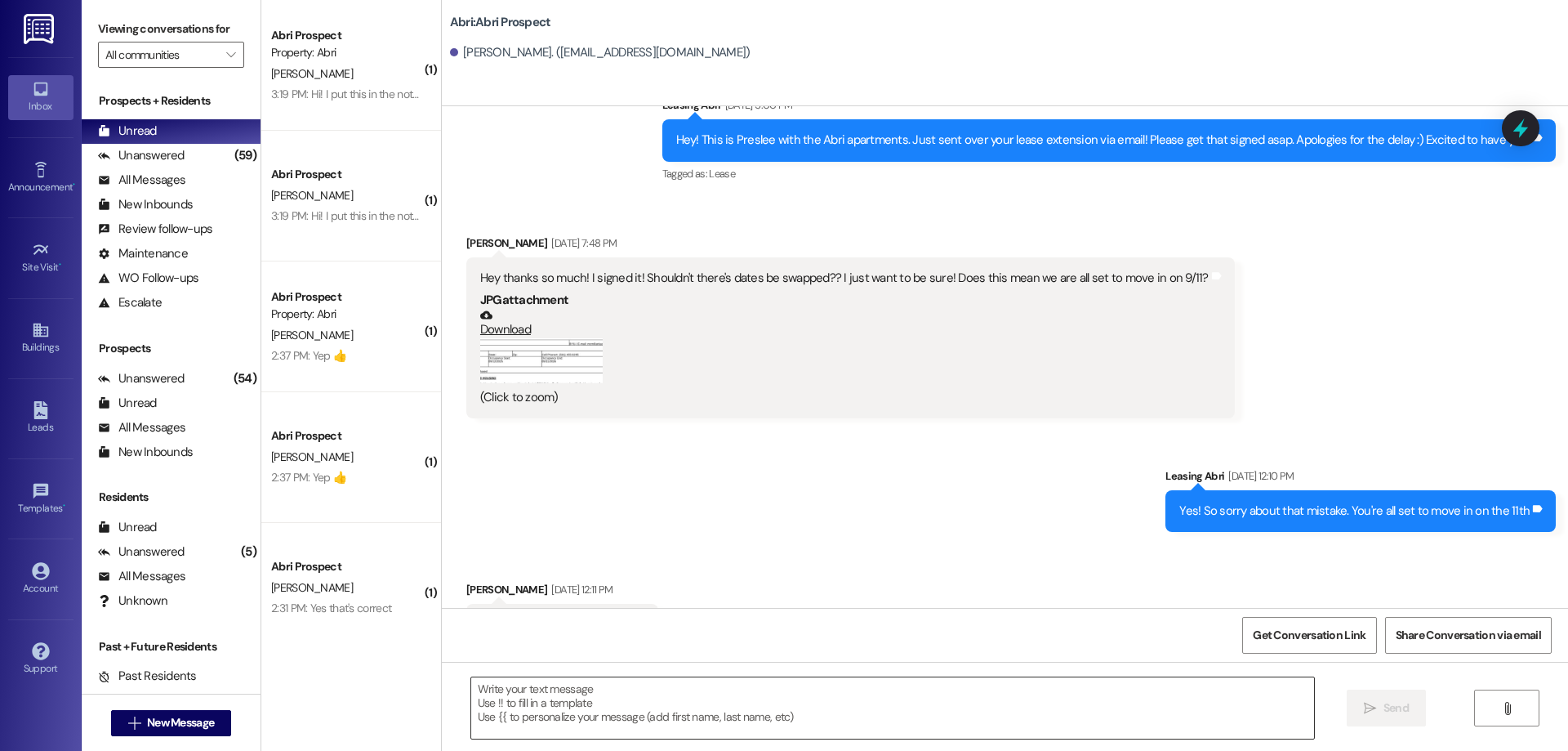
click at [612, 701] on textarea at bounding box center [892, 707] width 842 height 61
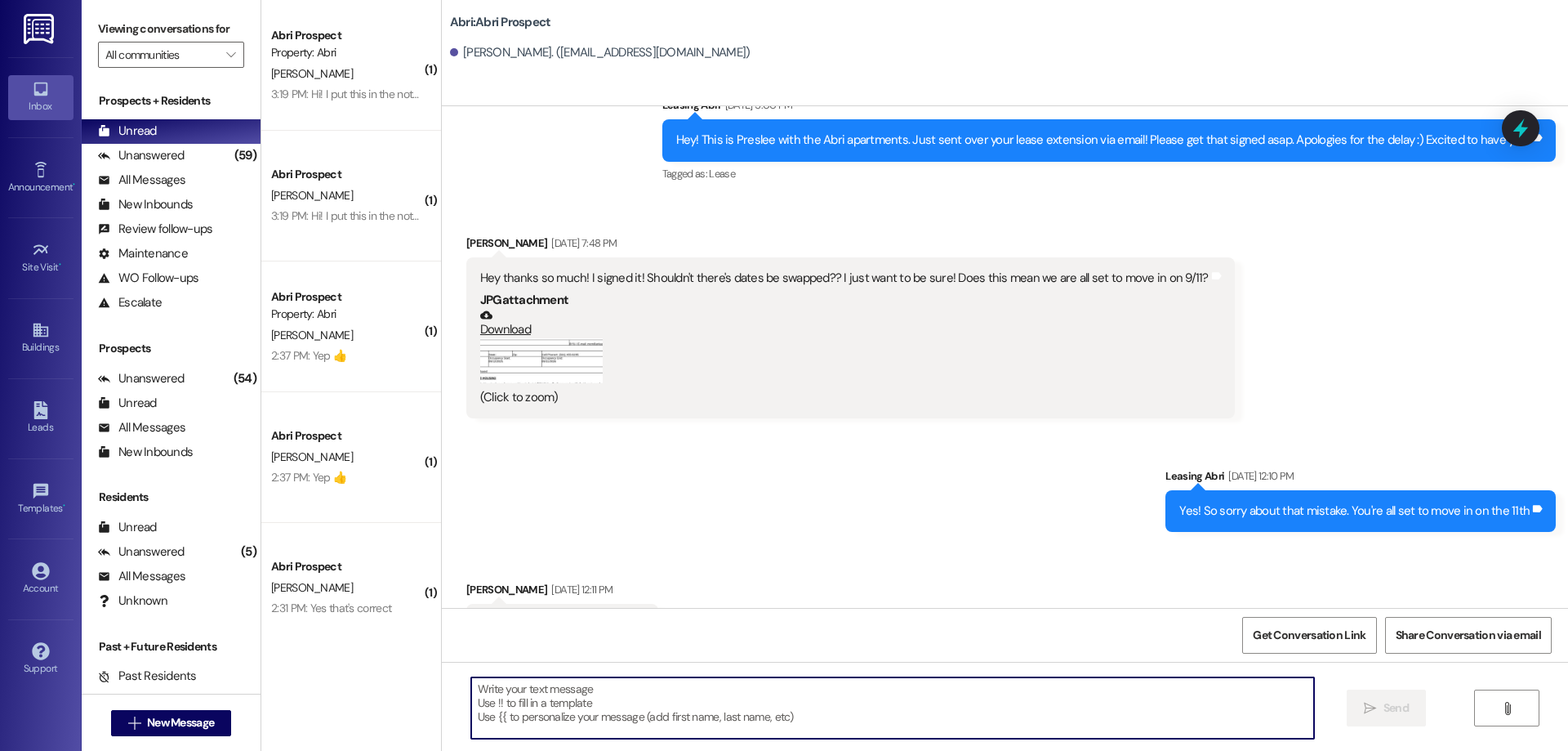
scroll to position [1245, 0]
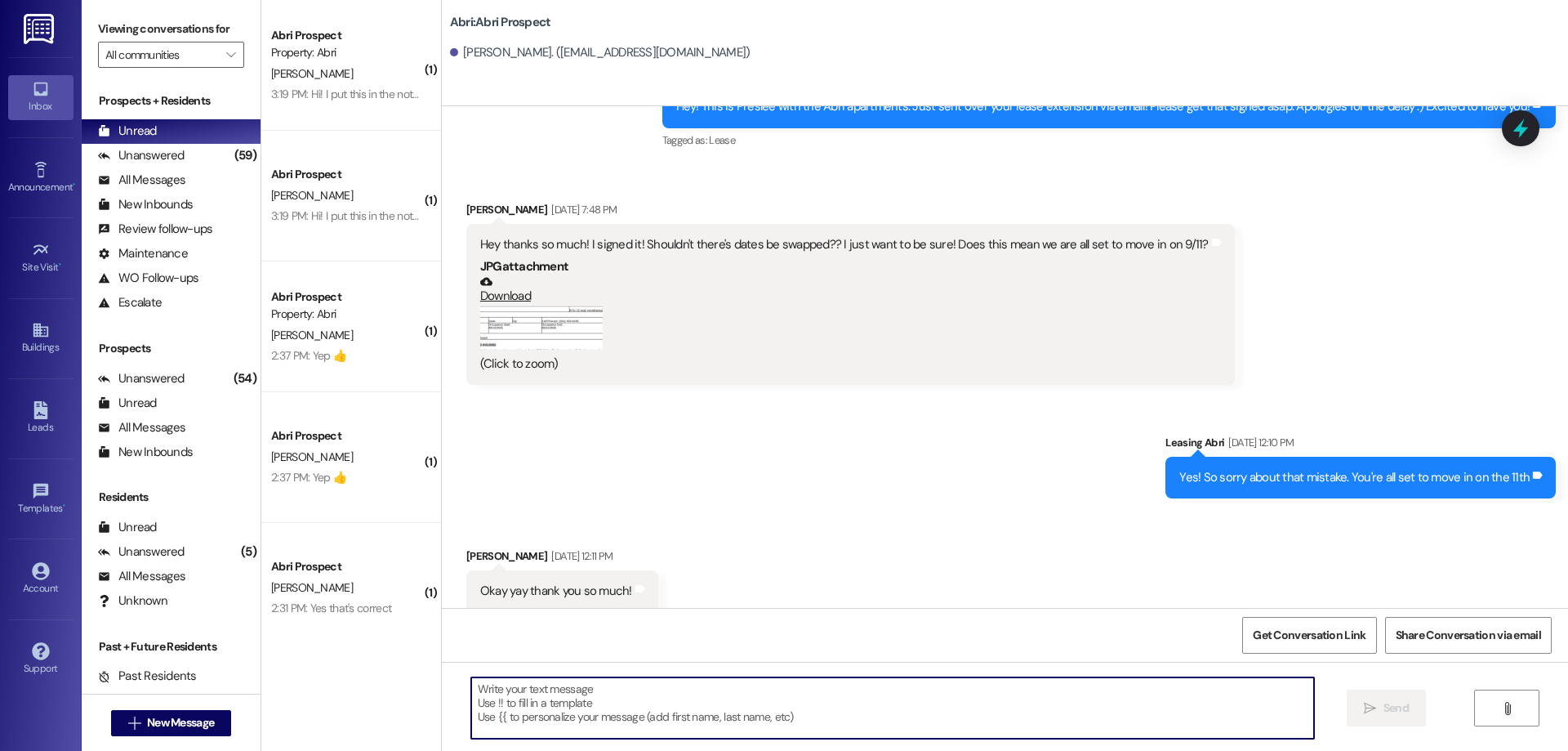
paste textarea "Hey [PERSON_NAME]! This is Kayla with Abri Apartments. I just added your charge…"
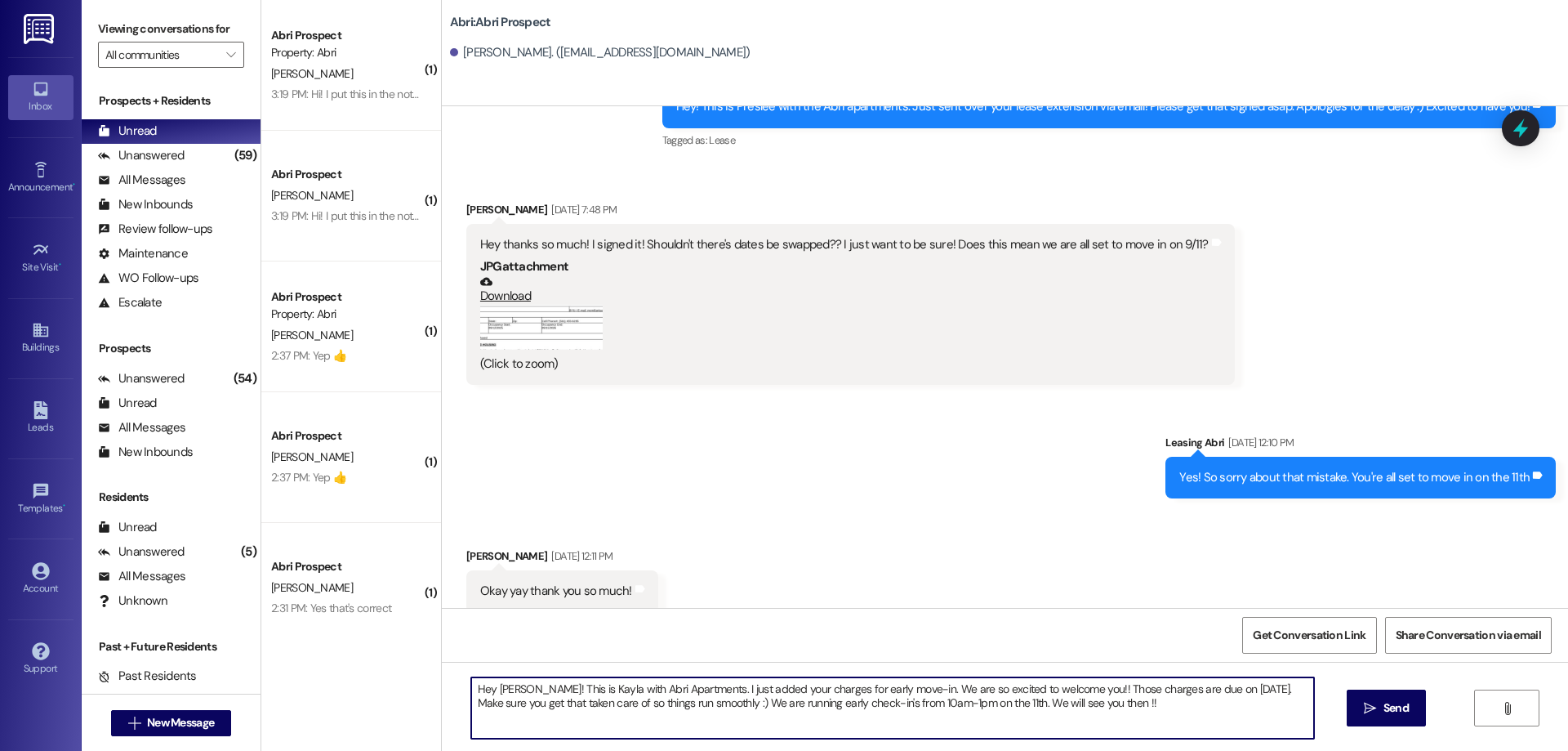
click at [499, 685] on textarea "Hey [PERSON_NAME]! This is Kayla with Abri Apartments. I just added your charge…" at bounding box center [892, 707] width 842 height 61
type textarea "Hey [PERSON_NAME]! This is Kayla with Abri Apartments. I just added your charge…"
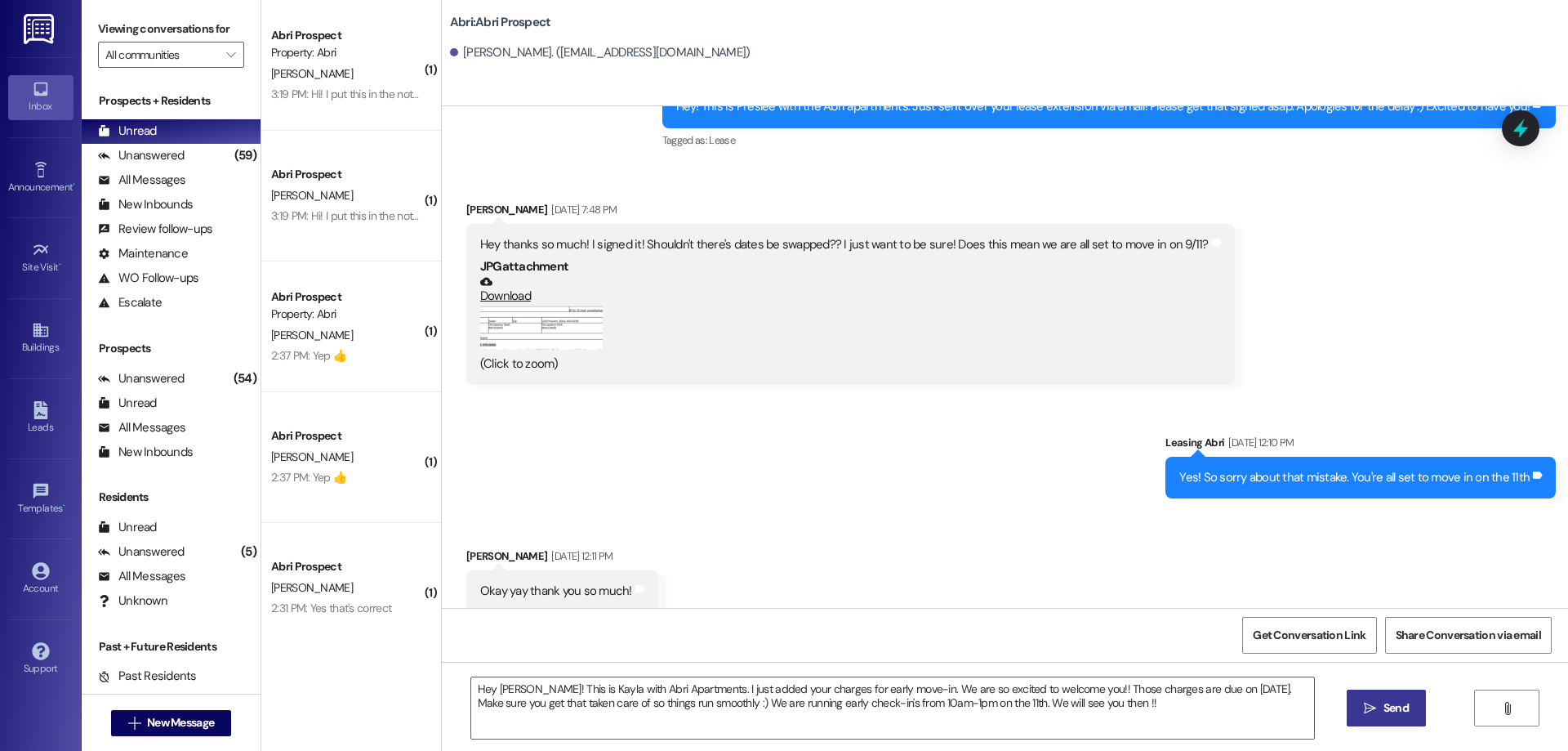
click at [1390, 709] on span "Send" at bounding box center [1396, 708] width 26 height 17
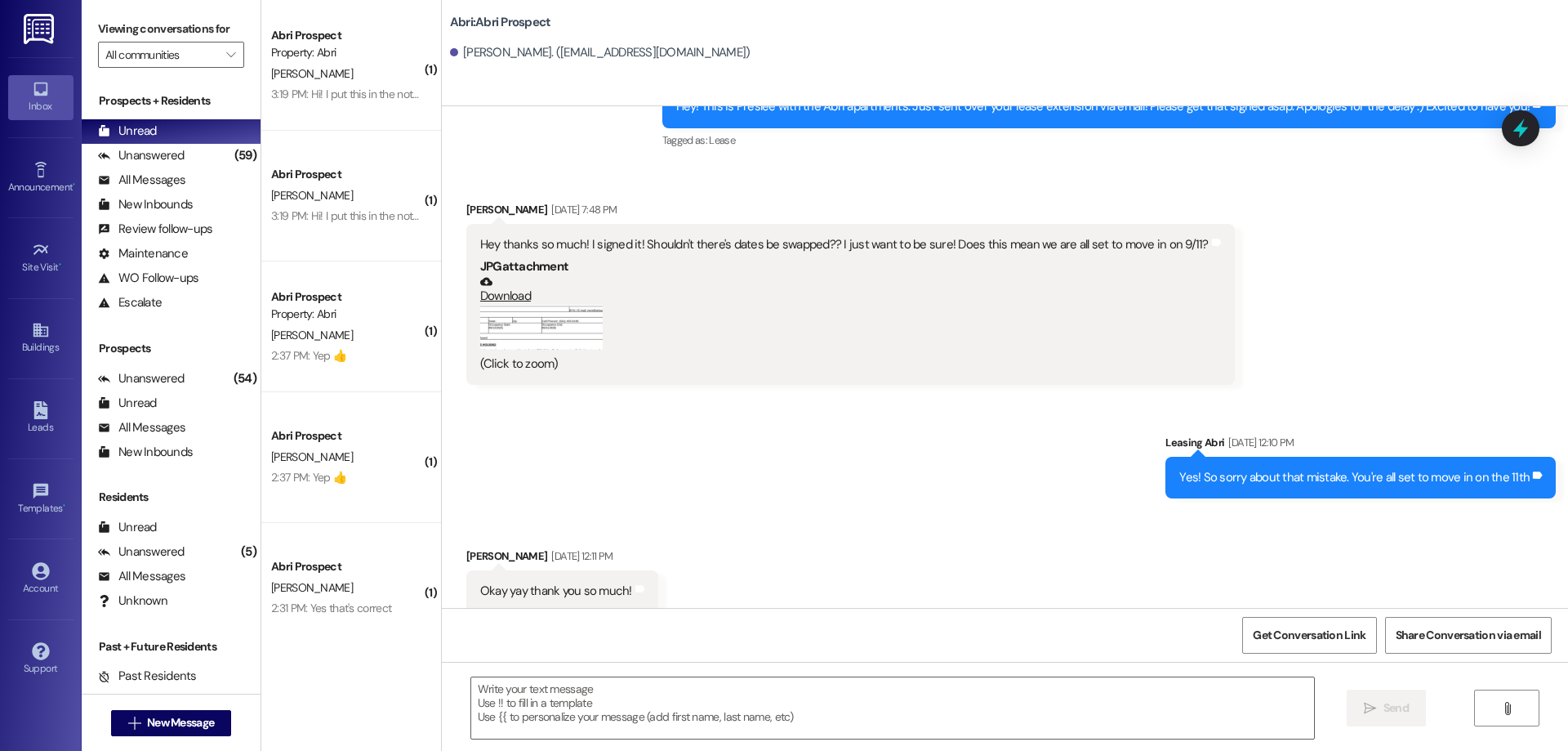
scroll to position [1245, 0]
